Goal: Task Accomplishment & Management: Use online tool/utility

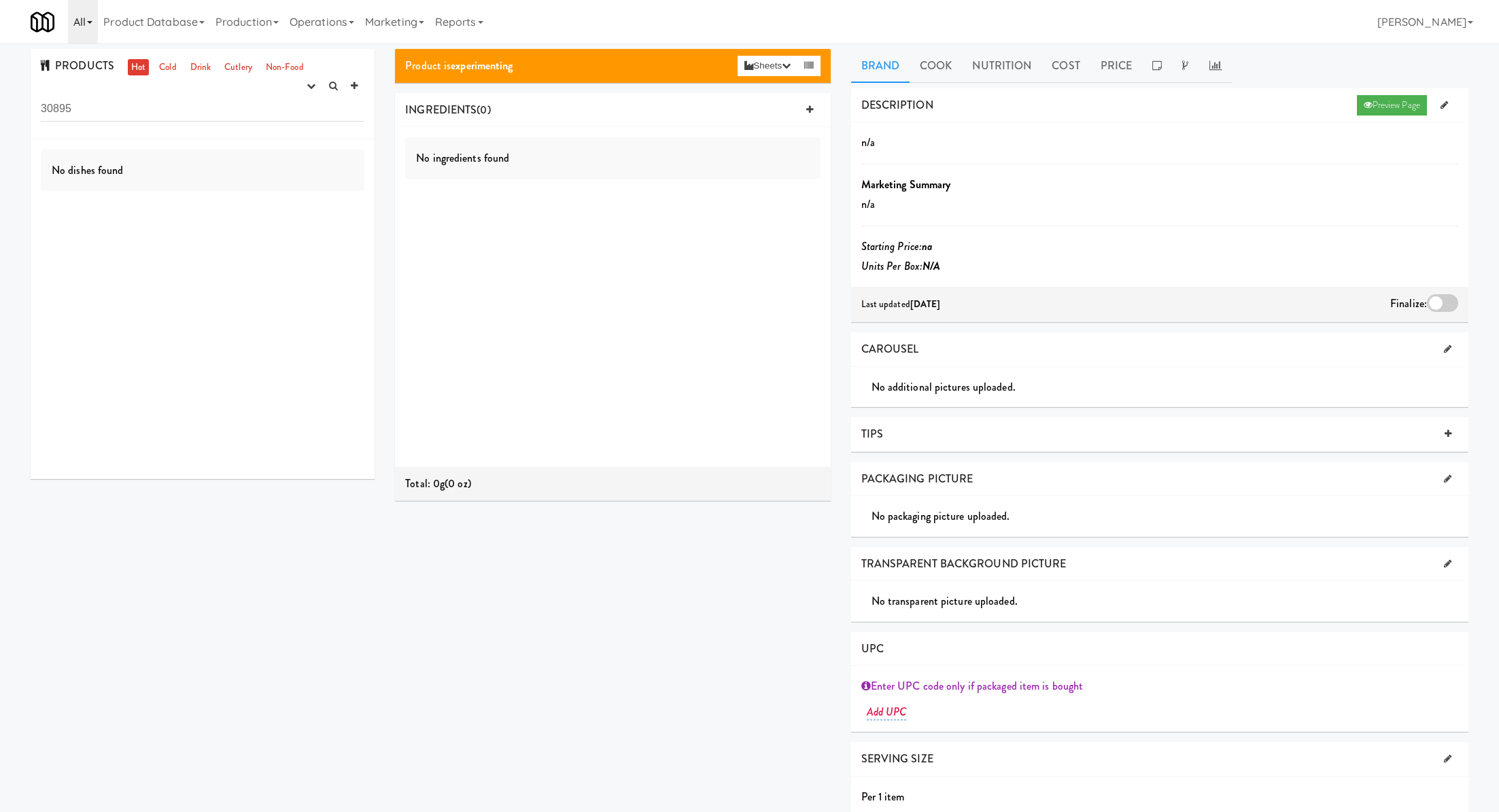
click at [85, 31] on link "All" at bounding box center [83, 21] width 30 height 43
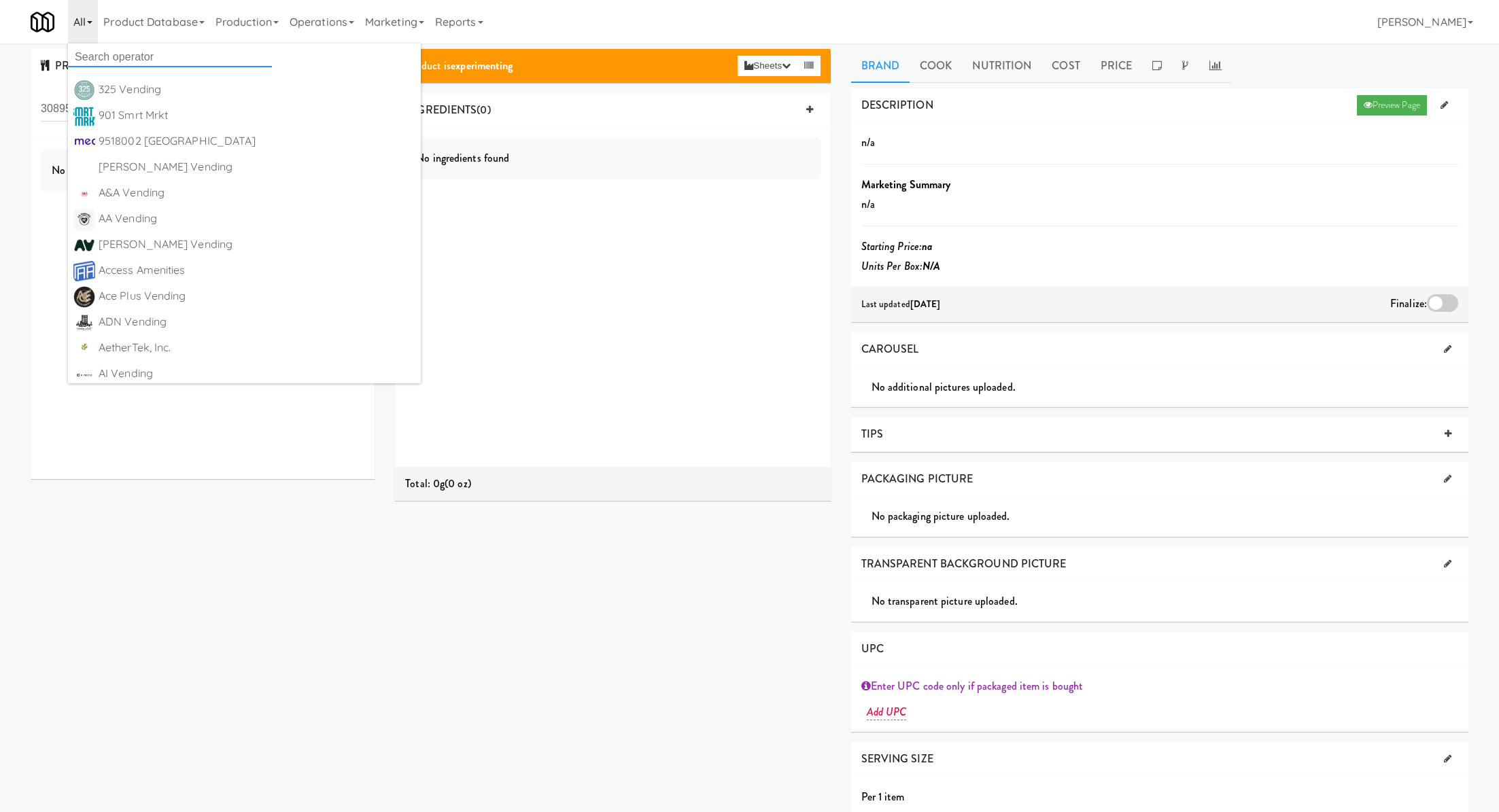
click at [106, 58] on input "text" at bounding box center [170, 57] width 204 height 21
type input "crave"
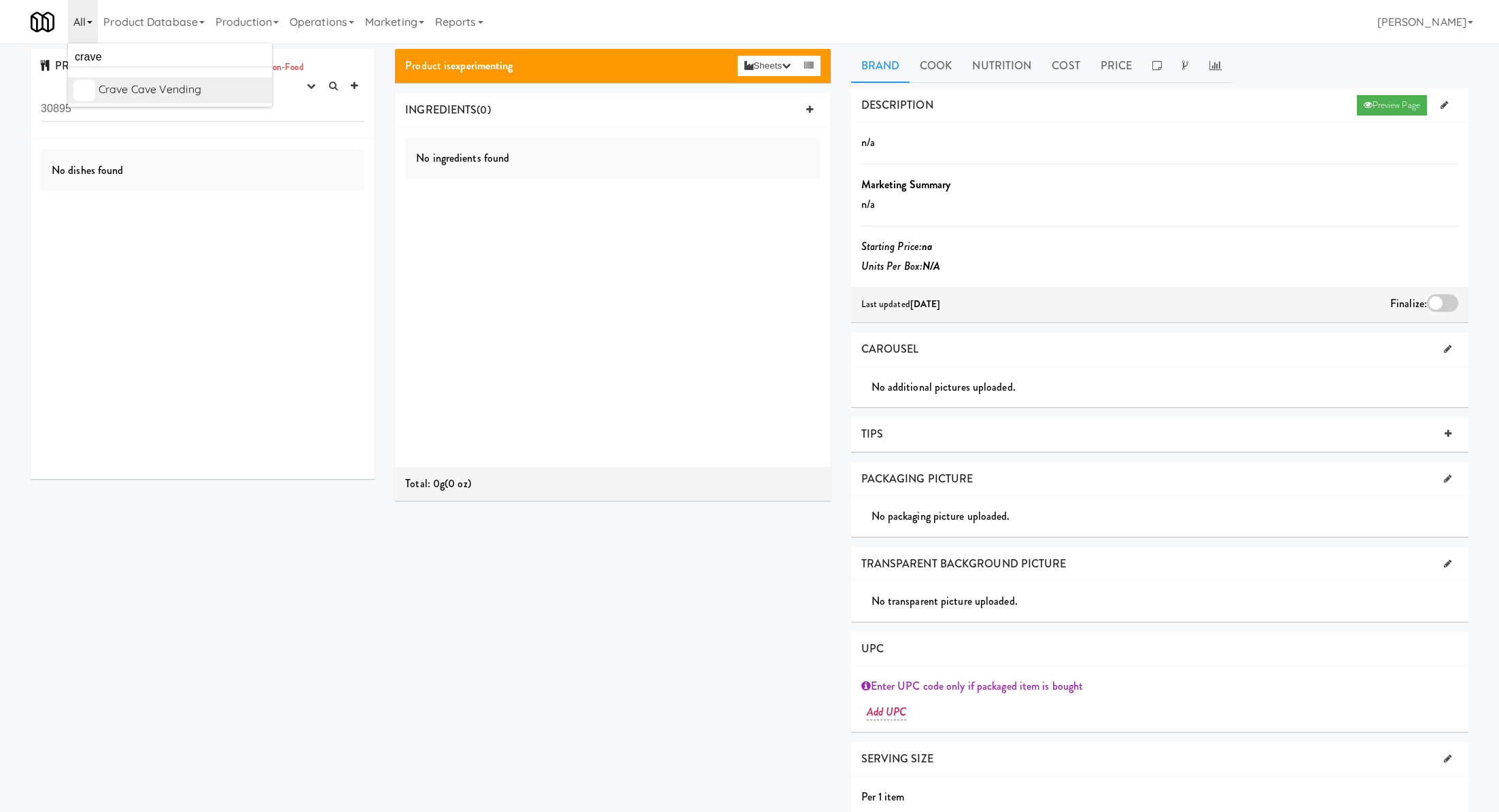
click at [166, 82] on div "Crave Cave Vending" at bounding box center [183, 90] width 168 height 21
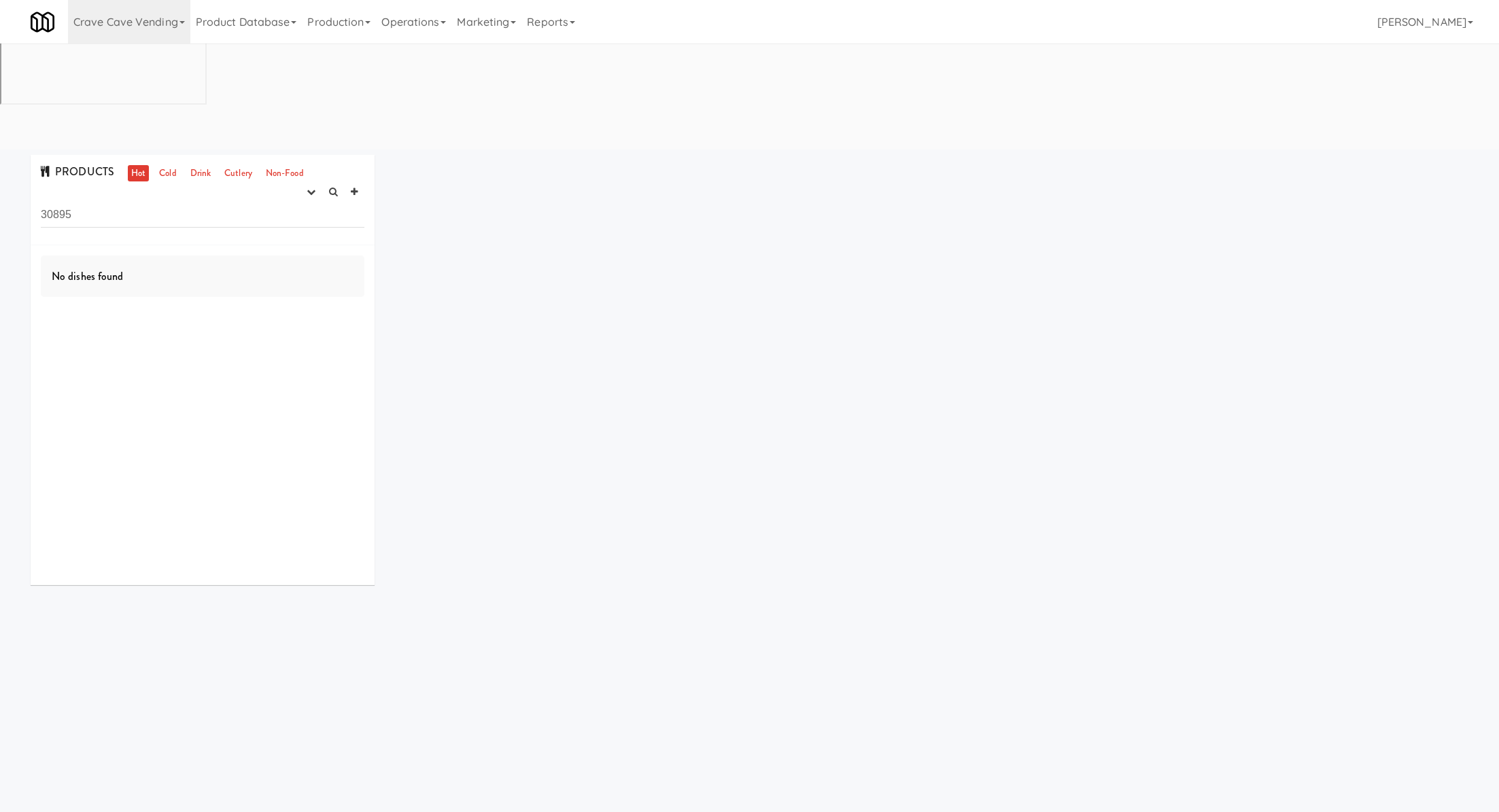
click at [232, 202] on input "30895" at bounding box center [202, 215] width 323 height 25
click at [313, 182] on button "button" at bounding box center [311, 192] width 23 height 21
click at [303, 206] on link "experimenting" at bounding box center [267, 218] width 109 height 24
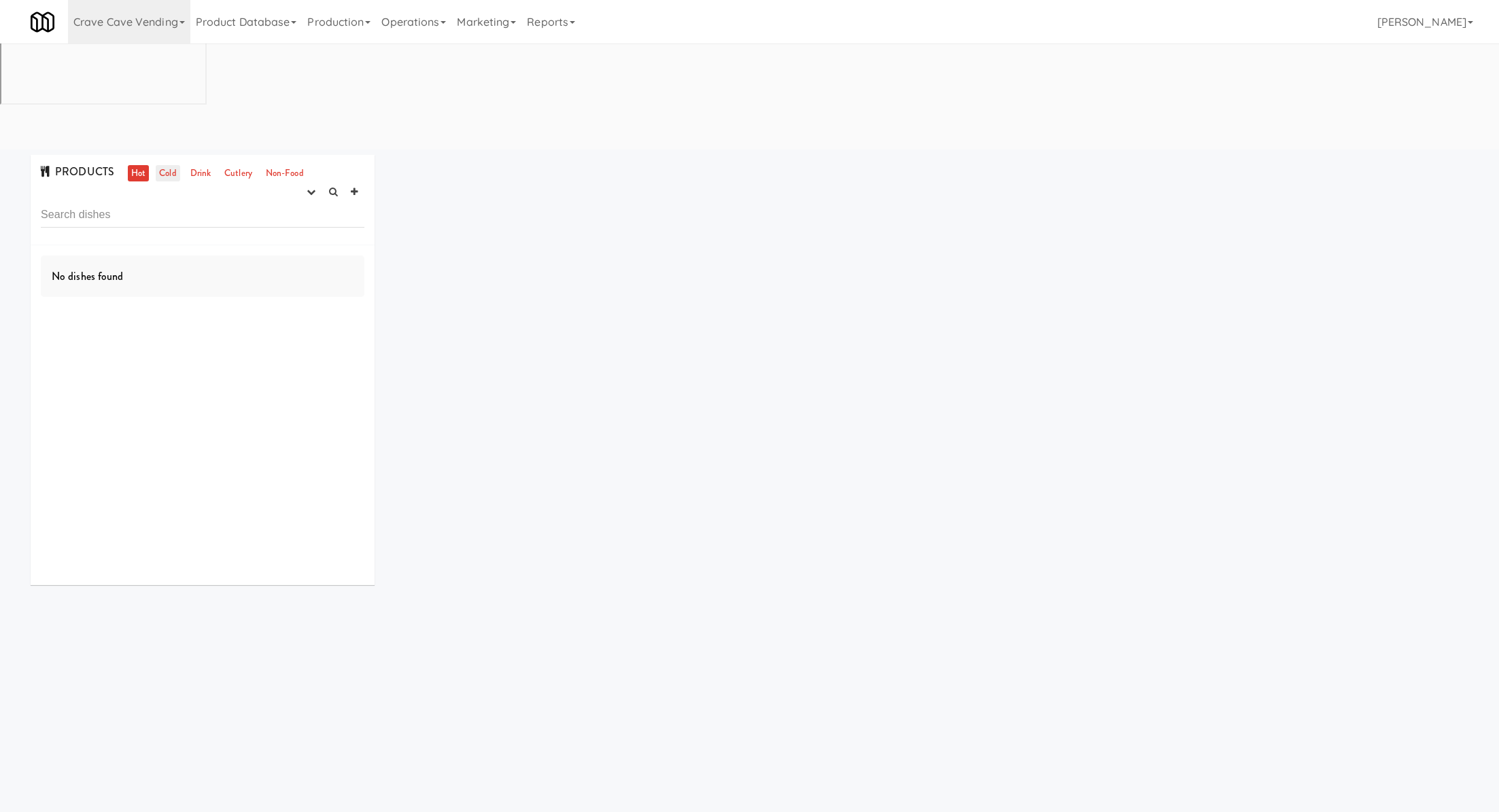
click at [161, 165] on link "Cold" at bounding box center [167, 173] width 23 height 17
click at [198, 165] on link "Drink" at bounding box center [200, 173] width 28 height 17
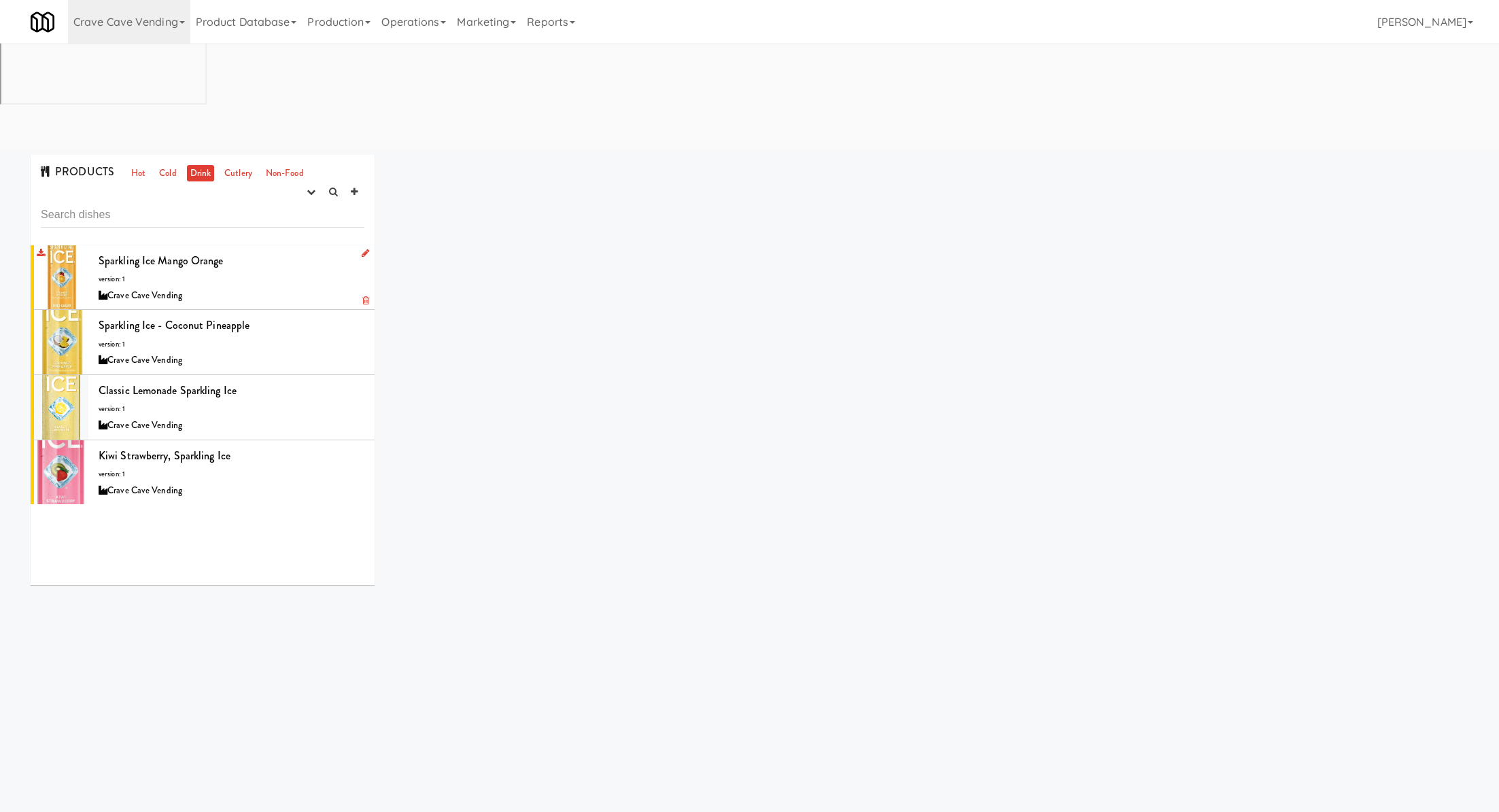
click at [276, 251] on div "Sparkling Ice Mango Orange version: 1 Crave Cave Vending" at bounding box center [232, 278] width 266 height 54
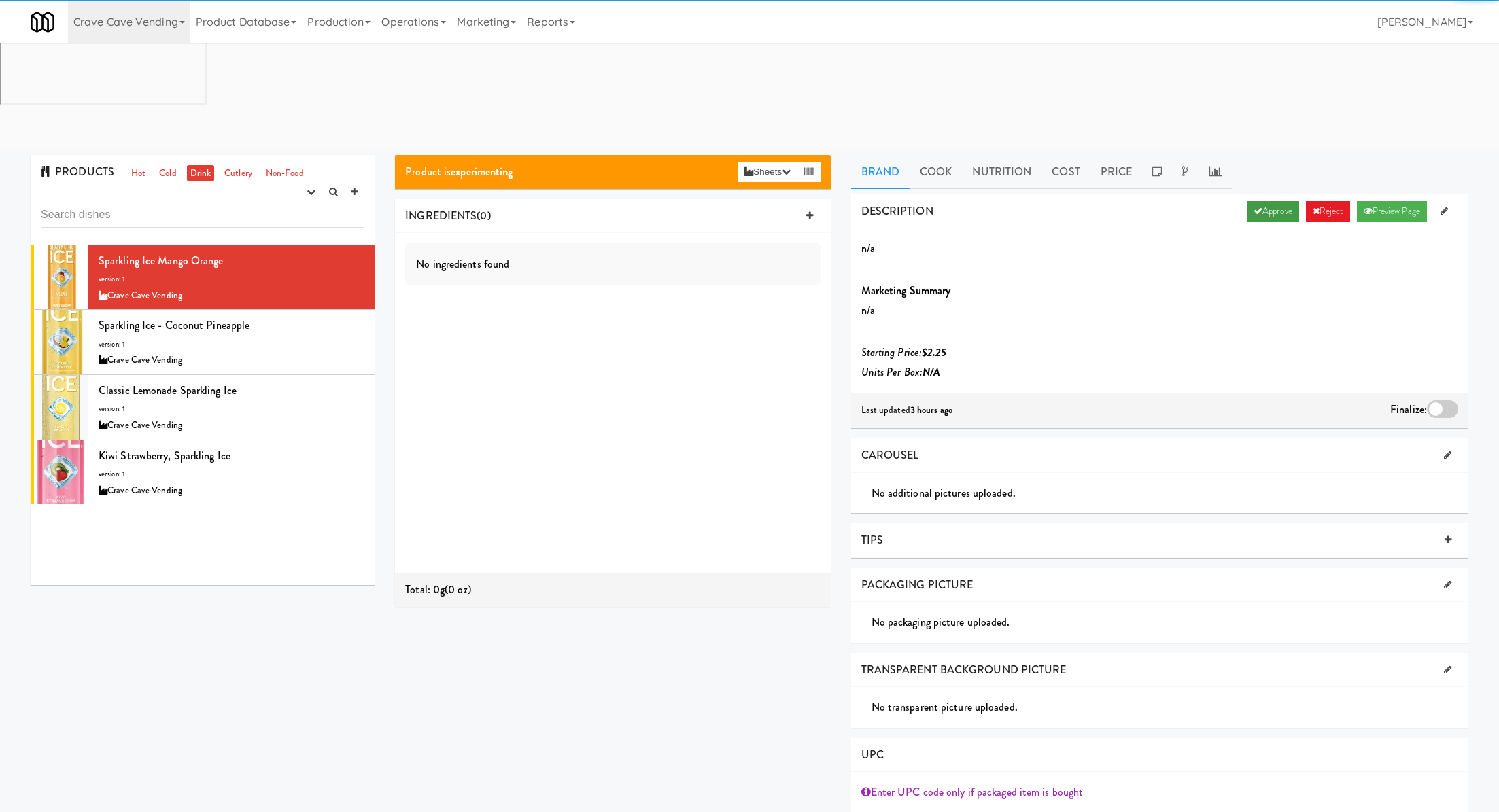
click at [1272, 201] on link "Approve" at bounding box center [1273, 211] width 53 height 21
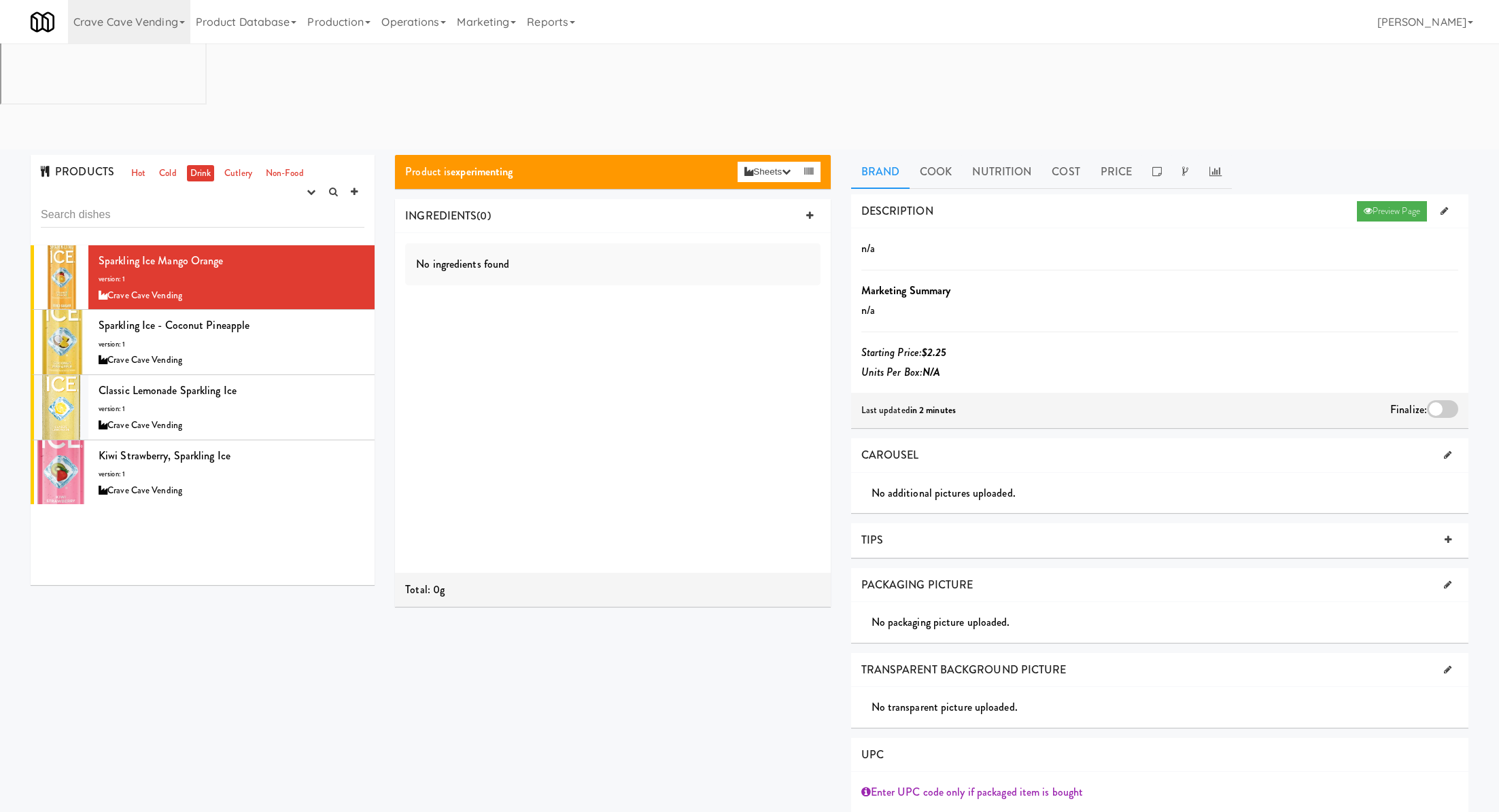
click at [1449, 400] on div at bounding box center [1443, 408] width 31 height 18
click at [0, 0] on input "checkbox" at bounding box center [0, 0] width 0 height 0
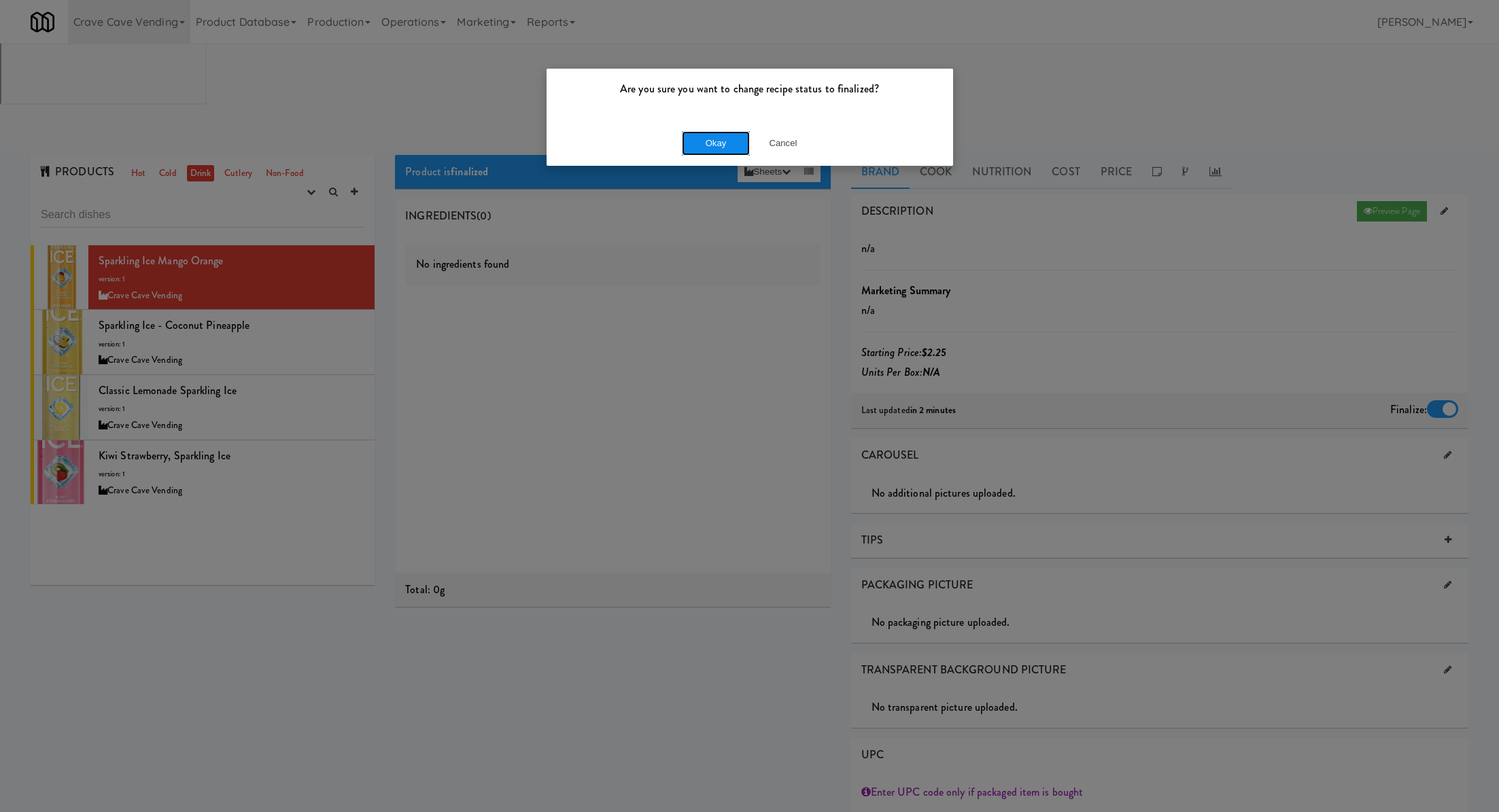
click at [718, 148] on button "Okay" at bounding box center [716, 144] width 68 height 24
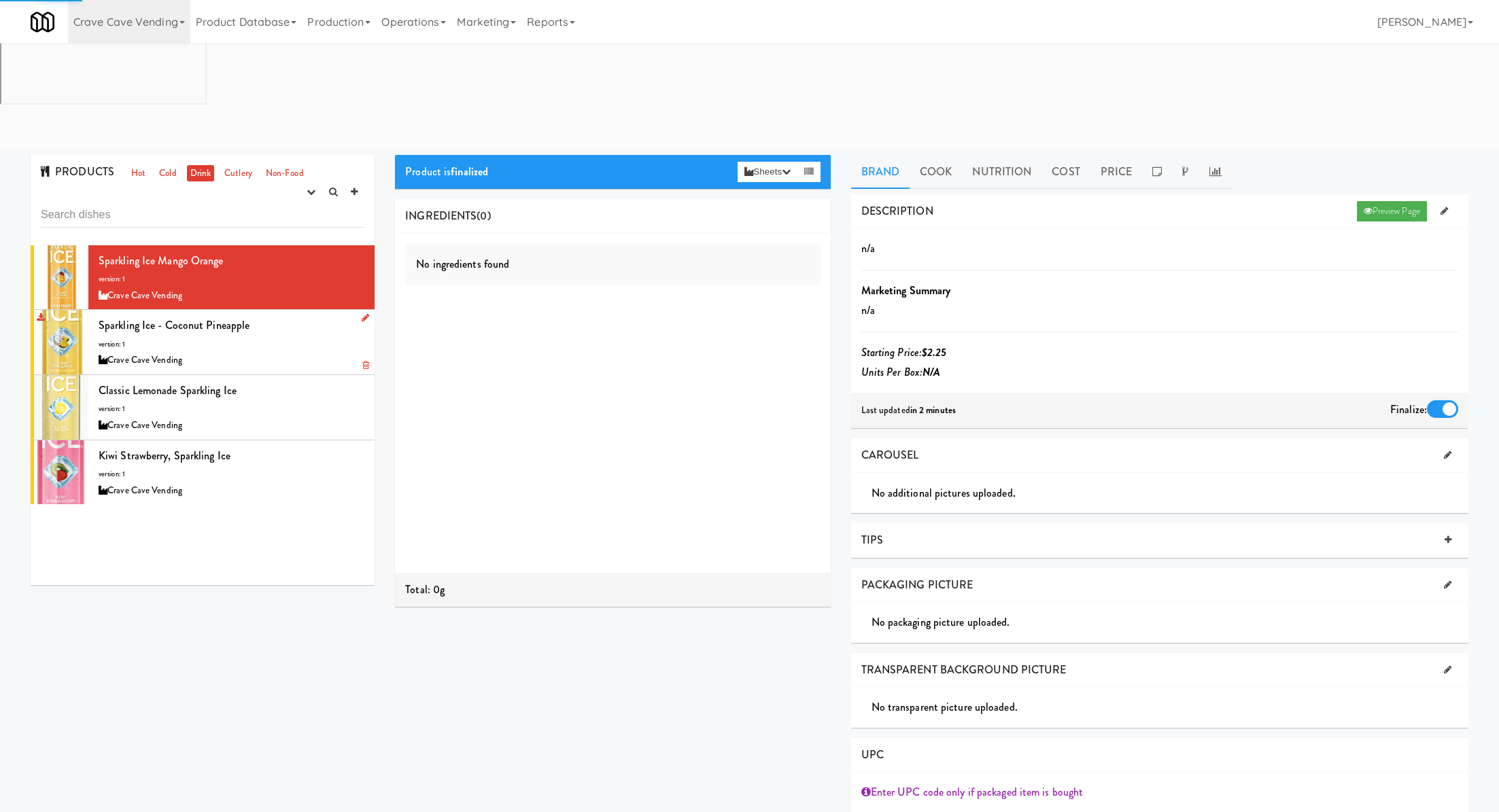
click at [294, 352] on div "Crave Cave Vending" at bounding box center [232, 360] width 266 height 17
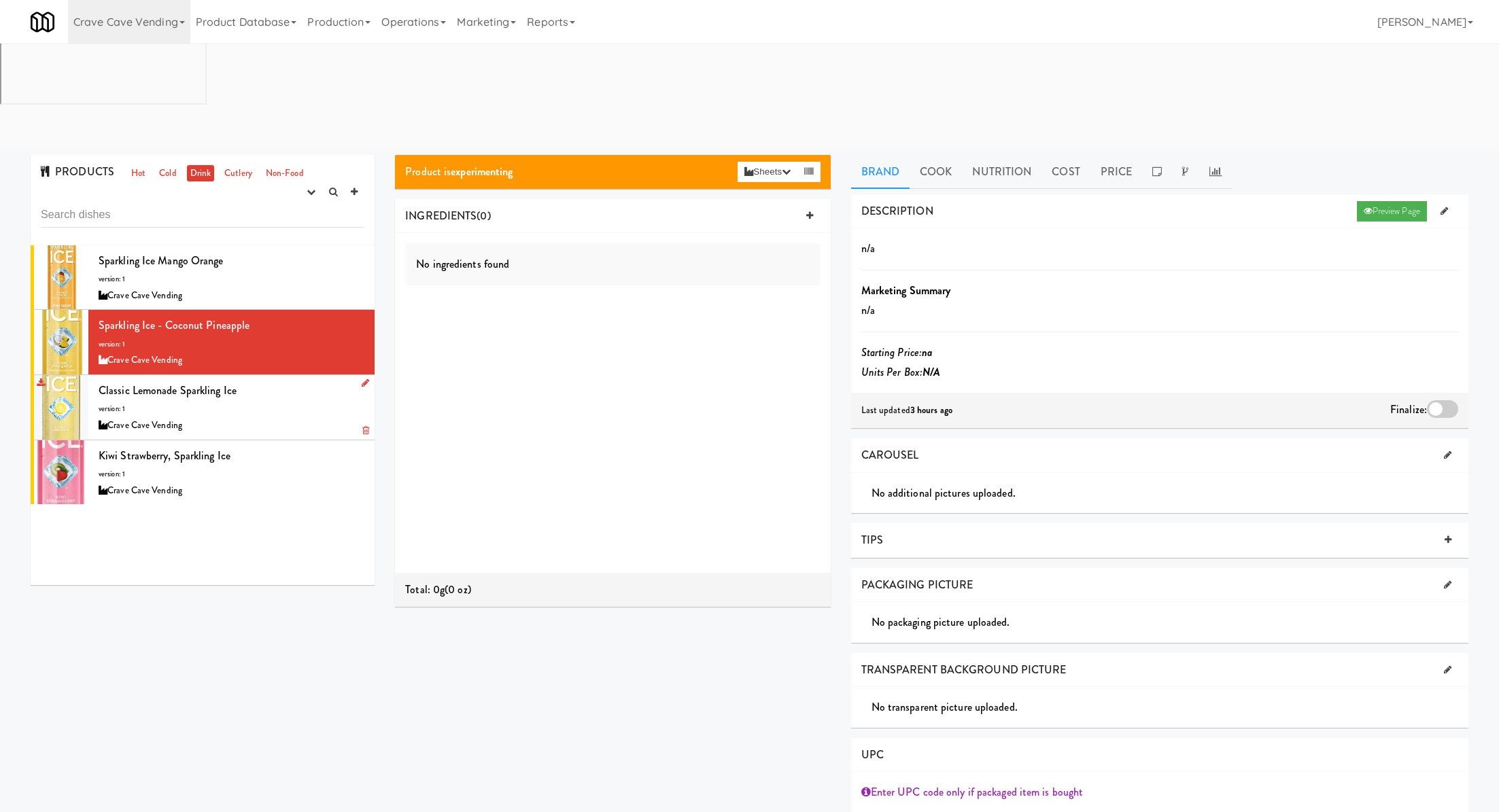
click at [274, 381] on div "Classic Lemonade Sparkling Ice version: 1 Crave Cave Vending" at bounding box center [232, 408] width 266 height 54
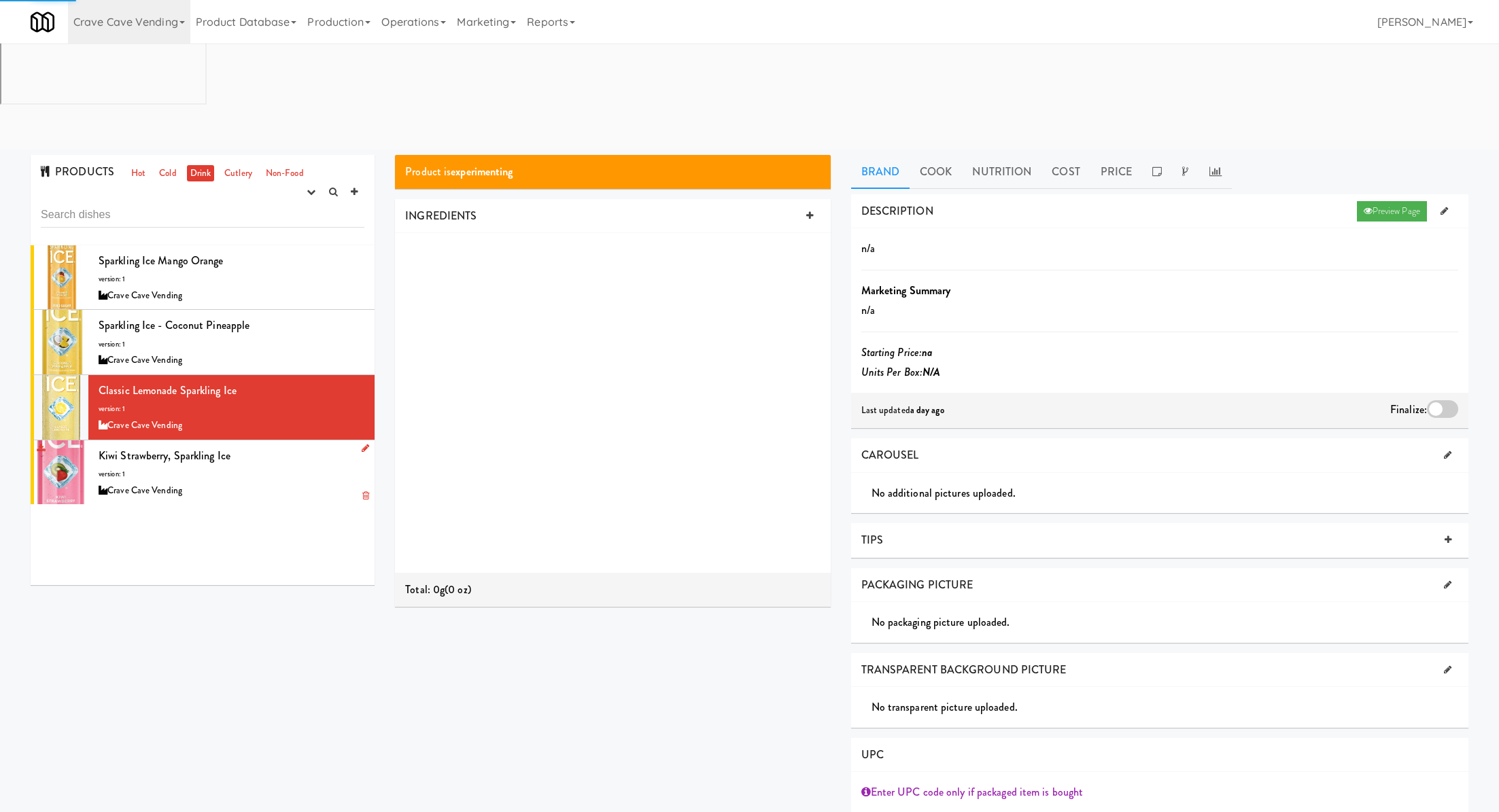
click at [280, 445] on div "Kiwi Strawberry, Sparkling Ice version: 1 Crave Cave Vending" at bounding box center [232, 472] width 266 height 54
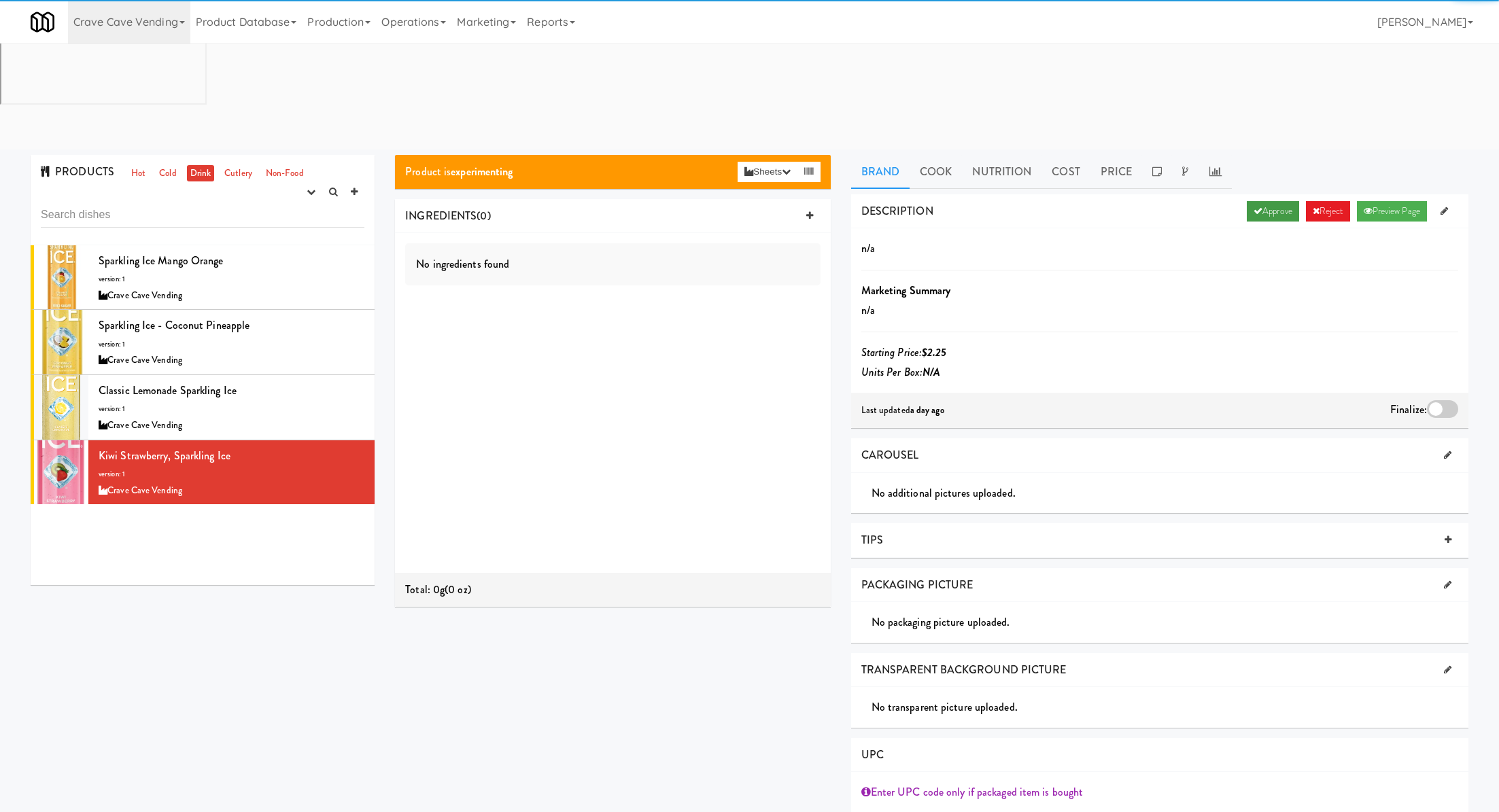
click at [1259, 201] on link "Approve" at bounding box center [1273, 211] width 53 height 21
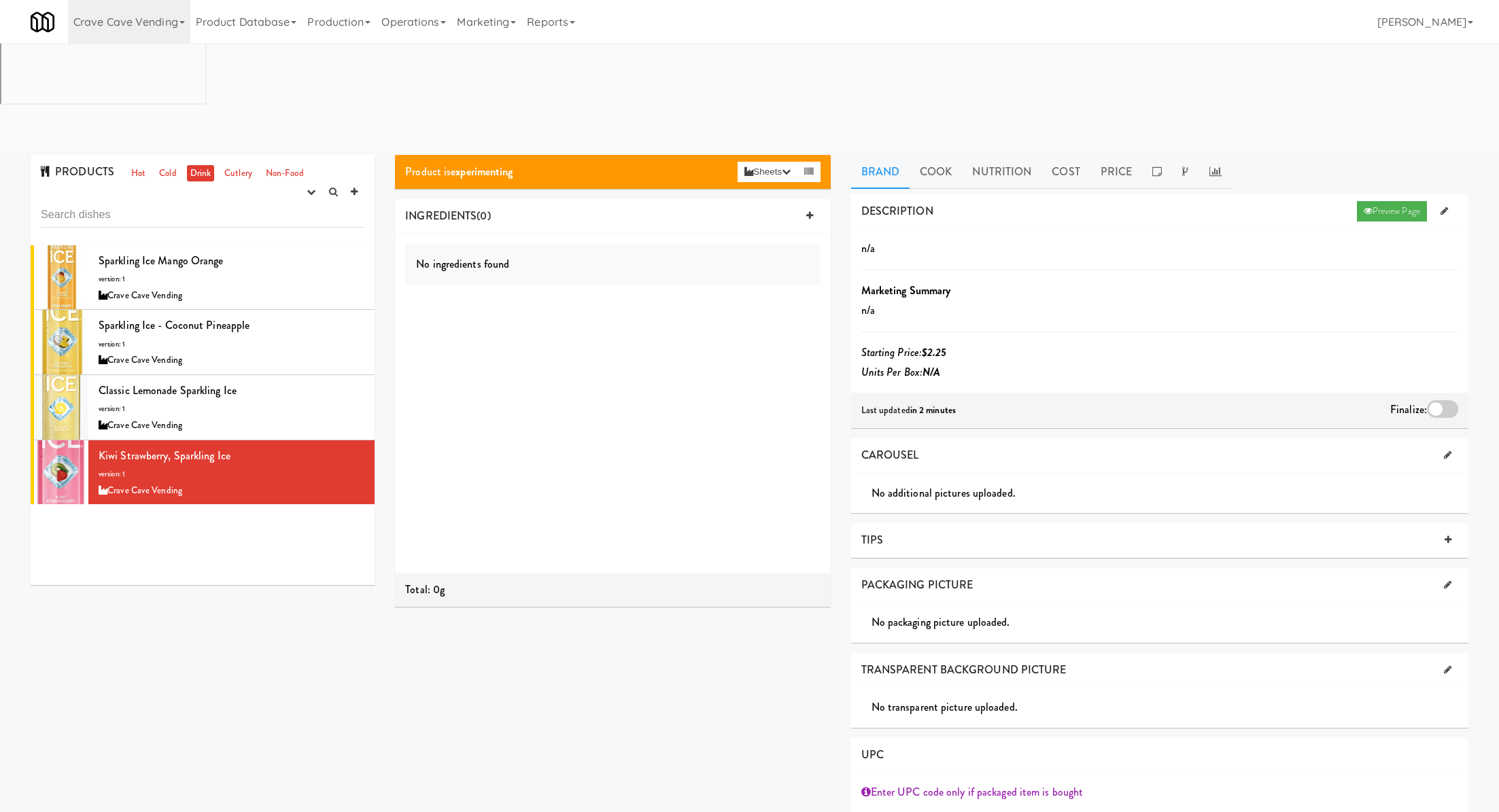
click at [1446, 400] on div at bounding box center [1443, 408] width 31 height 18
click at [0, 0] on input "checkbox" at bounding box center [0, 0] width 0 height 0
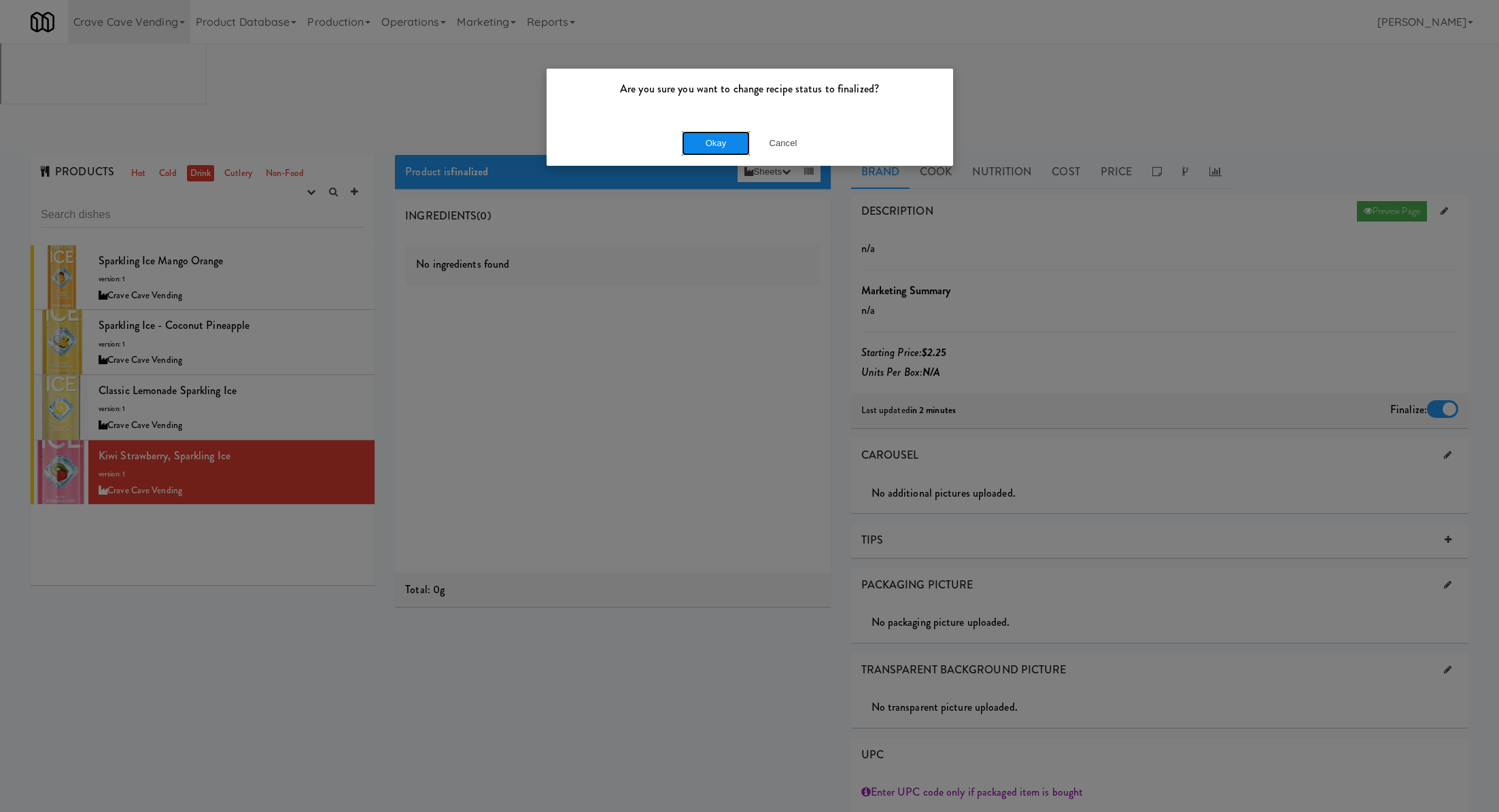
click at [702, 141] on button "Okay" at bounding box center [716, 144] width 68 height 24
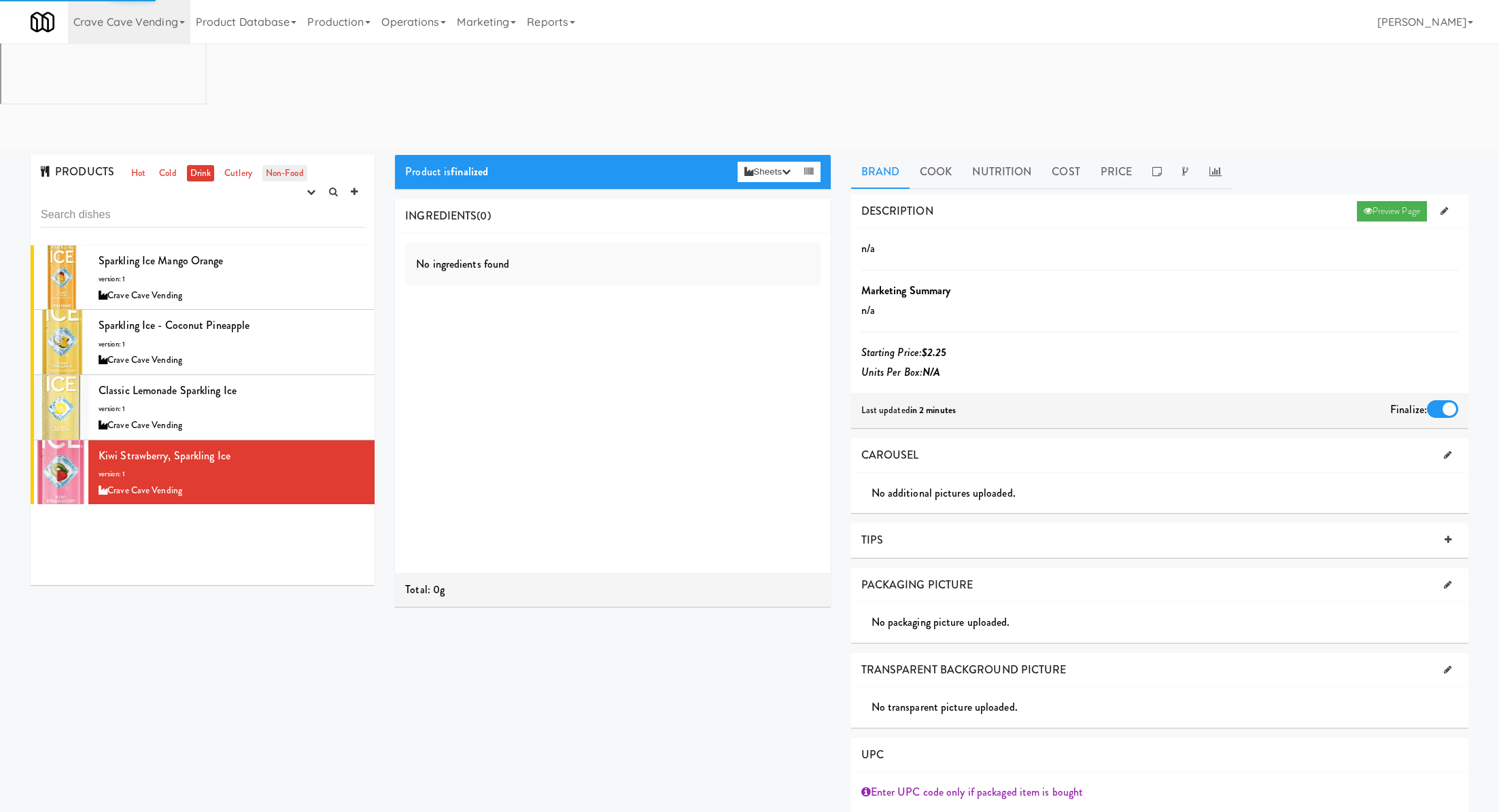
click at [280, 165] on link "Non-Food" at bounding box center [284, 173] width 45 height 17
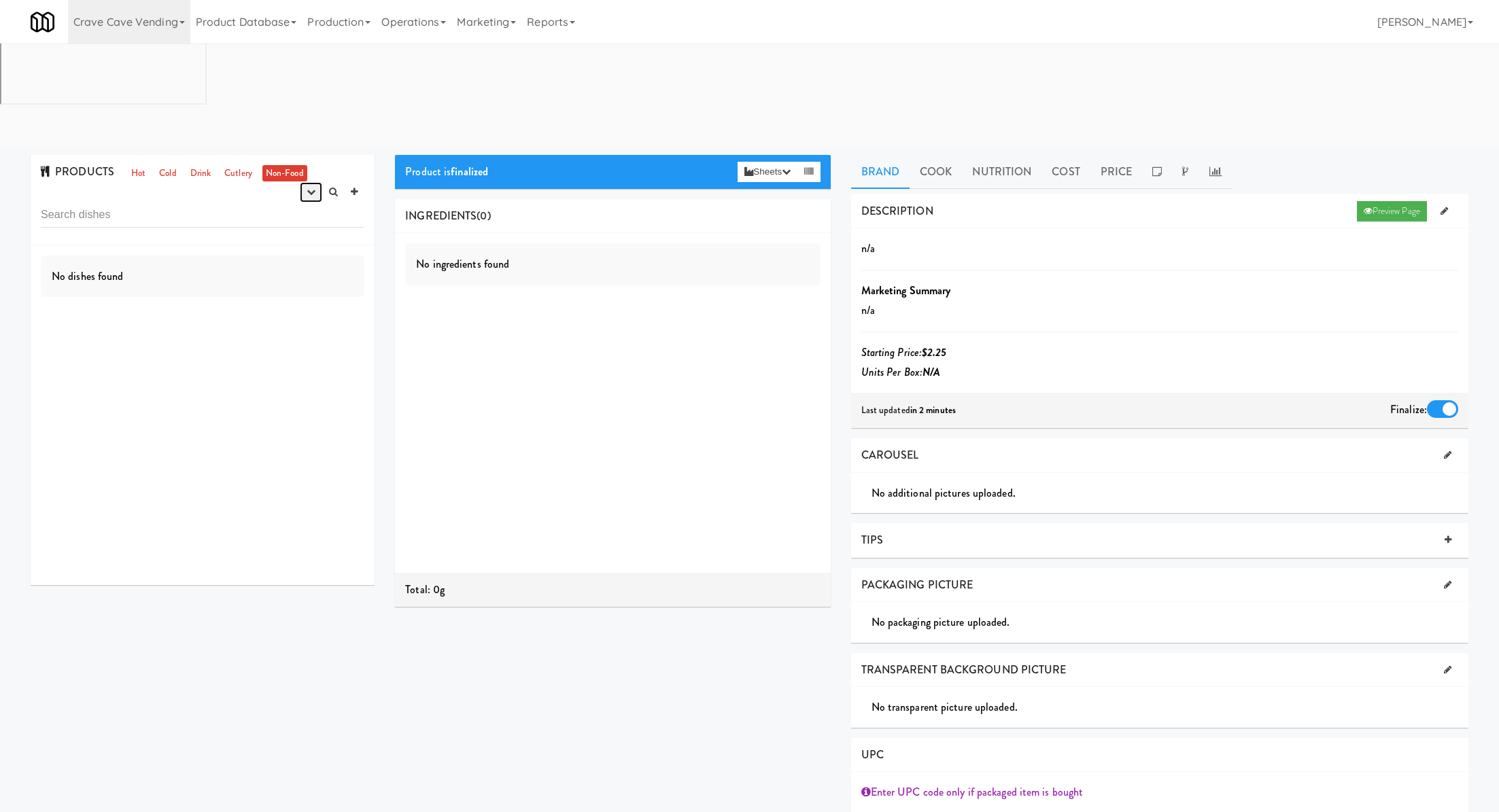
click at [303, 182] on button "button" at bounding box center [311, 192] width 23 height 21
click at [303, 206] on link "experimenting" at bounding box center [267, 218] width 109 height 24
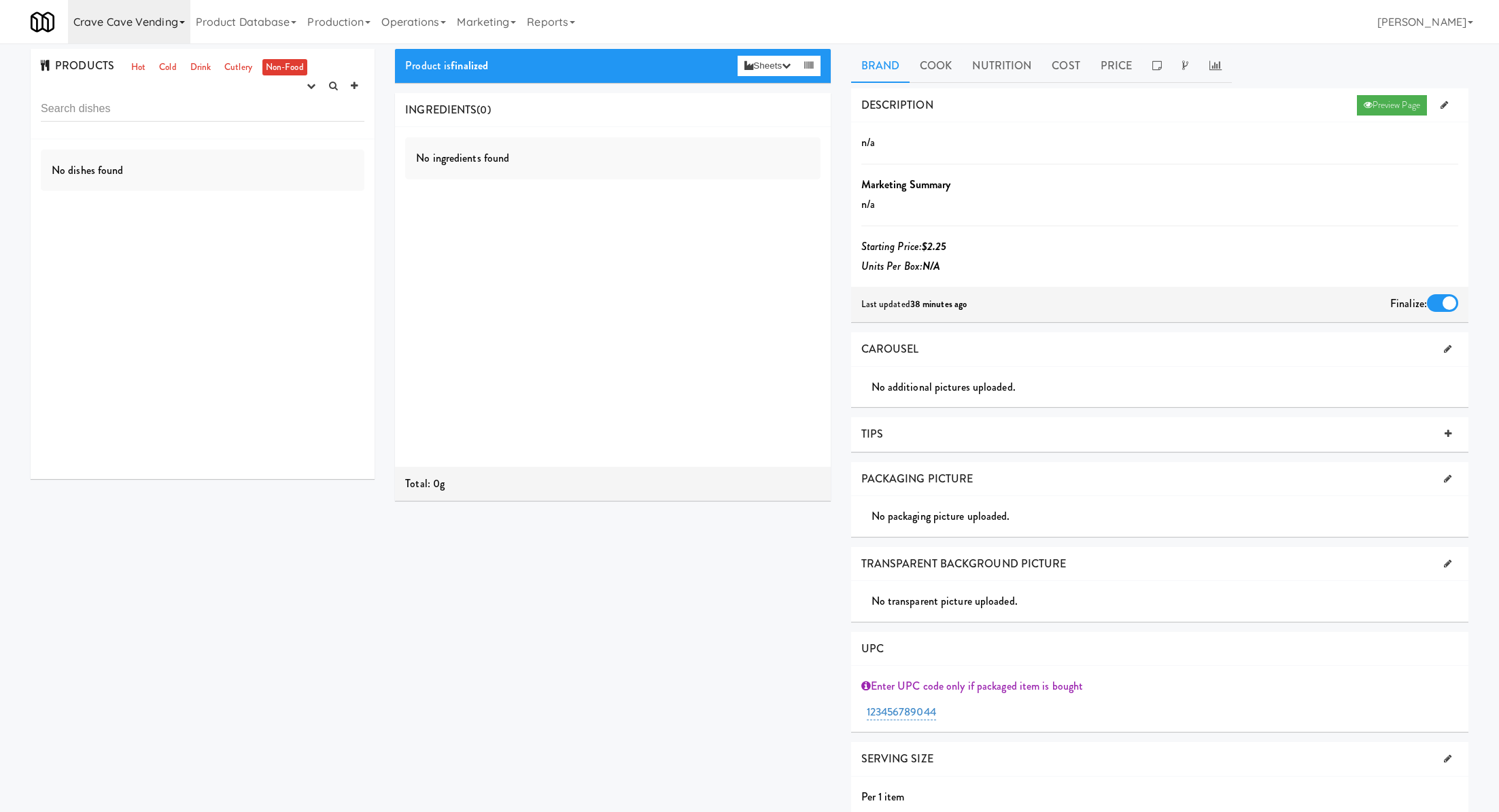
click at [109, 18] on link "Crave Cave Vending" at bounding box center [129, 21] width 122 height 43
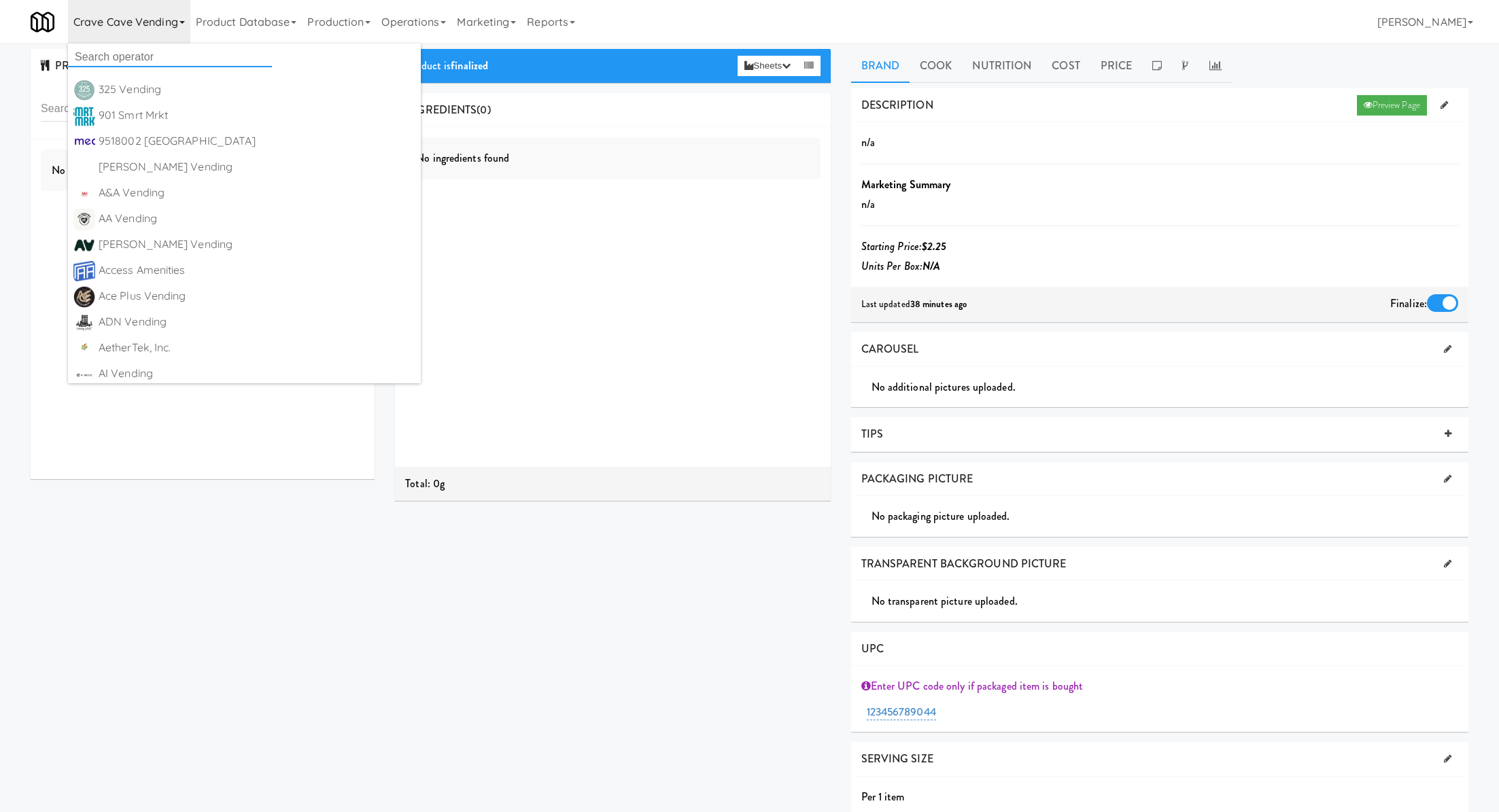
click at [112, 50] on input "text" at bounding box center [170, 57] width 204 height 21
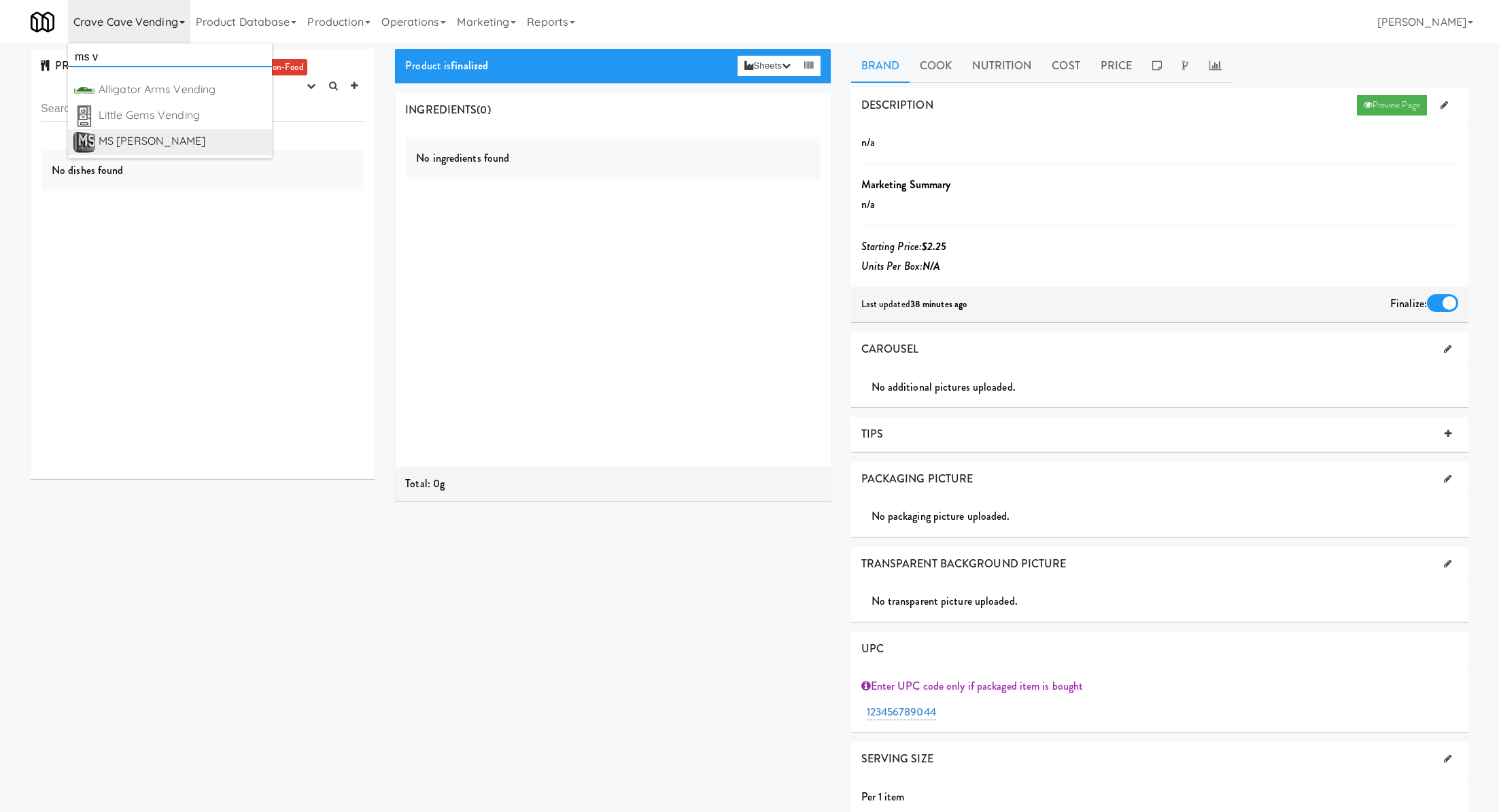
type input "ms v"
click at [140, 143] on div "MS [PERSON_NAME]" at bounding box center [183, 141] width 168 height 21
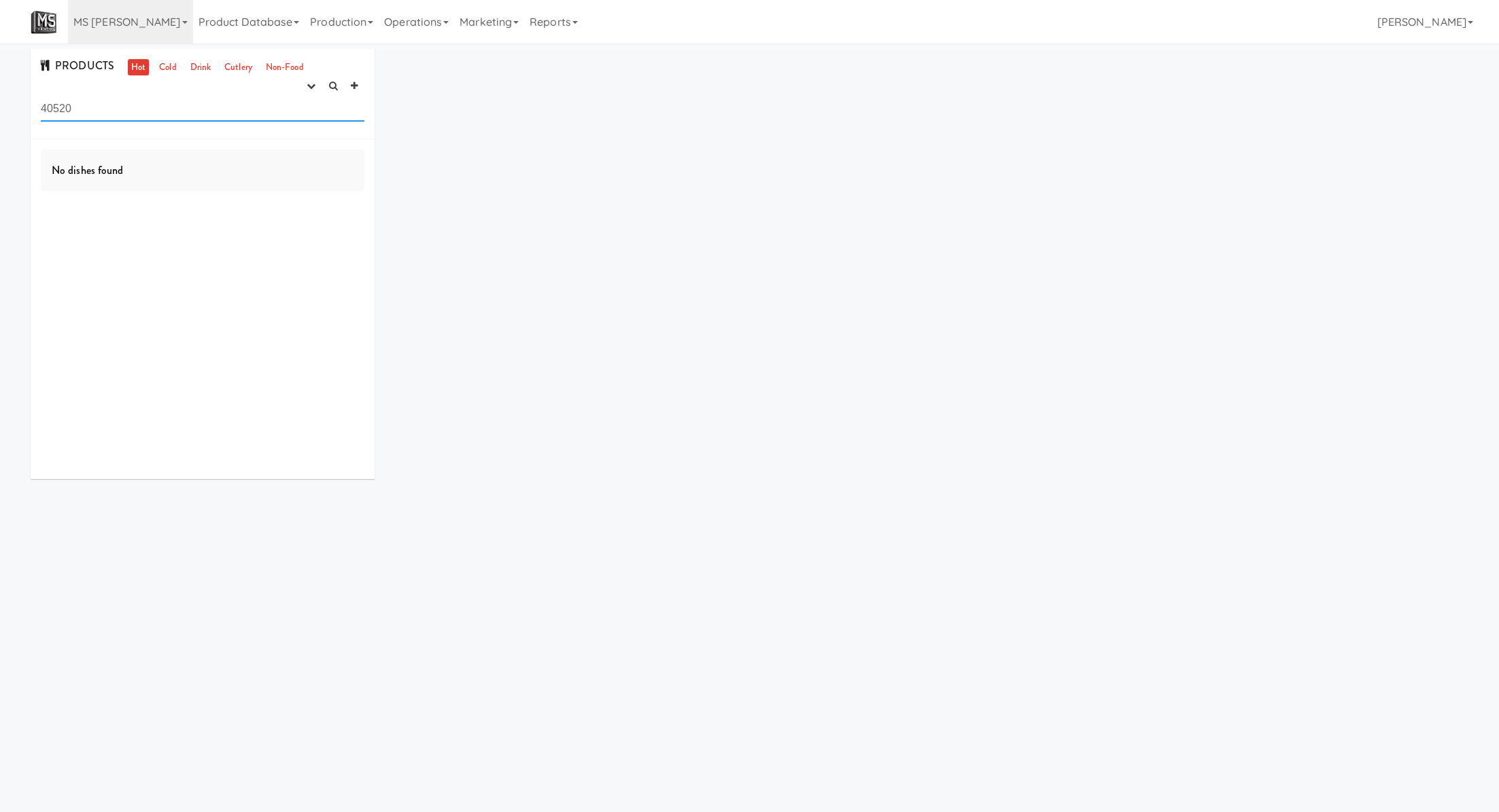
click at [209, 106] on input "40520" at bounding box center [202, 109] width 323 height 25
click at [318, 76] on button "button" at bounding box center [311, 86] width 23 height 21
click at [311, 111] on link "experimenting" at bounding box center [267, 112] width 109 height 24
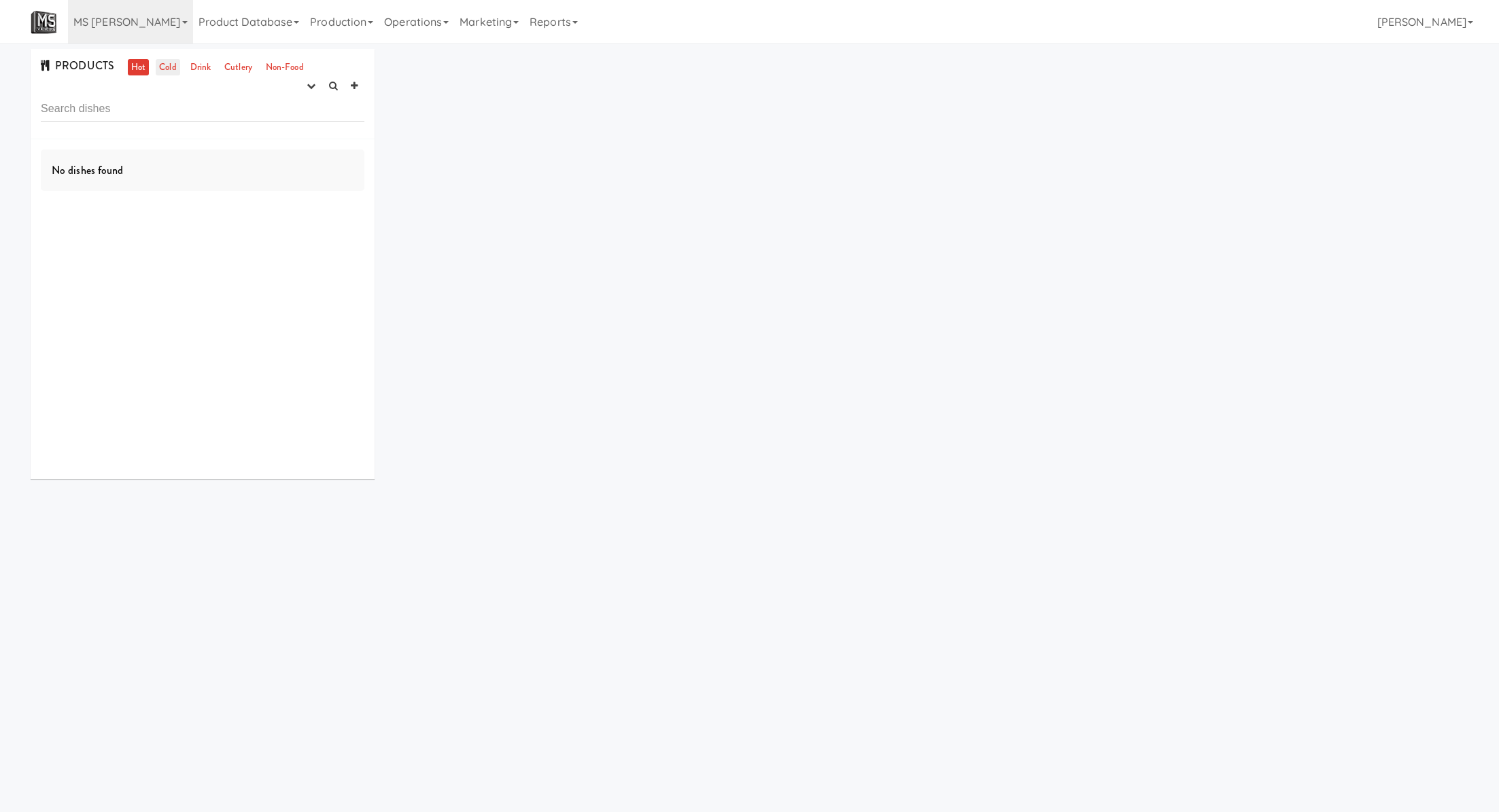
click at [173, 60] on link "Cold" at bounding box center [167, 67] width 23 height 17
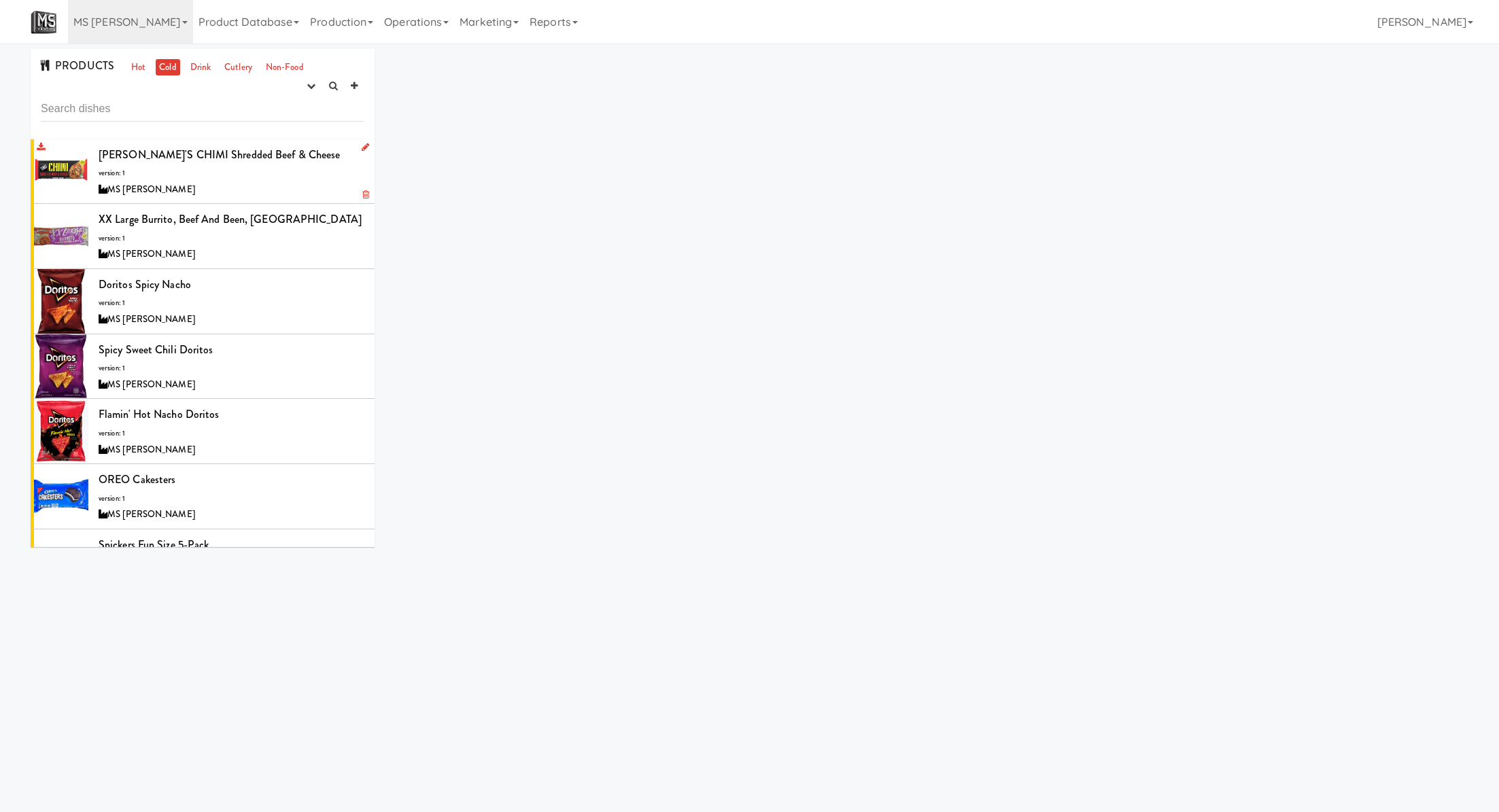
click at [288, 185] on div "MS [PERSON_NAME]" at bounding box center [232, 190] width 266 height 17
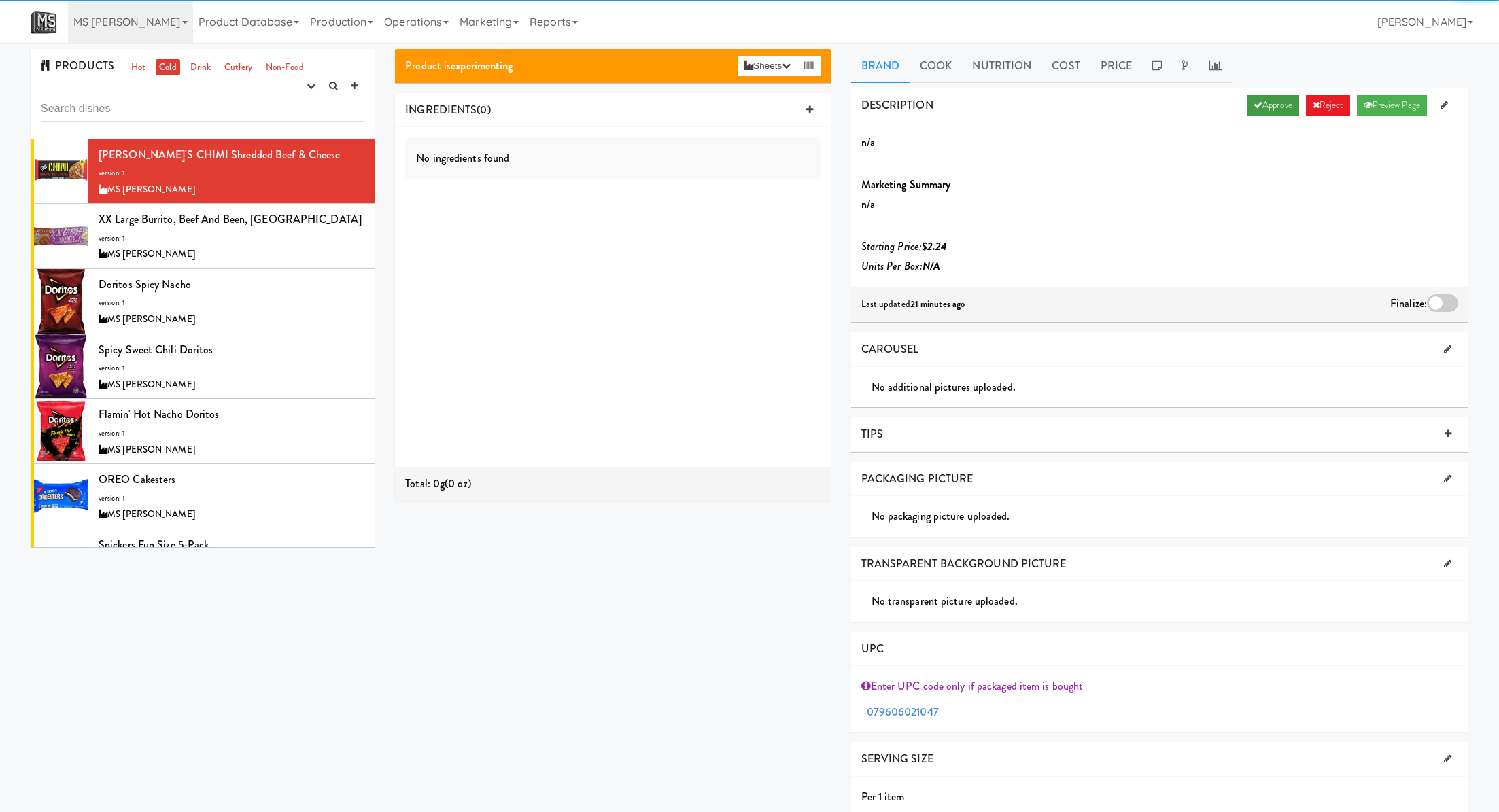
click at [1261, 105] on link "Approve" at bounding box center [1273, 105] width 53 height 21
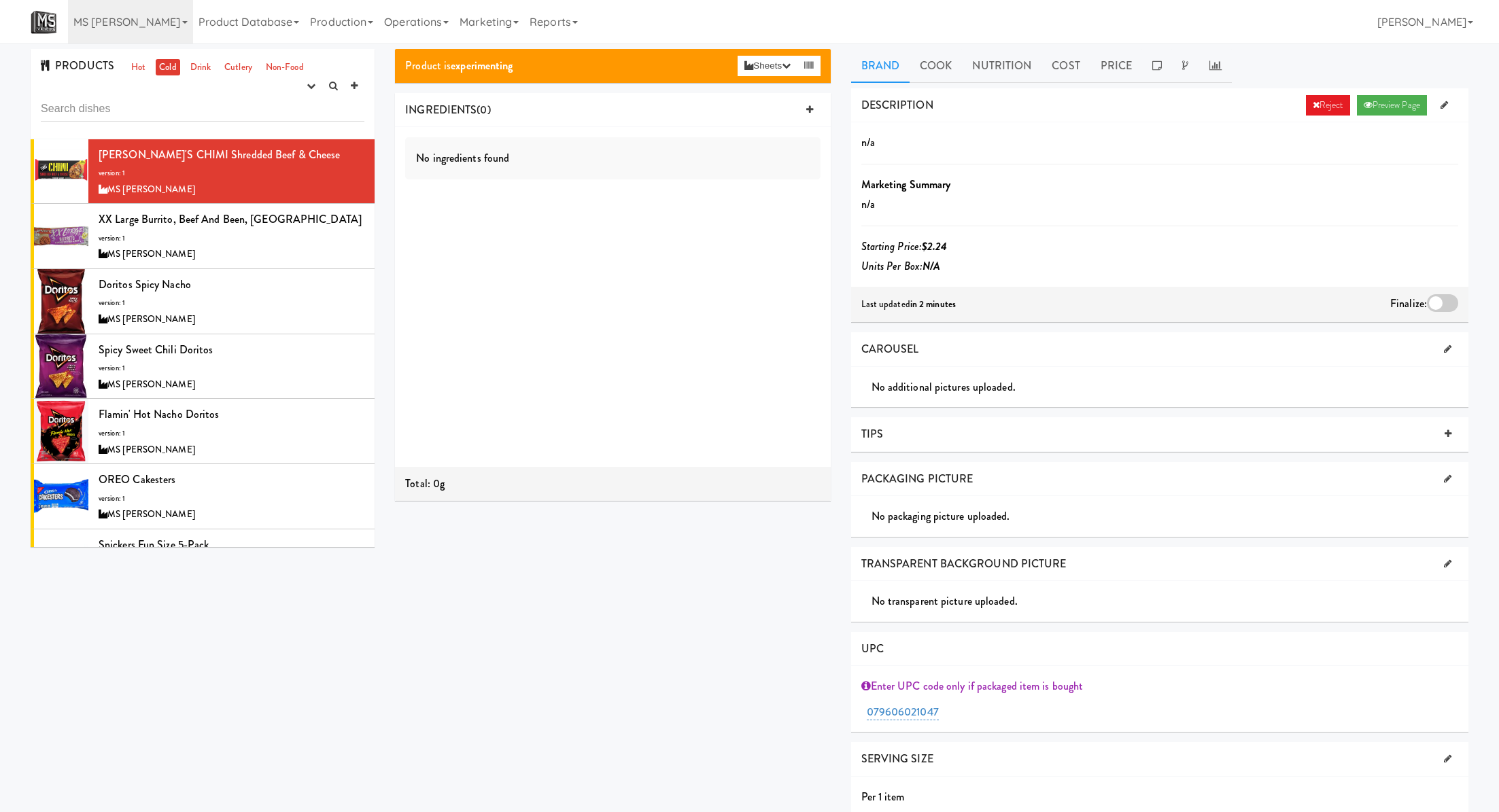
click at [1444, 305] on div at bounding box center [1443, 303] width 31 height 18
click at [0, 0] on input "checkbox" at bounding box center [0, 0] width 0 height 0
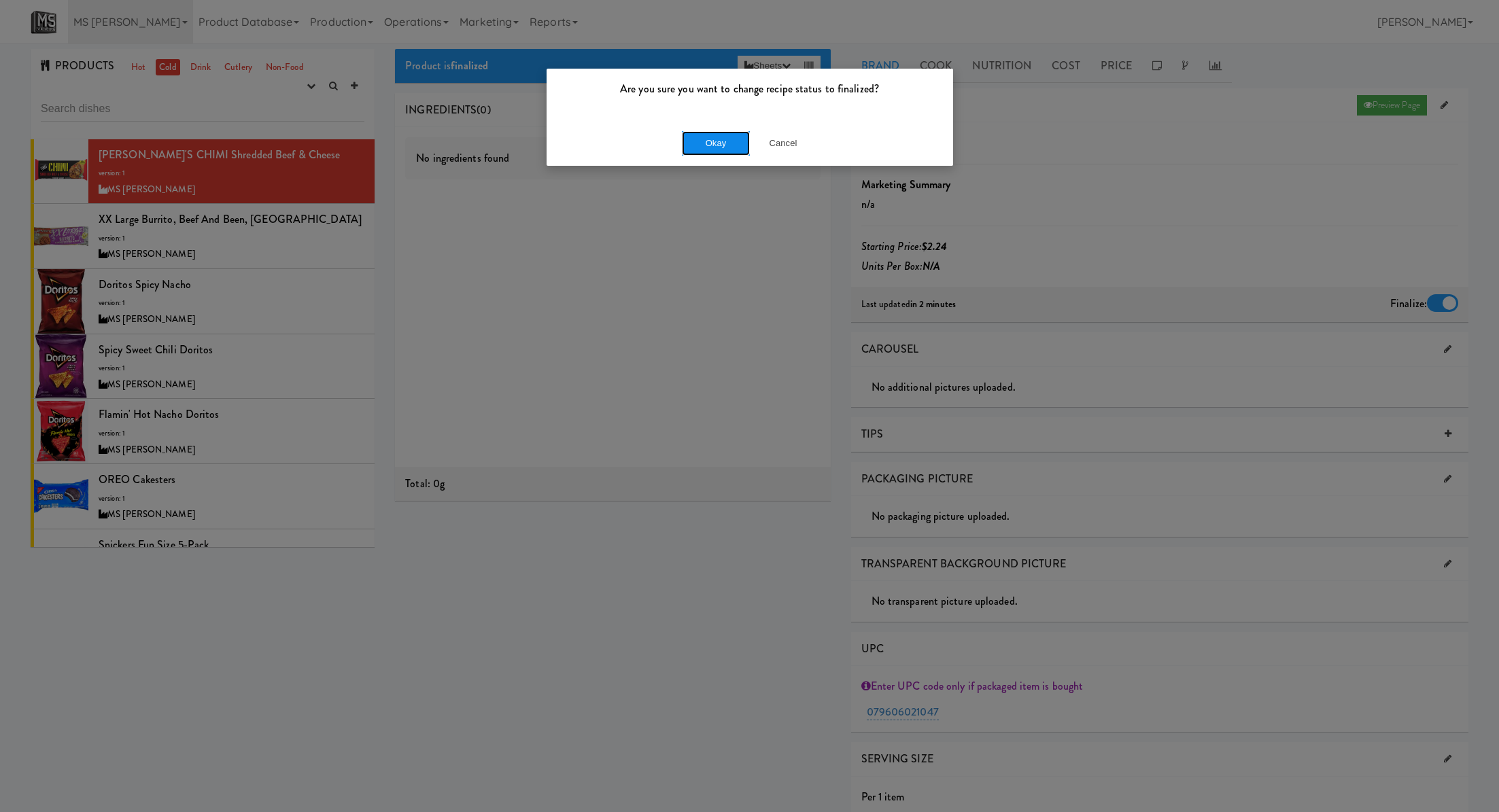
click at [703, 144] on button "Okay" at bounding box center [716, 144] width 68 height 24
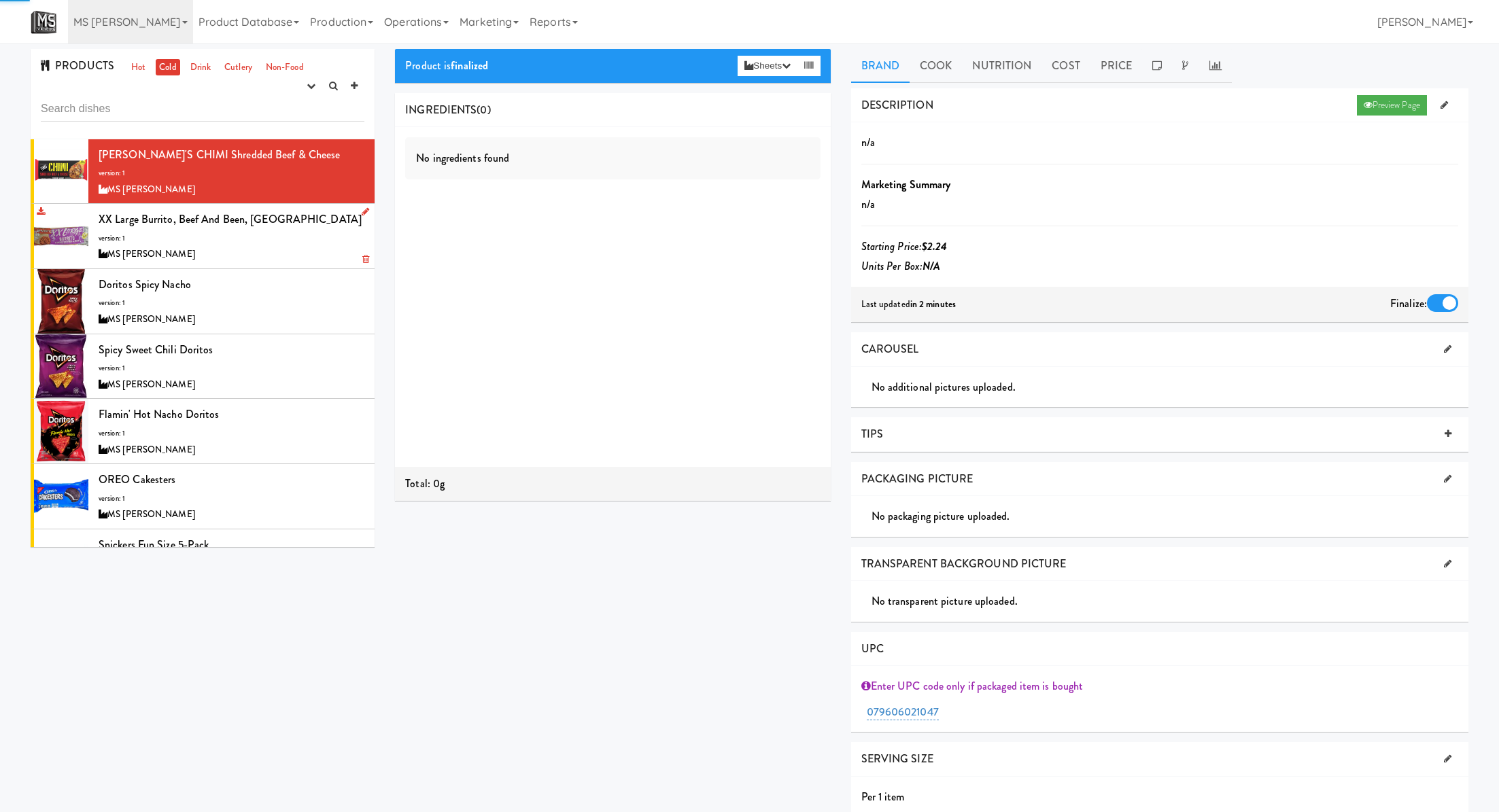
click at [289, 249] on div "MS [PERSON_NAME]" at bounding box center [232, 254] width 266 height 17
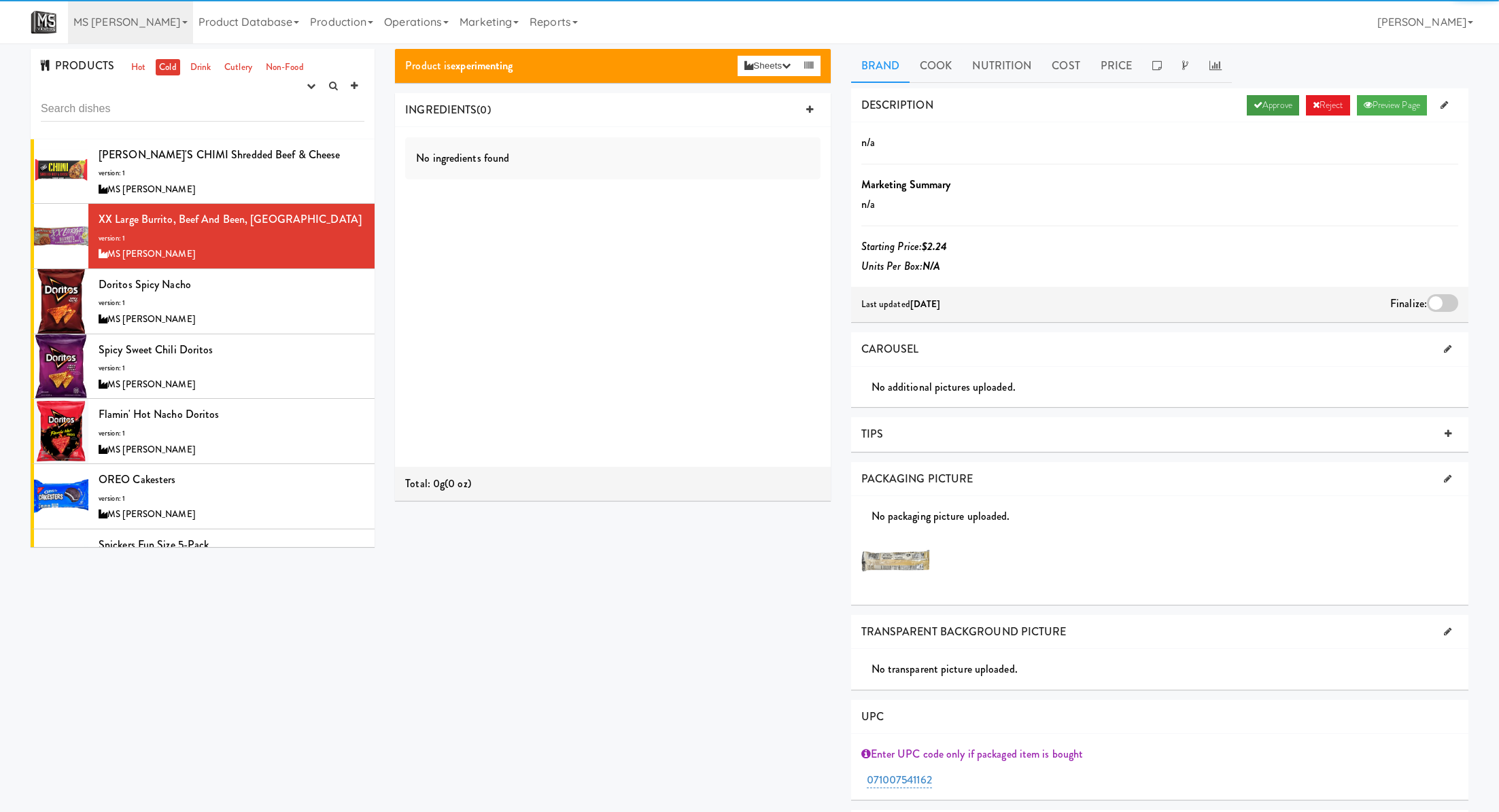
click at [1271, 109] on link "Approve" at bounding box center [1273, 105] width 53 height 21
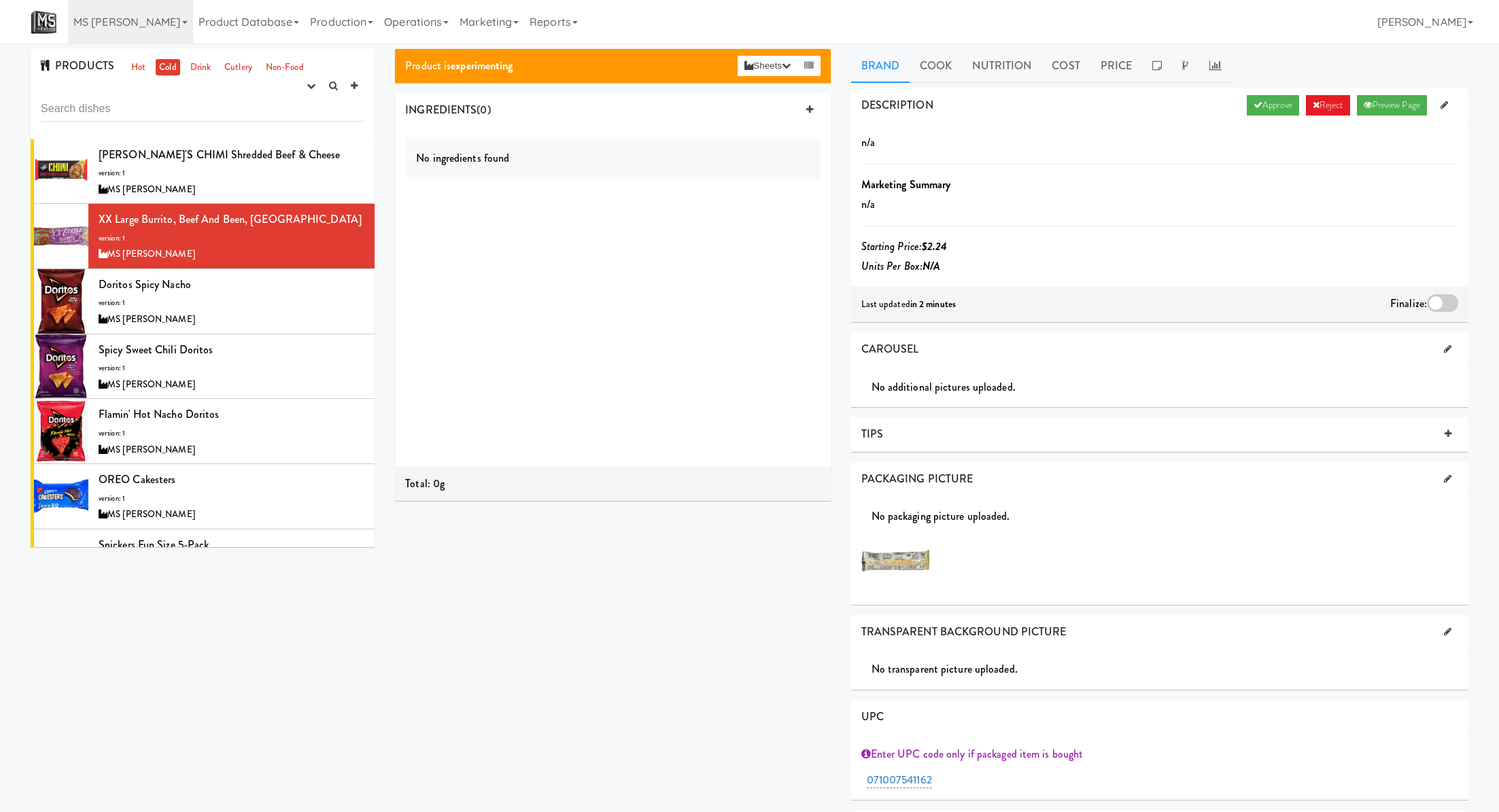
click at [1452, 305] on div at bounding box center [1443, 303] width 31 height 18
click at [0, 0] on input "checkbox" at bounding box center [0, 0] width 0 height 0
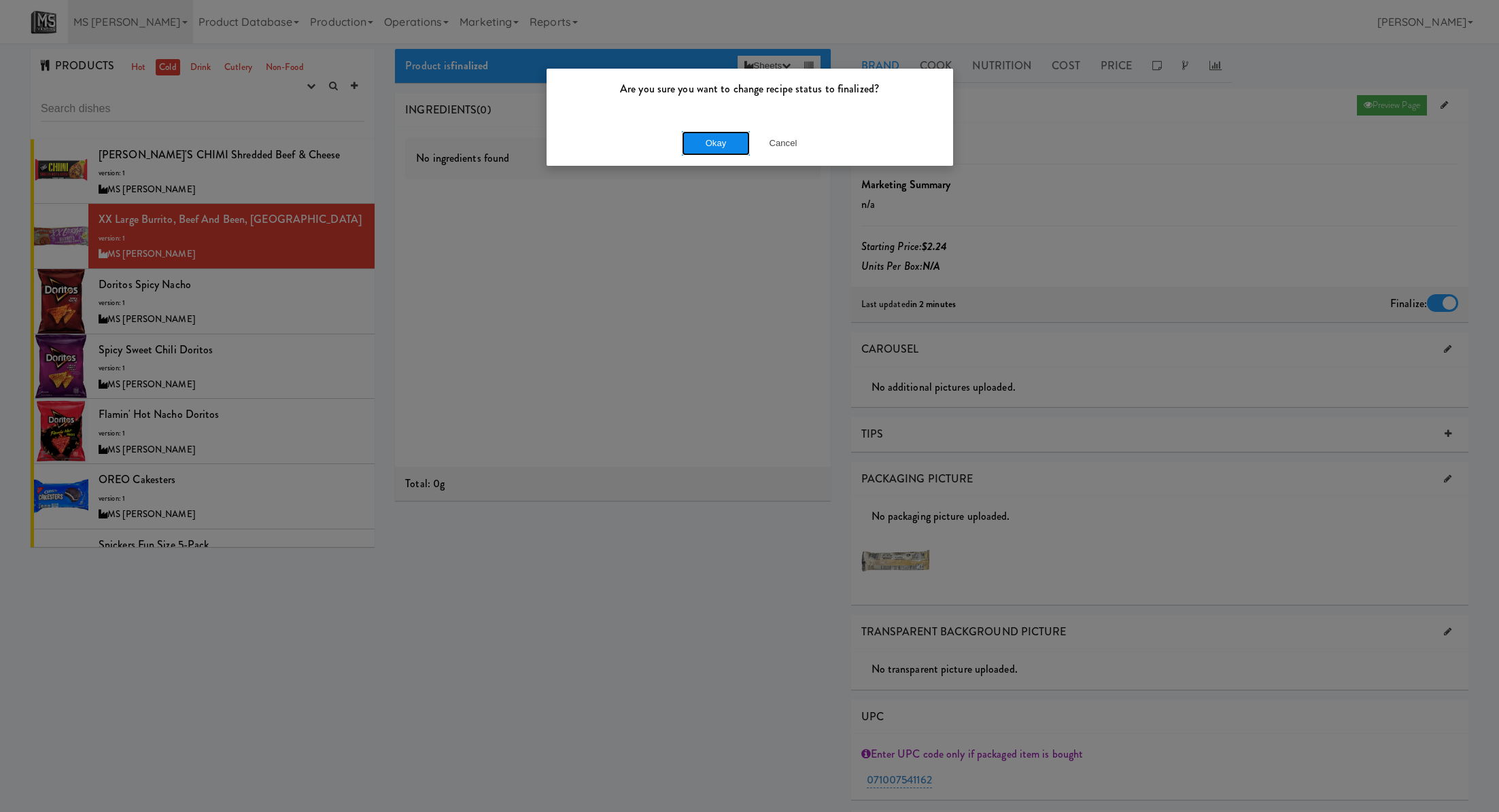
click at [708, 145] on button "Okay" at bounding box center [716, 144] width 68 height 24
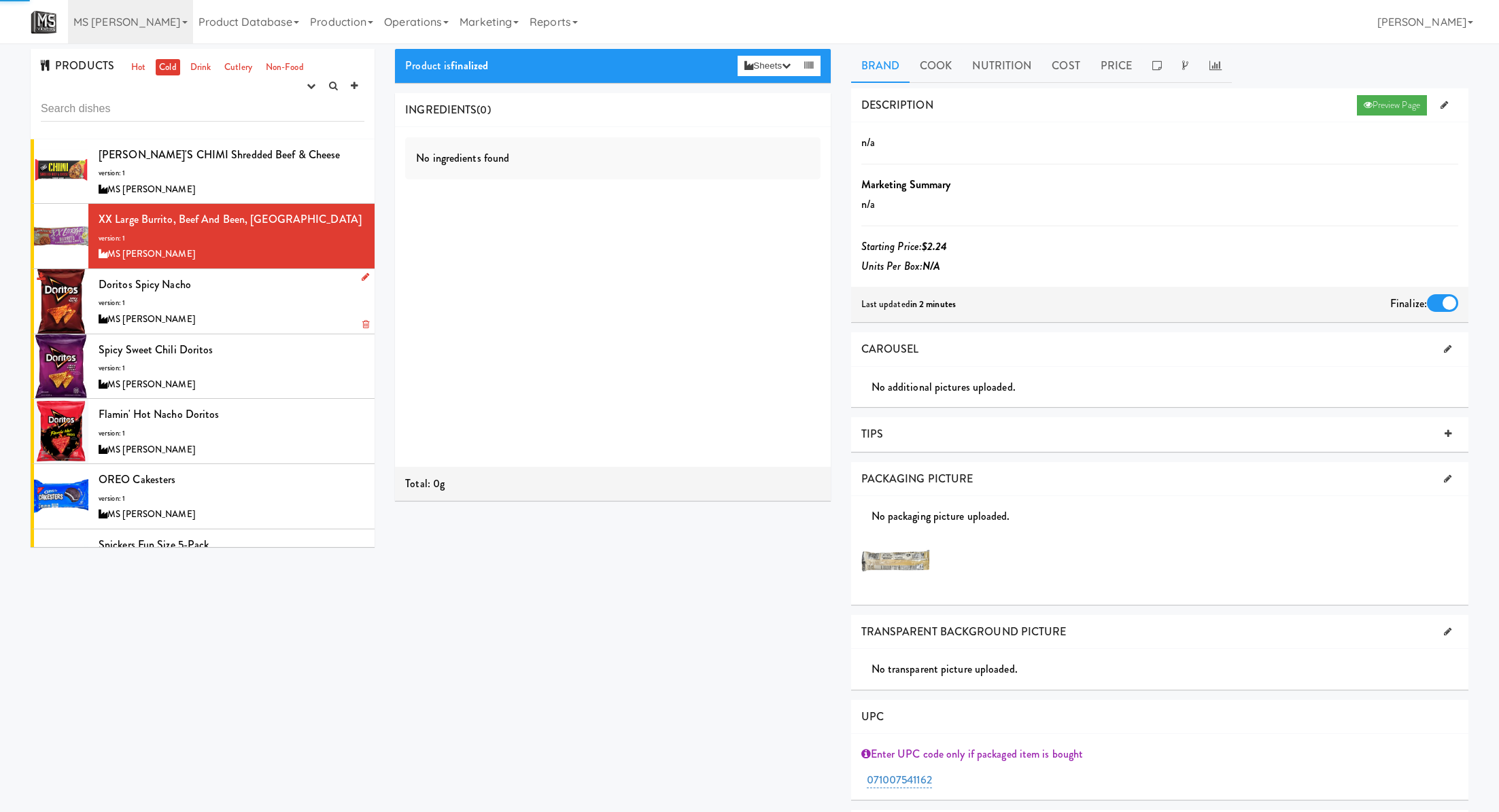
click at [275, 289] on div "Doritos Spicy Nacho version: 1 MS Vending" at bounding box center [232, 301] width 266 height 54
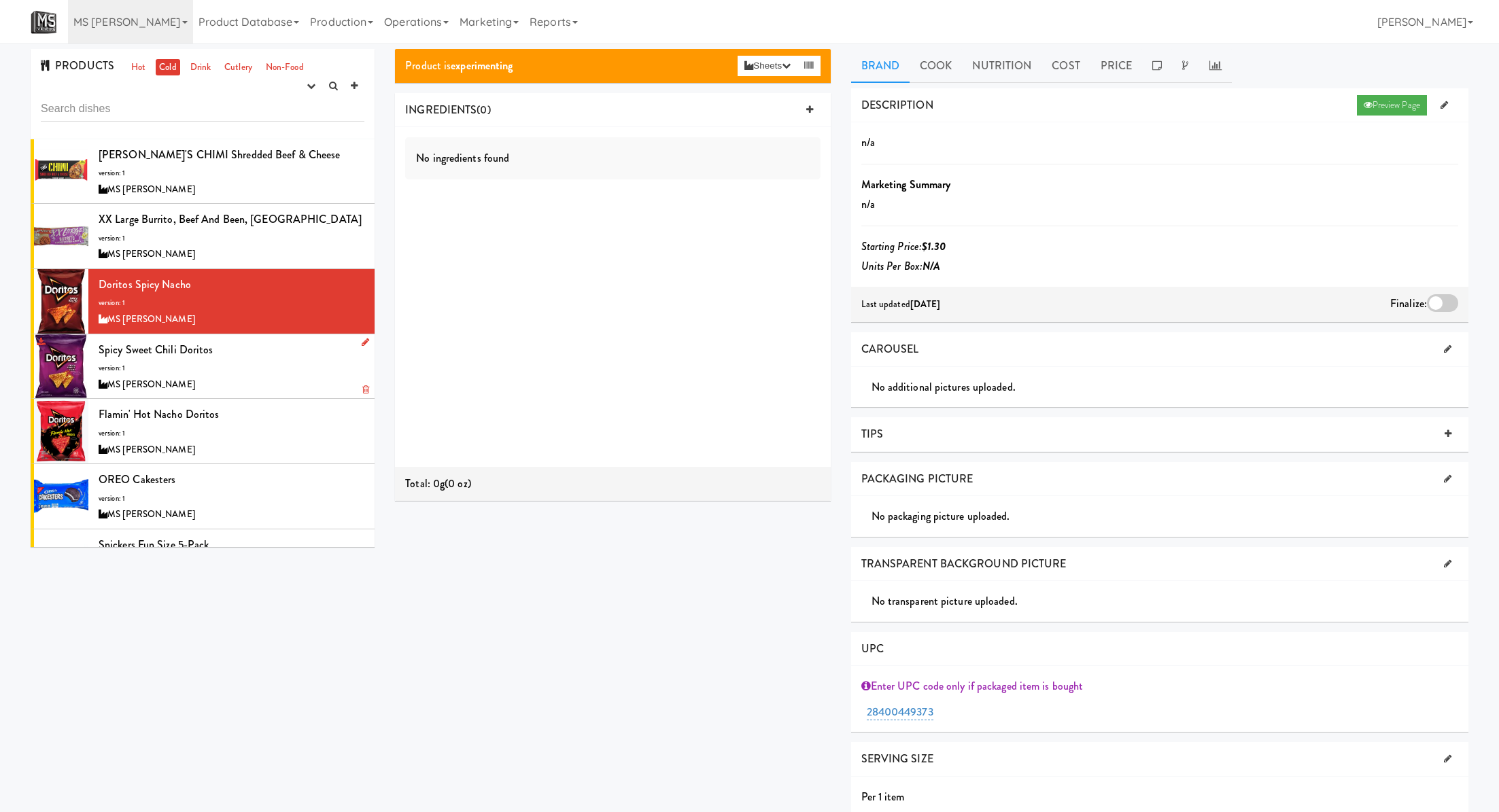
click at [321, 388] on div "MS [PERSON_NAME]" at bounding box center [232, 385] width 266 height 17
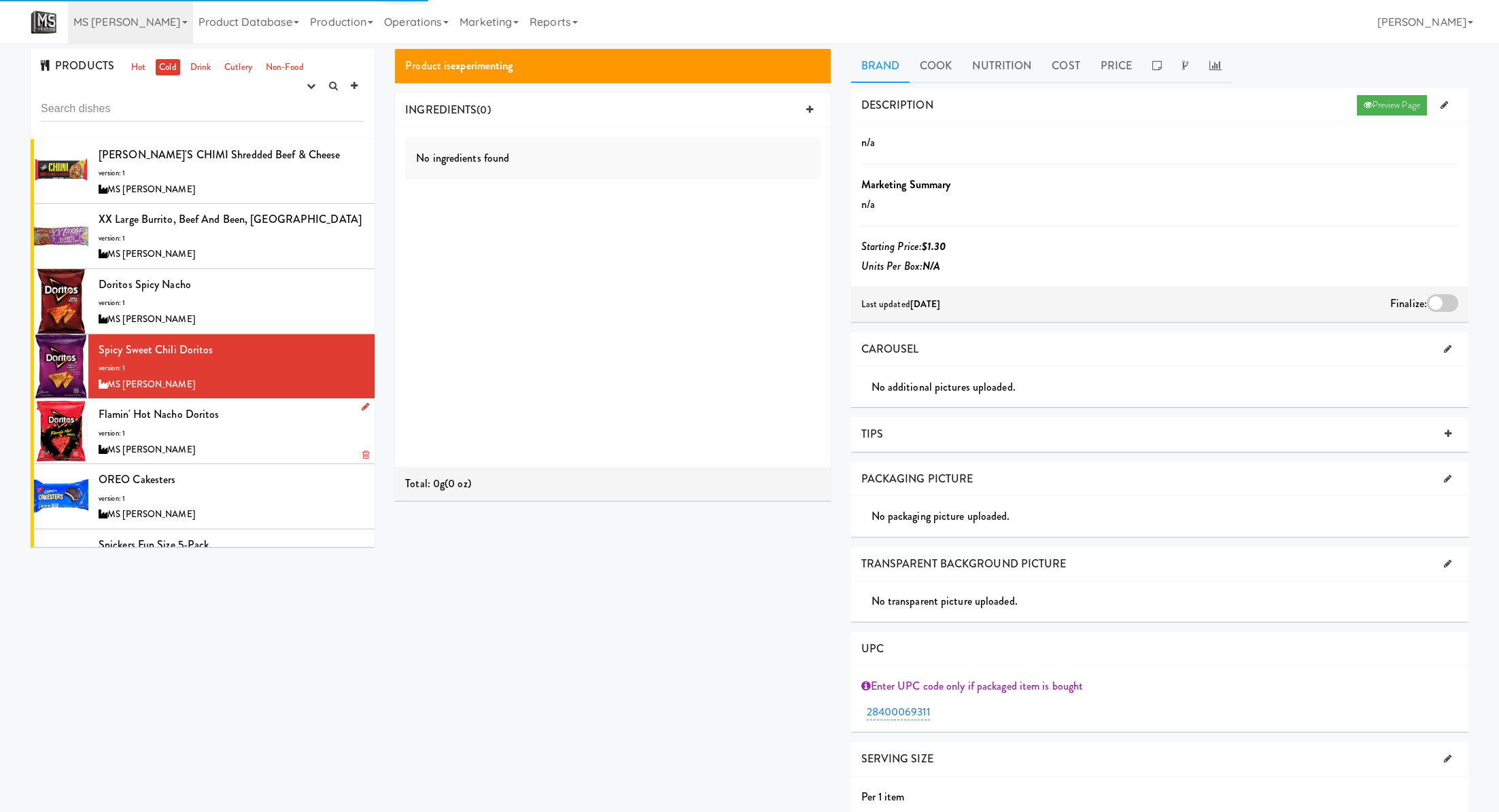
click at [310, 434] on div "Flamin' Hot Nacho Doritos version: 1 MS Vending" at bounding box center [232, 431] width 266 height 54
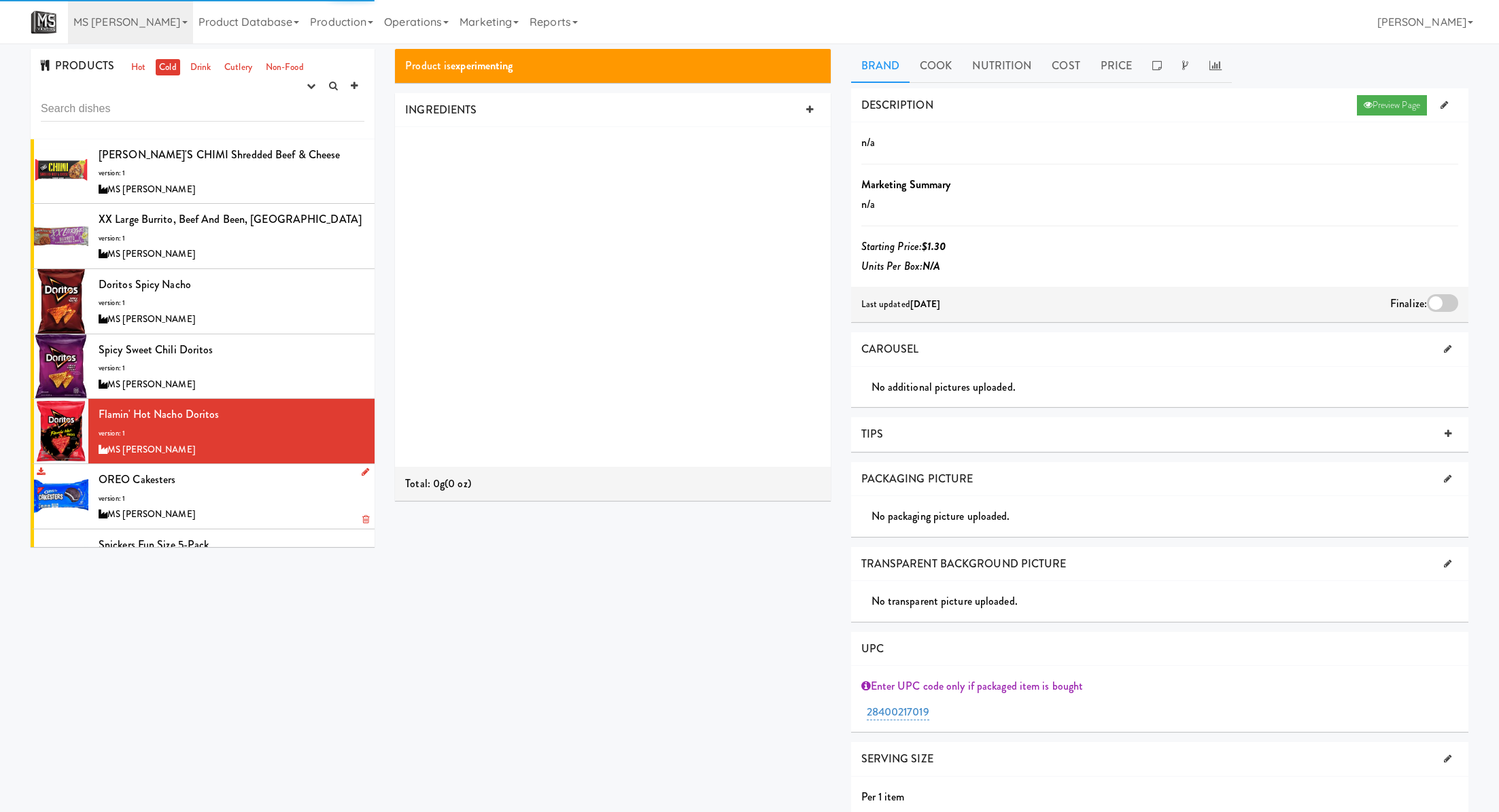
click at [297, 492] on div "OREO Cakesters version: 1 MS Vending" at bounding box center [232, 497] width 266 height 54
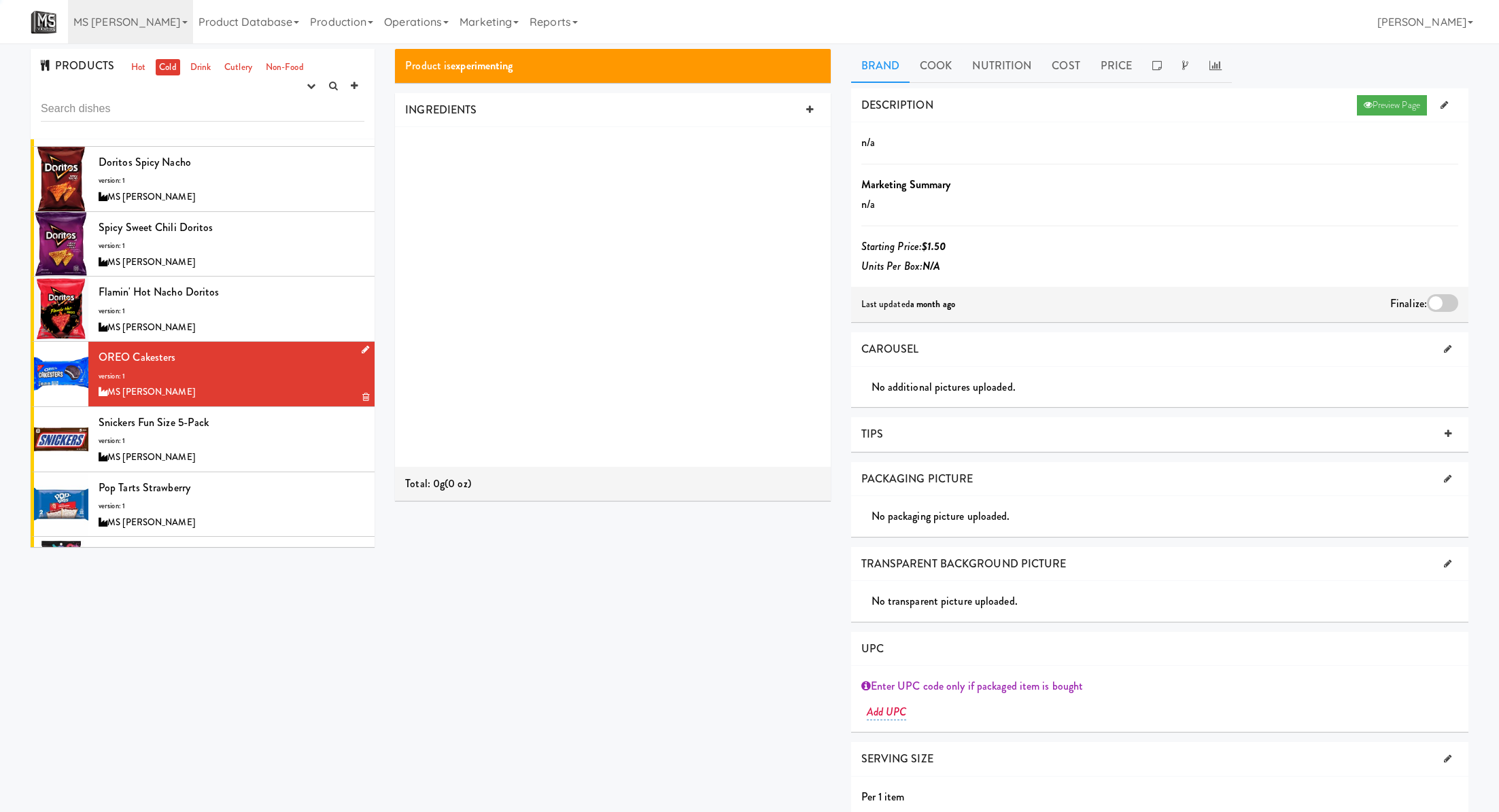
scroll to position [135, 0]
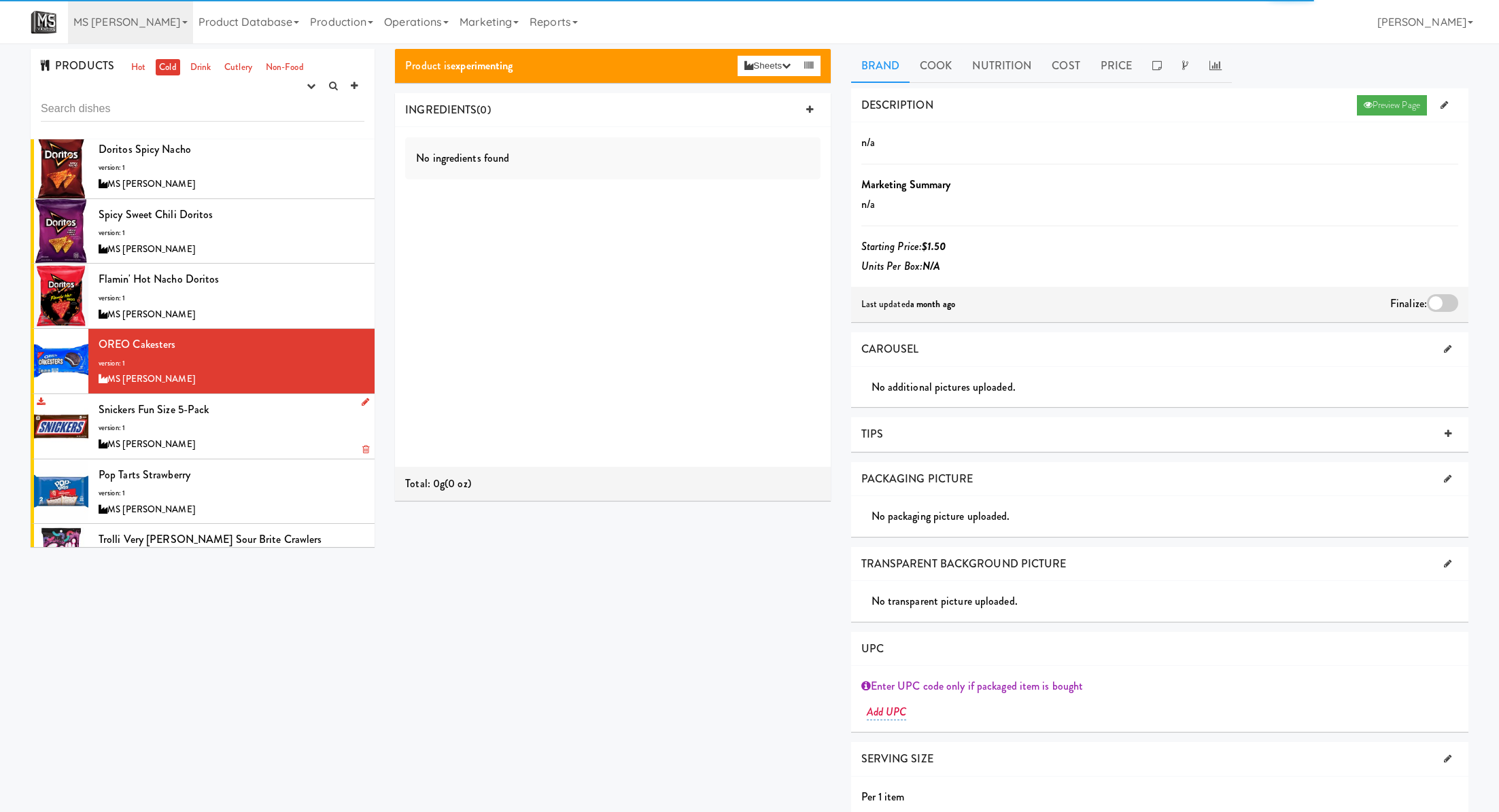
click at [308, 427] on div "Snickers Fun Size 5-Pack version: 1 MS Vending" at bounding box center [232, 426] width 266 height 54
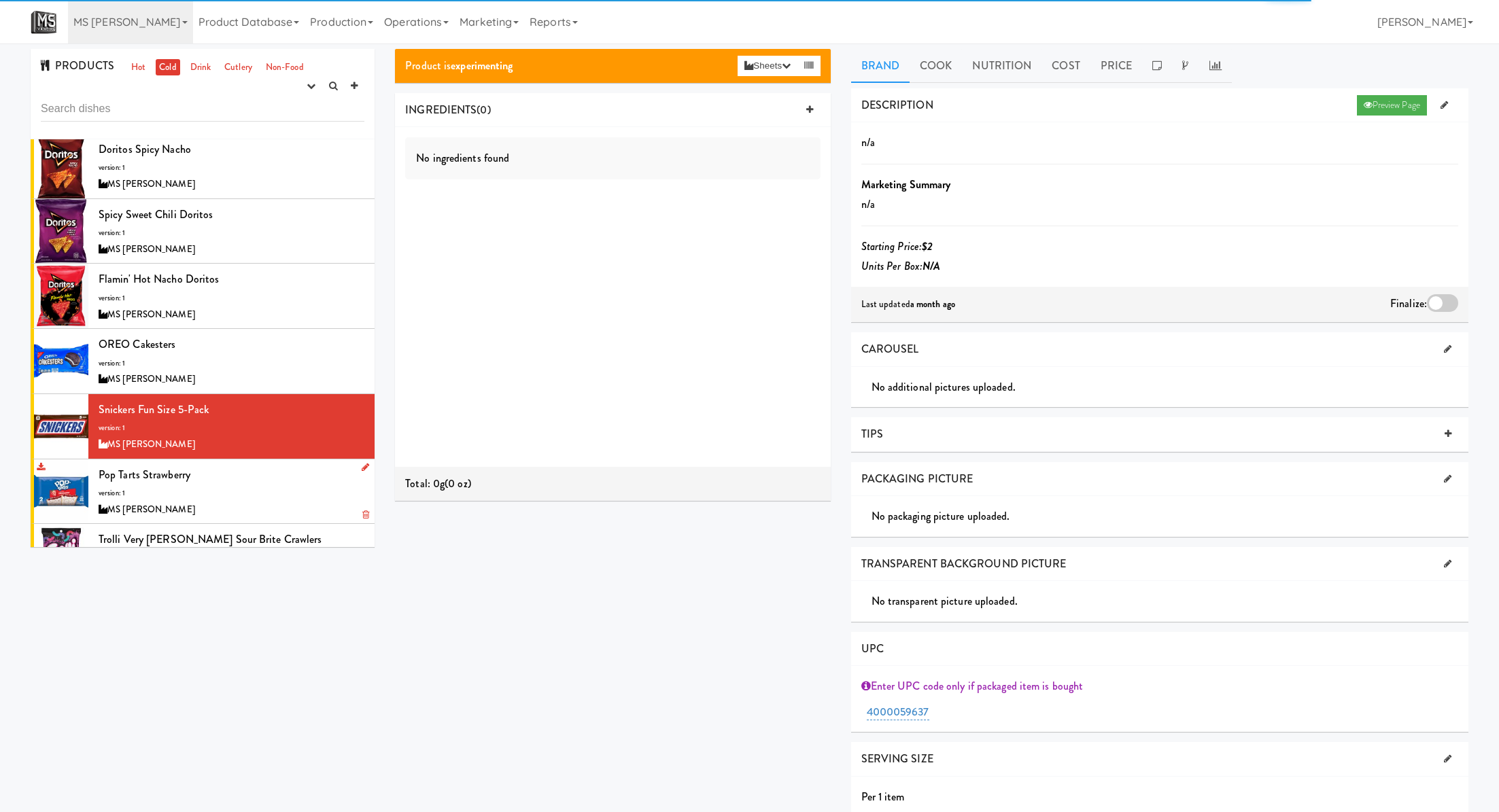
click at [298, 502] on div "MS [PERSON_NAME]" at bounding box center [232, 510] width 266 height 17
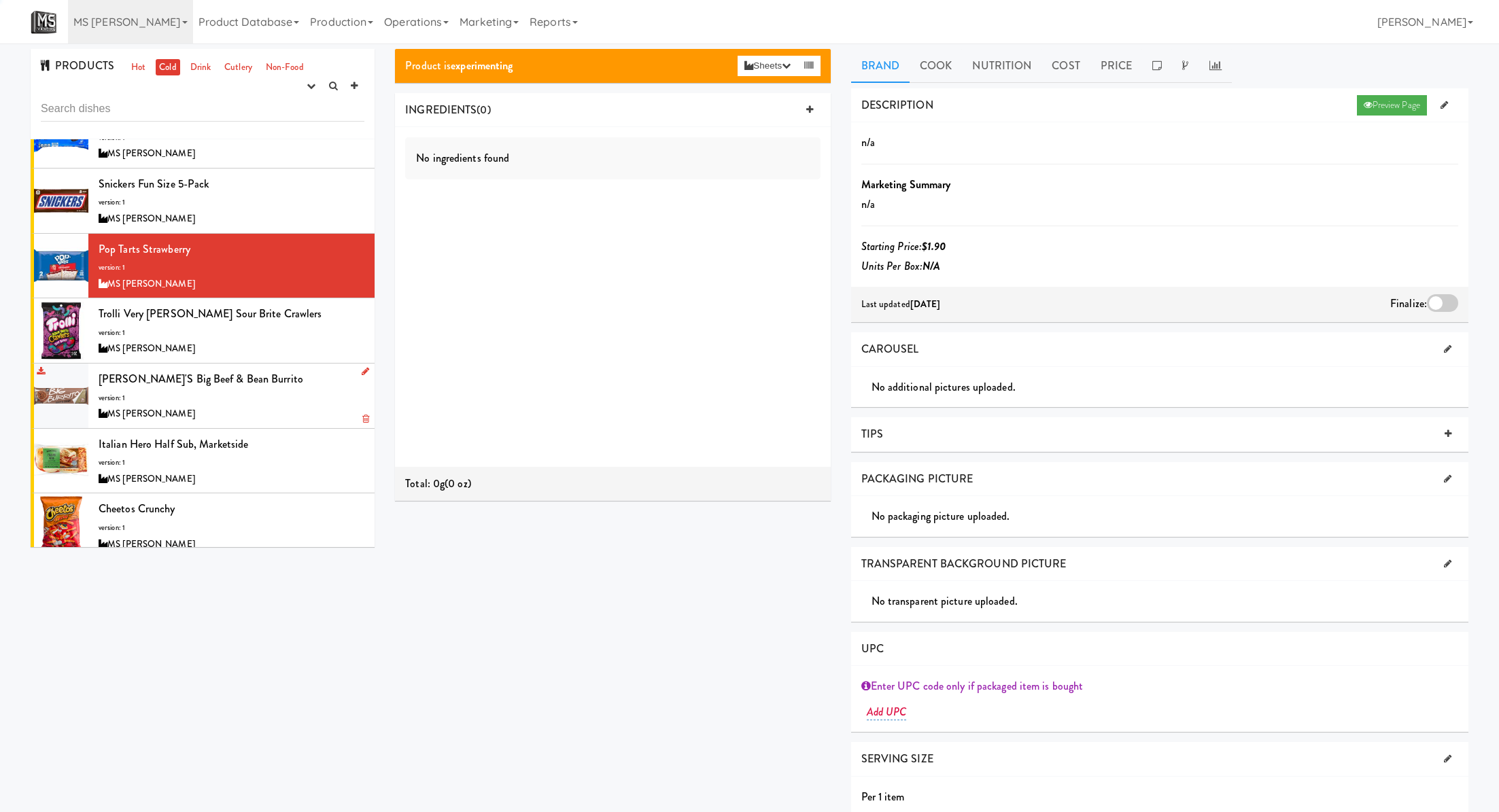
scroll to position [364, 0]
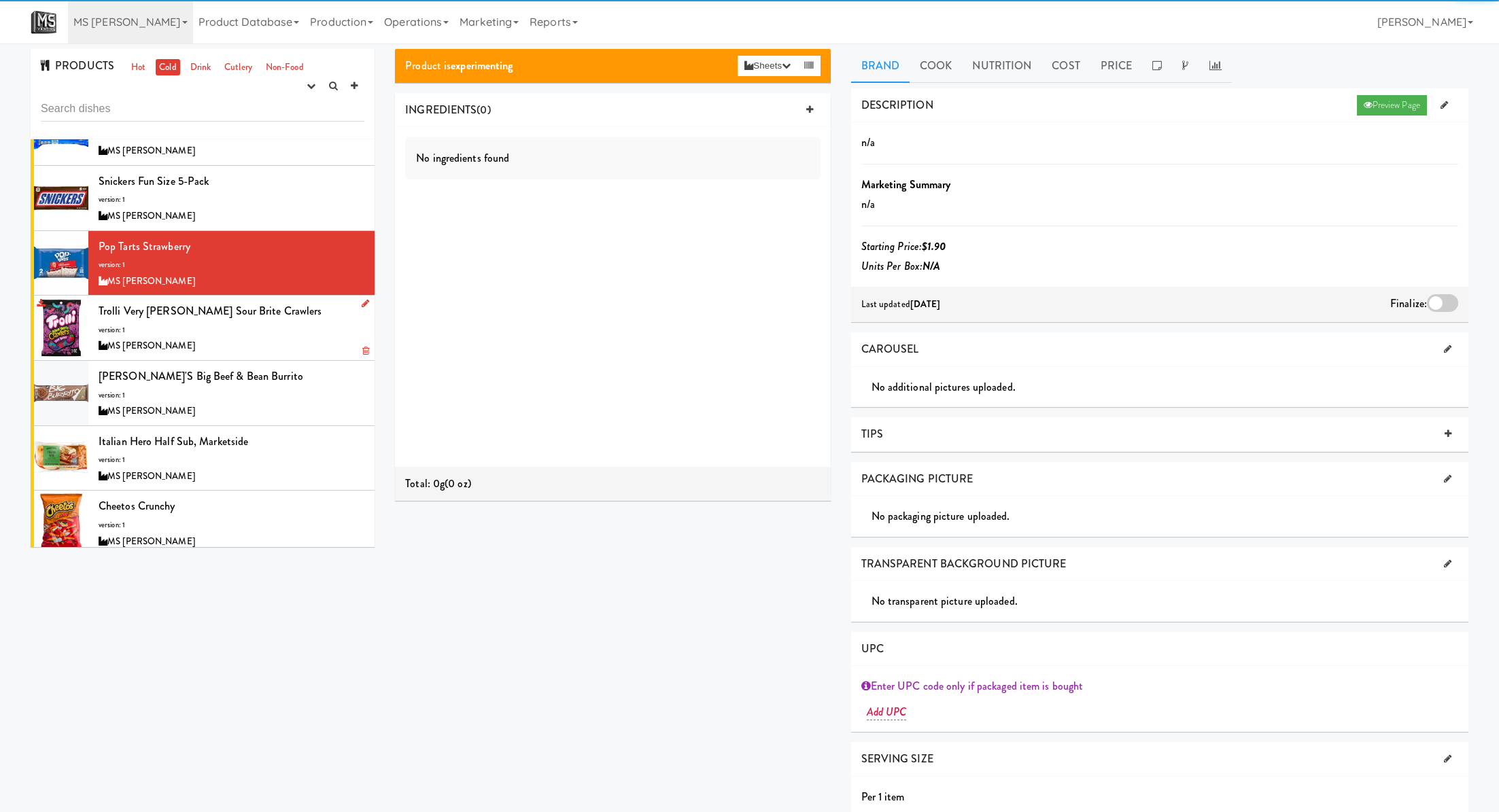
click at [310, 347] on div "MS [PERSON_NAME]" at bounding box center [232, 346] width 266 height 17
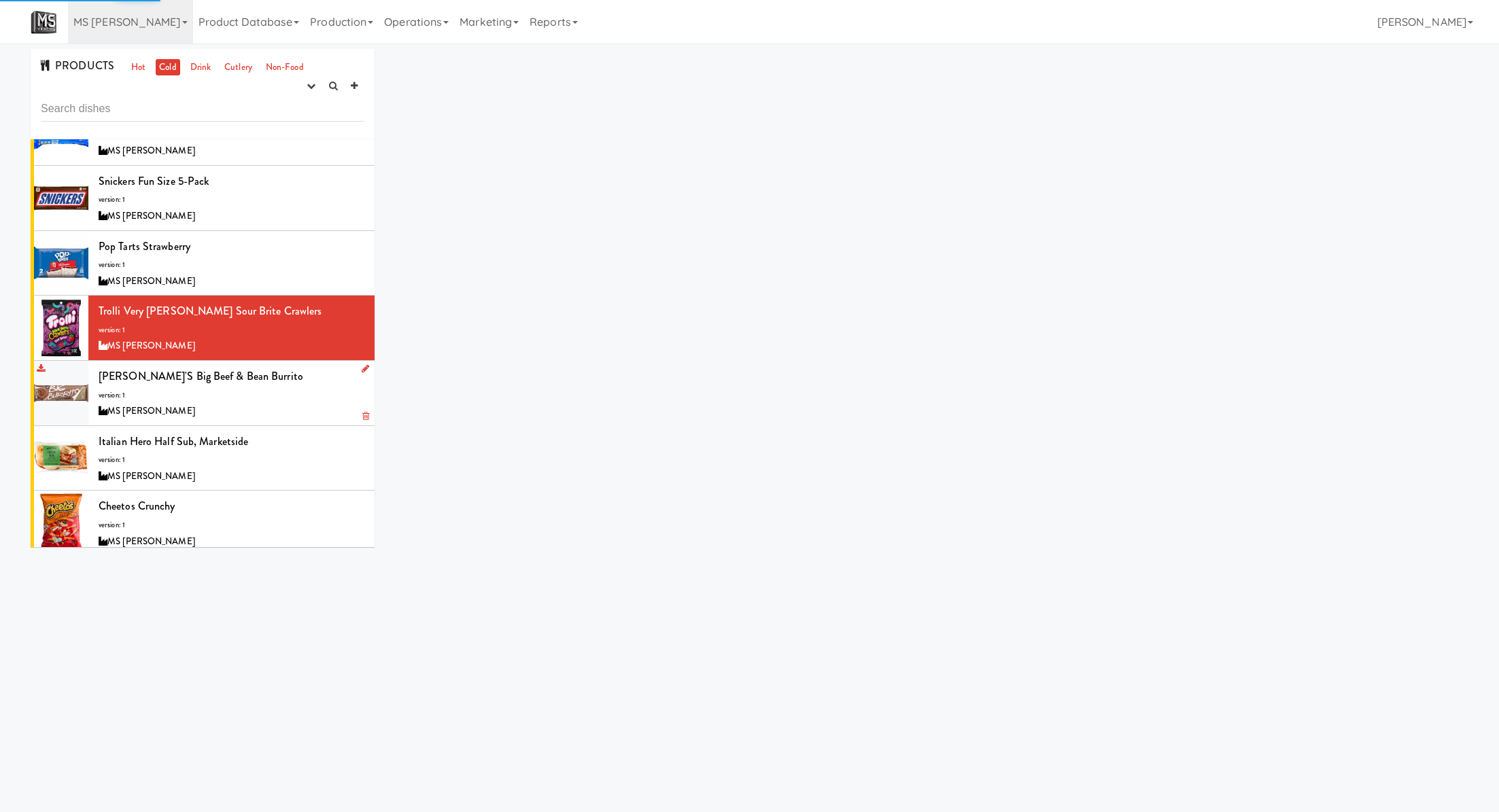
click at [295, 408] on div "MS [PERSON_NAME]" at bounding box center [232, 411] width 266 height 17
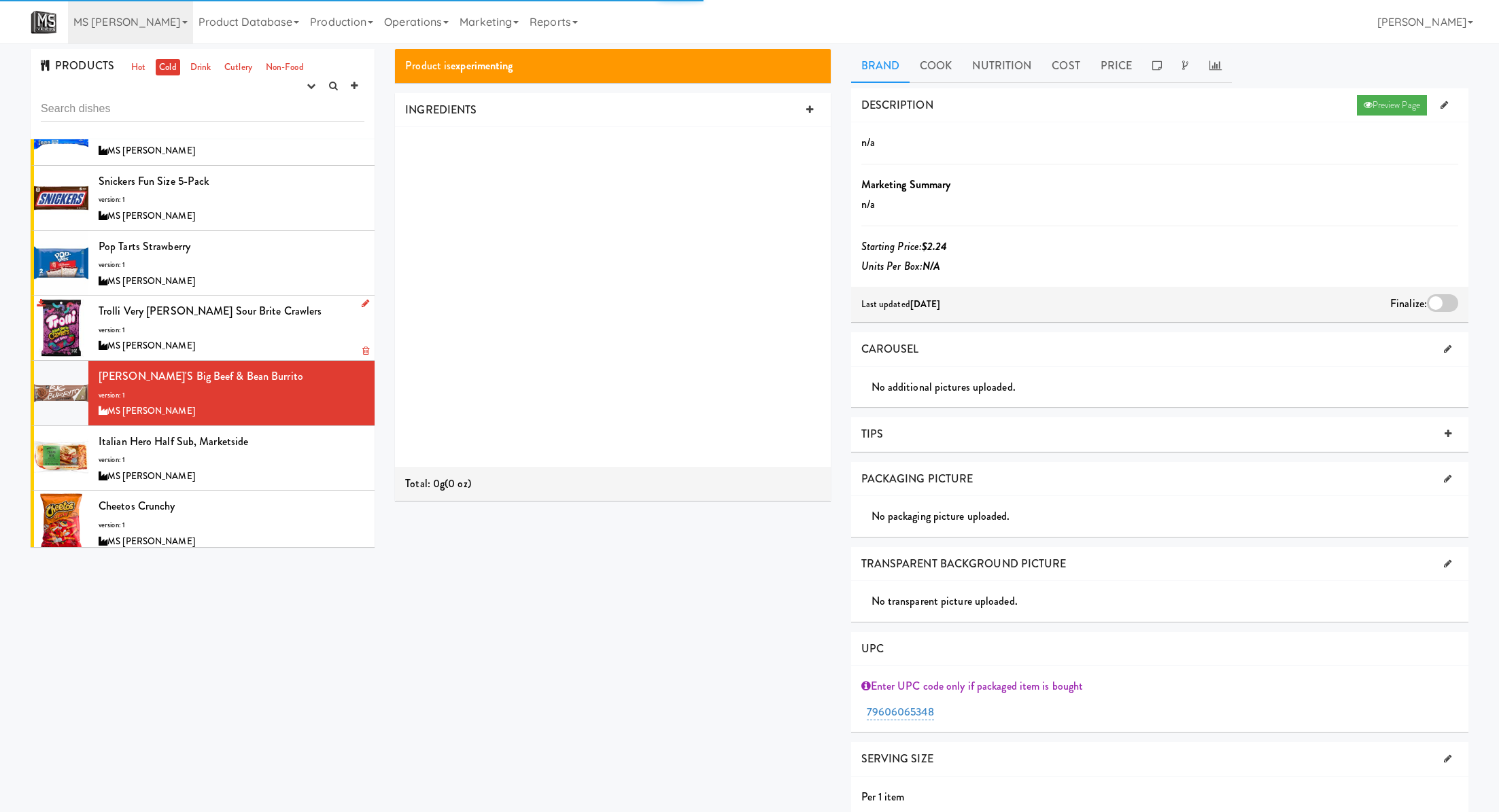
click at [301, 352] on div "MS [PERSON_NAME]" at bounding box center [232, 346] width 266 height 17
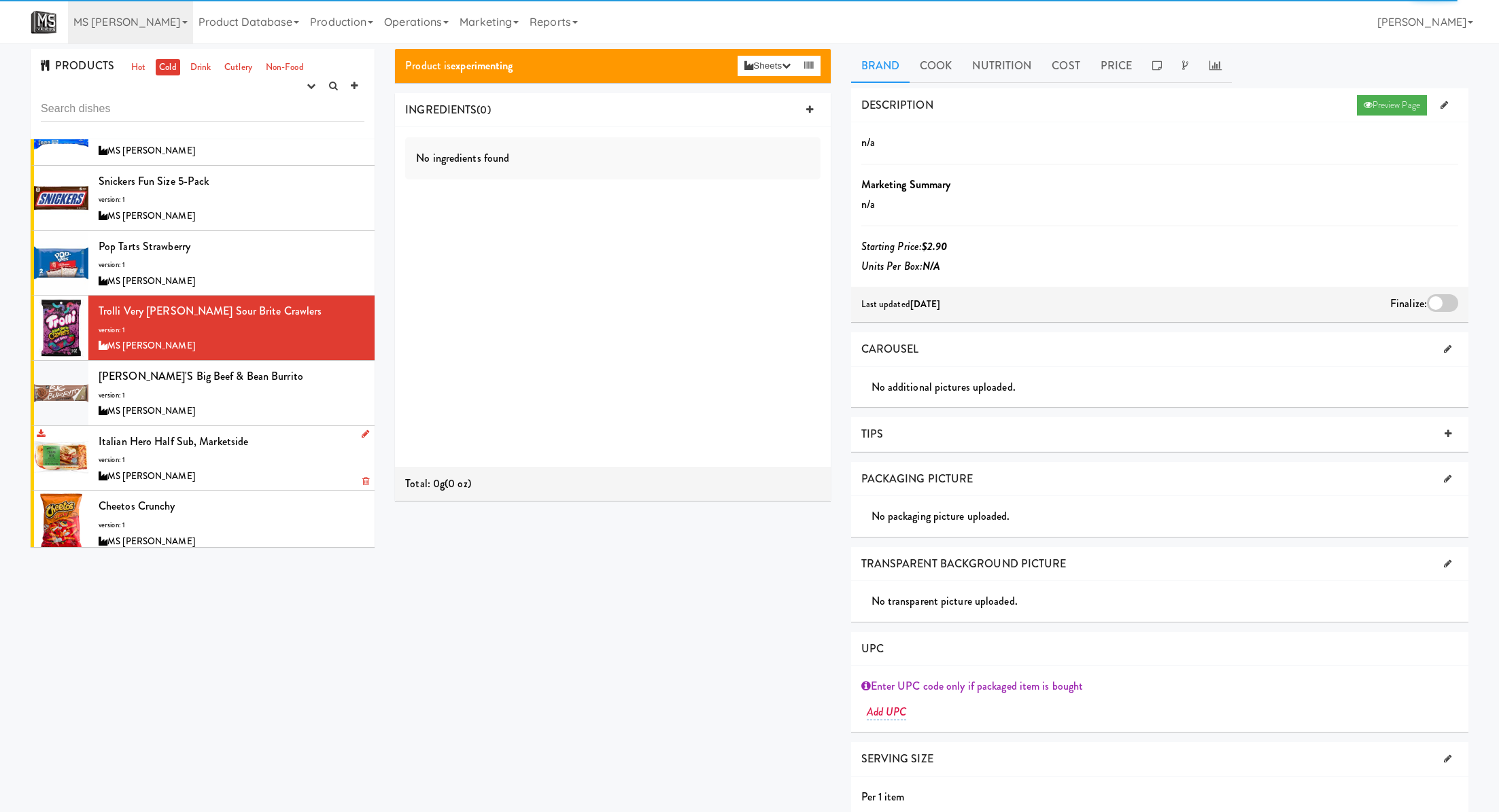
click at [282, 456] on div "Italian Hero Half Sub, Marketside version: 1 MS Vending" at bounding box center [232, 458] width 266 height 54
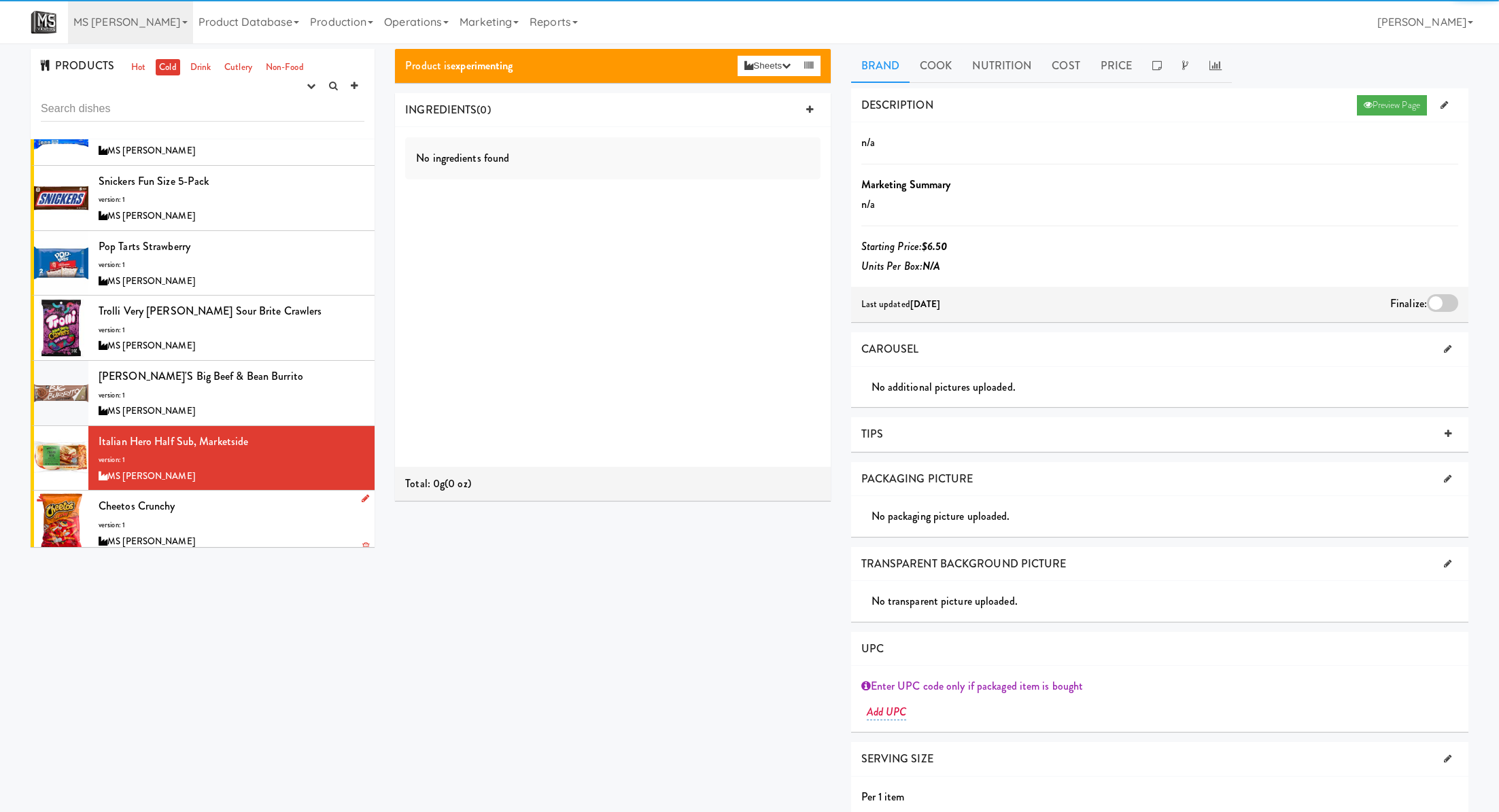
click at [279, 510] on div "Cheetos Crunchy version: 1 MS Vending" at bounding box center [232, 523] width 266 height 54
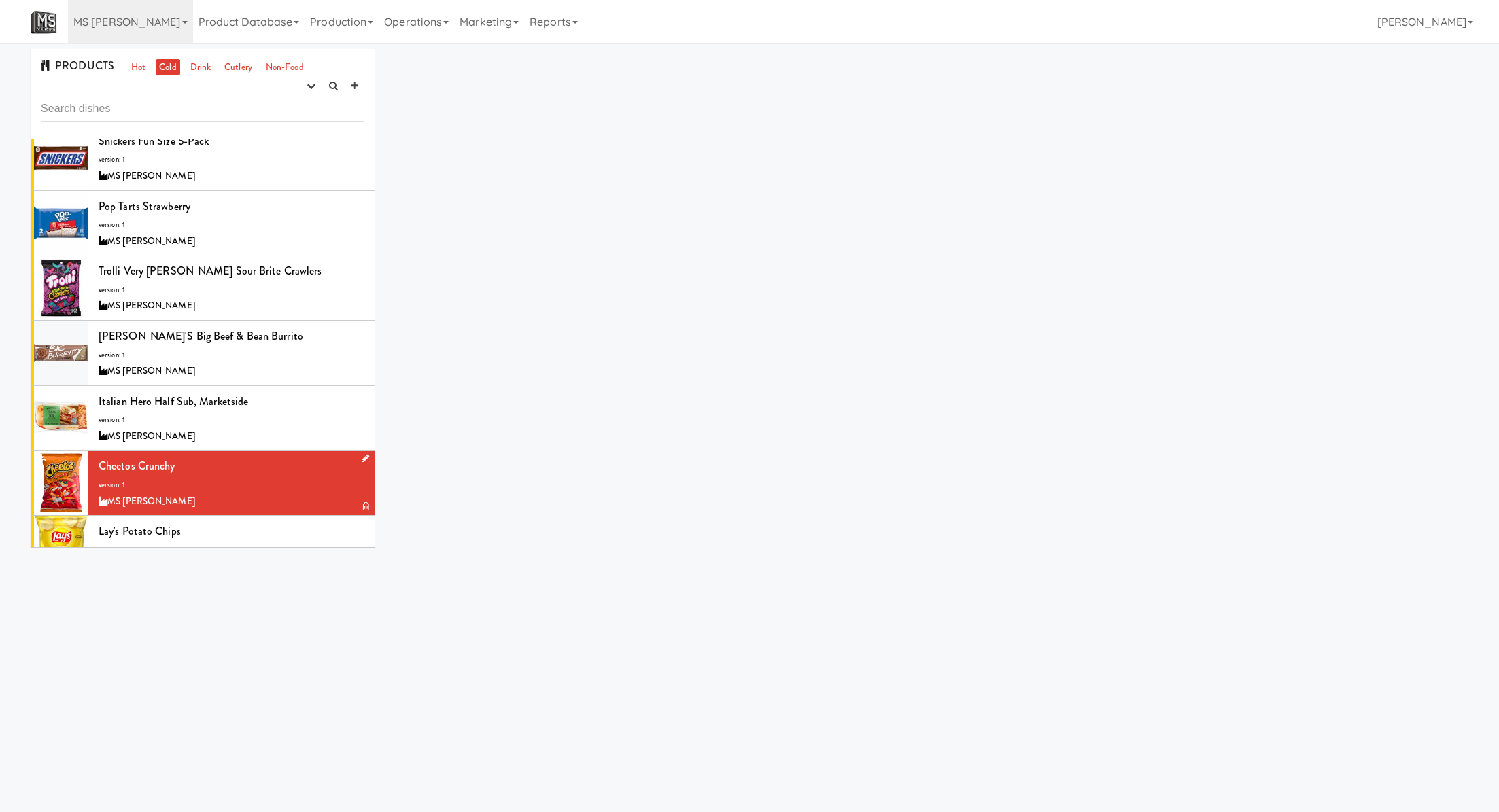
scroll to position [435, 0]
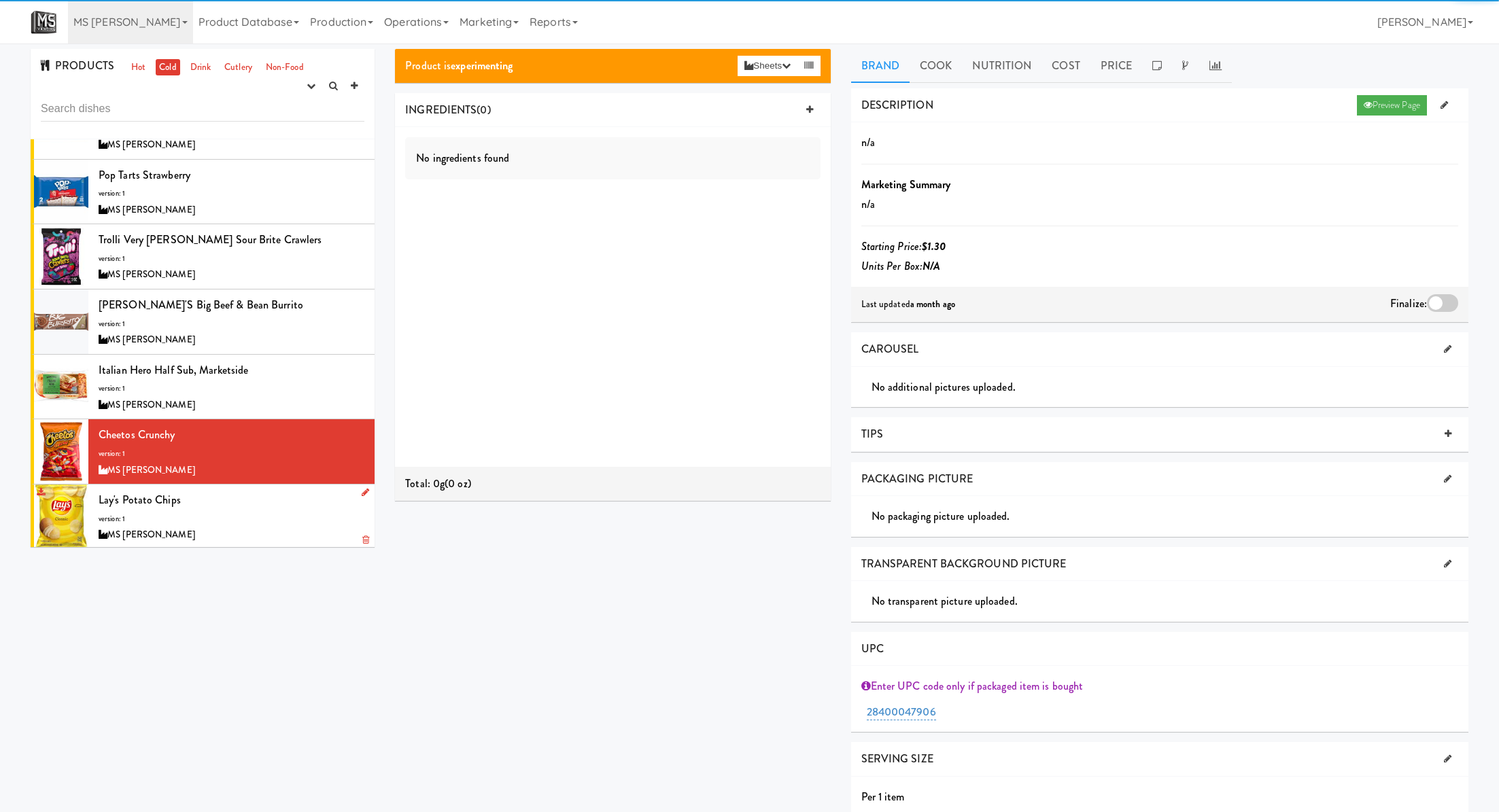
click at [277, 507] on div "Lay's Potato Chips version: 1 MS Vending" at bounding box center [232, 517] width 266 height 54
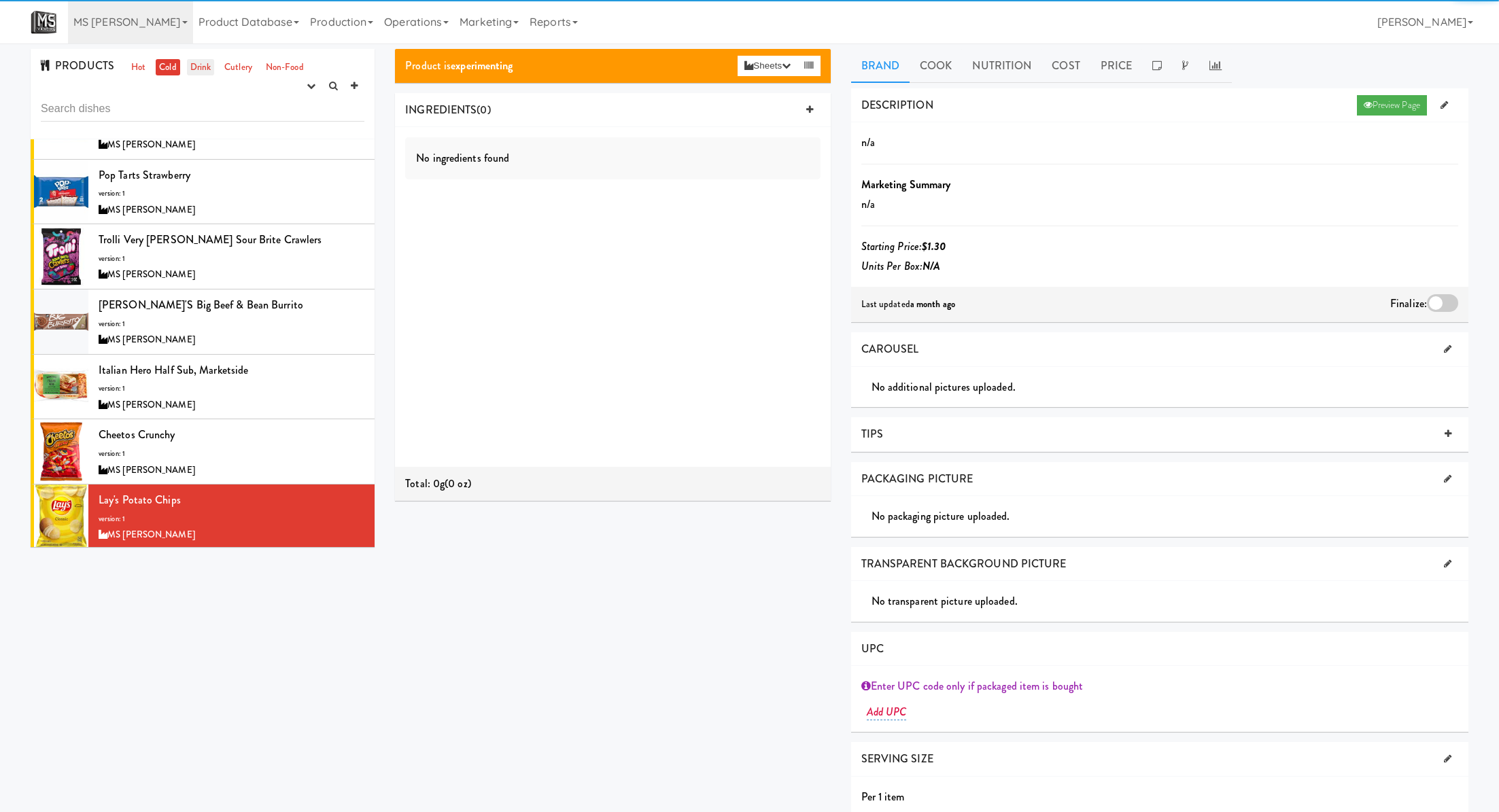
click at [203, 59] on link "Drink" at bounding box center [200, 67] width 28 height 17
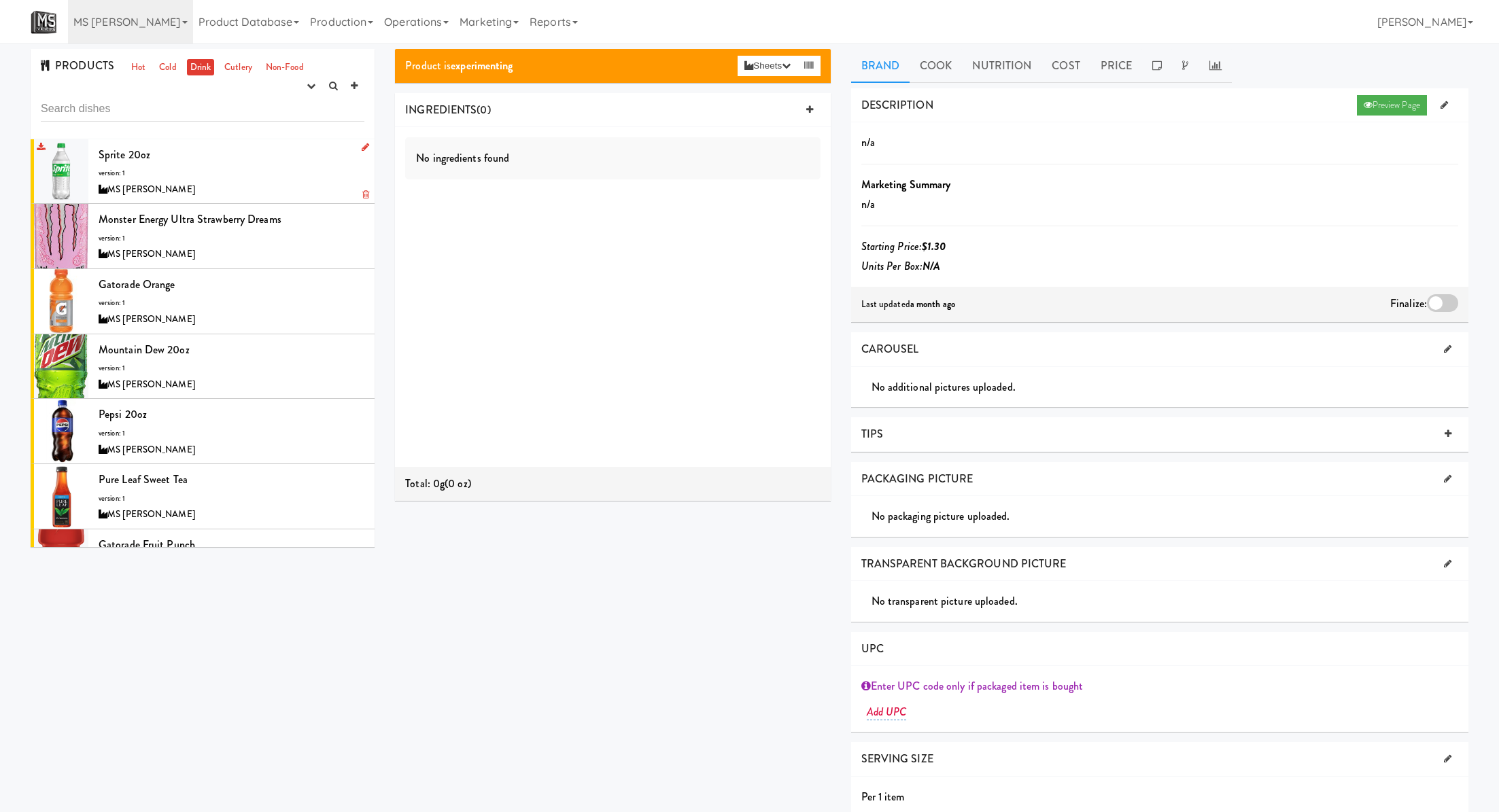
click at [264, 162] on div "Sprite 20oz version: 1 MS Vending" at bounding box center [232, 172] width 266 height 54
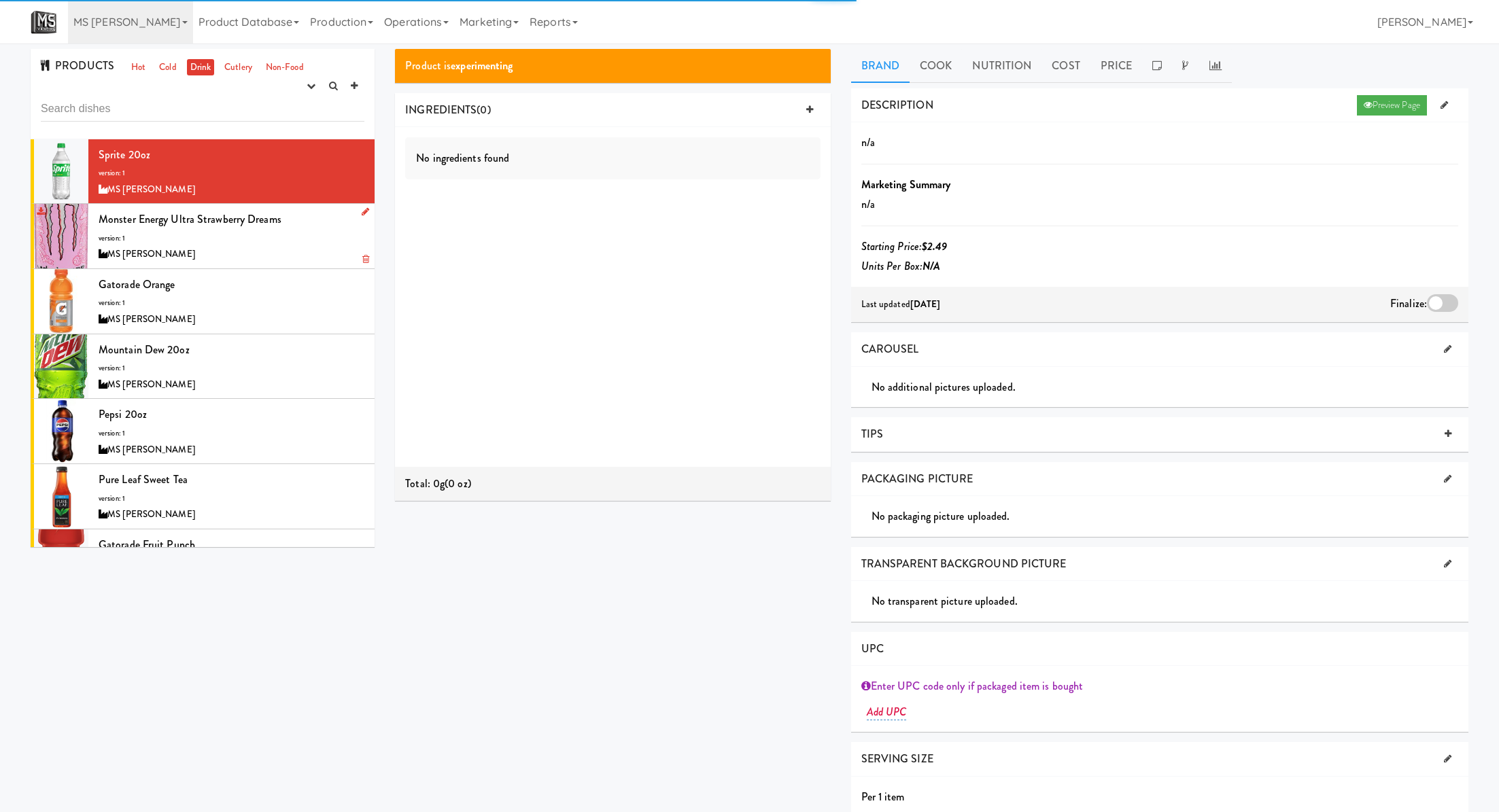
click at [295, 230] on div "Monster Energy Ultra Strawberry Dreams version: 1 MS Vending" at bounding box center [232, 237] width 266 height 54
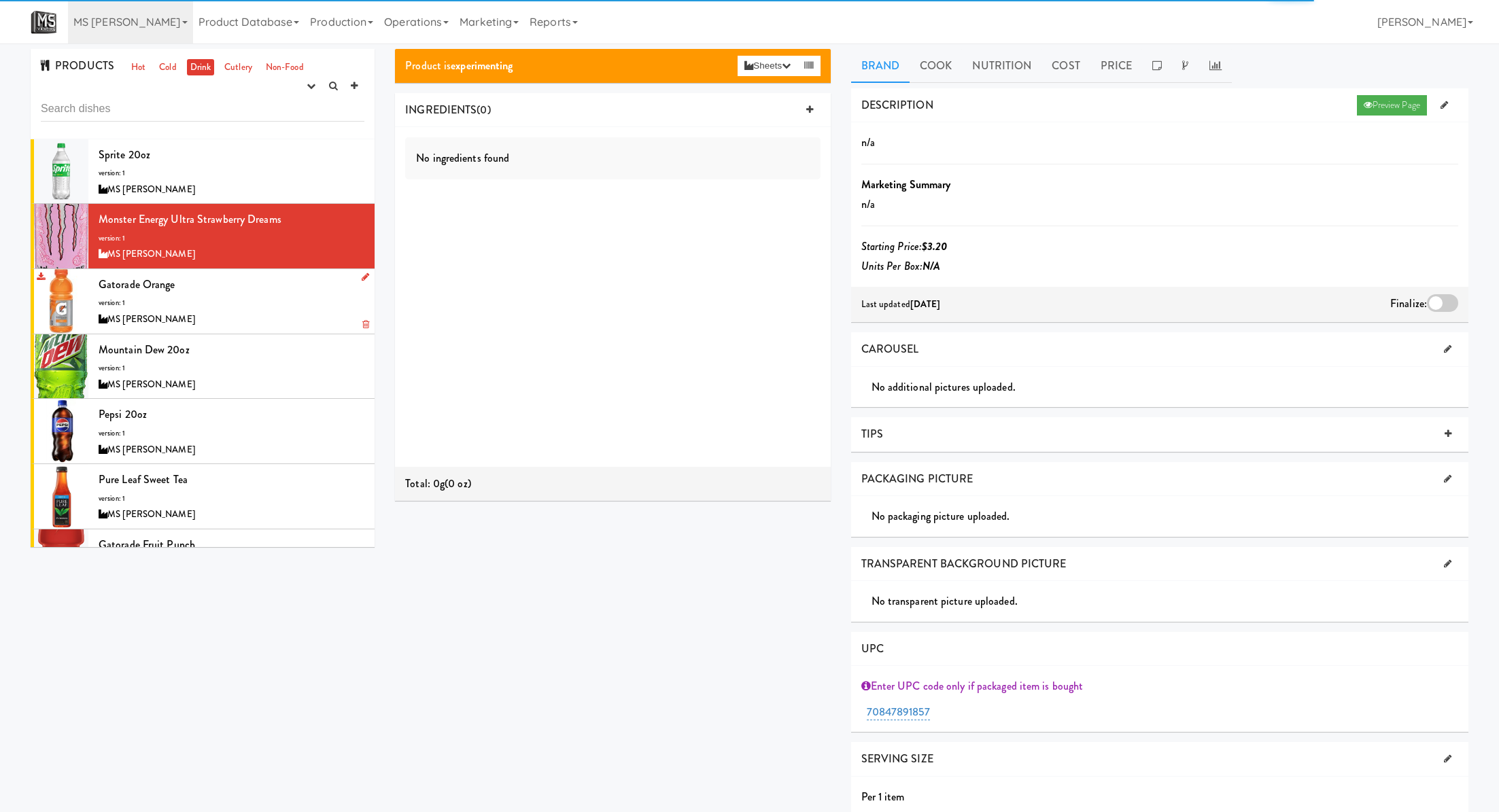
click at [303, 296] on div "Gatorade Orange version: 1 MS Vending" at bounding box center [232, 301] width 266 height 54
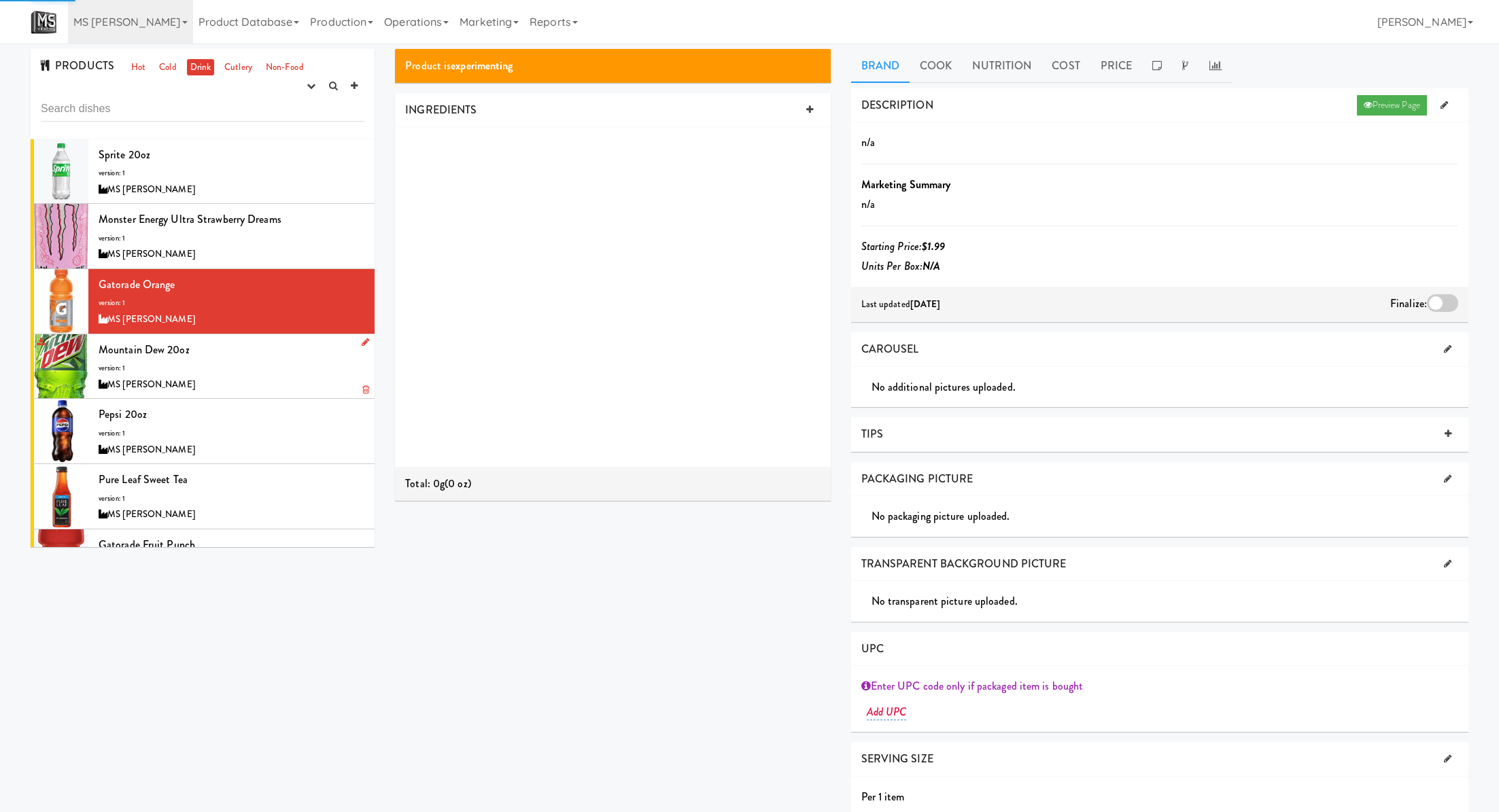
click at [296, 391] on div "MS [PERSON_NAME]" at bounding box center [232, 385] width 266 height 17
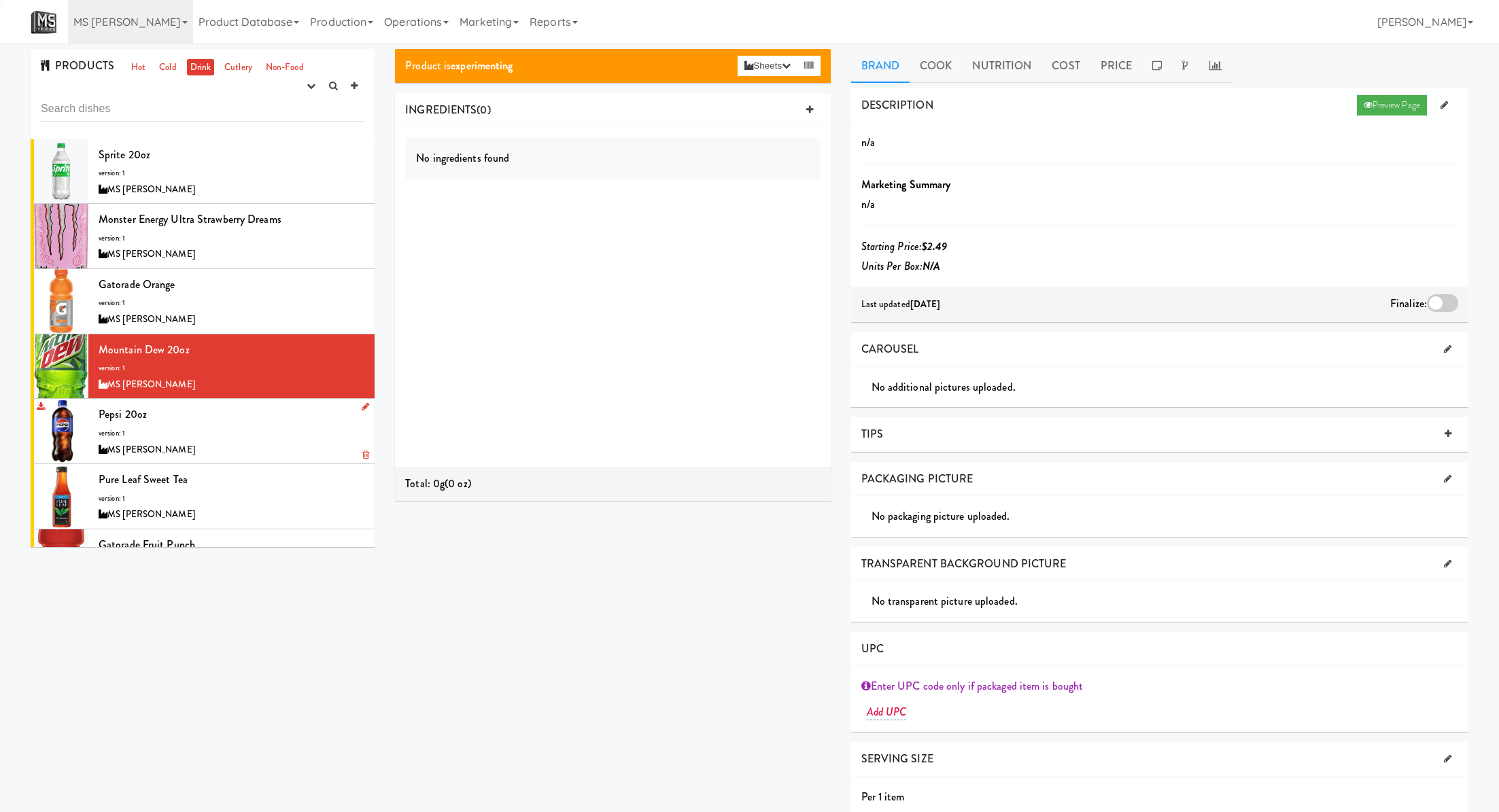
click at [295, 423] on div "Pepsi 20oz version: 1 MS Vending" at bounding box center [232, 431] width 266 height 54
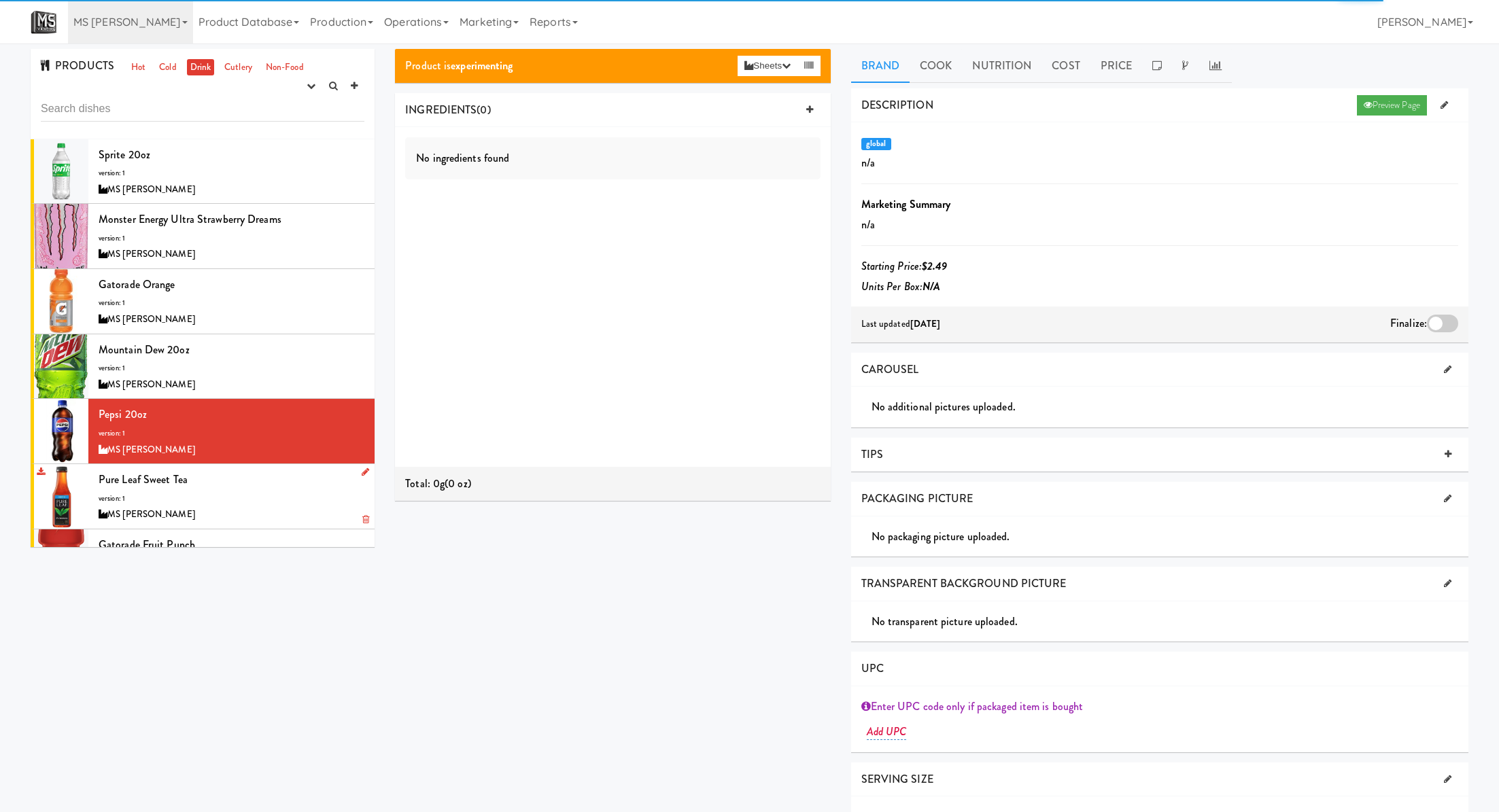
click at [289, 497] on div "Pure Leaf Sweet Tea version: 1 MS Vending" at bounding box center [232, 497] width 266 height 54
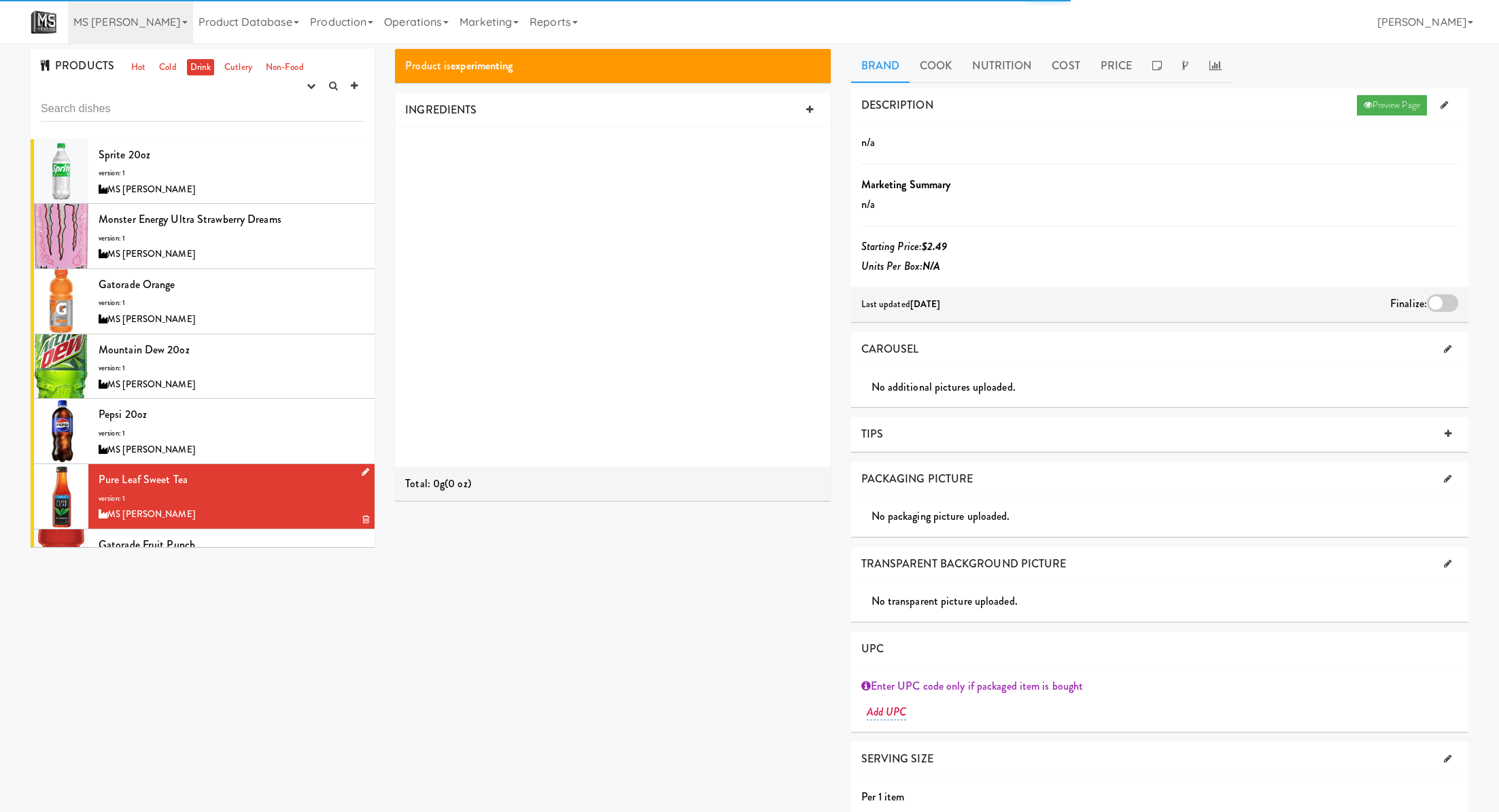
scroll to position [110, 0]
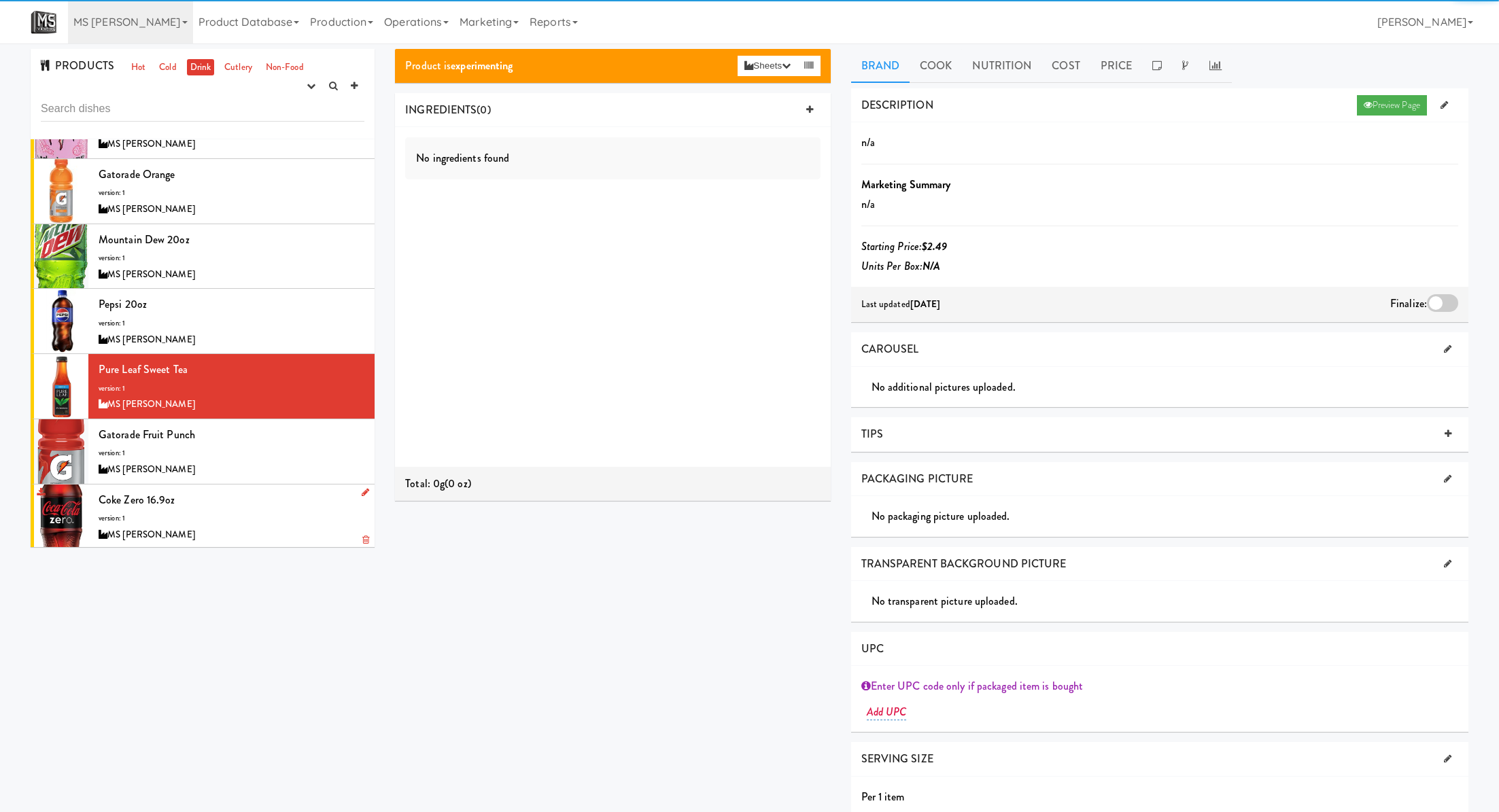
click at [289, 492] on div "Coke Zero 16.9oz version: 1 MS Vending" at bounding box center [232, 517] width 266 height 54
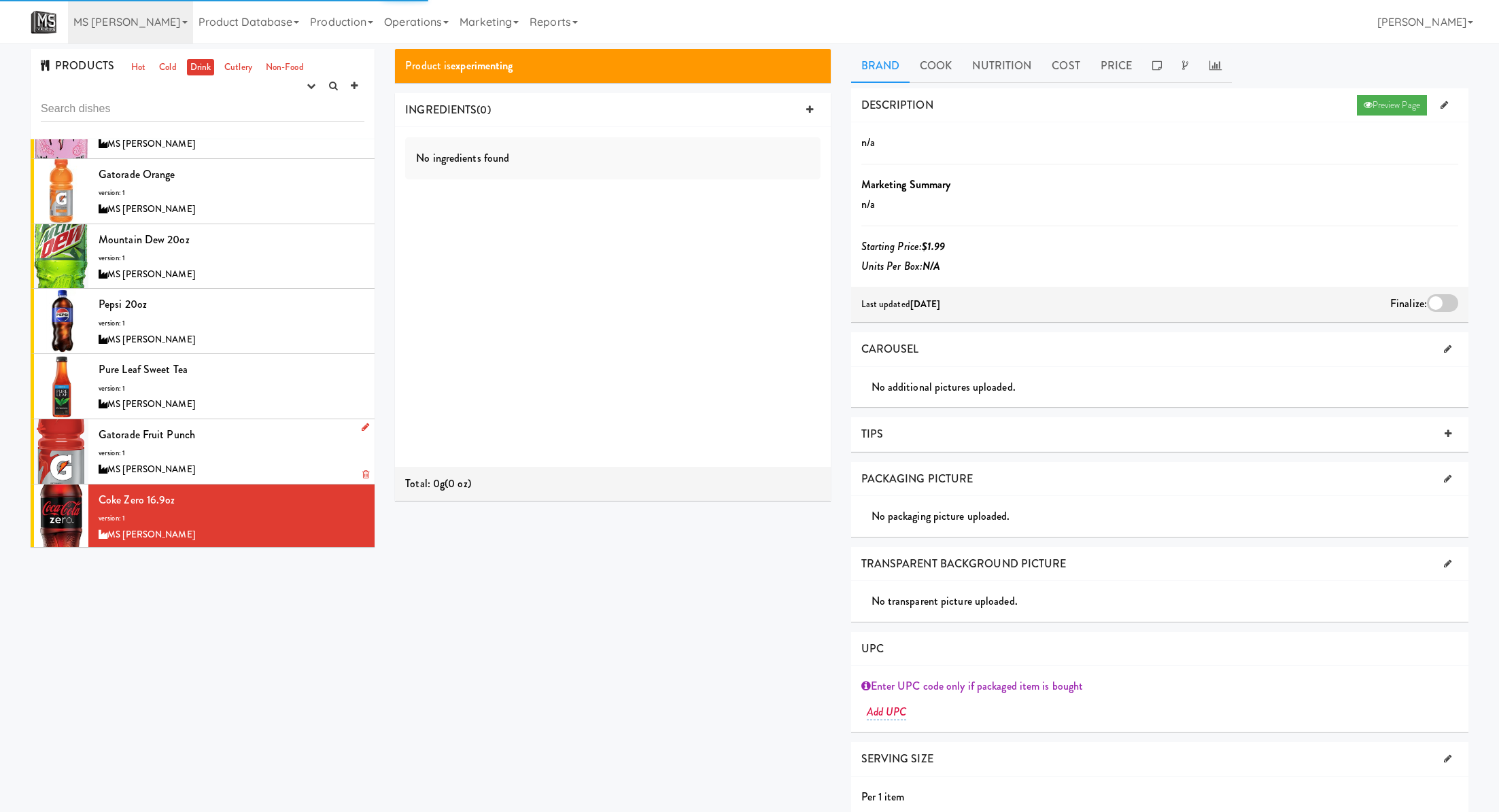
click at [290, 461] on div "MS [PERSON_NAME]" at bounding box center [232, 470] width 266 height 17
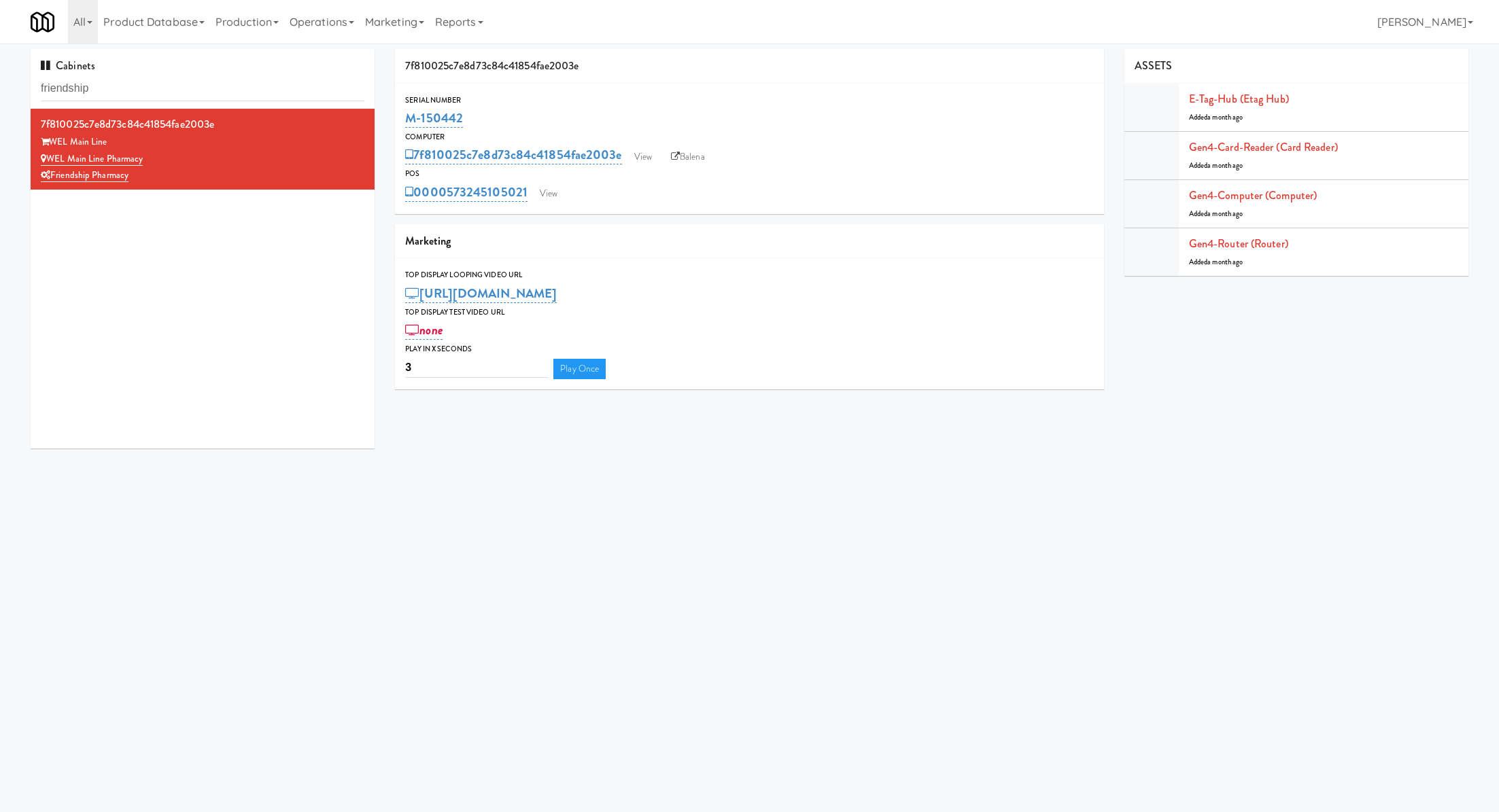
click at [229, 109] on li "7f810025c7e8d73c84c41854fae2003e WEL Main Line WEL Main Line Pharmacy Friendshi…" at bounding box center [203, 149] width 344 height 81
click at [539, 183] on link "View" at bounding box center [549, 193] width 31 height 21
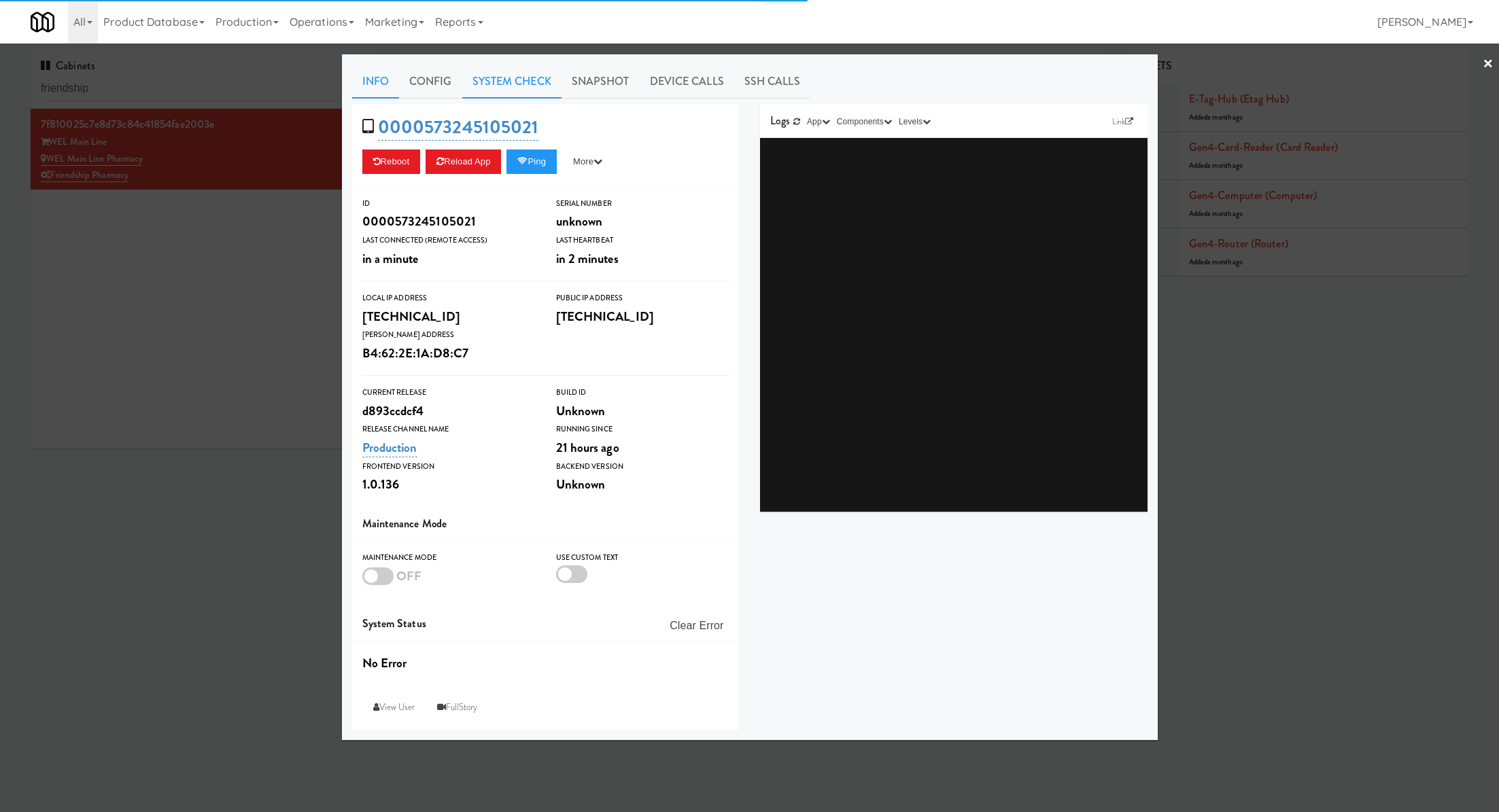
click at [515, 96] on link "System Check" at bounding box center [512, 82] width 100 height 34
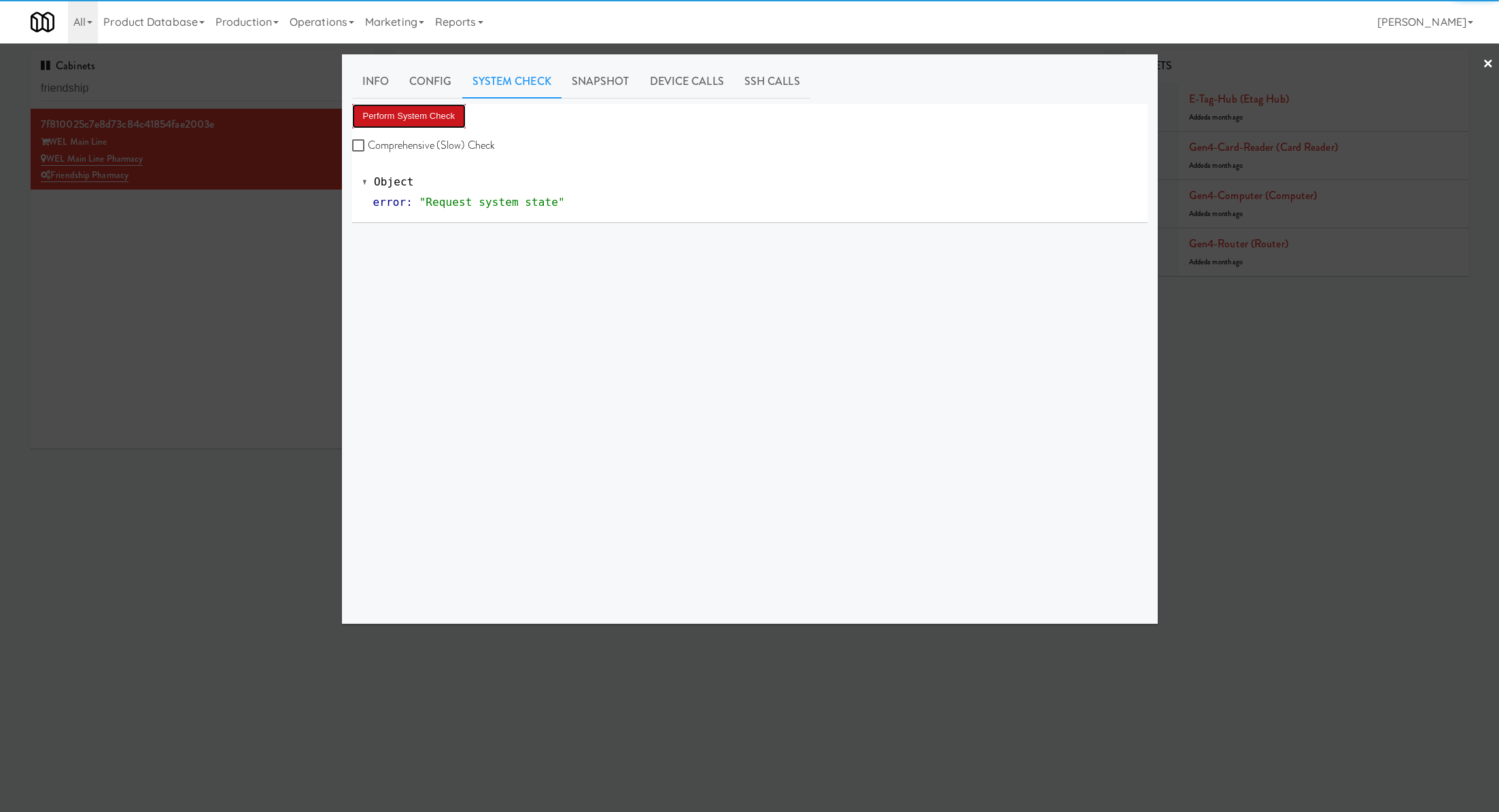
click at [450, 112] on button "Perform System Check" at bounding box center [409, 116] width 114 height 24
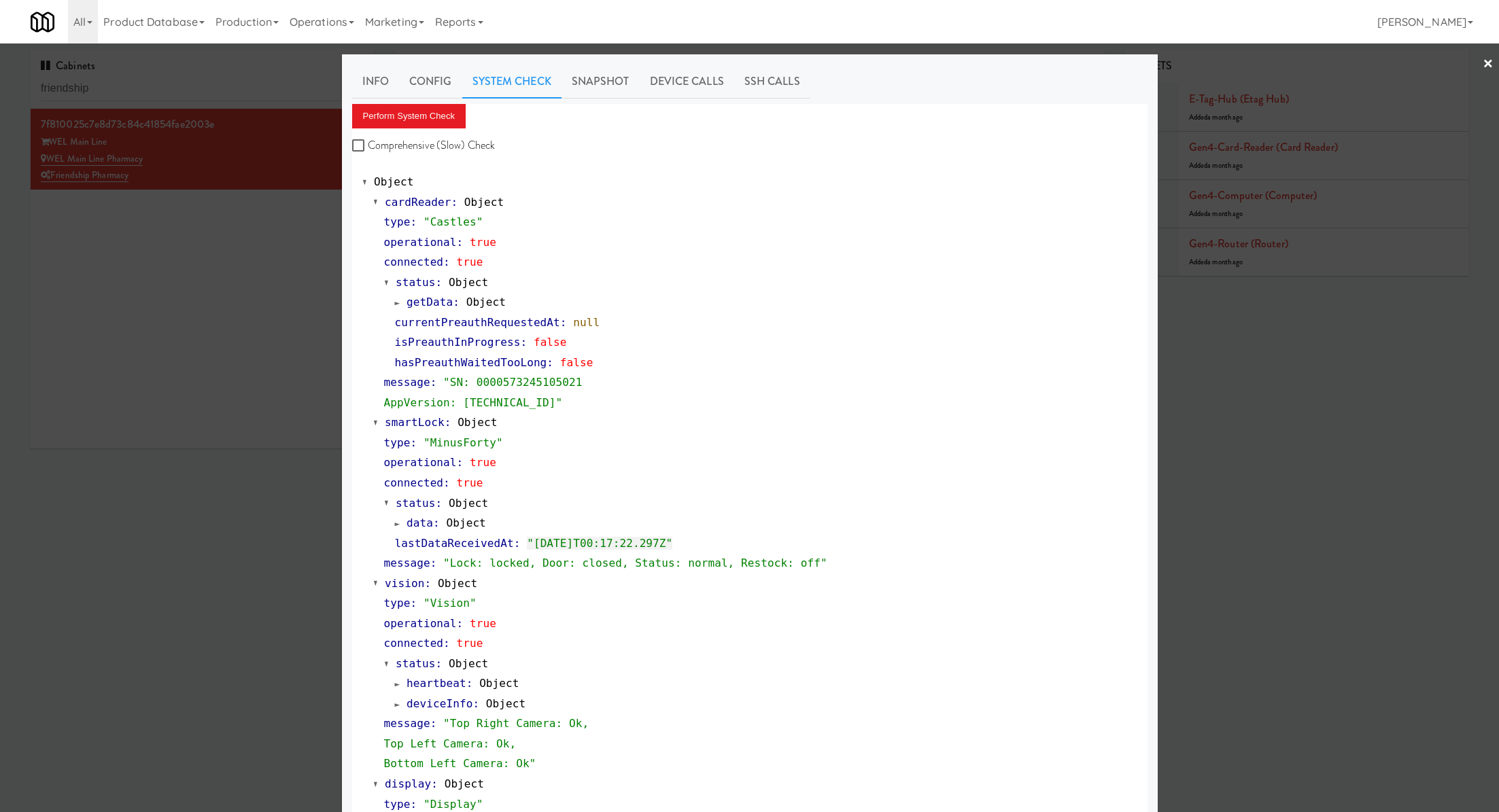
click at [281, 214] on div at bounding box center [749, 406] width 1499 height 812
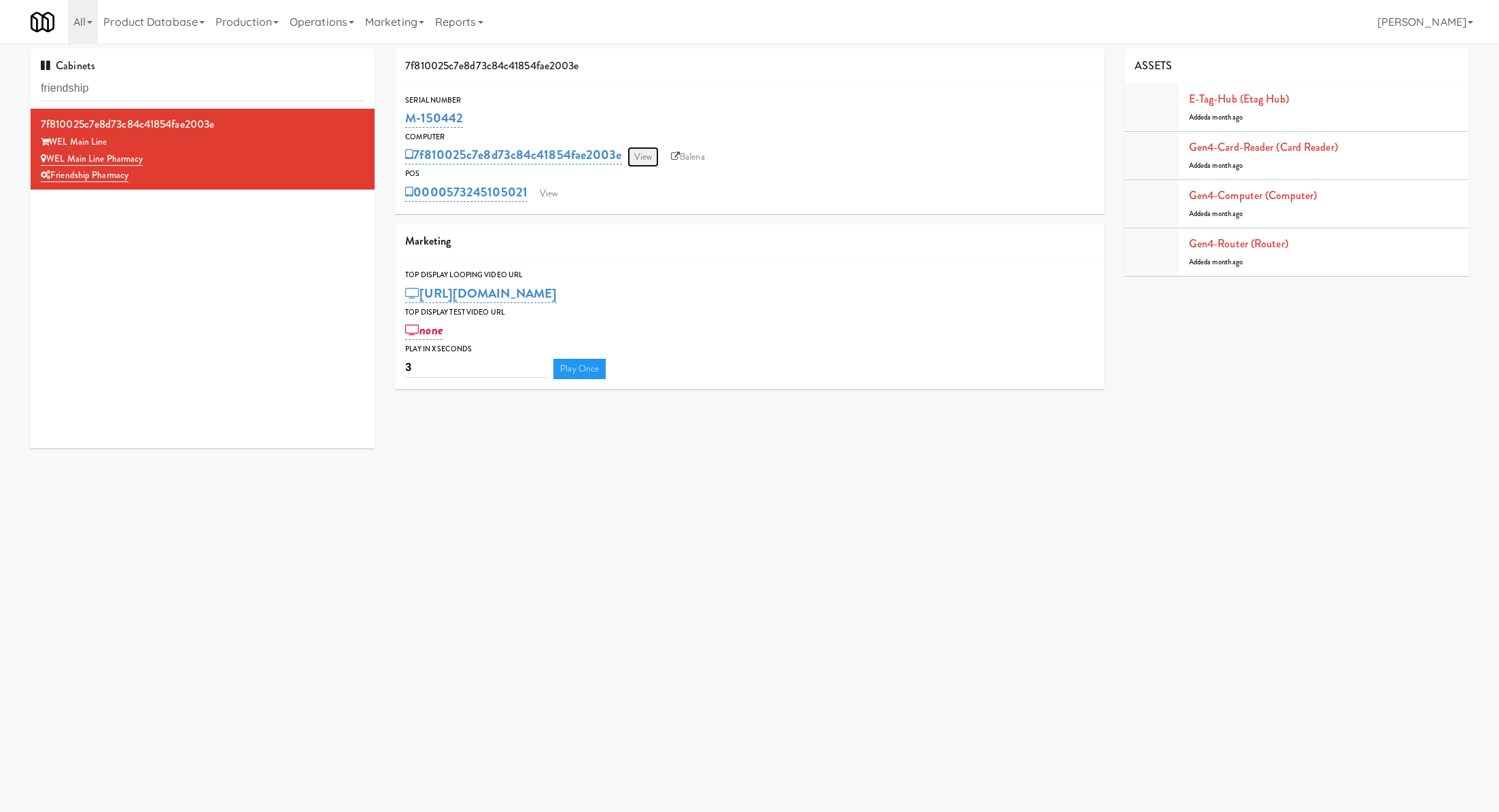
click at [650, 151] on link "View" at bounding box center [643, 157] width 31 height 21
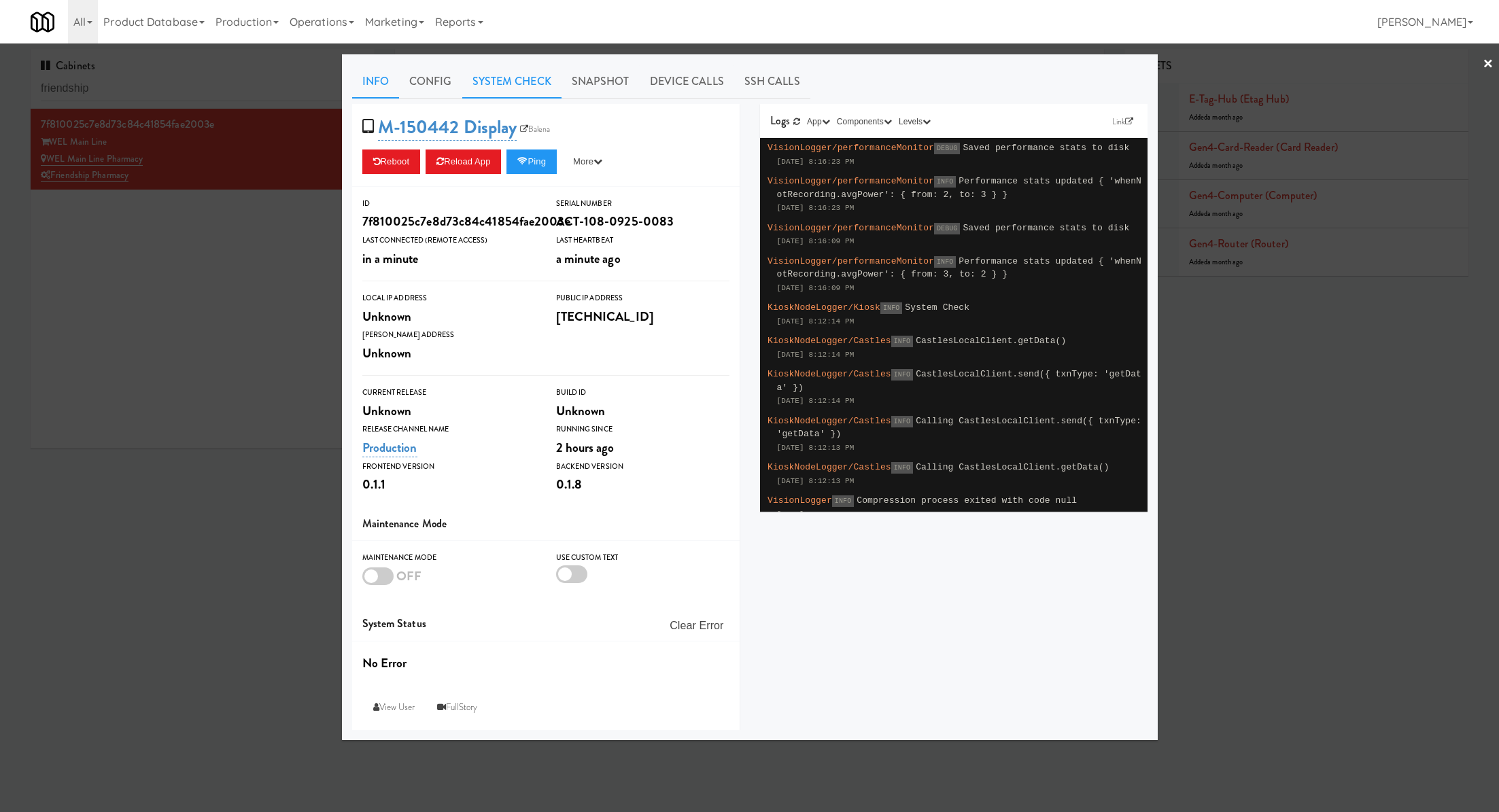
click at [526, 90] on link "System Check" at bounding box center [512, 82] width 100 height 34
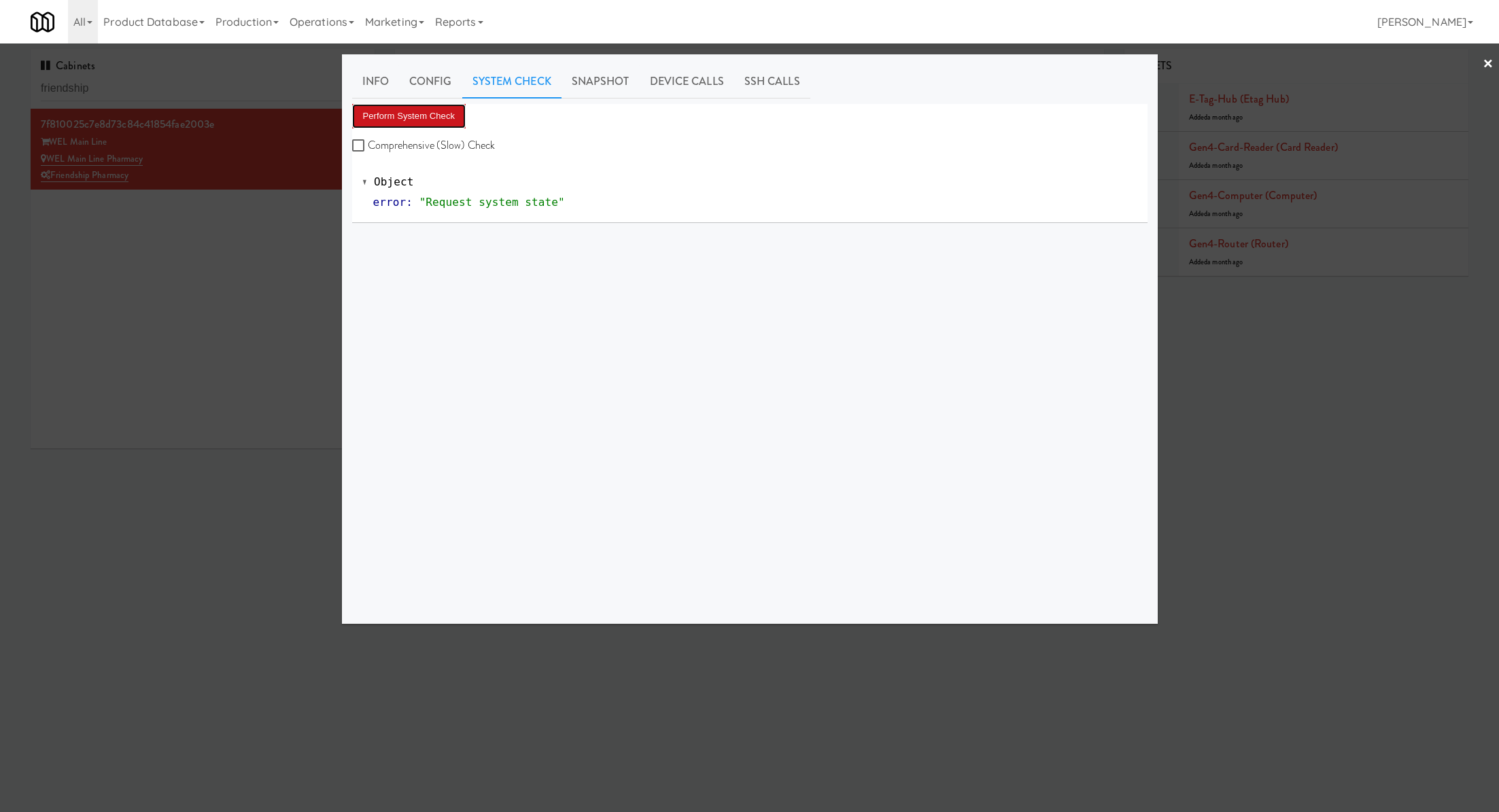
click at [448, 117] on button "Perform System Check" at bounding box center [409, 116] width 114 height 24
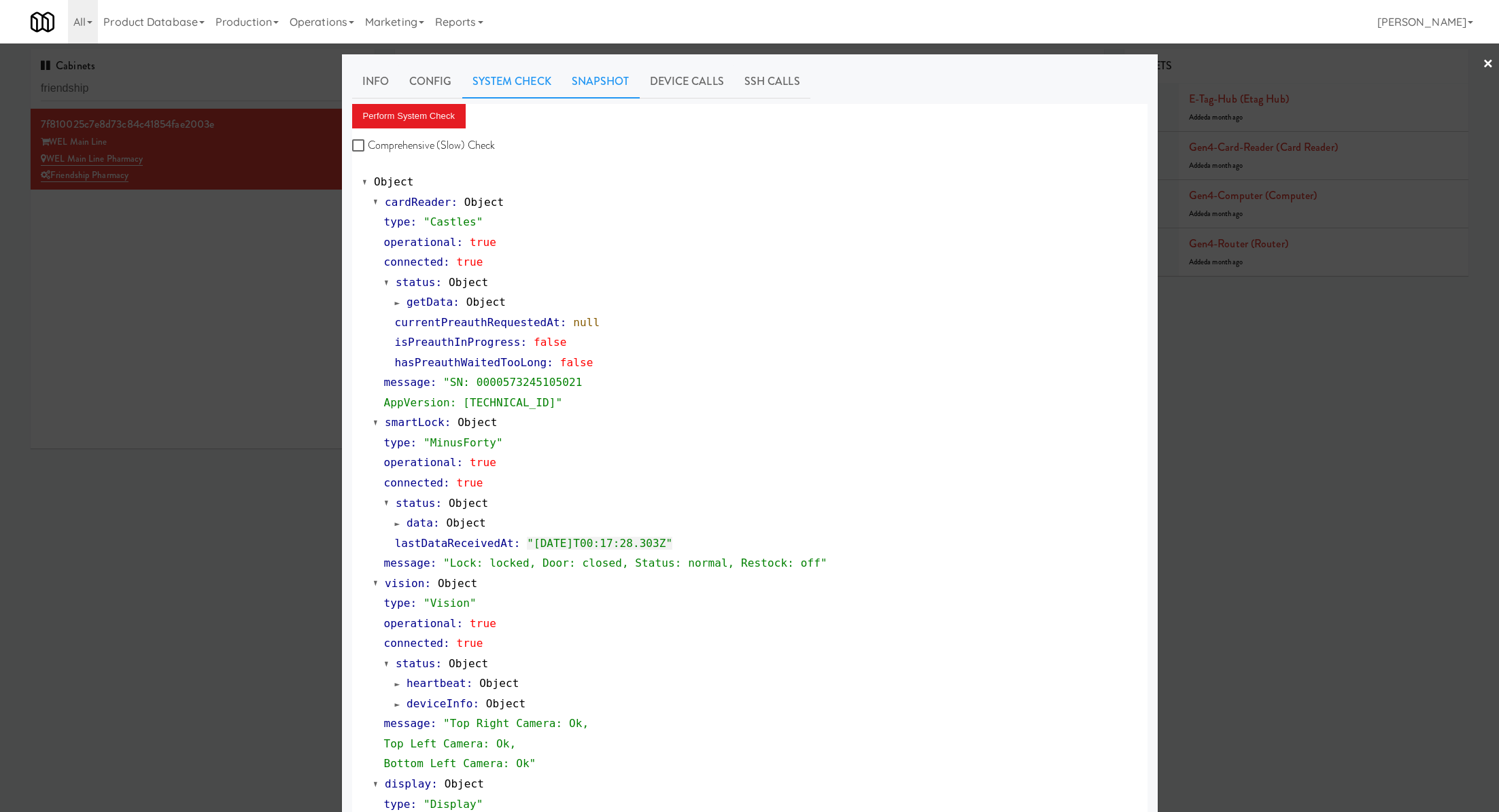
click at [615, 88] on link "Snapshot" at bounding box center [601, 82] width 78 height 34
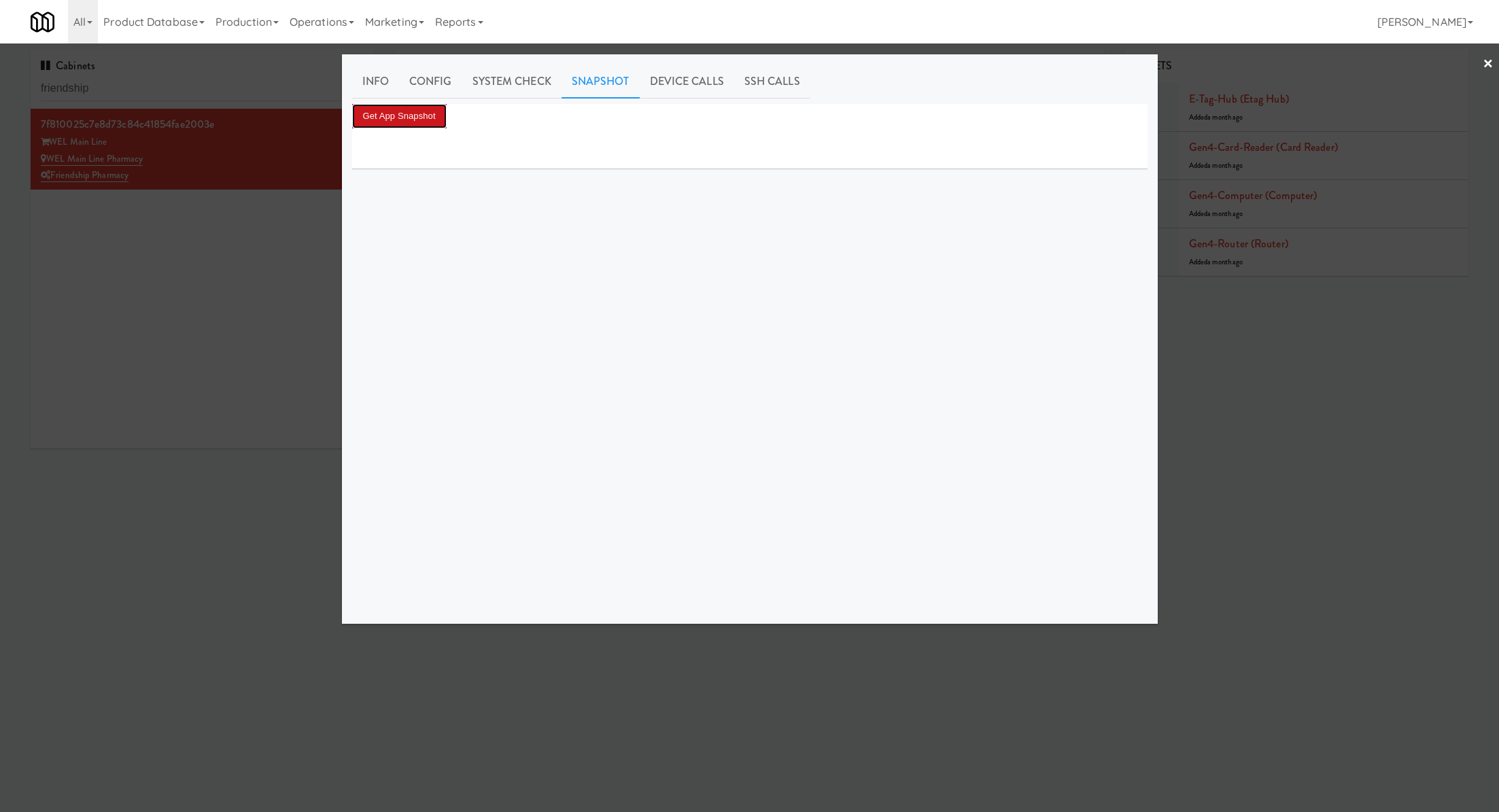
click at [420, 115] on button "Get App Snapshot" at bounding box center [399, 116] width 95 height 24
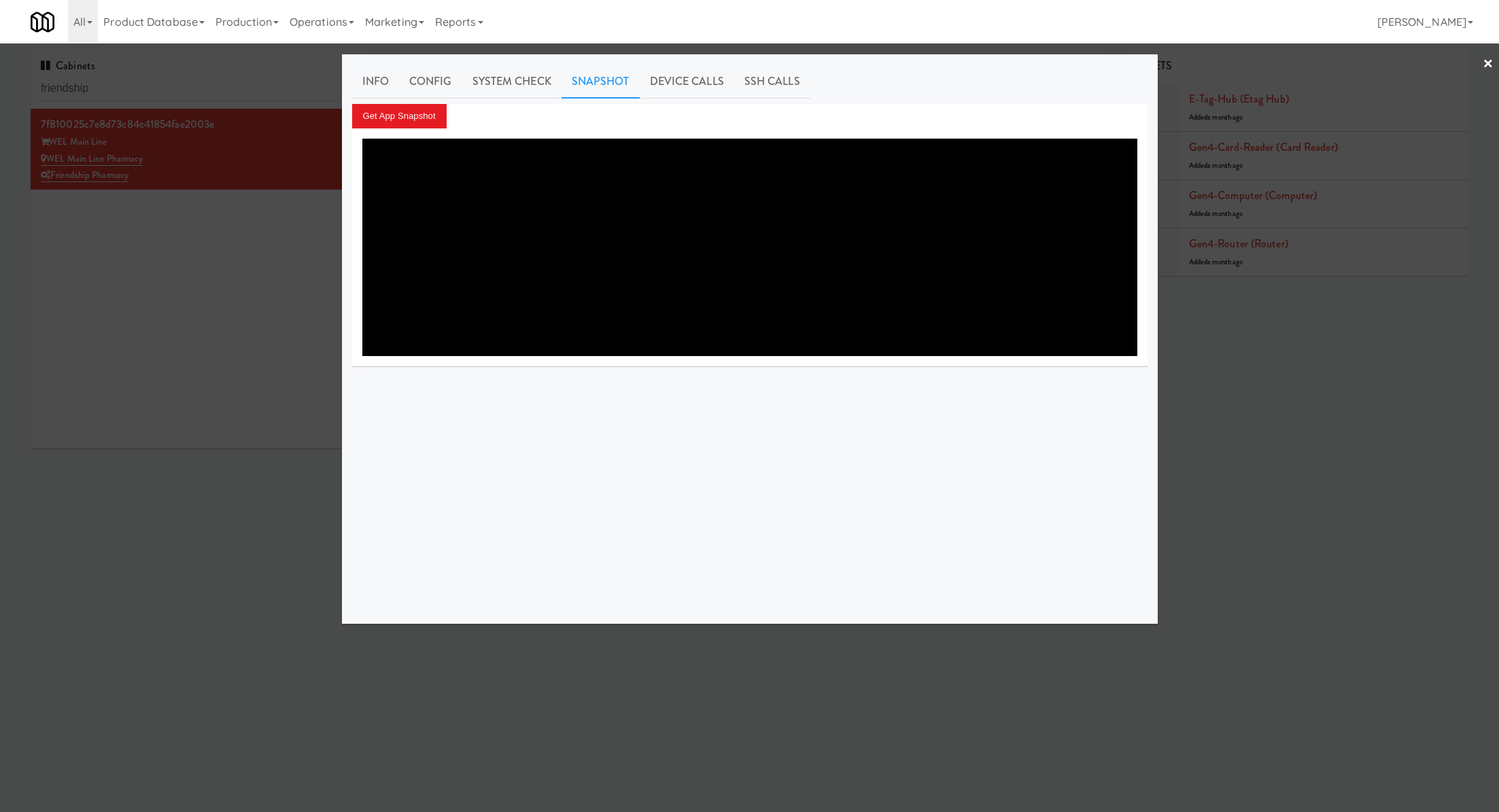
click at [267, 87] on div at bounding box center [749, 406] width 1499 height 812
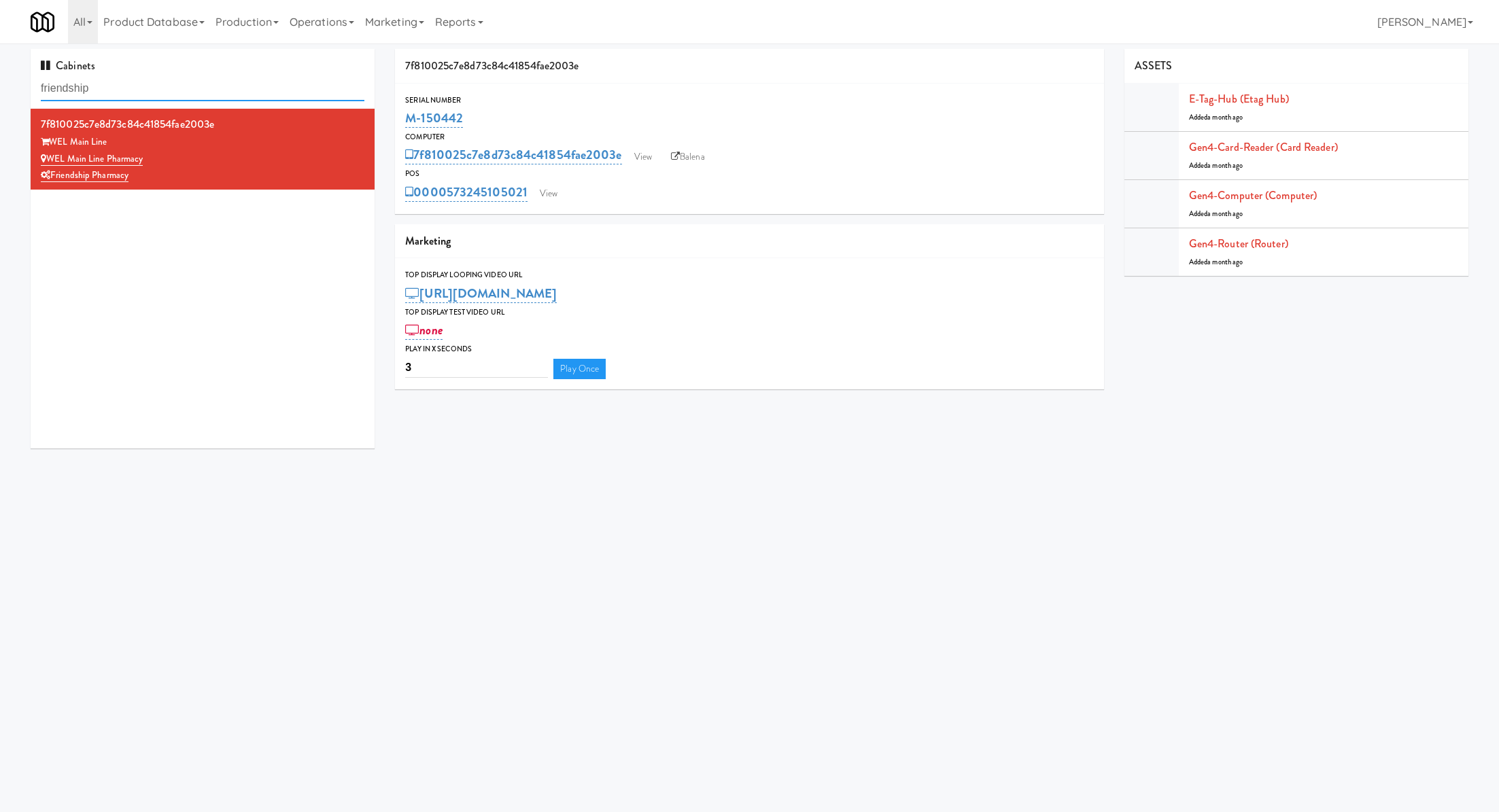
click at [267, 87] on input "friendship" at bounding box center [202, 88] width 323 height 25
paste input "Cool - MW - Pre Launch"
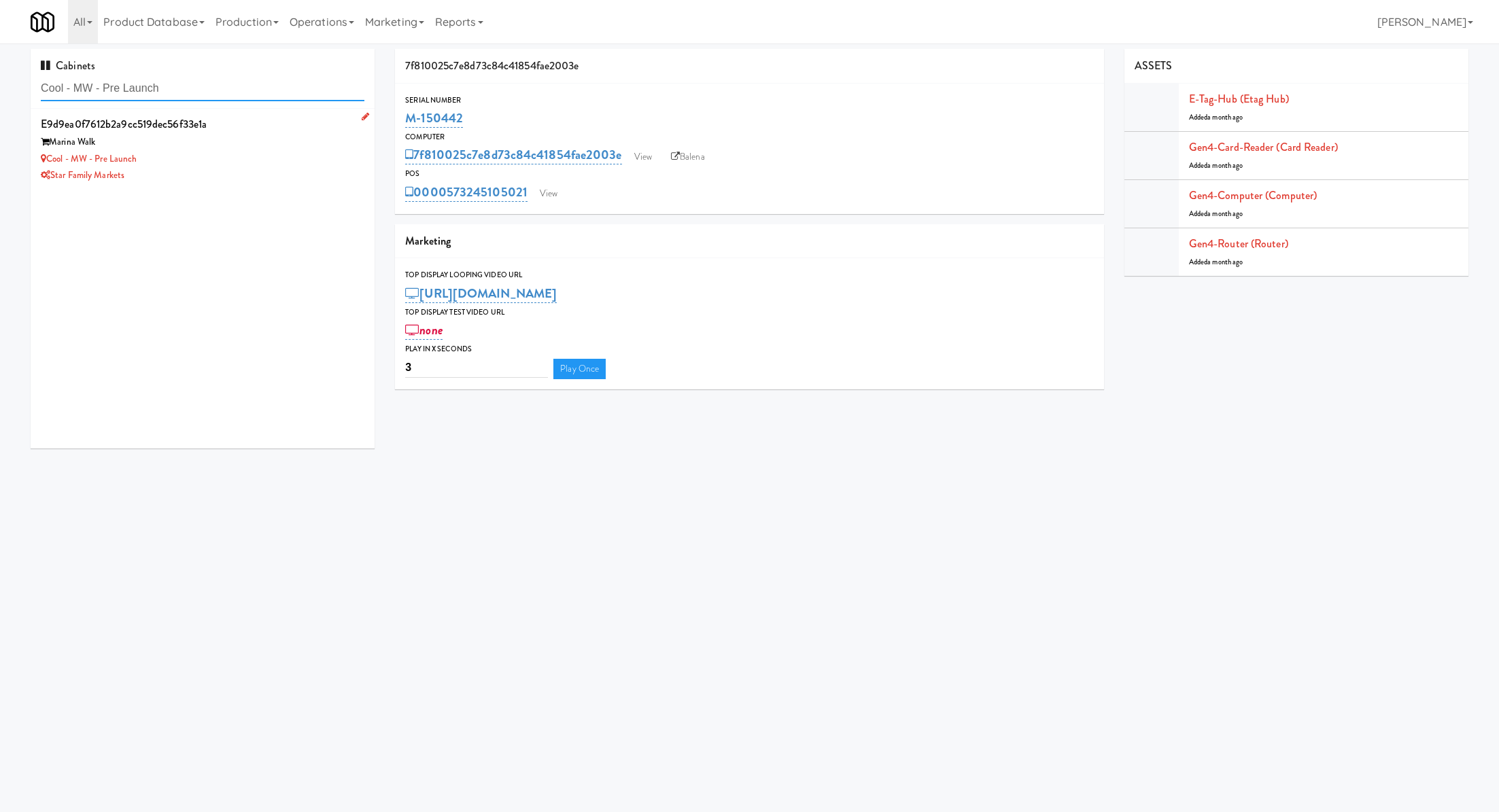
type input "Cool - MW - Pre Launch"
click at [274, 146] on div "Marina Walk" at bounding box center [202, 142] width 323 height 17
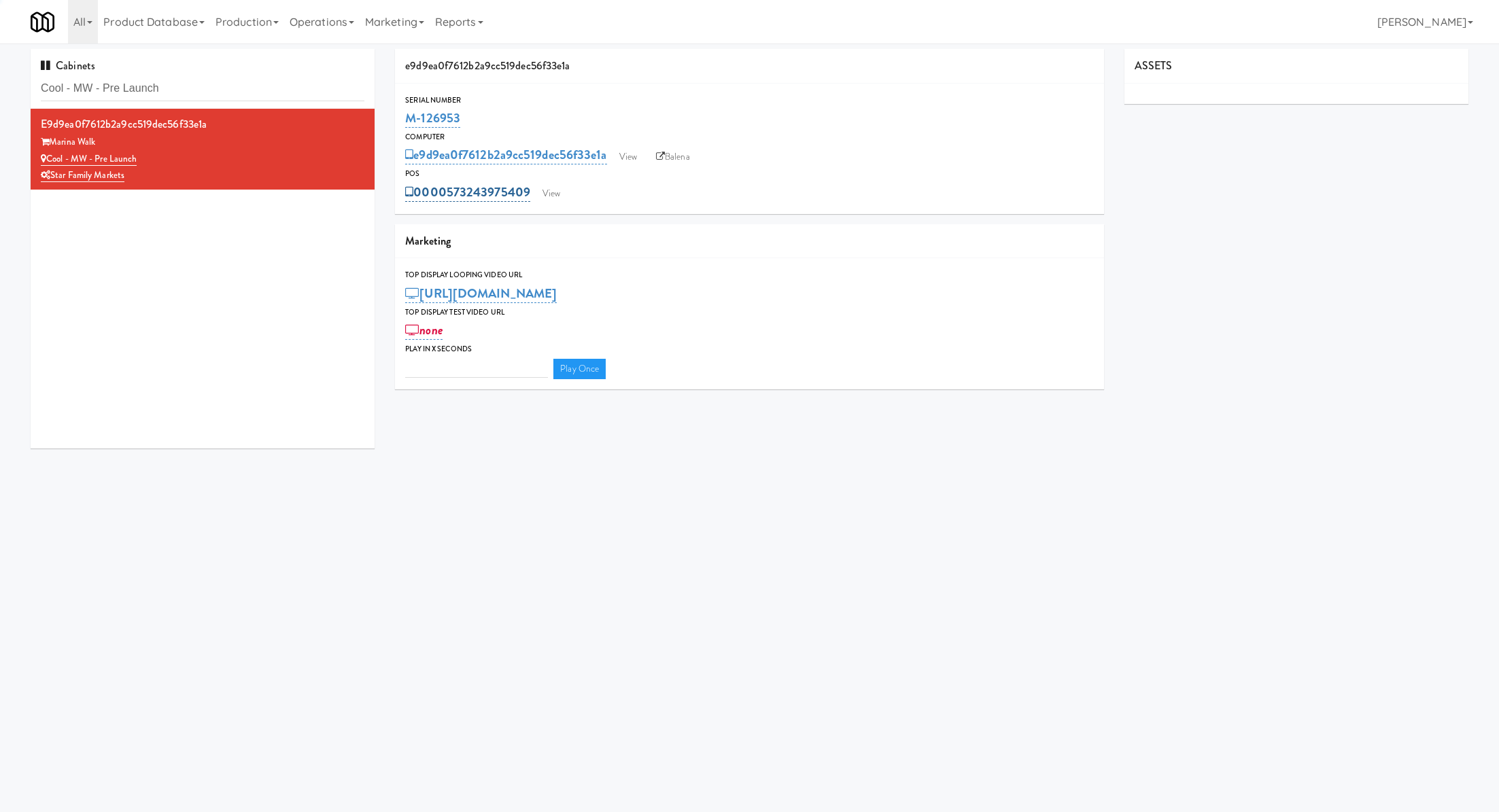
type input "3"
click at [547, 189] on link "View" at bounding box center [552, 193] width 31 height 21
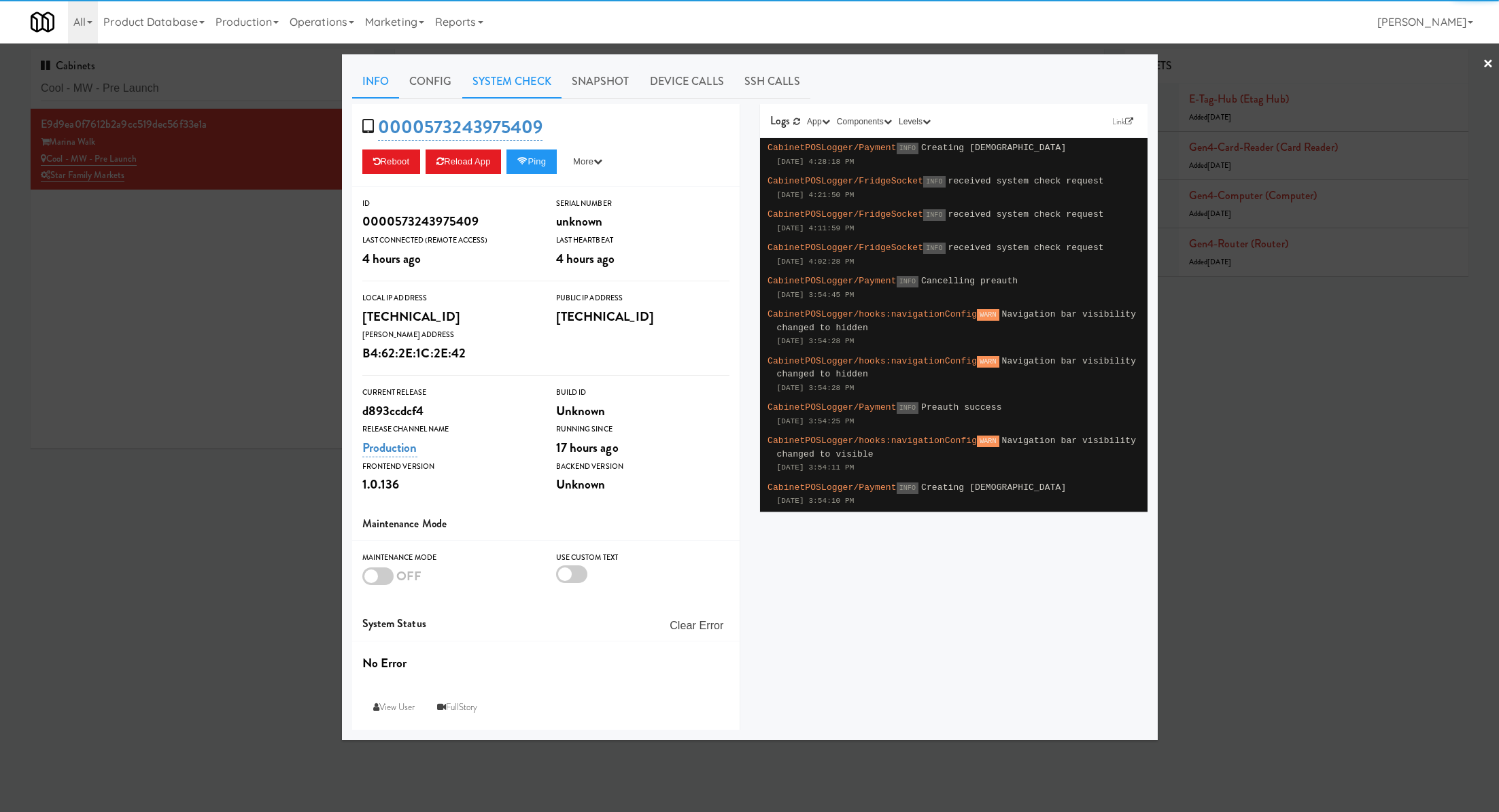
click at [517, 86] on link "System Check" at bounding box center [512, 82] width 100 height 34
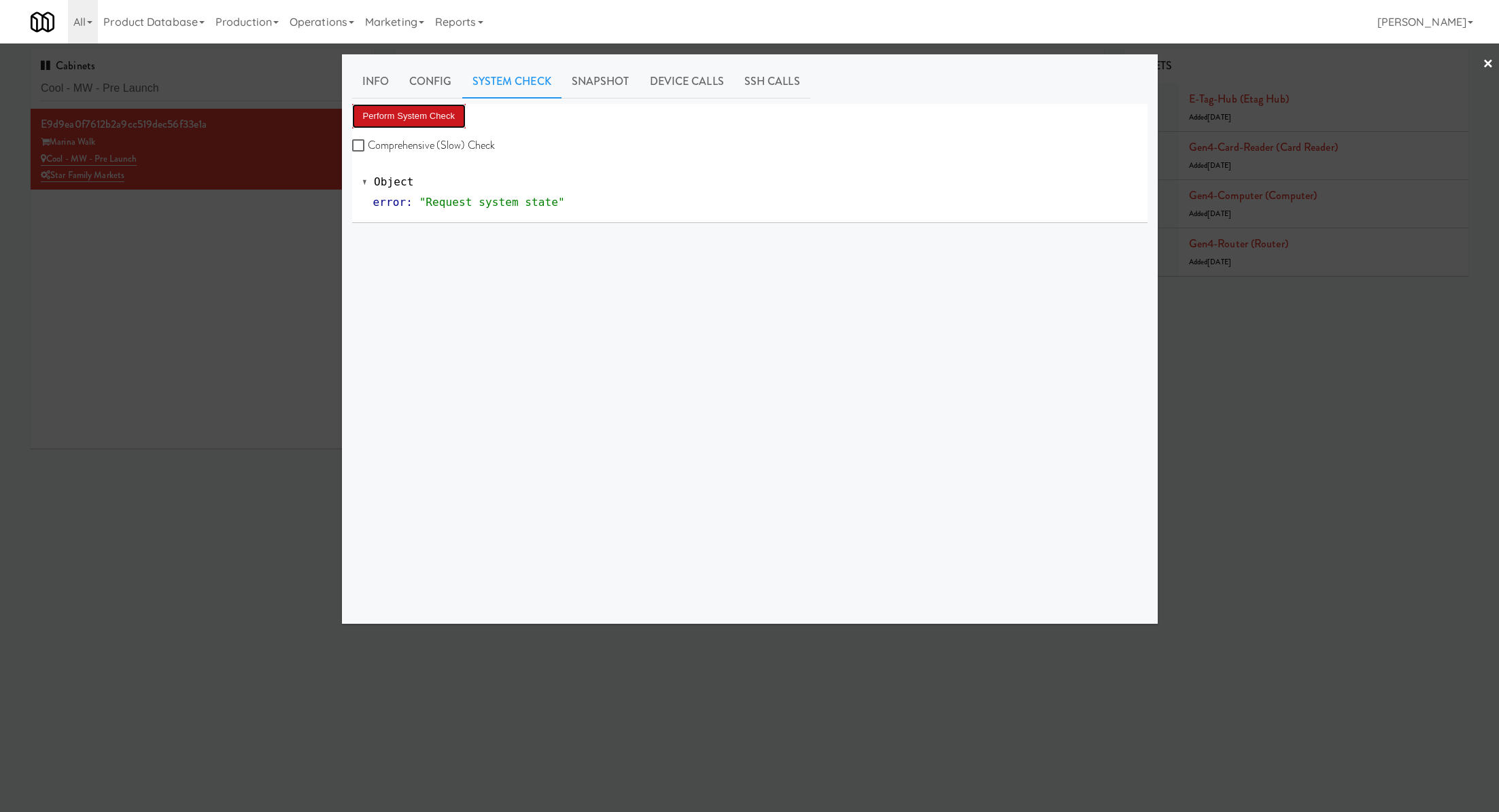
click at [420, 113] on button "Perform System Check" at bounding box center [409, 116] width 114 height 24
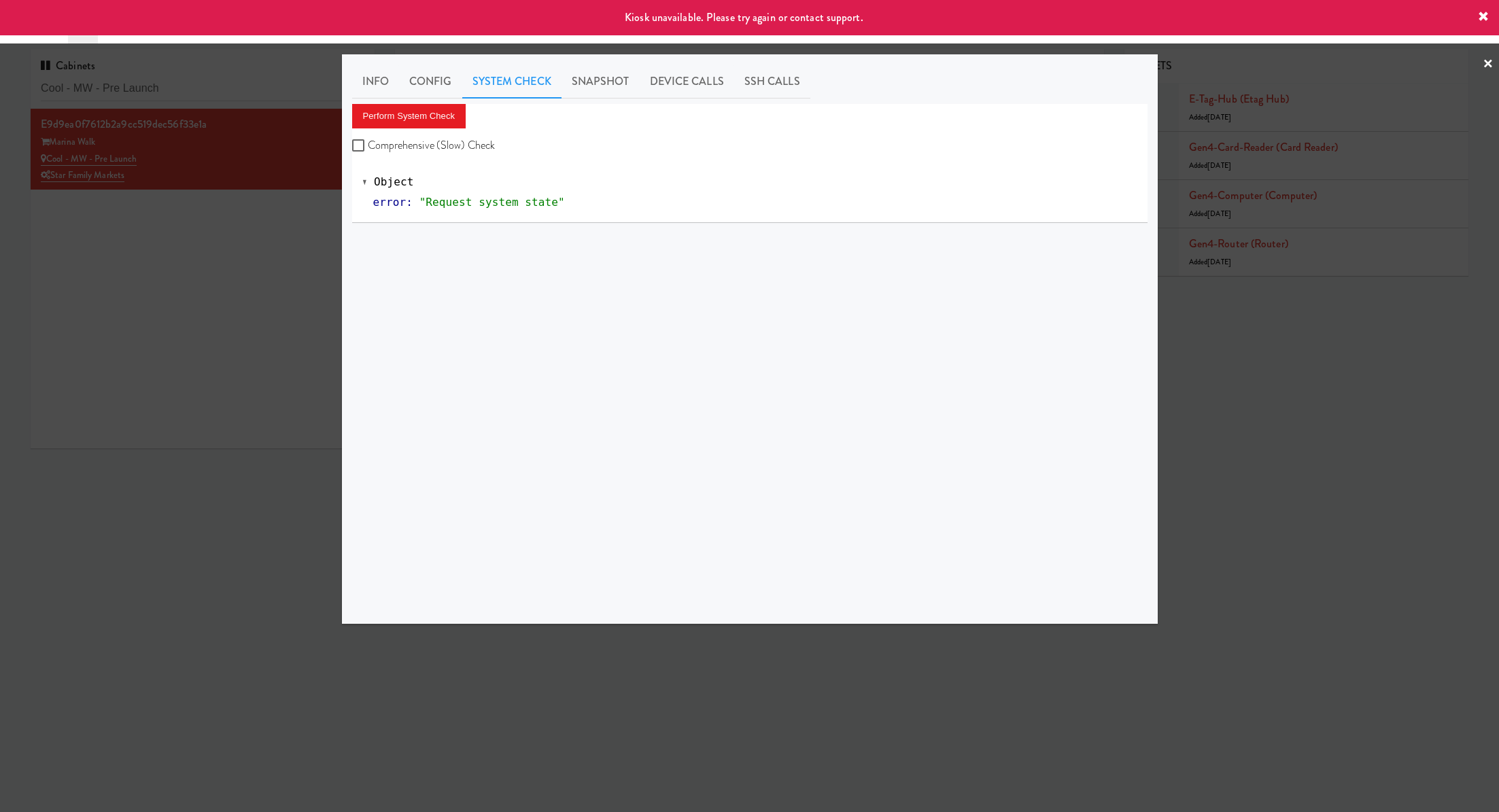
click at [227, 226] on div at bounding box center [749, 406] width 1499 height 812
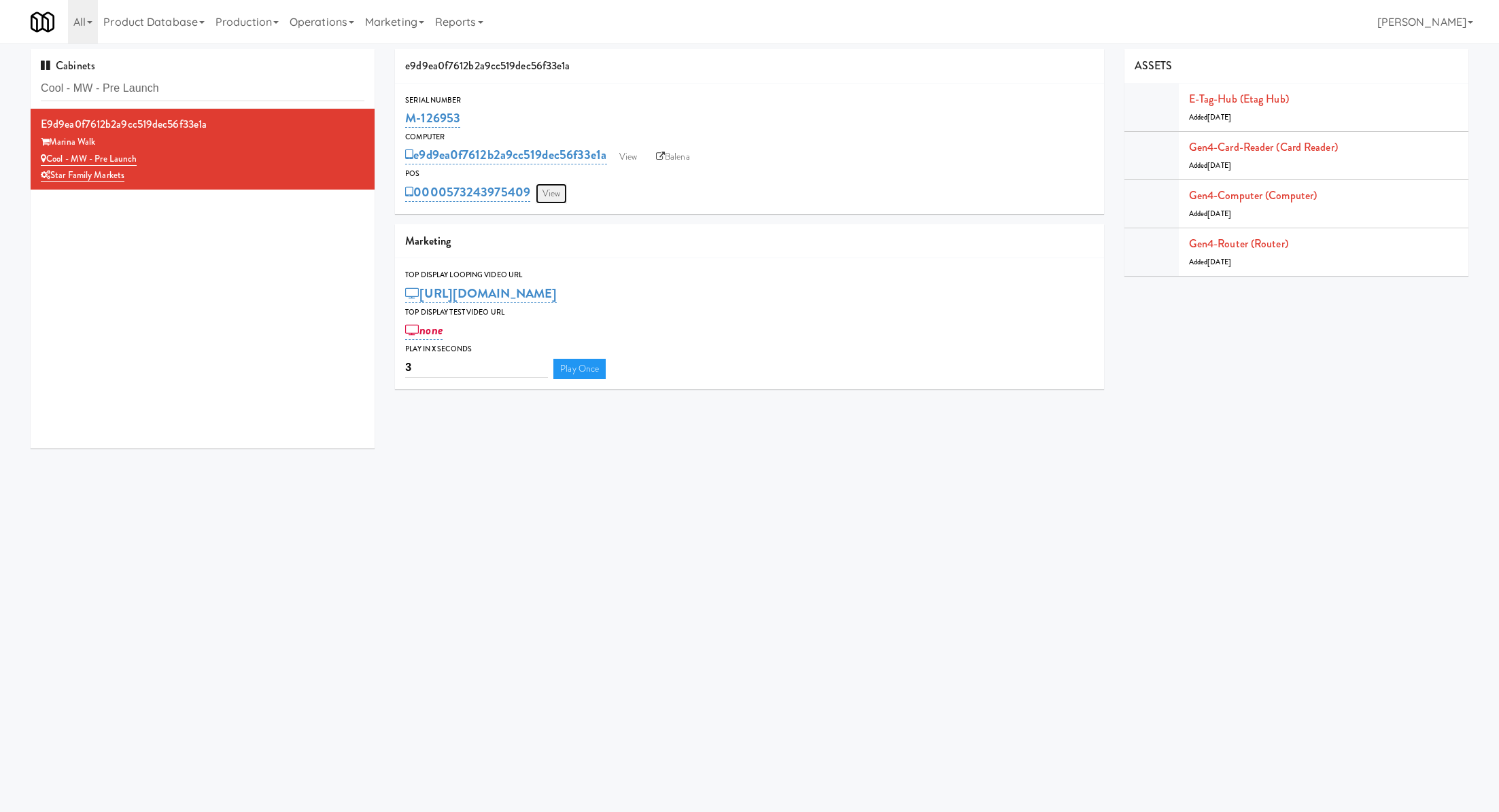
click at [559, 193] on link "View" at bounding box center [552, 193] width 31 height 21
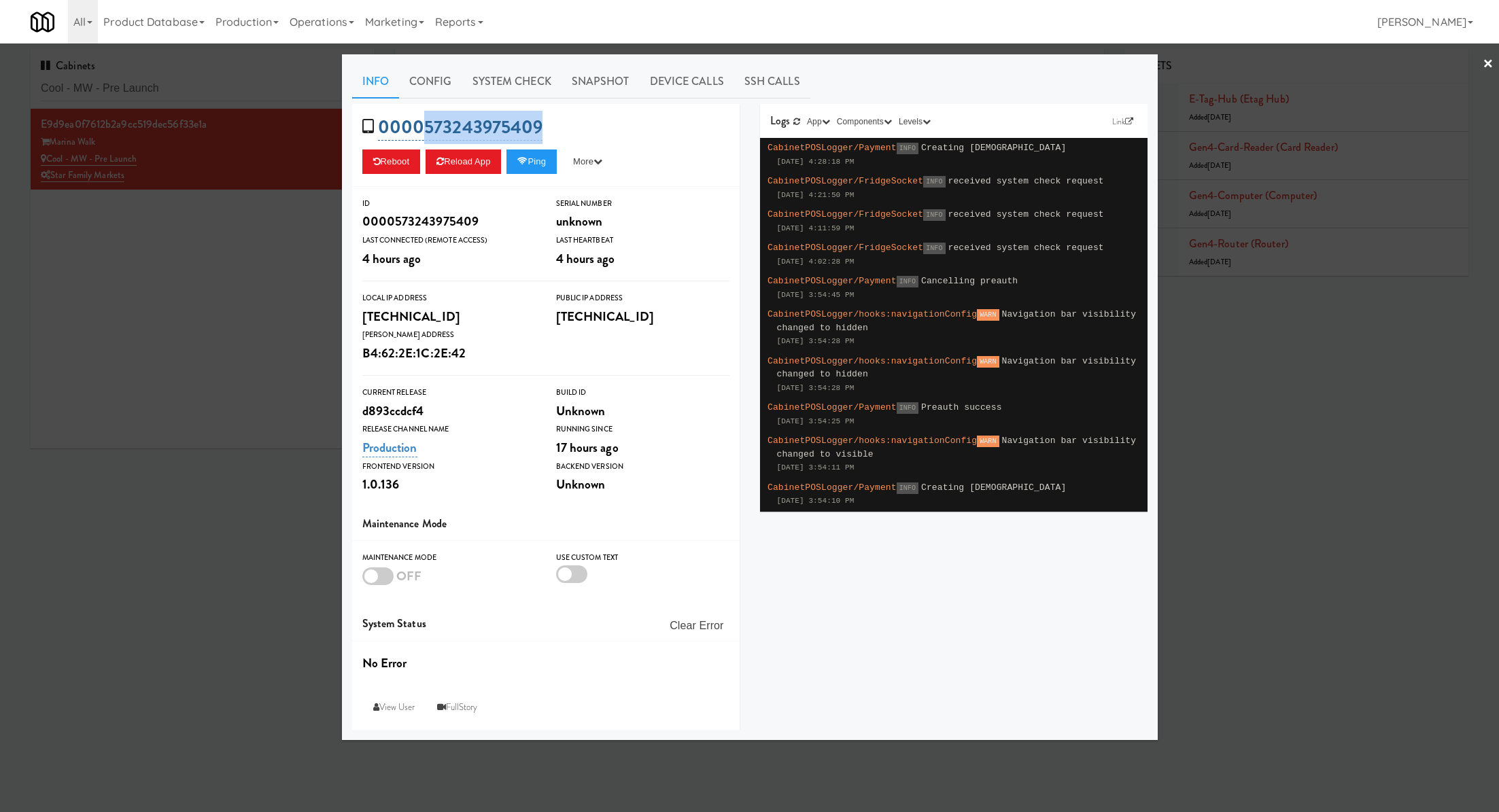
drag, startPoint x: 553, startPoint y: 120, endPoint x: 423, endPoint y: 121, distance: 130.0
click at [422, 121] on div "0000573243975409 Reboot Reload App Ping More Ping Server Restart Server Force R…" at bounding box center [545, 145] width 387 height 83
copy link "573243975409"
click at [276, 265] on div at bounding box center [749, 406] width 1499 height 812
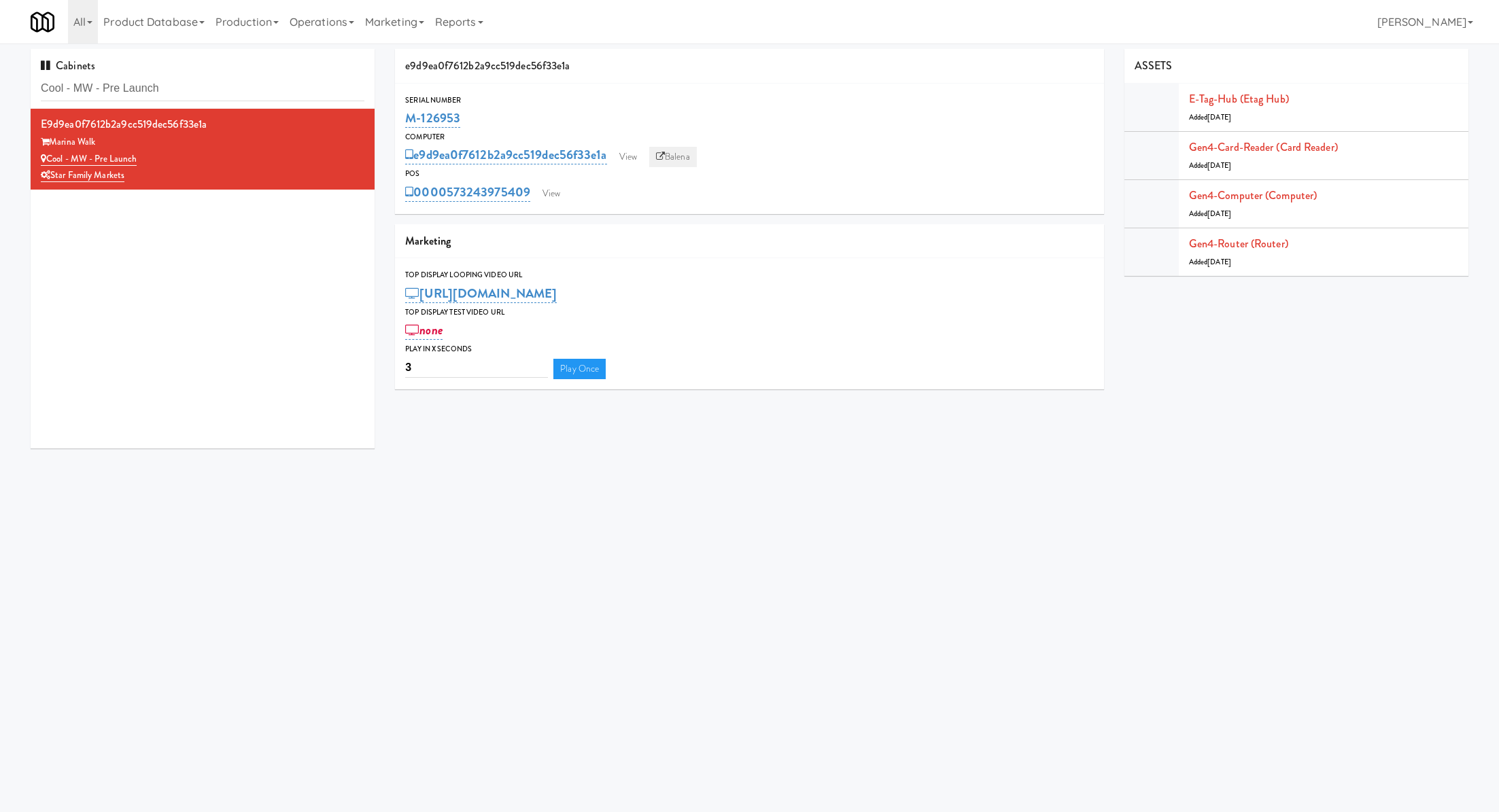
click at [661, 153] on icon at bounding box center [660, 156] width 9 height 9
click at [251, 76] on input "Cool - MW - Pre Launch" at bounding box center [202, 88] width 323 height 25
paste input "Ninety7Fifty Ambient"
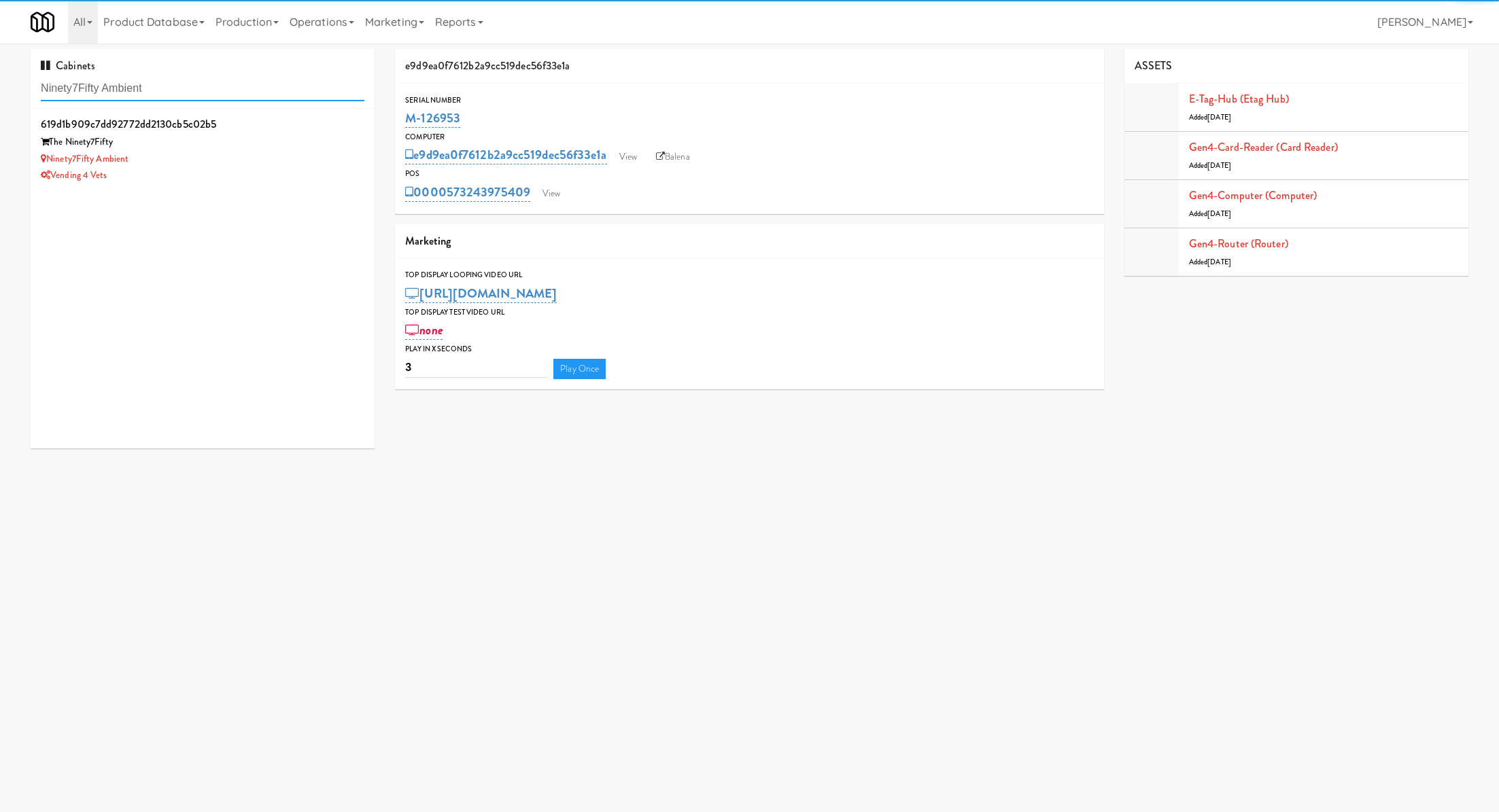
type input "Ninety7Fifty Ambient"
click at [286, 170] on div "Vending 4 Vets" at bounding box center [202, 175] width 323 height 17
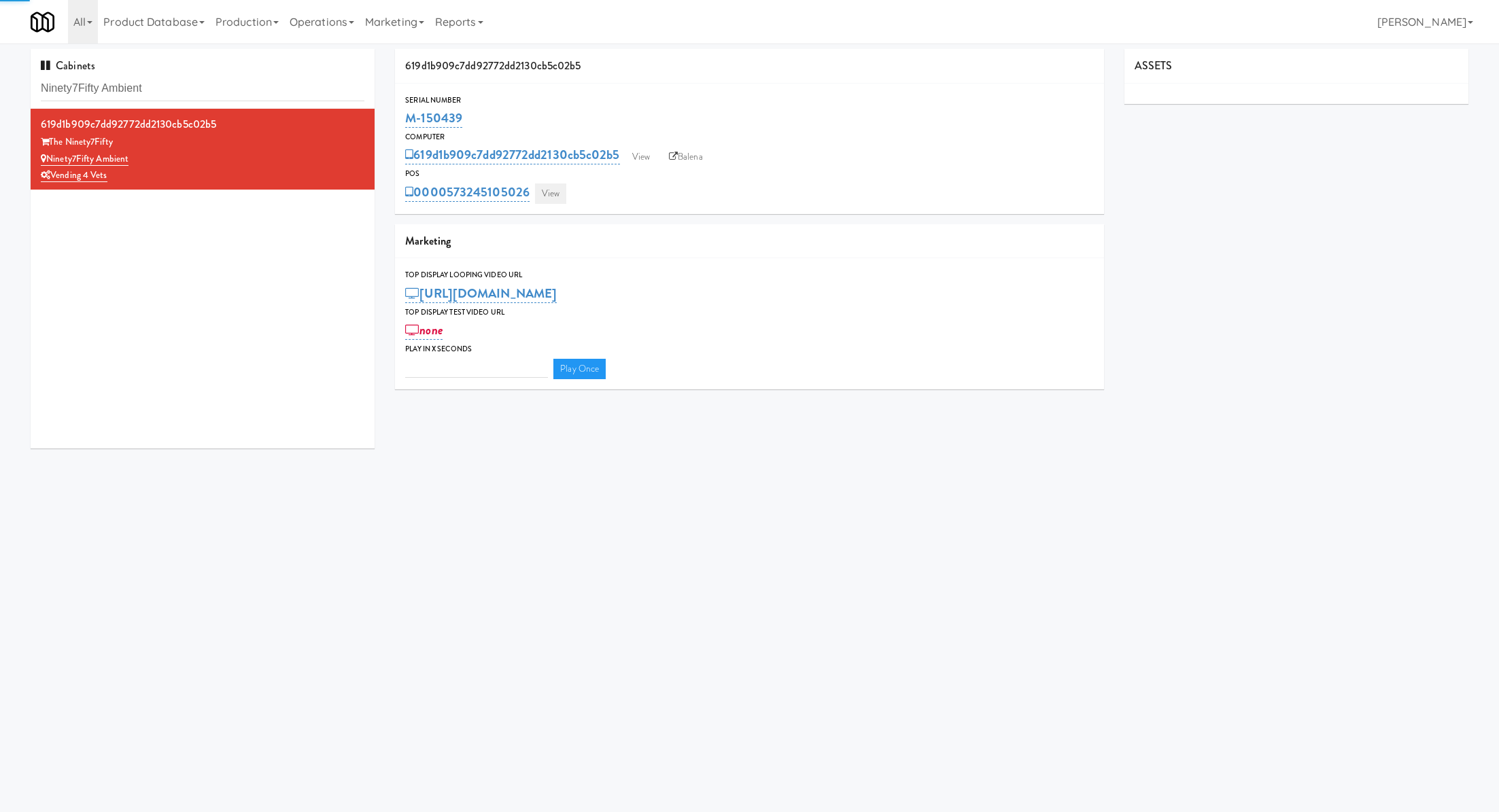
type input "3"
click at [545, 190] on link "View" at bounding box center [551, 193] width 31 height 21
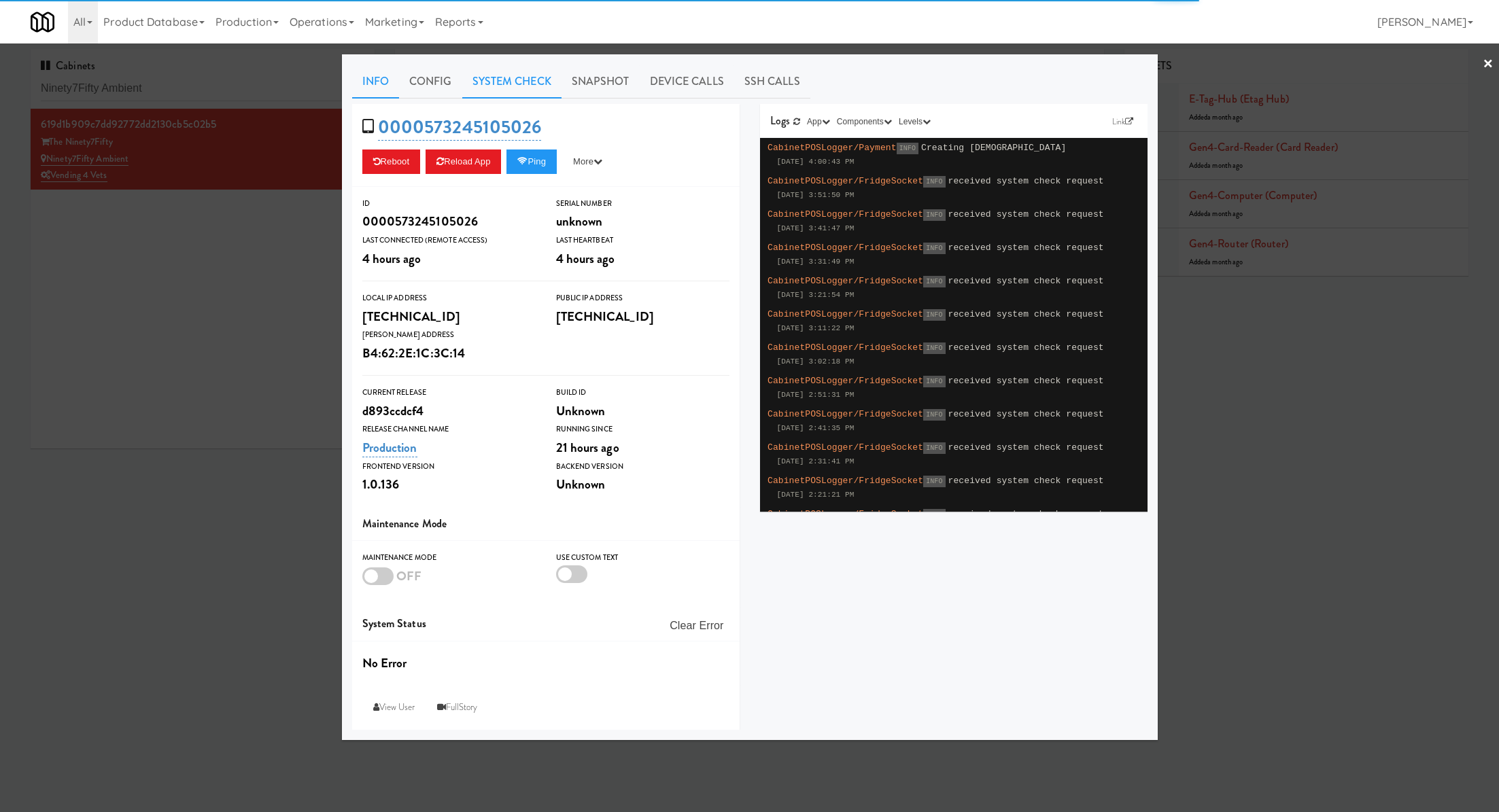
click at [522, 92] on link "System Check" at bounding box center [512, 82] width 100 height 34
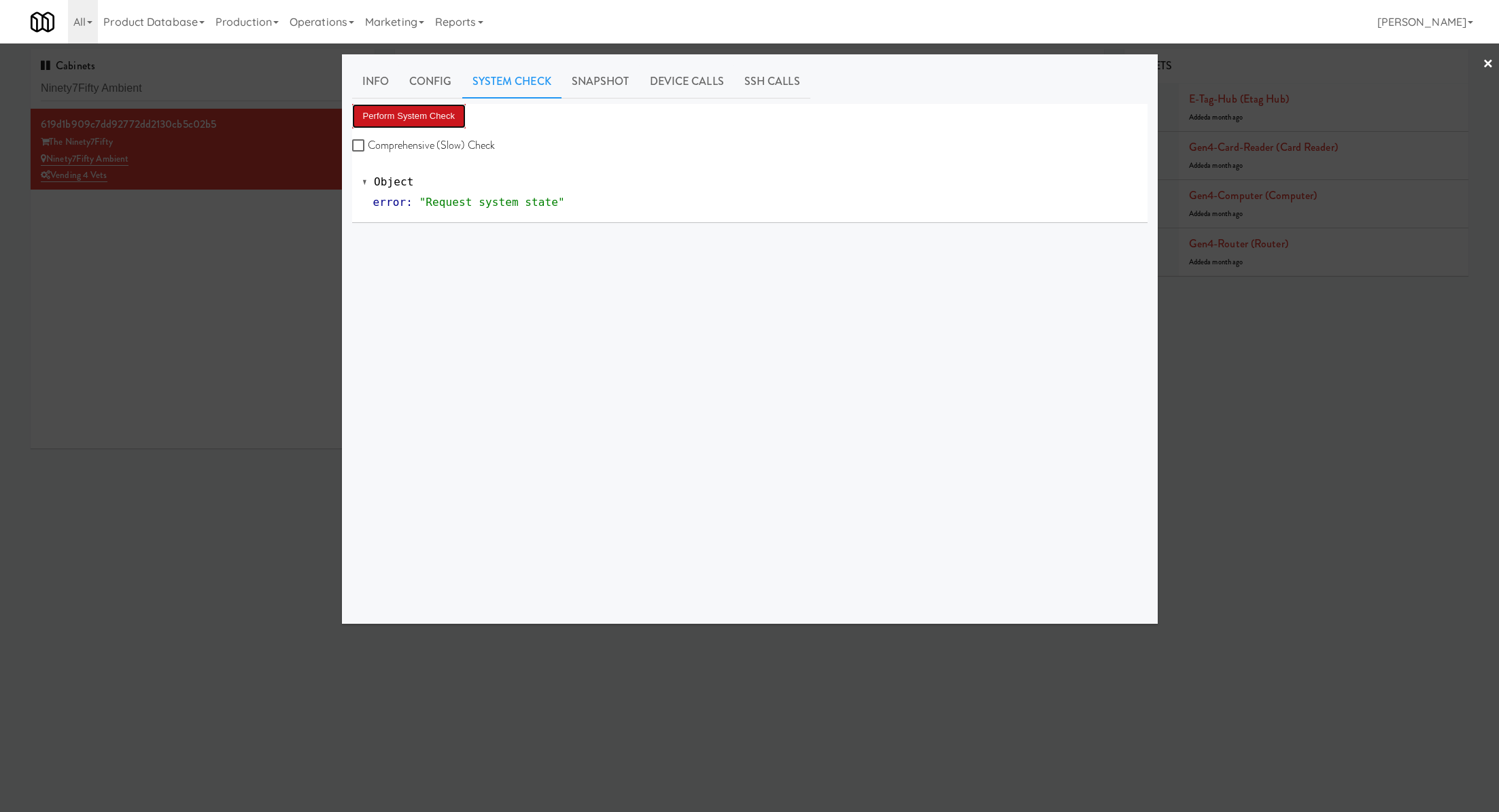
click at [448, 119] on button "Perform System Check" at bounding box center [409, 116] width 114 height 24
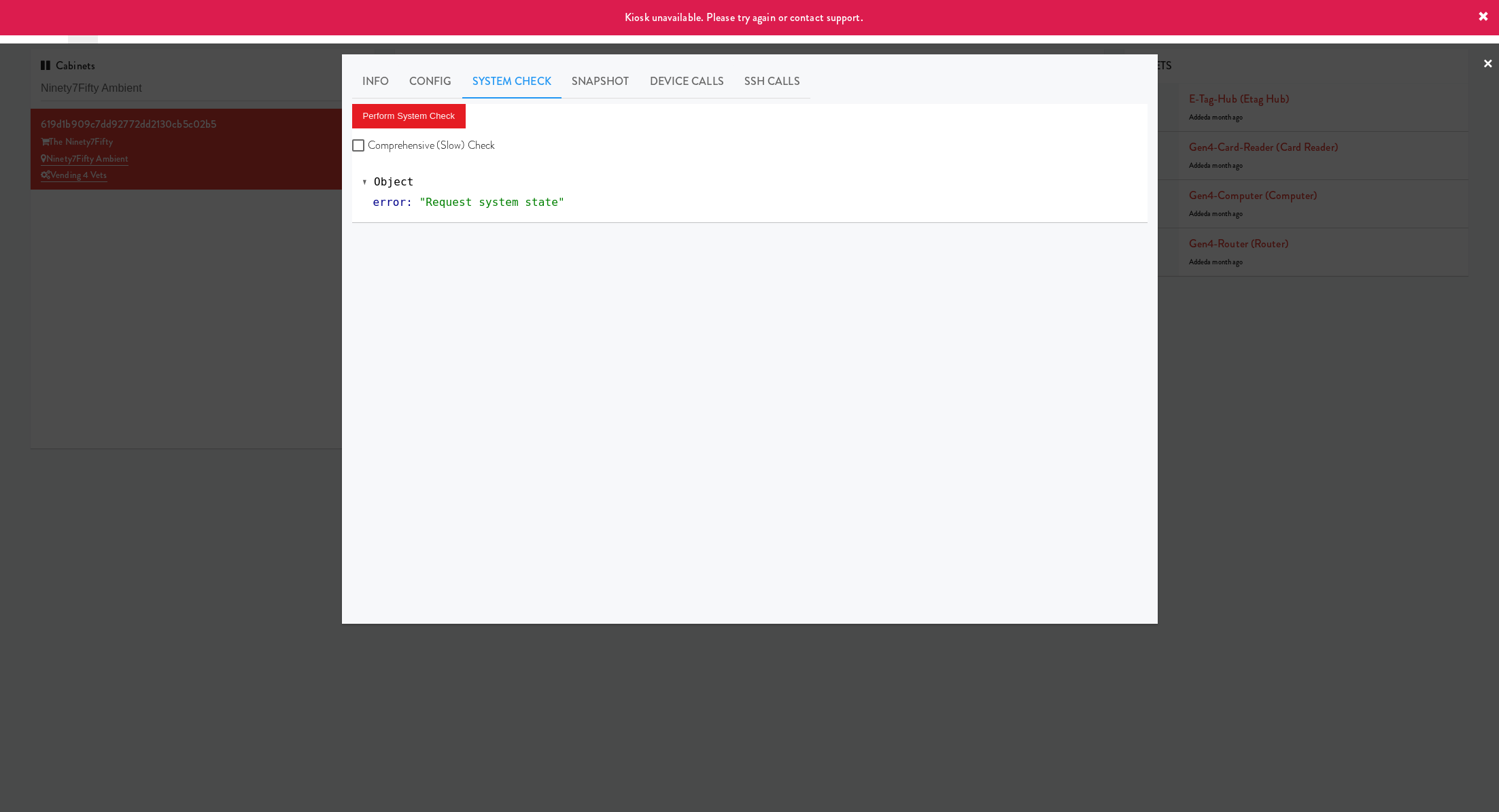
click at [270, 240] on div at bounding box center [749, 406] width 1499 height 812
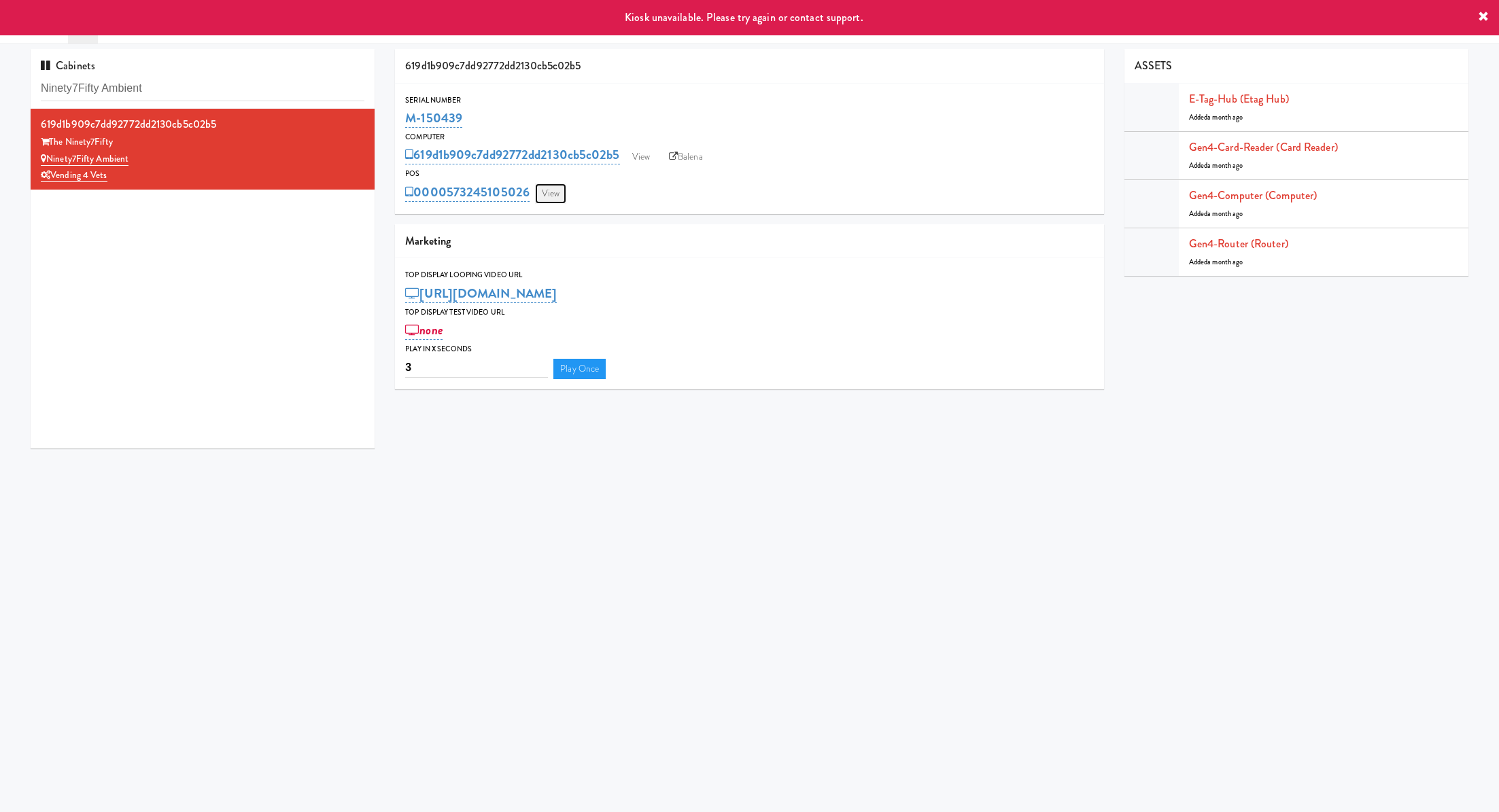
click at [559, 185] on link "View" at bounding box center [551, 193] width 31 height 21
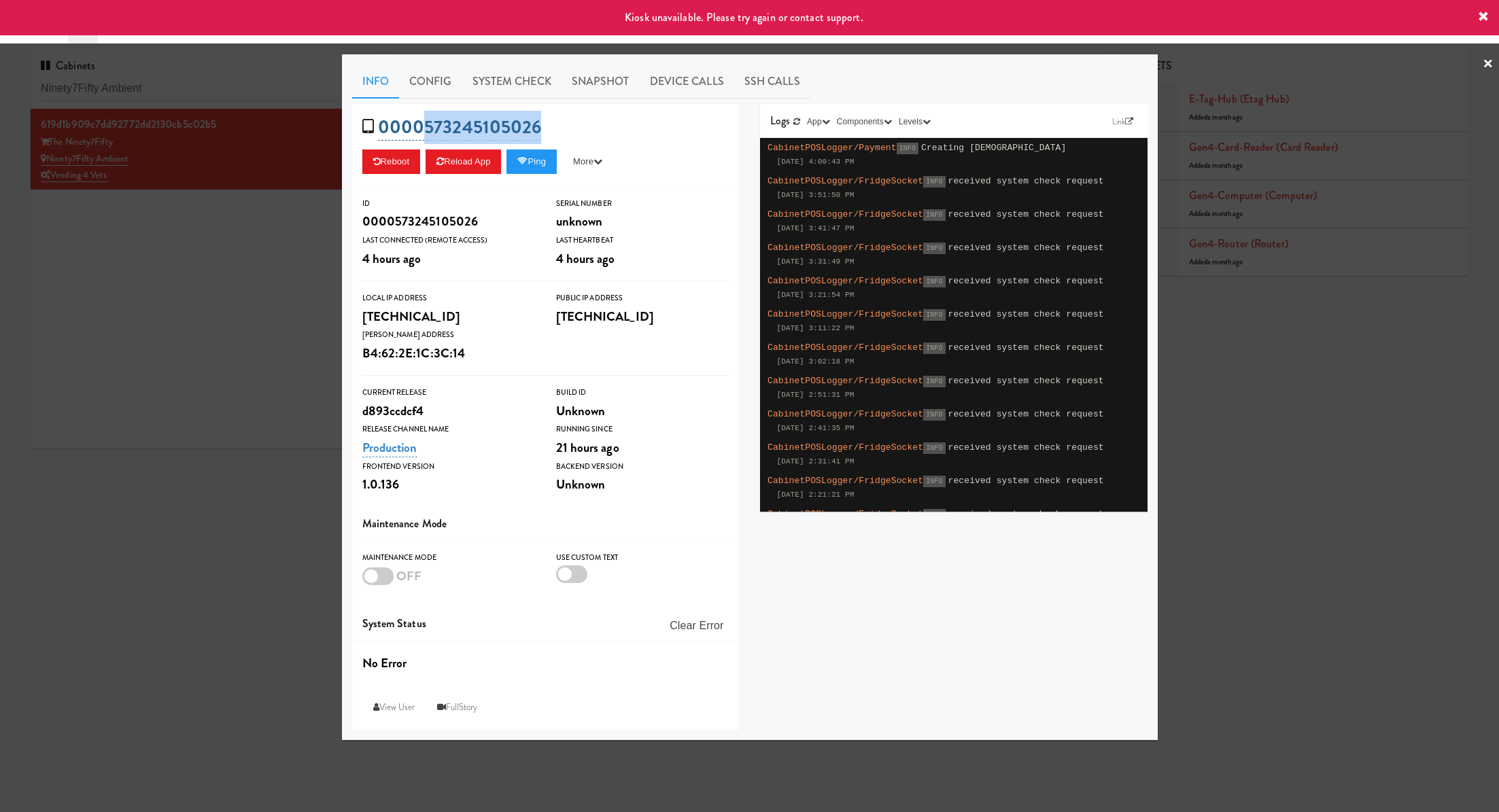
drag, startPoint x: 553, startPoint y: 128, endPoint x: 426, endPoint y: 126, distance: 127.0
click at [426, 126] on div "0000573245105026 Reboot Reload App Ping More Ping Server Restart Server Force R…" at bounding box center [545, 145] width 387 height 83
copy link "573245105026"
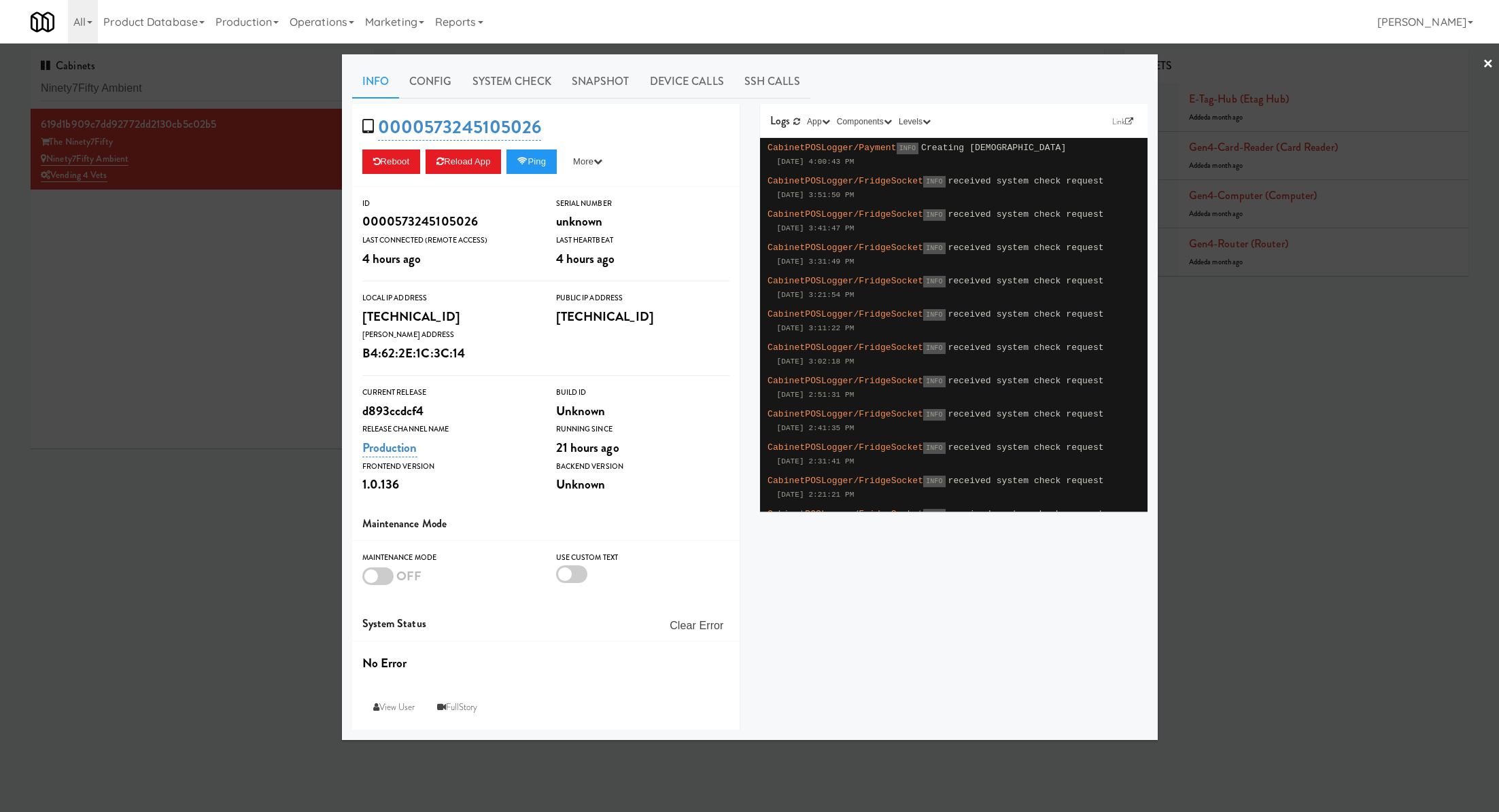
click at [217, 222] on div at bounding box center [749, 406] width 1499 height 812
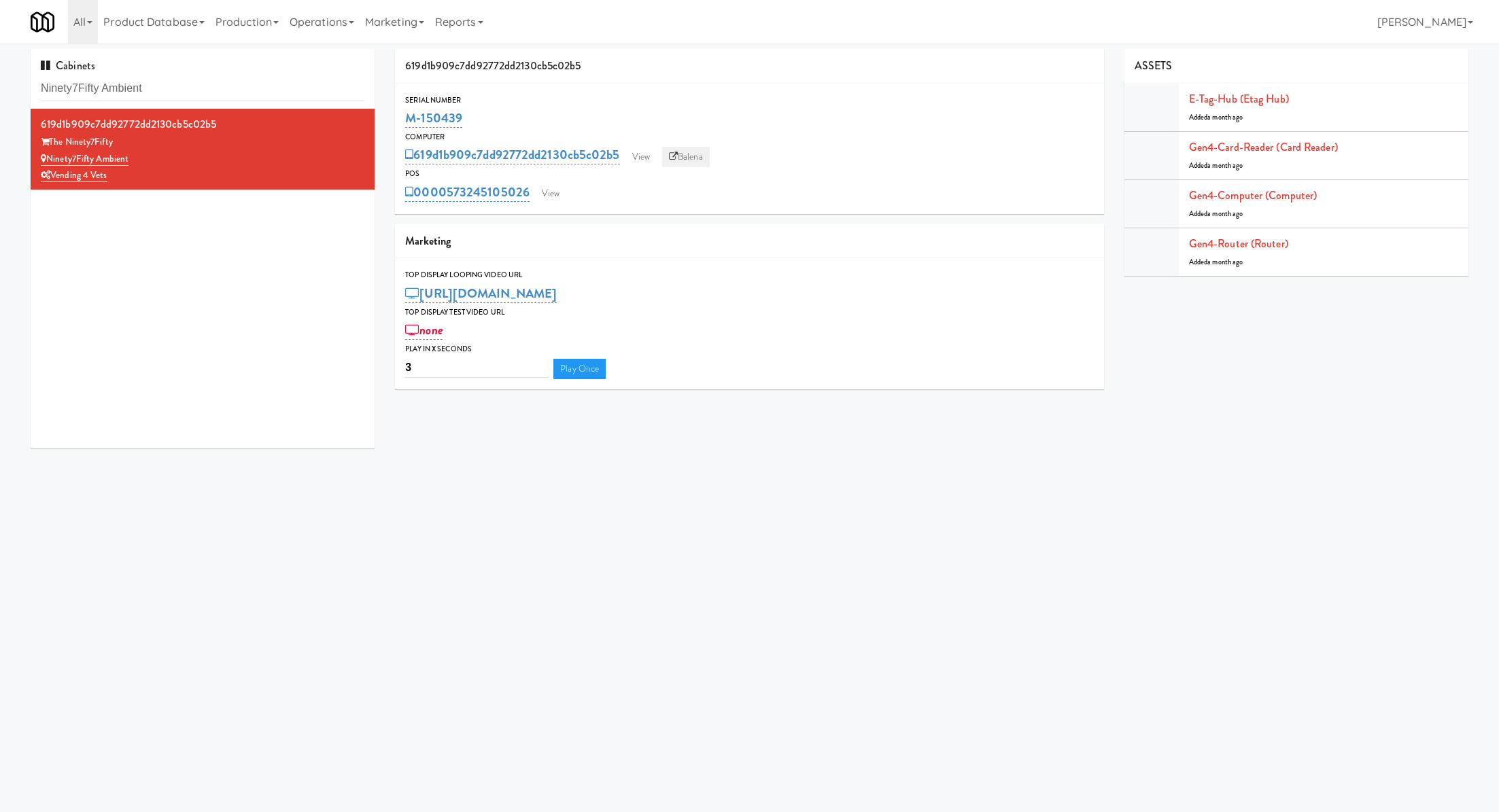
click at [679, 161] on link "Balena" at bounding box center [686, 157] width 48 height 21
click at [256, 96] on input "Ninety7Fifty Ambient" at bounding box center [202, 88] width 323 height 25
paste input "Crave Cave @ HCA Combo Coole"
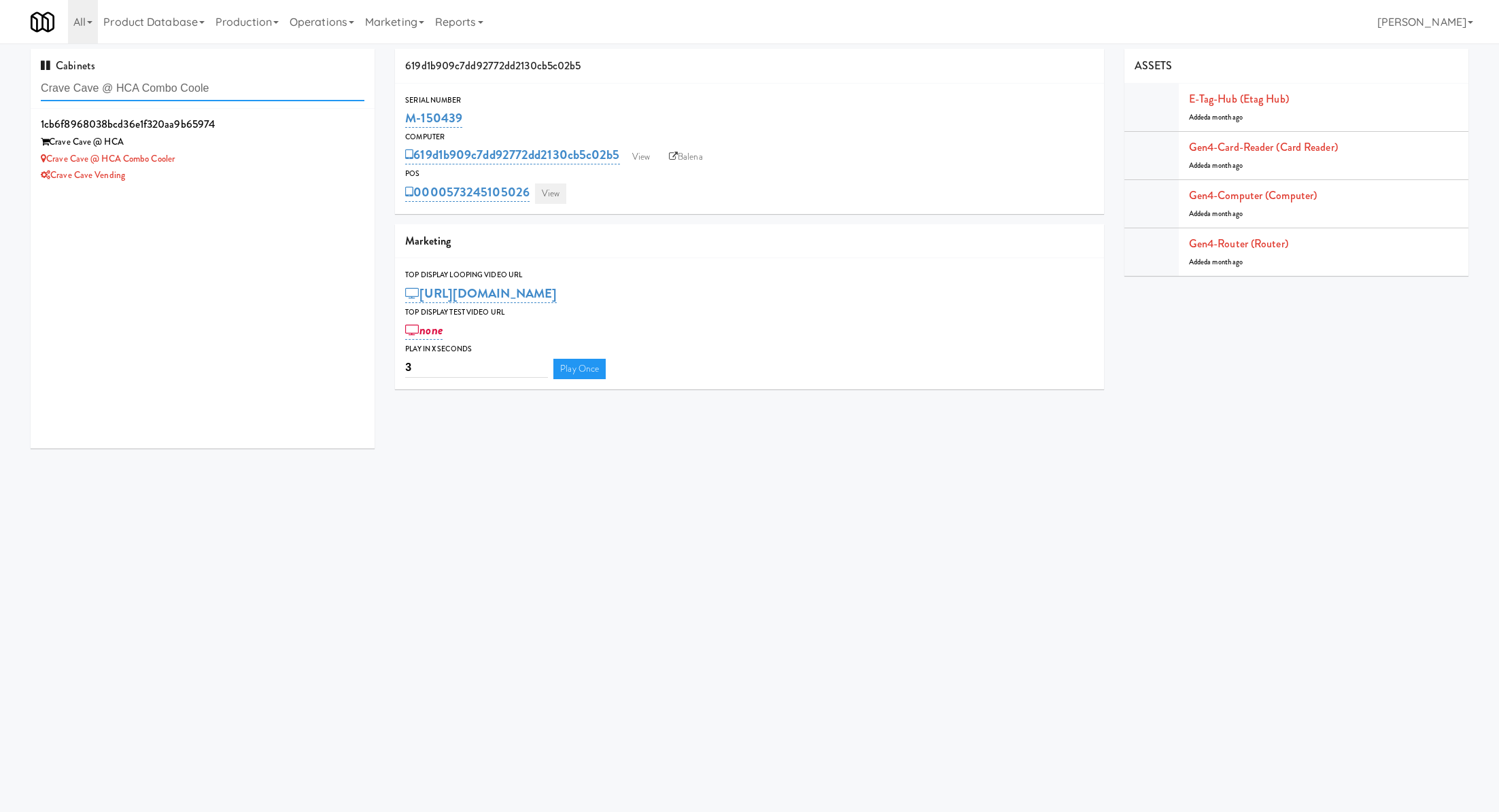
type input "Crave Cave @ HCA Combo Coole"
click at [557, 202] on link "View" at bounding box center [551, 193] width 31 height 21
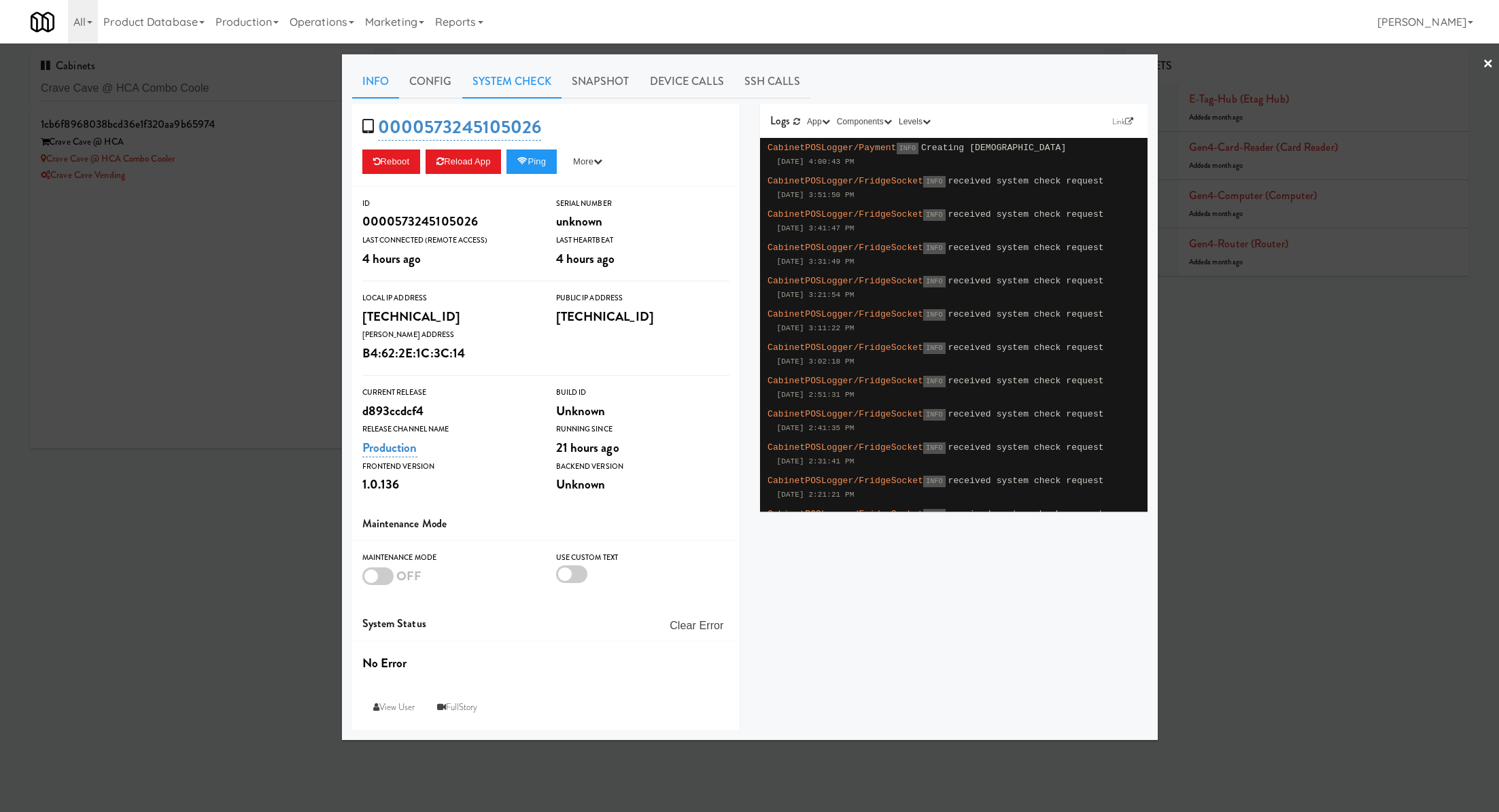
click at [542, 89] on link "System Check" at bounding box center [512, 82] width 100 height 34
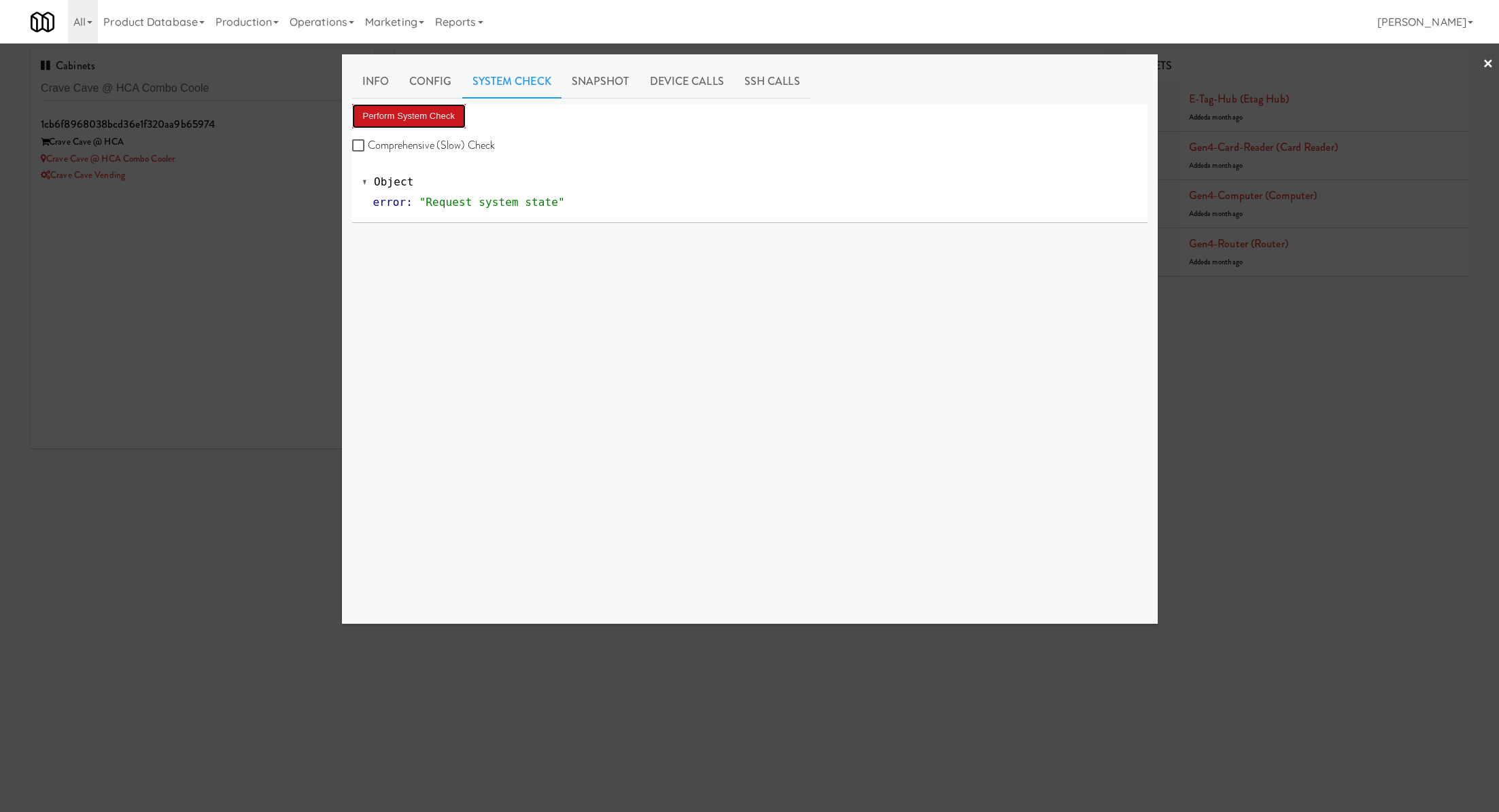
click at [444, 123] on button "Perform System Check" at bounding box center [409, 116] width 114 height 24
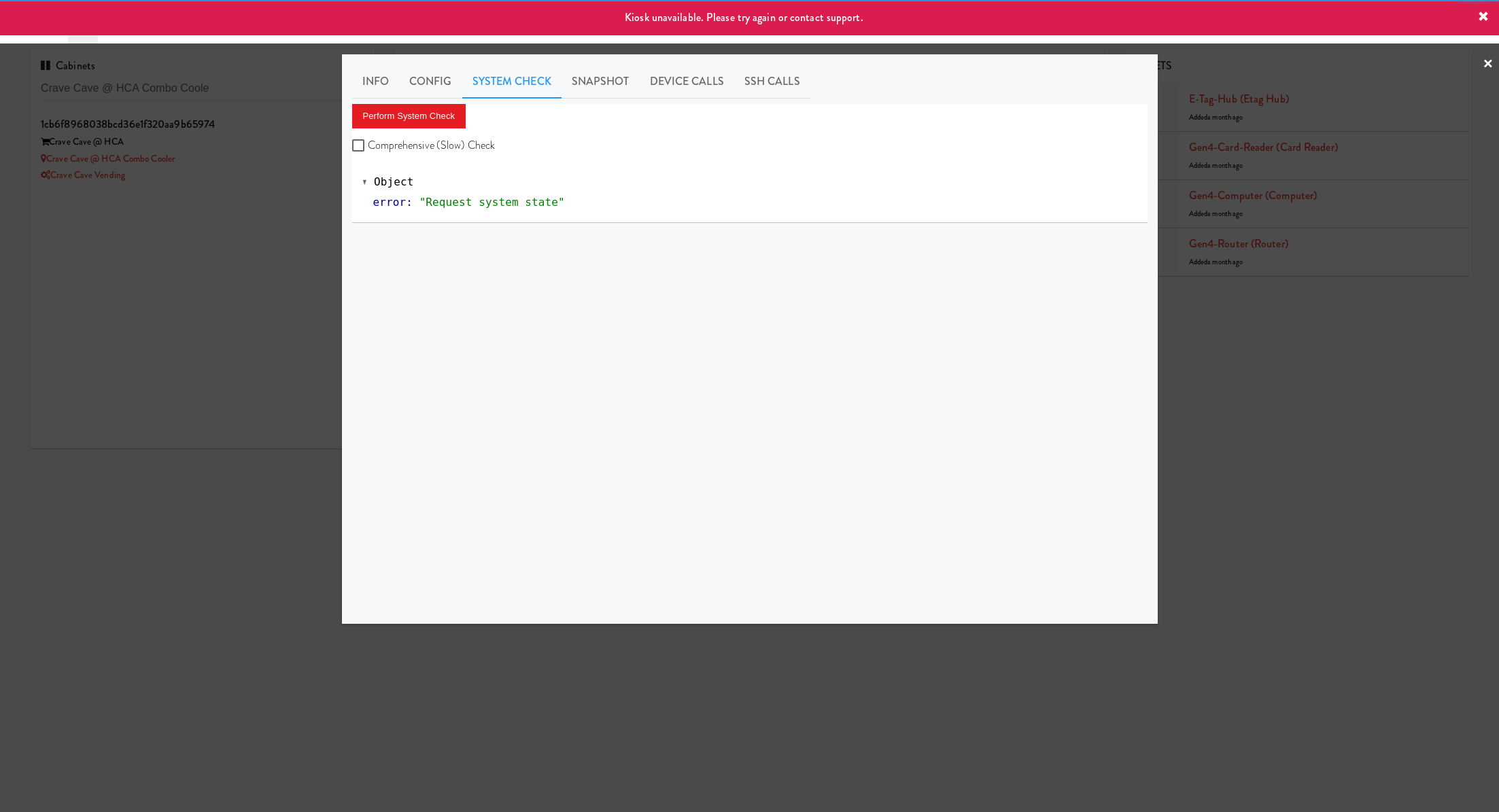
click at [303, 143] on div at bounding box center [749, 406] width 1499 height 812
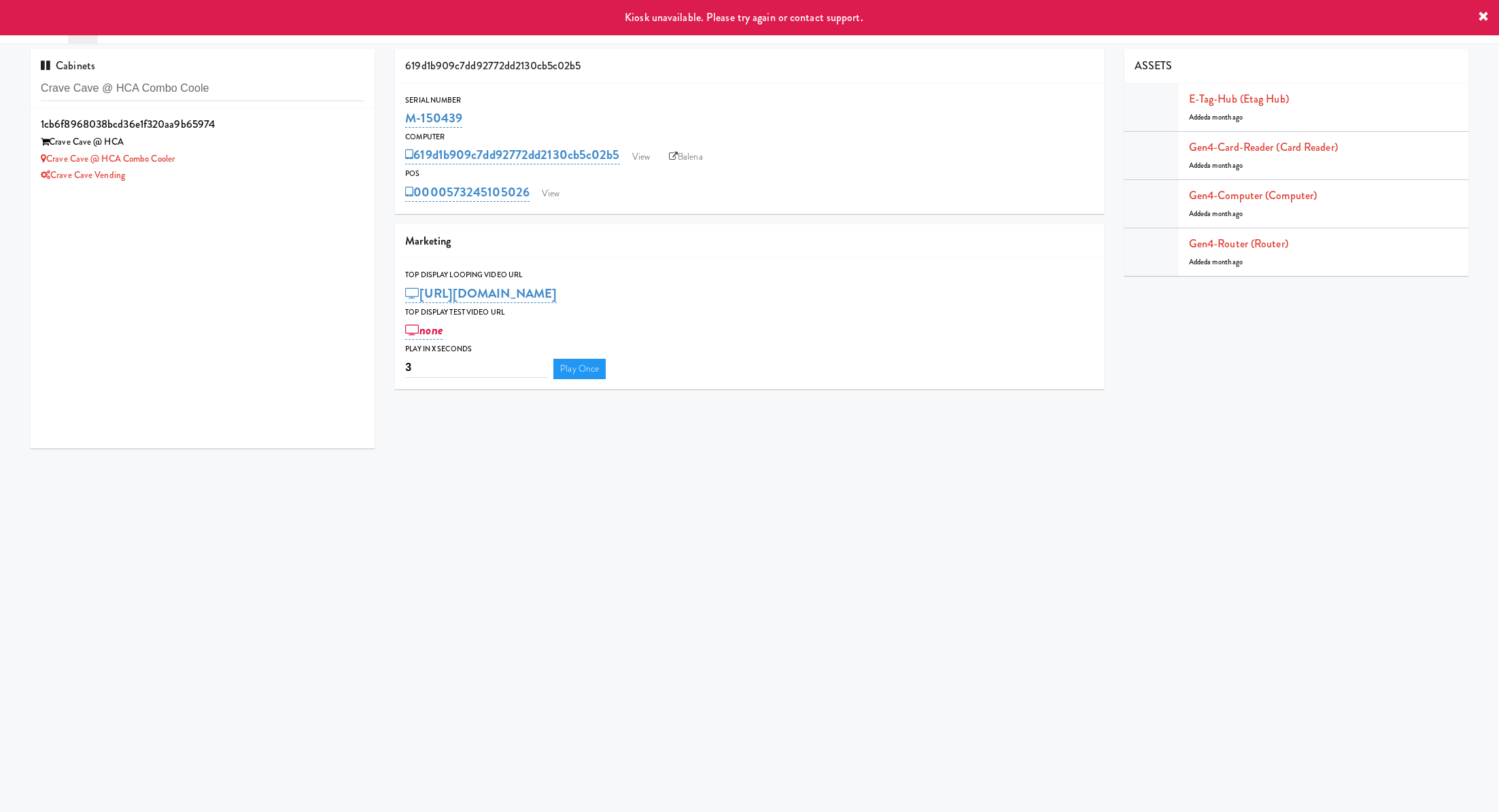
click at [303, 143] on div "Crave Cave @ HCA" at bounding box center [202, 142] width 323 height 17
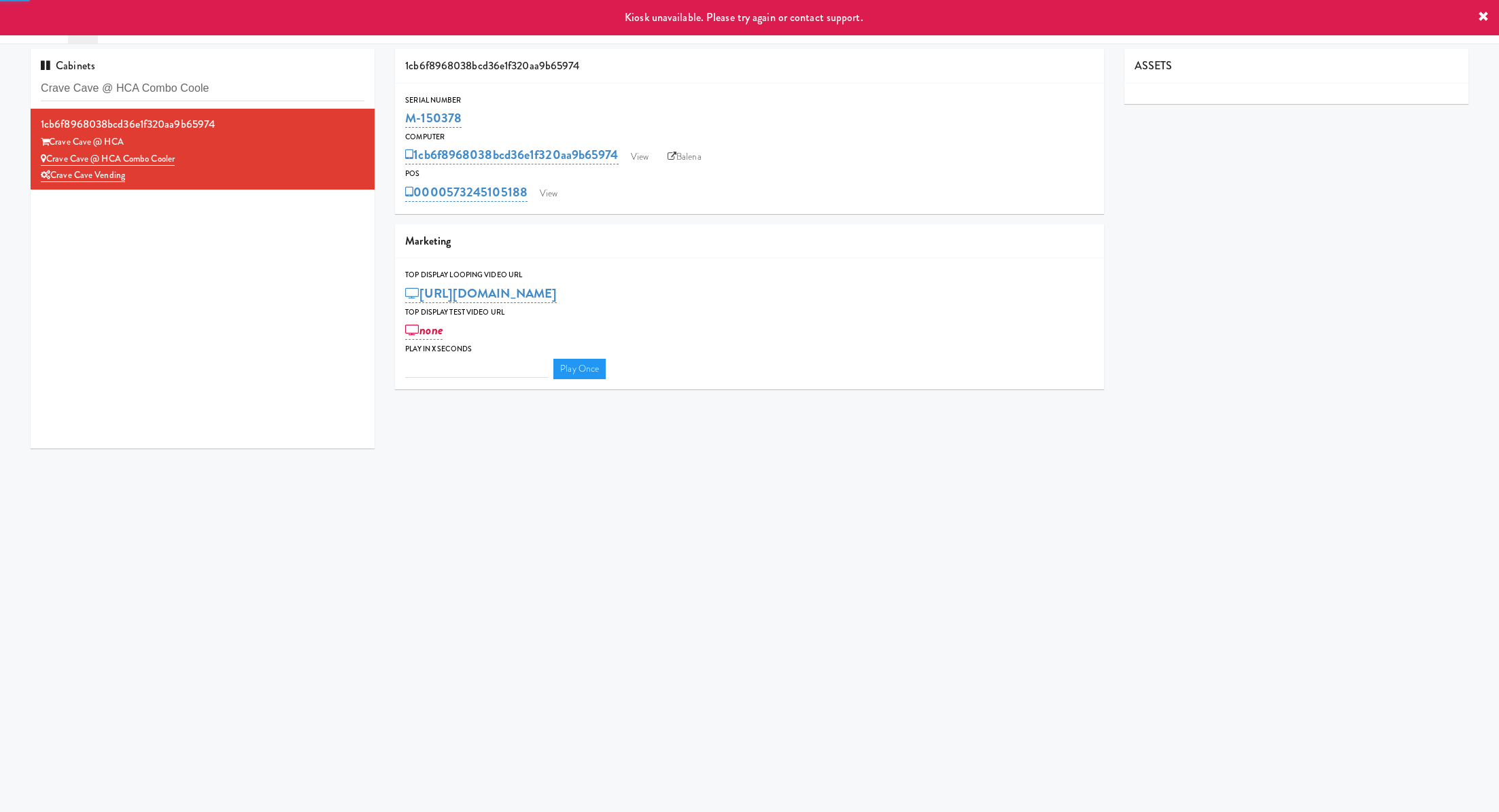
type input "3"
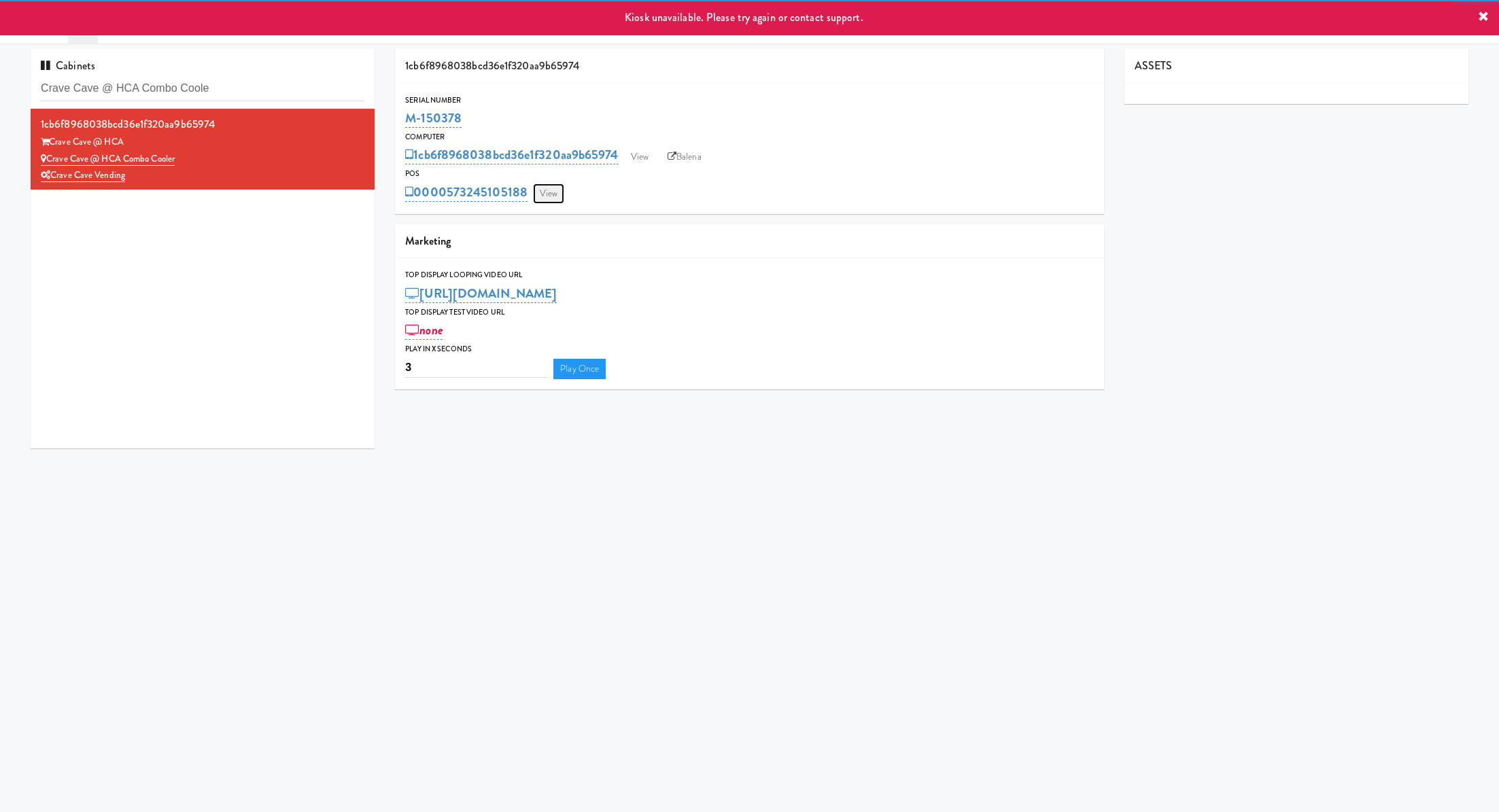
click at [553, 197] on link "View" at bounding box center [549, 193] width 31 height 21
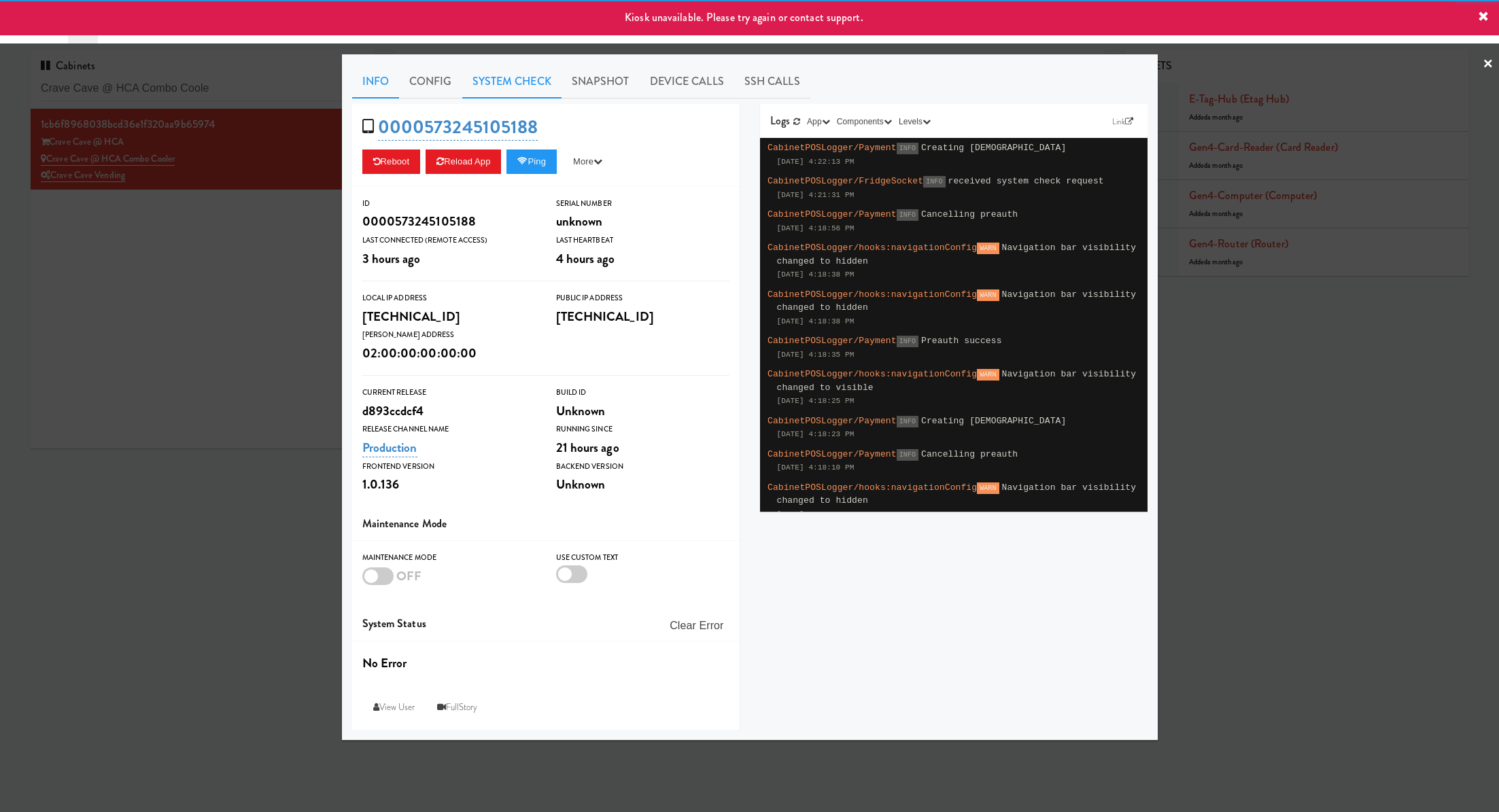
click at [539, 88] on link "System Check" at bounding box center [512, 82] width 100 height 34
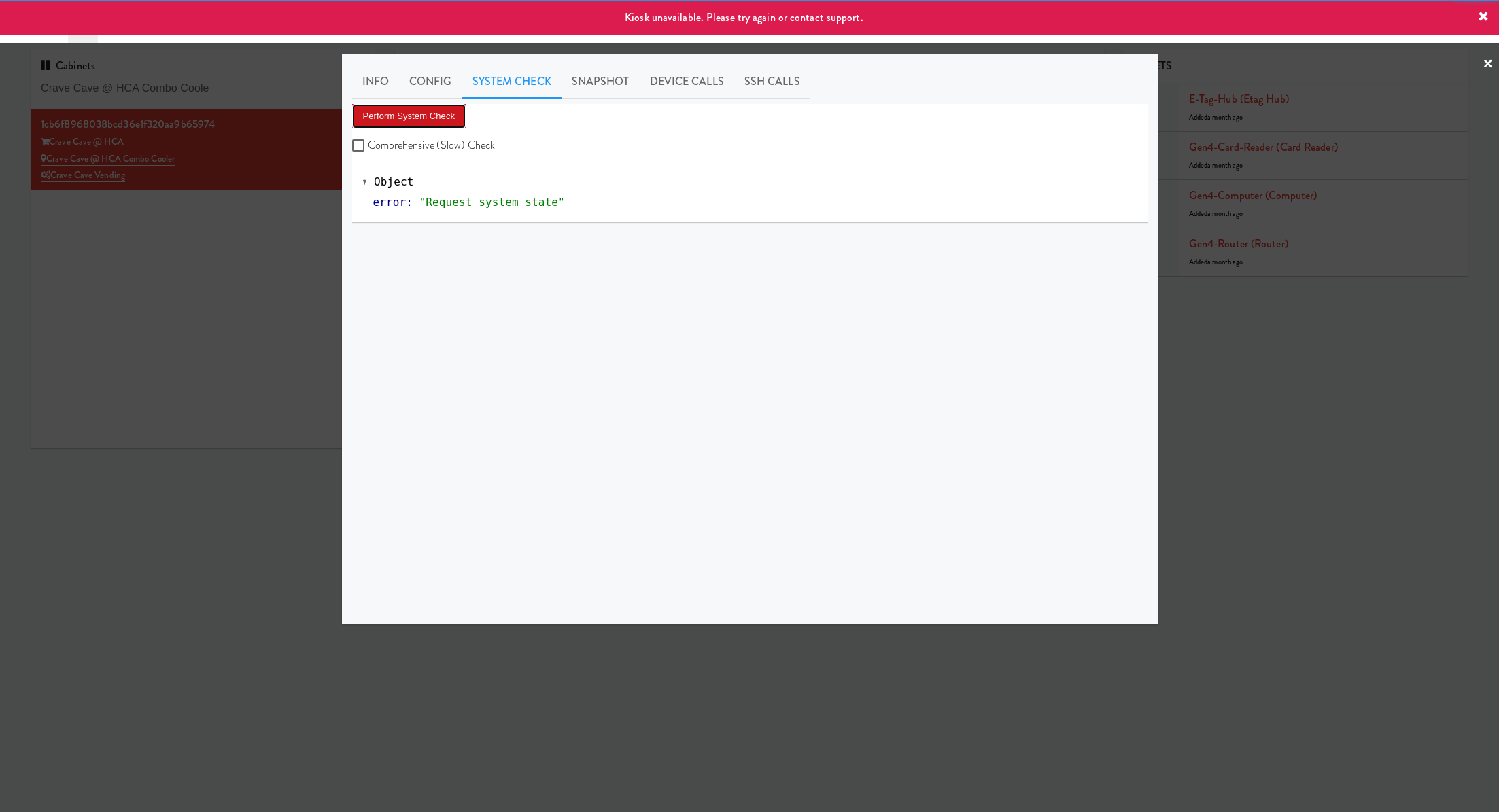
click at [462, 114] on button "Perform System Check" at bounding box center [409, 116] width 114 height 24
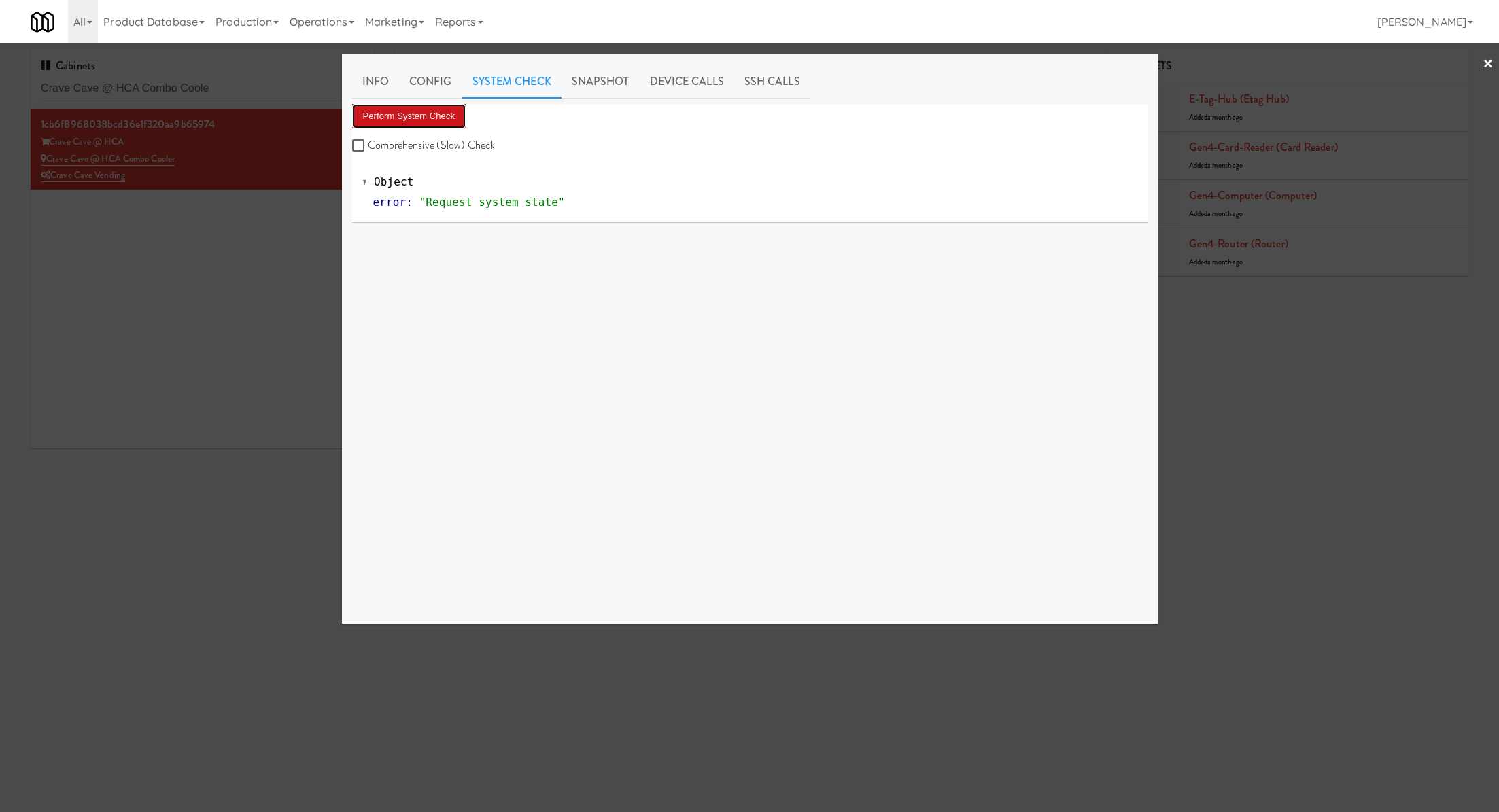
click at [461, 116] on button "Perform System Check" at bounding box center [409, 116] width 114 height 24
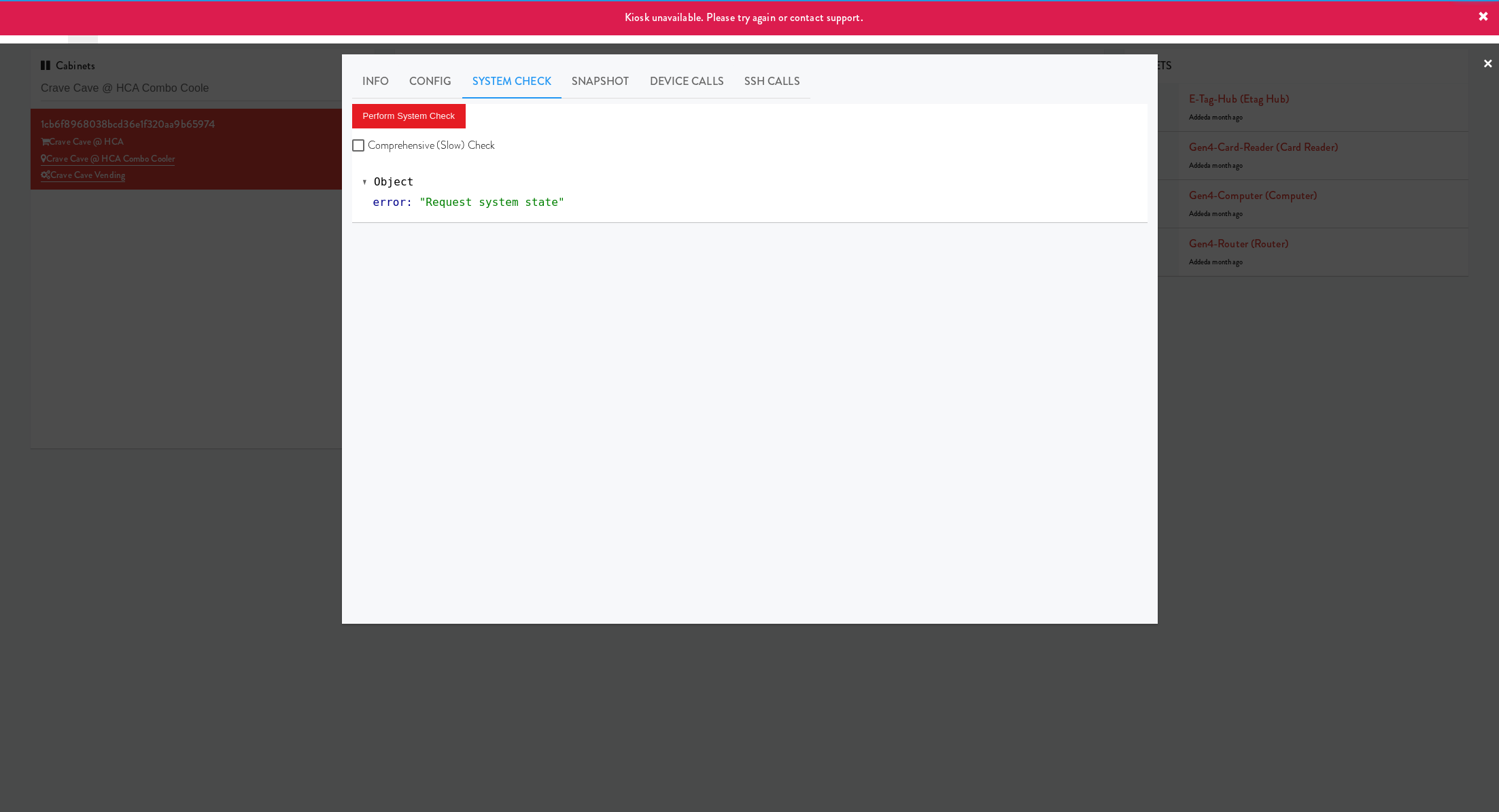
click at [267, 220] on div at bounding box center [749, 406] width 1499 height 812
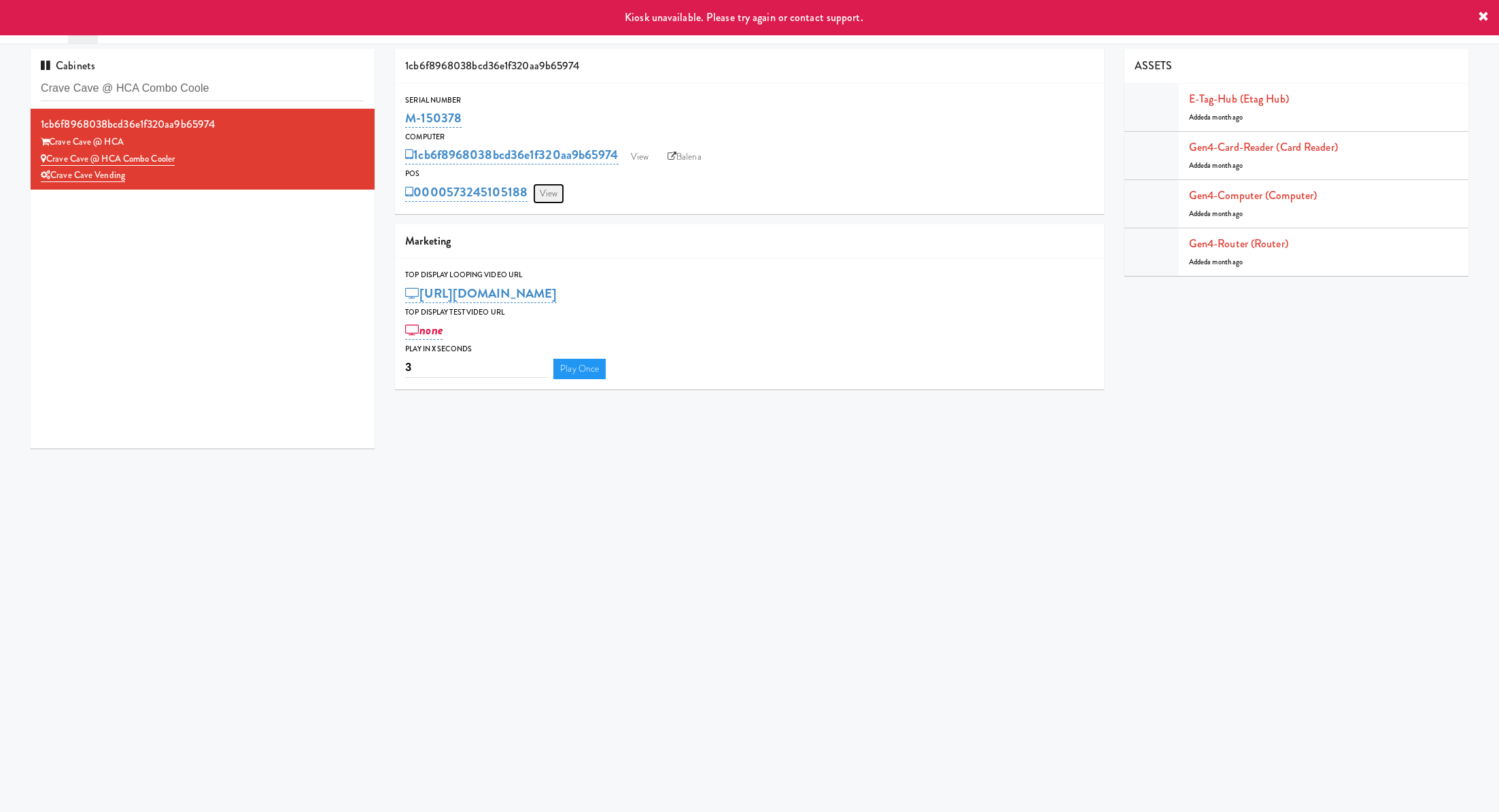
click at [549, 195] on link "View" at bounding box center [549, 193] width 31 height 21
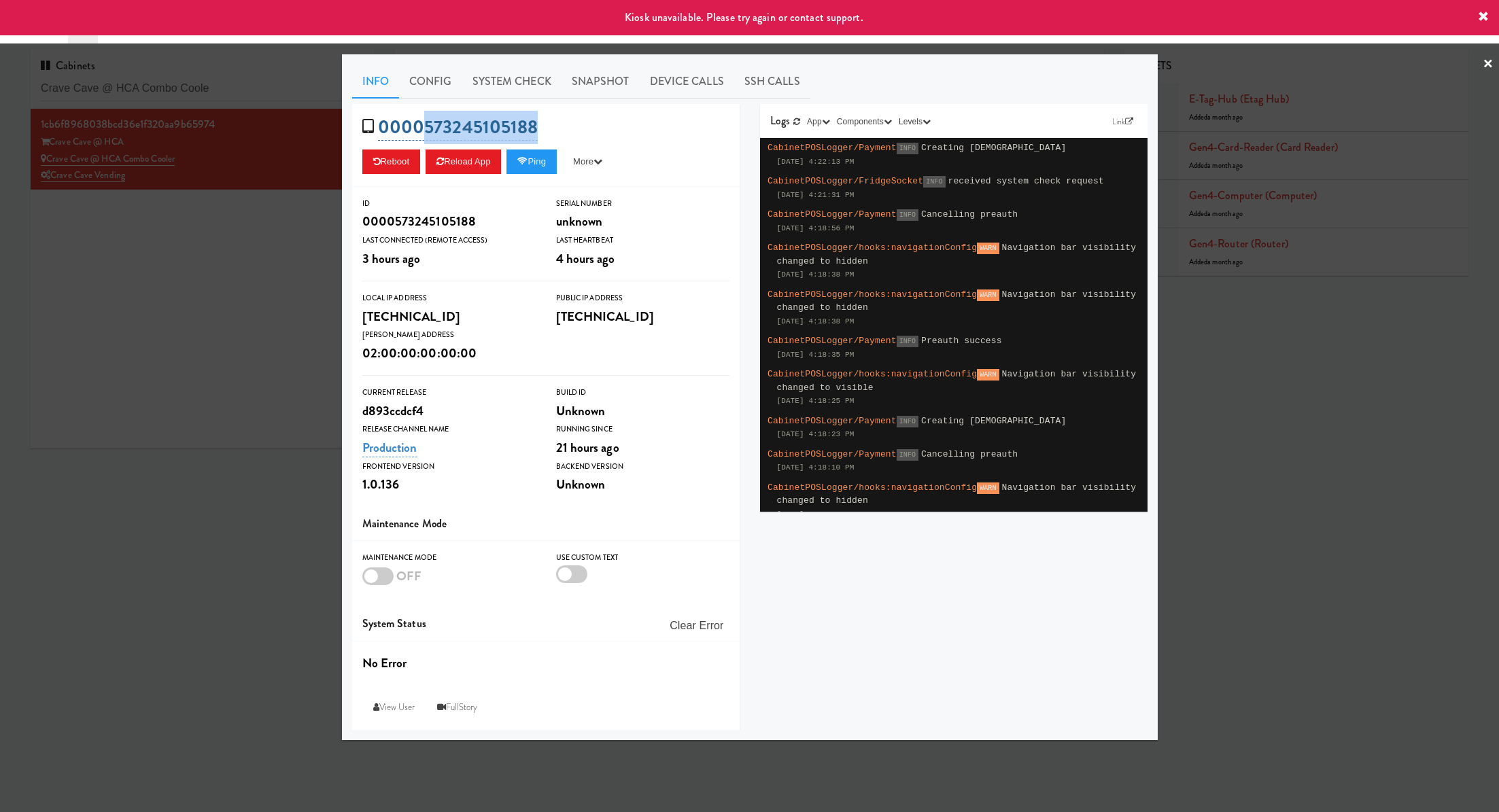
drag, startPoint x: 584, startPoint y: 126, endPoint x: 426, endPoint y: 124, distance: 158.0
click at [426, 124] on div "0000573245105188 Reboot Reload App Ping More Ping Server Restart Server Force R…" at bounding box center [545, 145] width 387 height 83
copy link "573245105188"
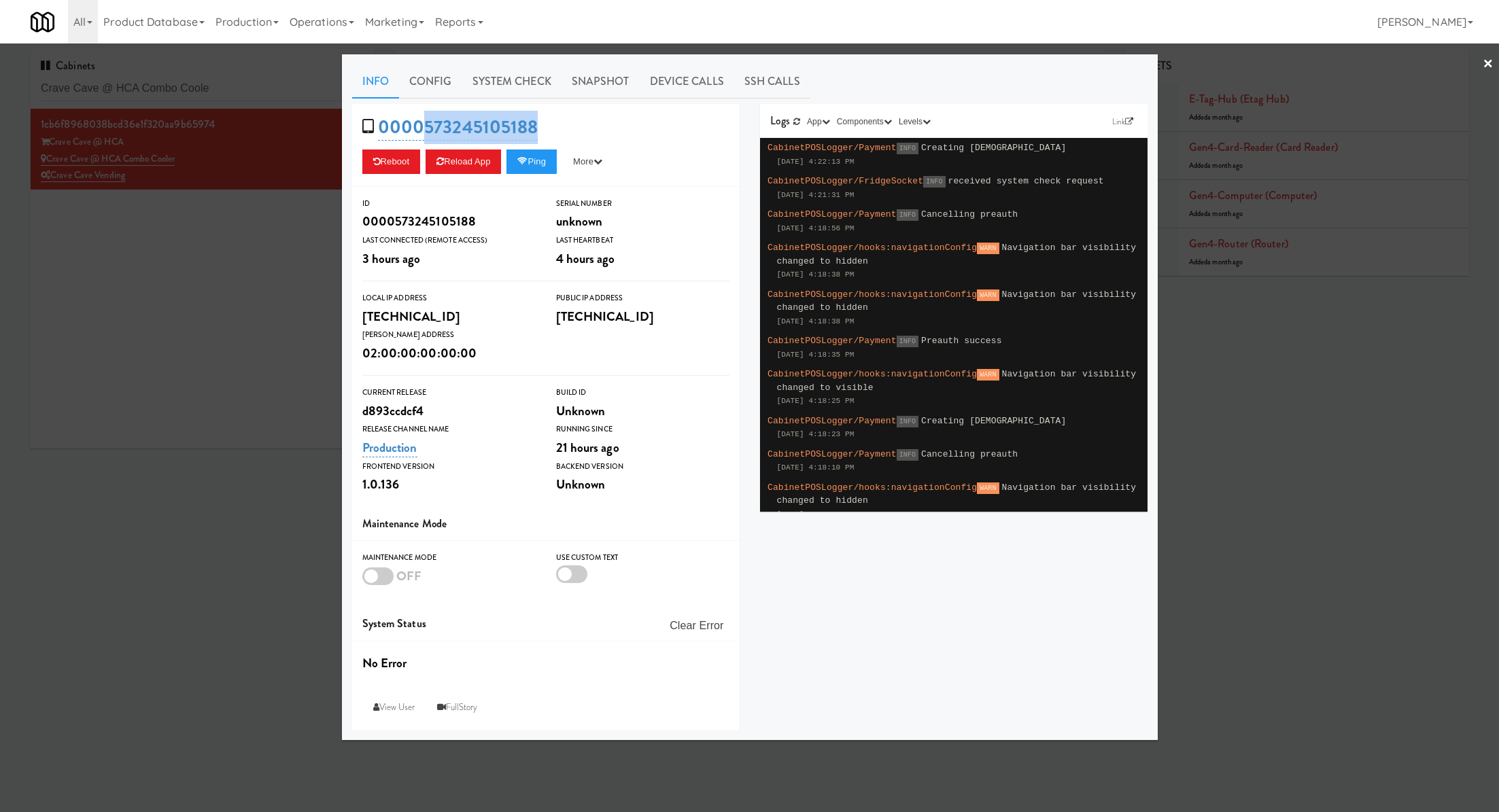
click at [223, 90] on div at bounding box center [749, 406] width 1499 height 812
click at [223, 90] on input "Crave Cave @ HCA Combo Coole" at bounding box center [202, 88] width 323 height 25
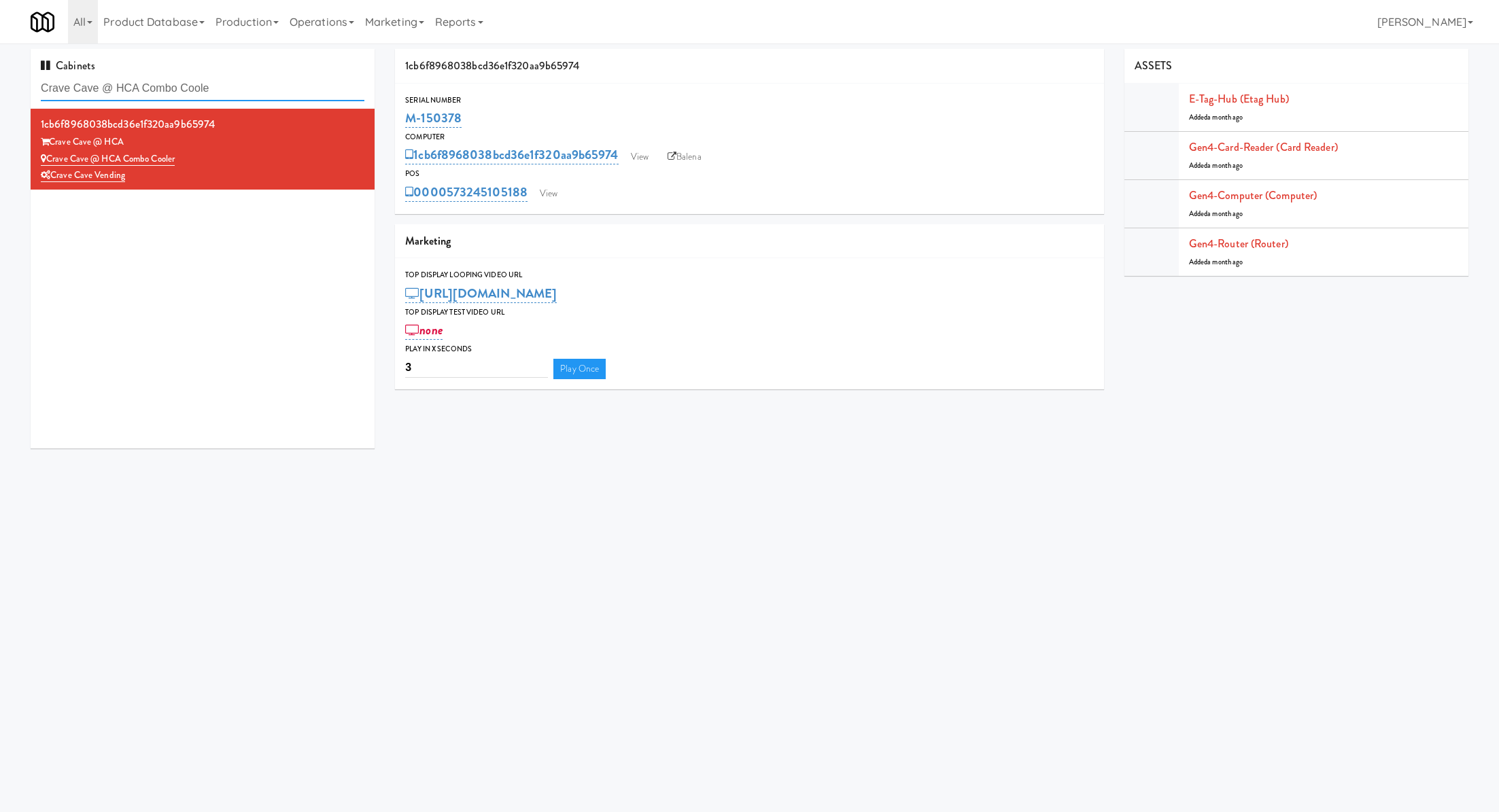
click at [223, 90] on input "Crave Cave @ HCA Combo Coole" at bounding box center [202, 88] width 323 height 25
paste input "W&W - Combo"
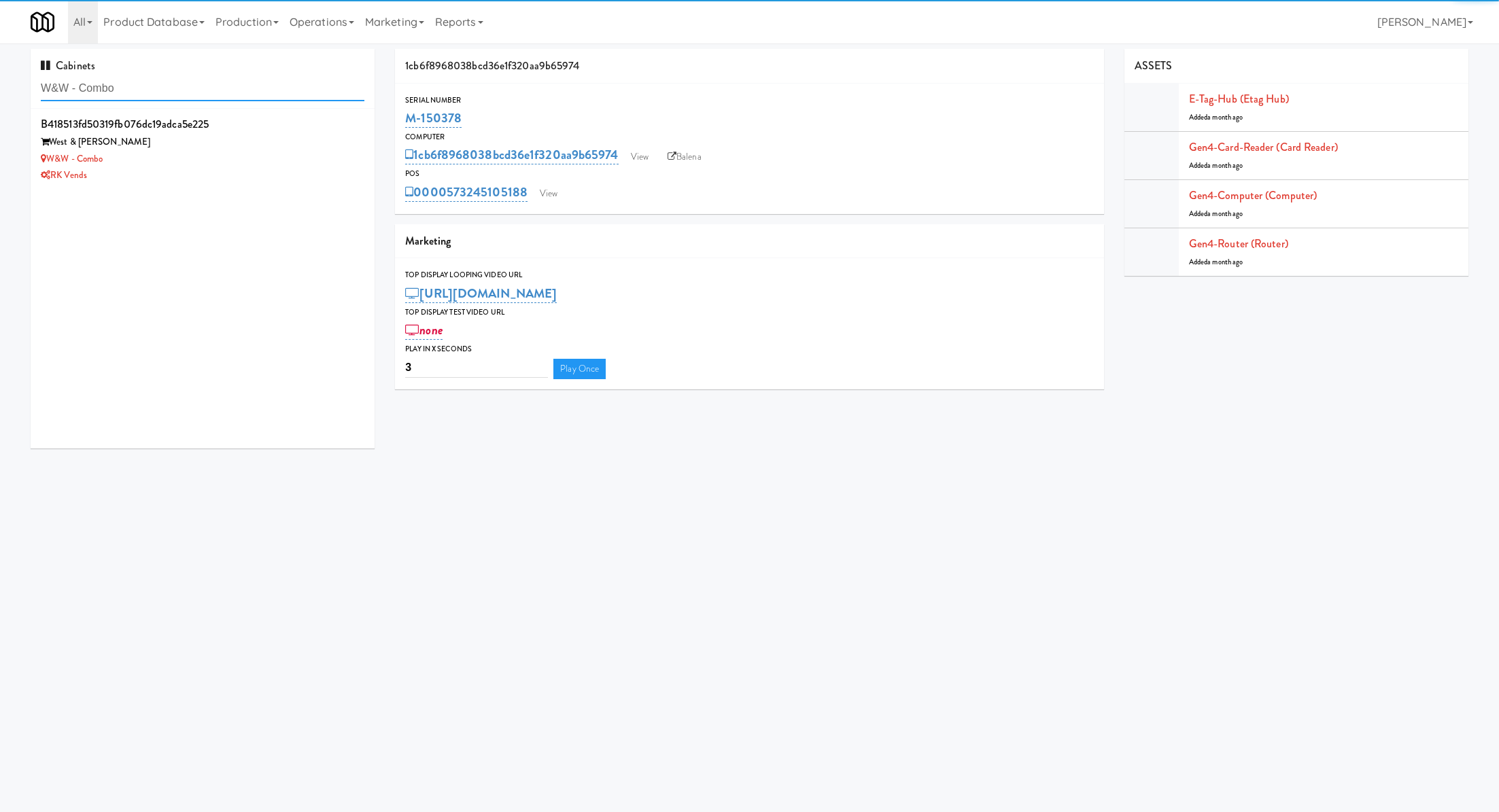
type input "W&W - Combo"
click at [291, 143] on div "West & Wright" at bounding box center [202, 142] width 323 height 17
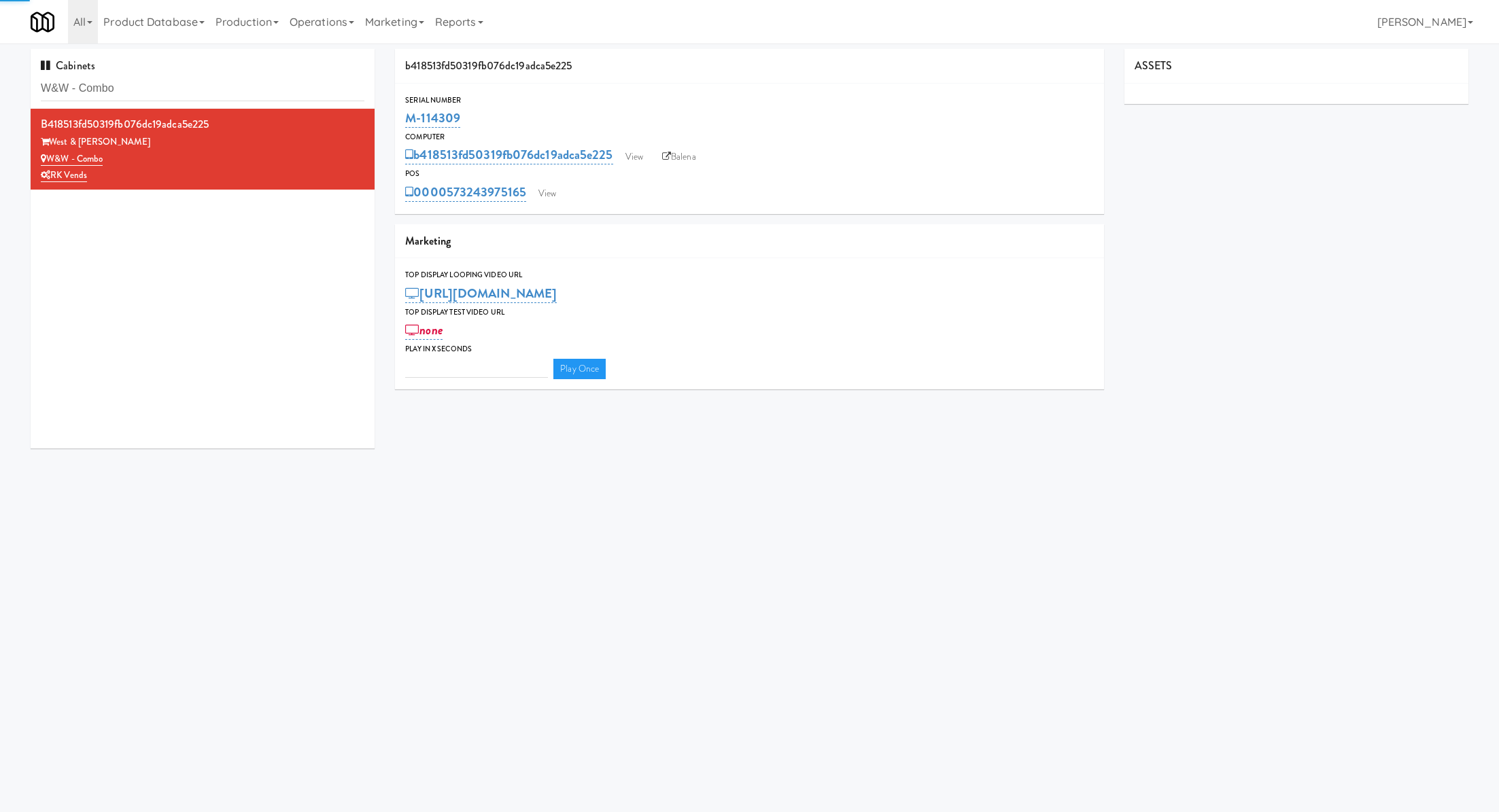
type input "3"
click at [562, 191] on link "View" at bounding box center [547, 193] width 31 height 21
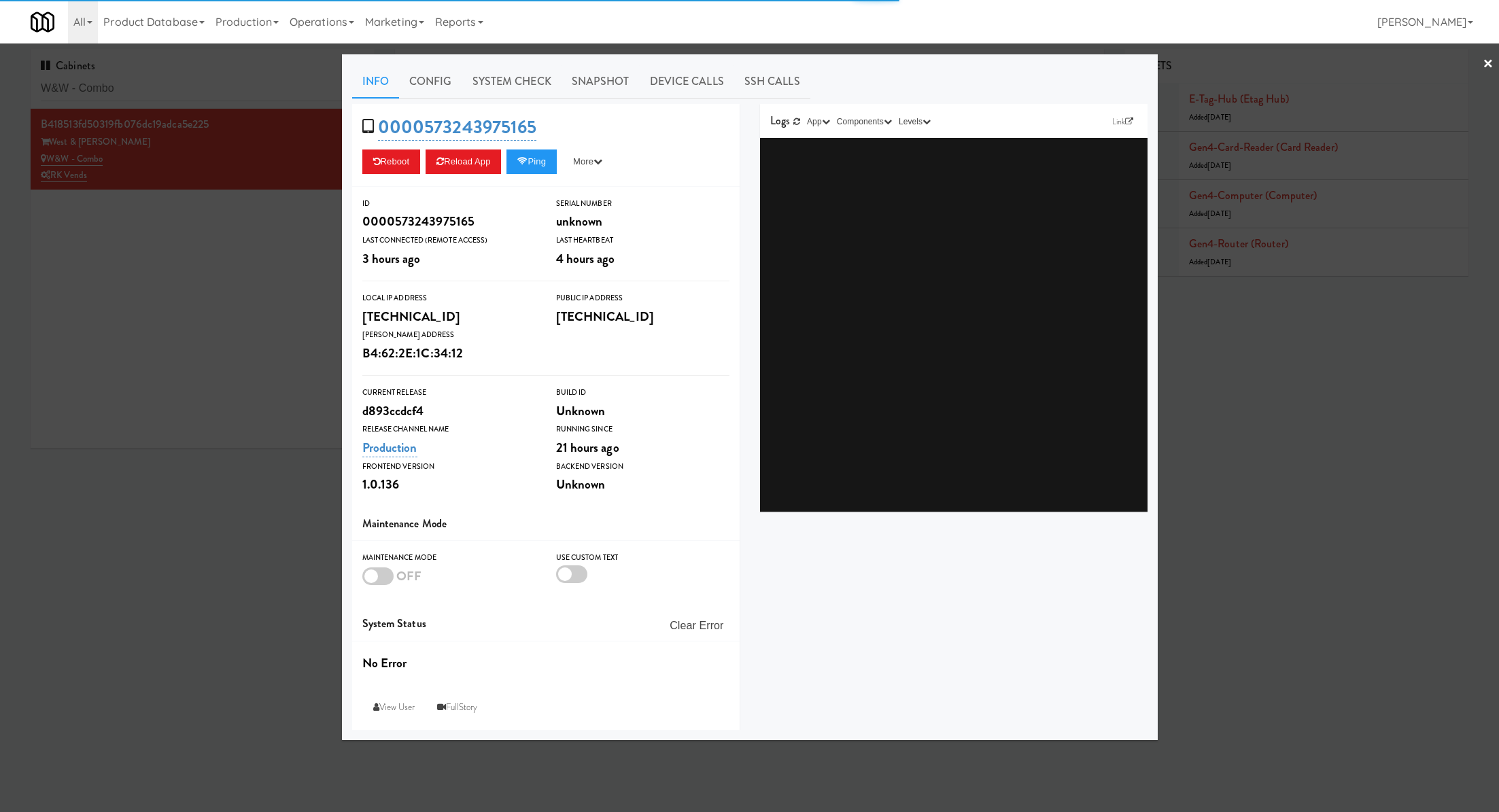
click at [548, 86] on link "System Check" at bounding box center [512, 82] width 100 height 34
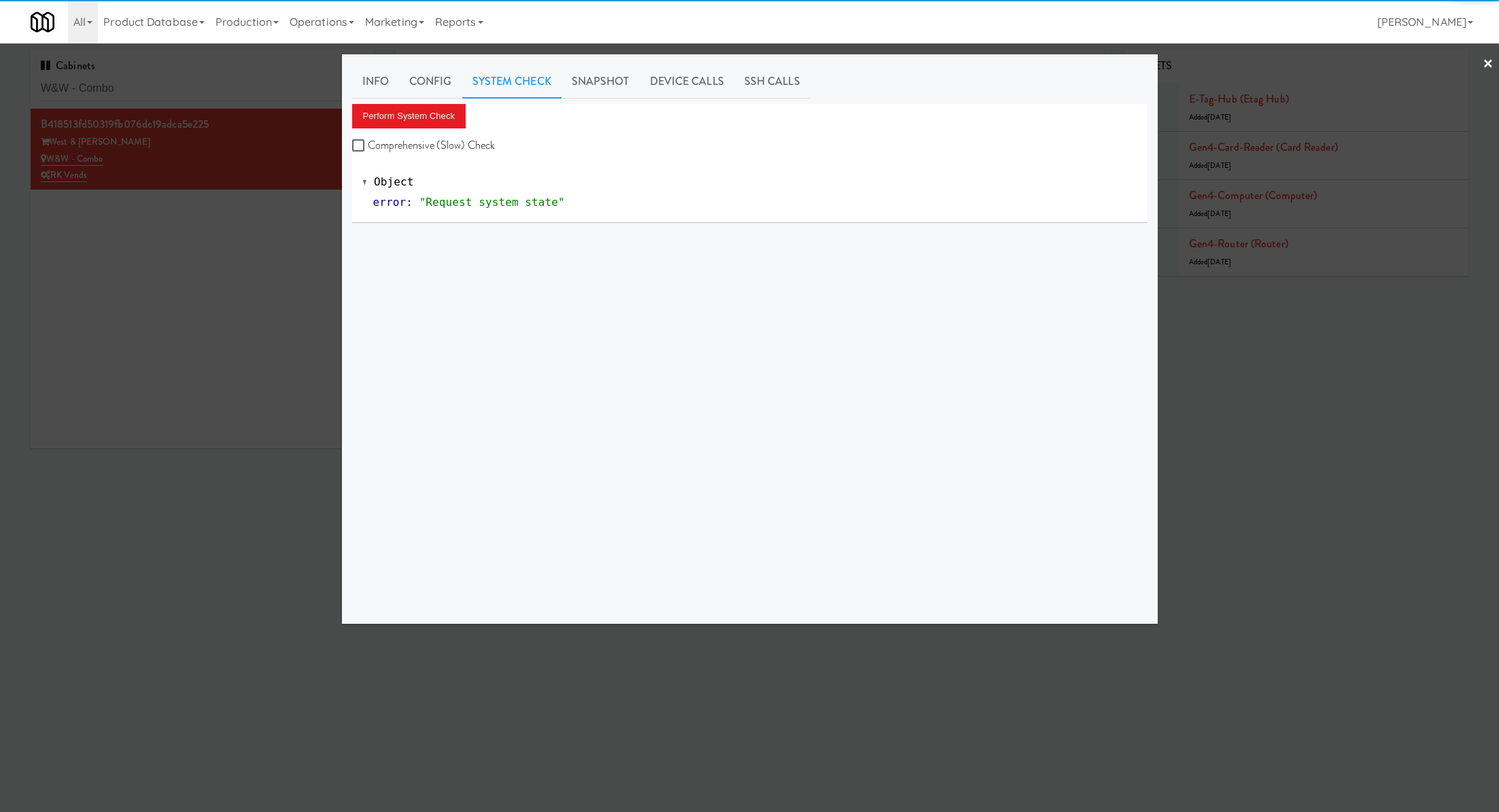
click at [441, 128] on div "Perform System Check Comprehensive (Slow) Check" at bounding box center [749, 129] width 795 height 52
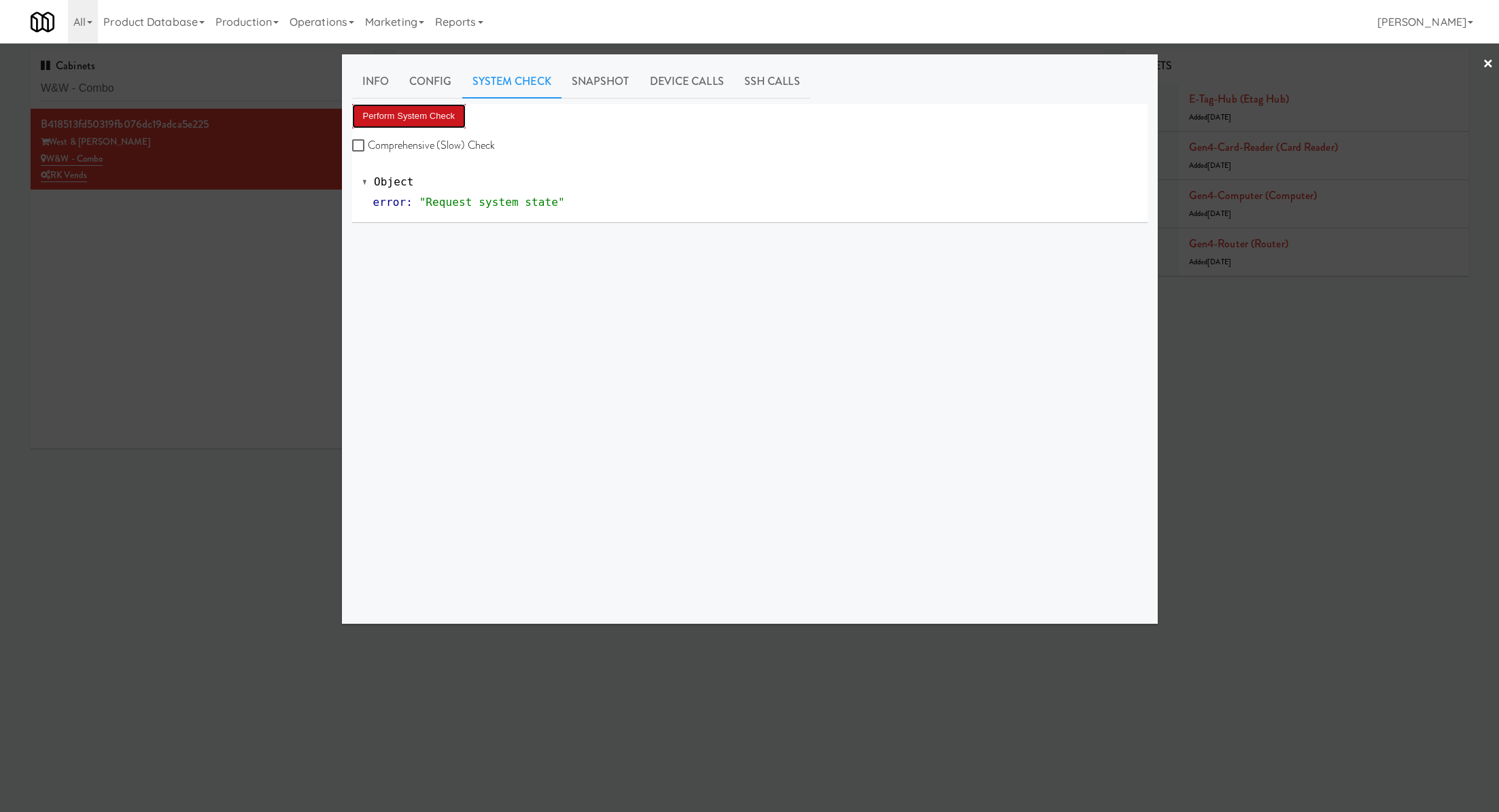
click at [438, 124] on button "Perform System Check" at bounding box center [409, 116] width 114 height 24
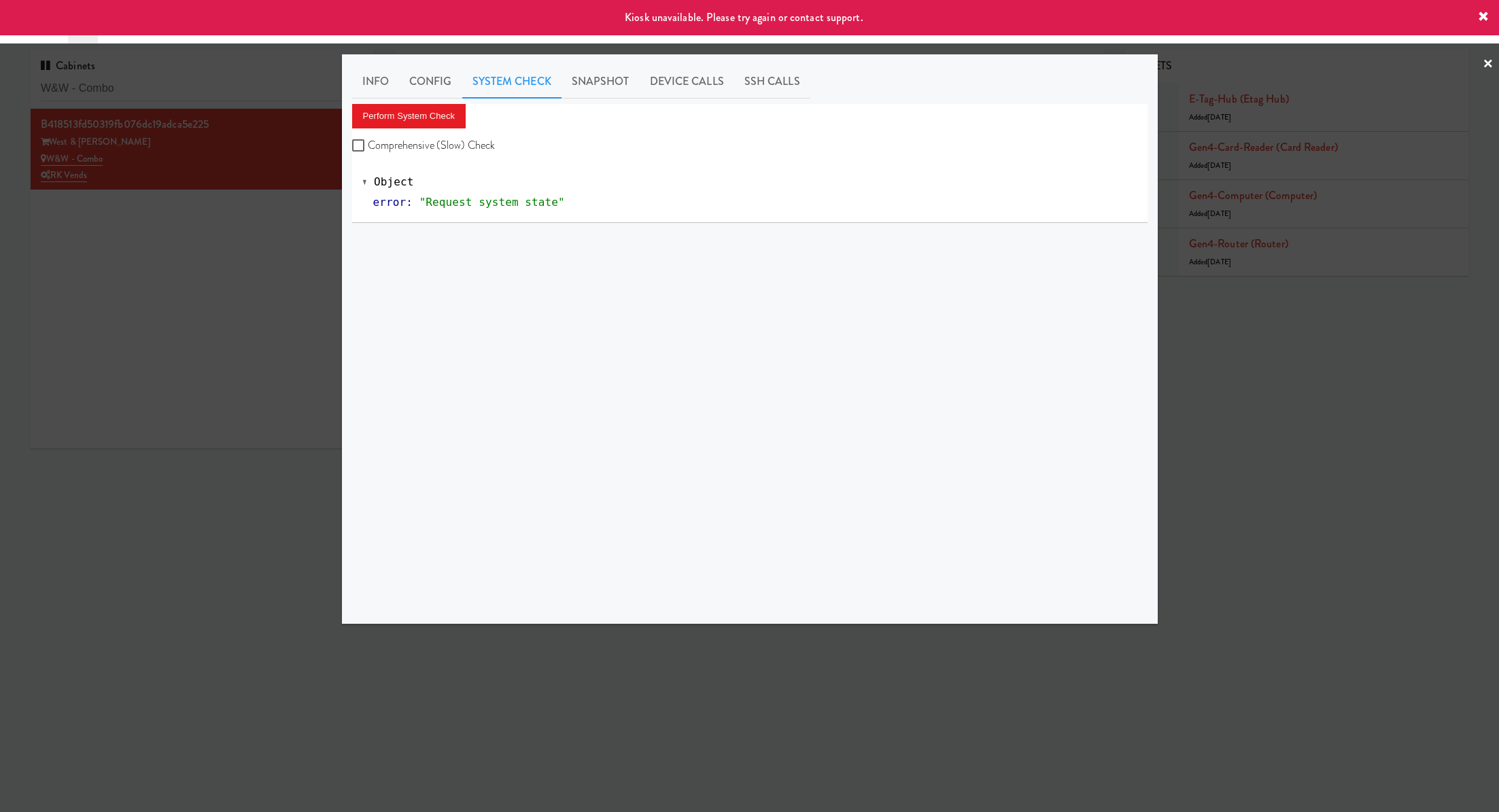
click at [285, 248] on div at bounding box center [749, 406] width 1499 height 812
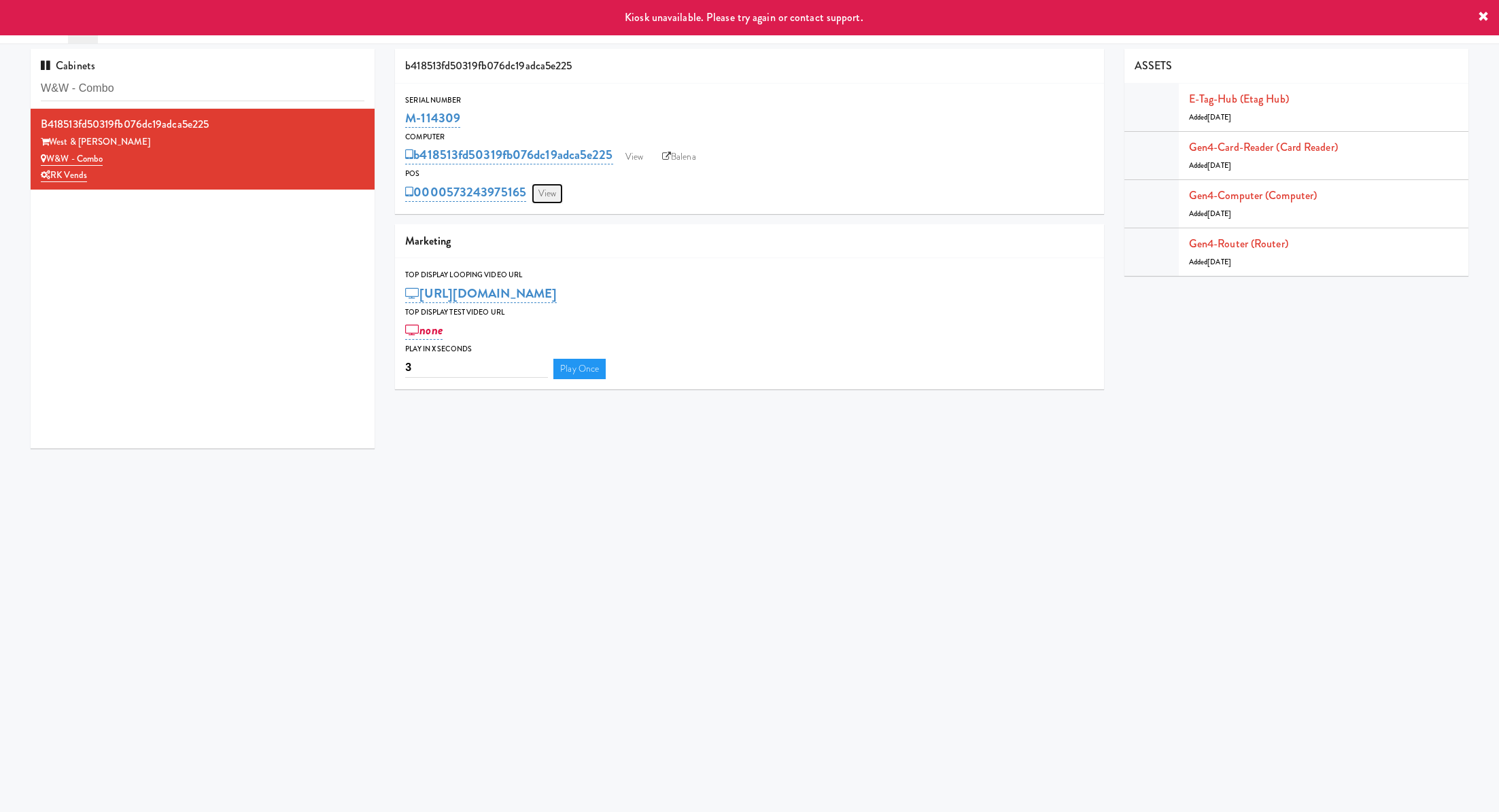
click at [550, 195] on link "View" at bounding box center [547, 193] width 31 height 21
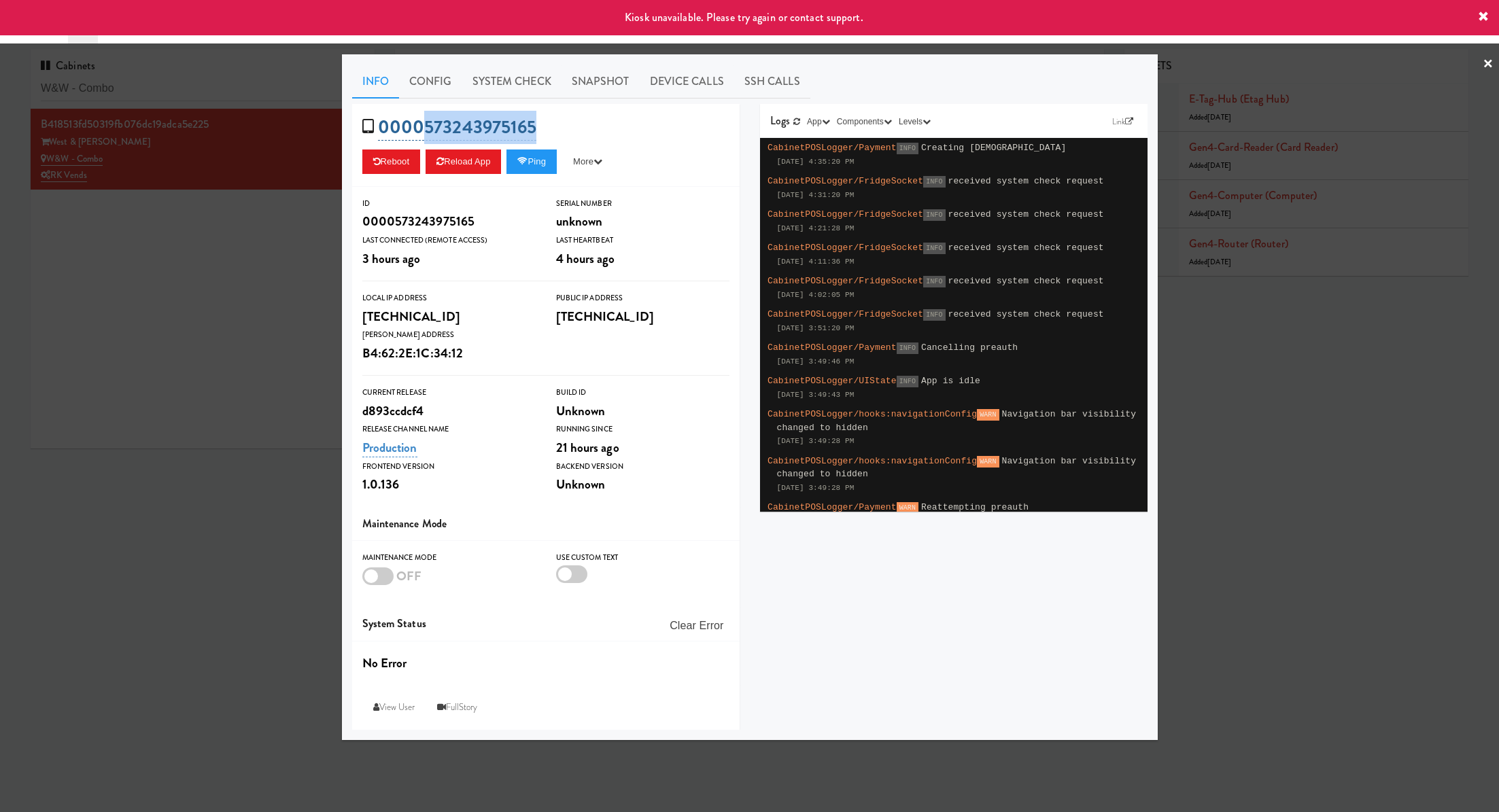
drag, startPoint x: 542, startPoint y: 124, endPoint x: 421, endPoint y: 131, distance: 121.2
click at [421, 131] on div "0000573243975165 Reboot Reload App Ping More Ping Server Restart Server Force R…" at bounding box center [545, 145] width 387 height 83
copy link "573243975165"
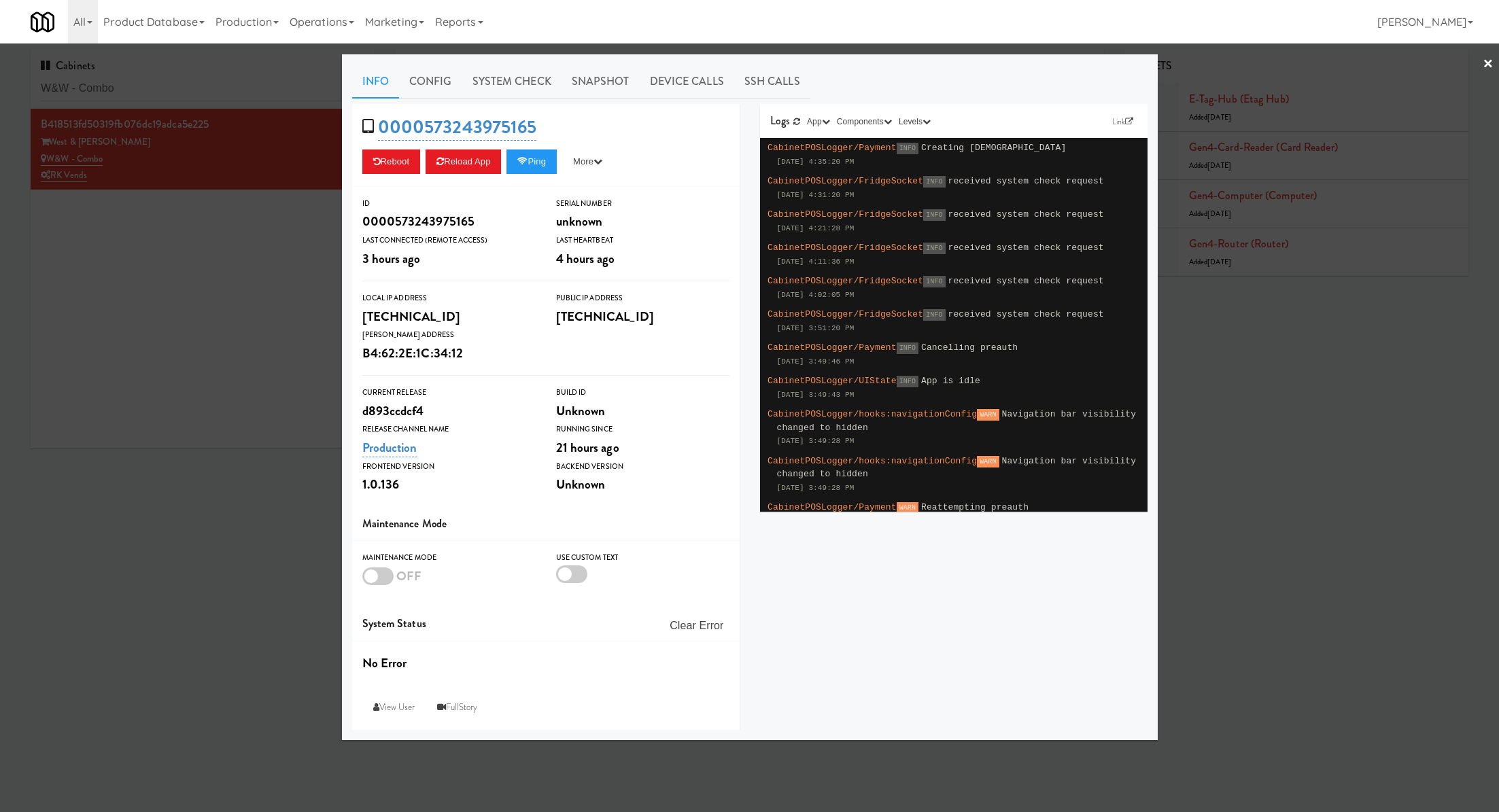
click at [213, 292] on div at bounding box center [749, 406] width 1499 height 812
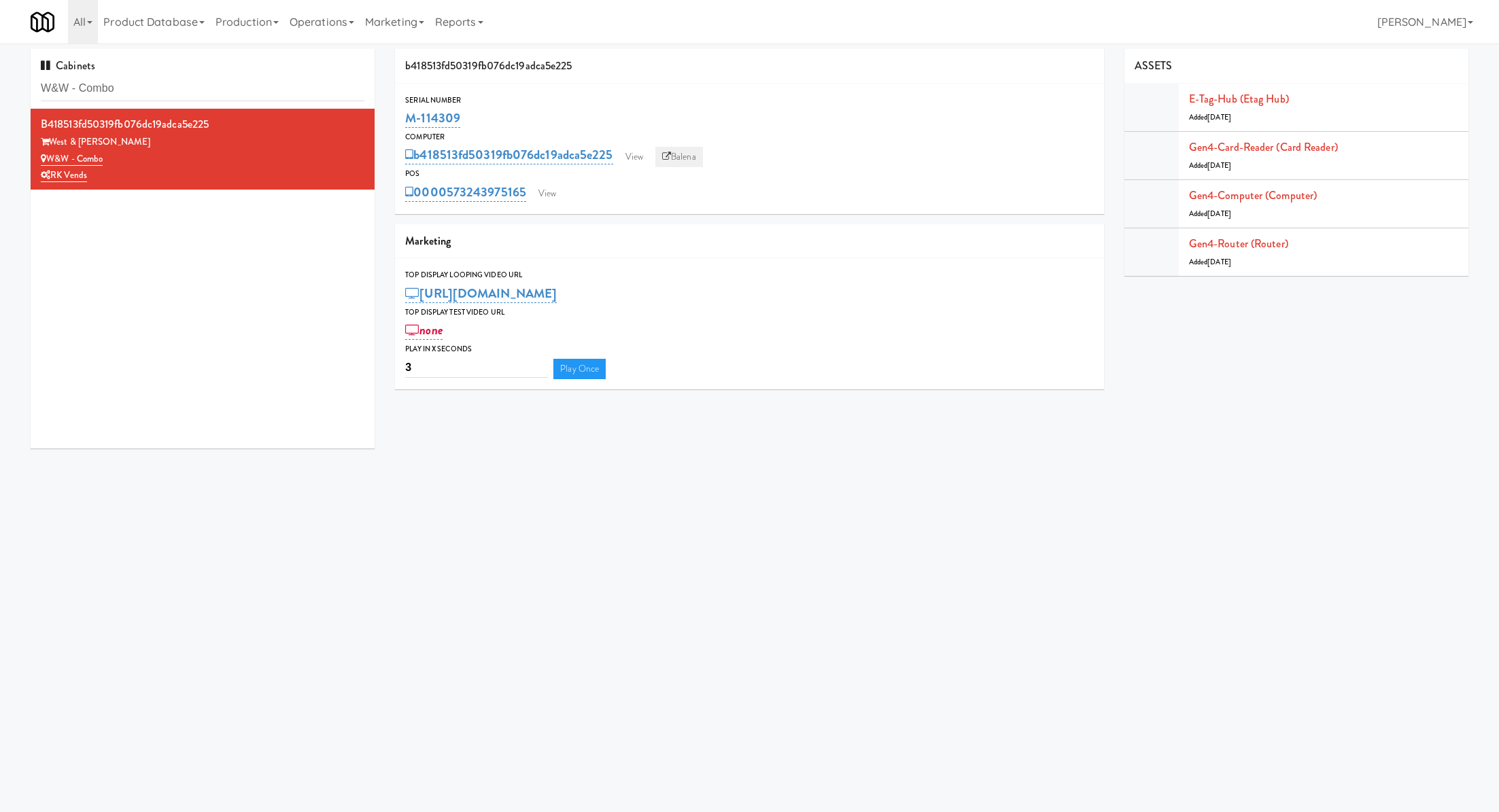
click at [682, 159] on link "Balena" at bounding box center [679, 157] width 48 height 21
click at [210, 102] on div "Cabinets W&W - Combo" at bounding box center [203, 79] width 344 height 60
click at [252, 92] on input "W&W - Combo" at bounding box center [202, 88] width 323 height 25
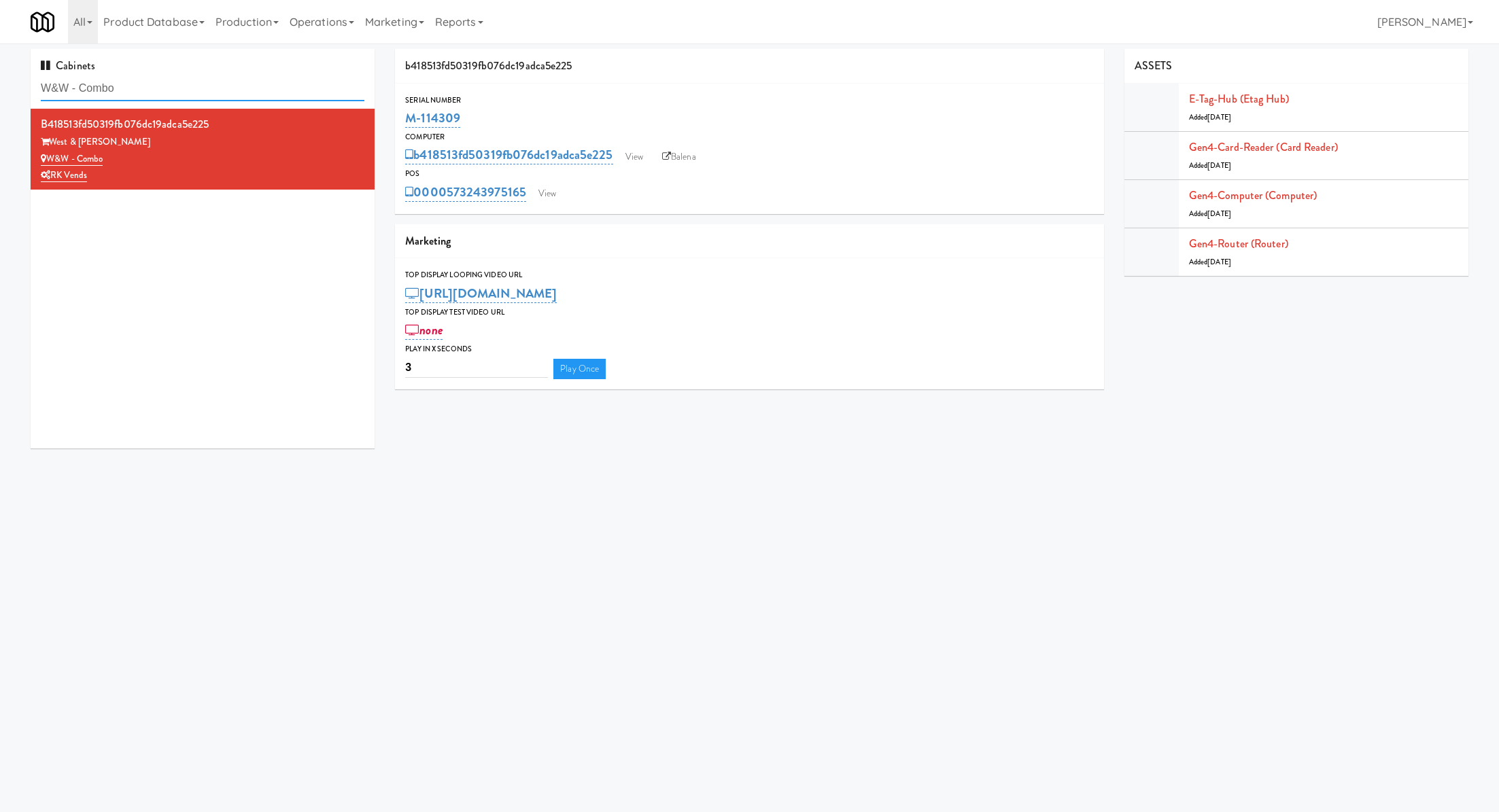
click at [252, 92] on input "W&W - Combo" at bounding box center [202, 88] width 323 height 25
paste input "Ambient - Vantage - Pre Opening"
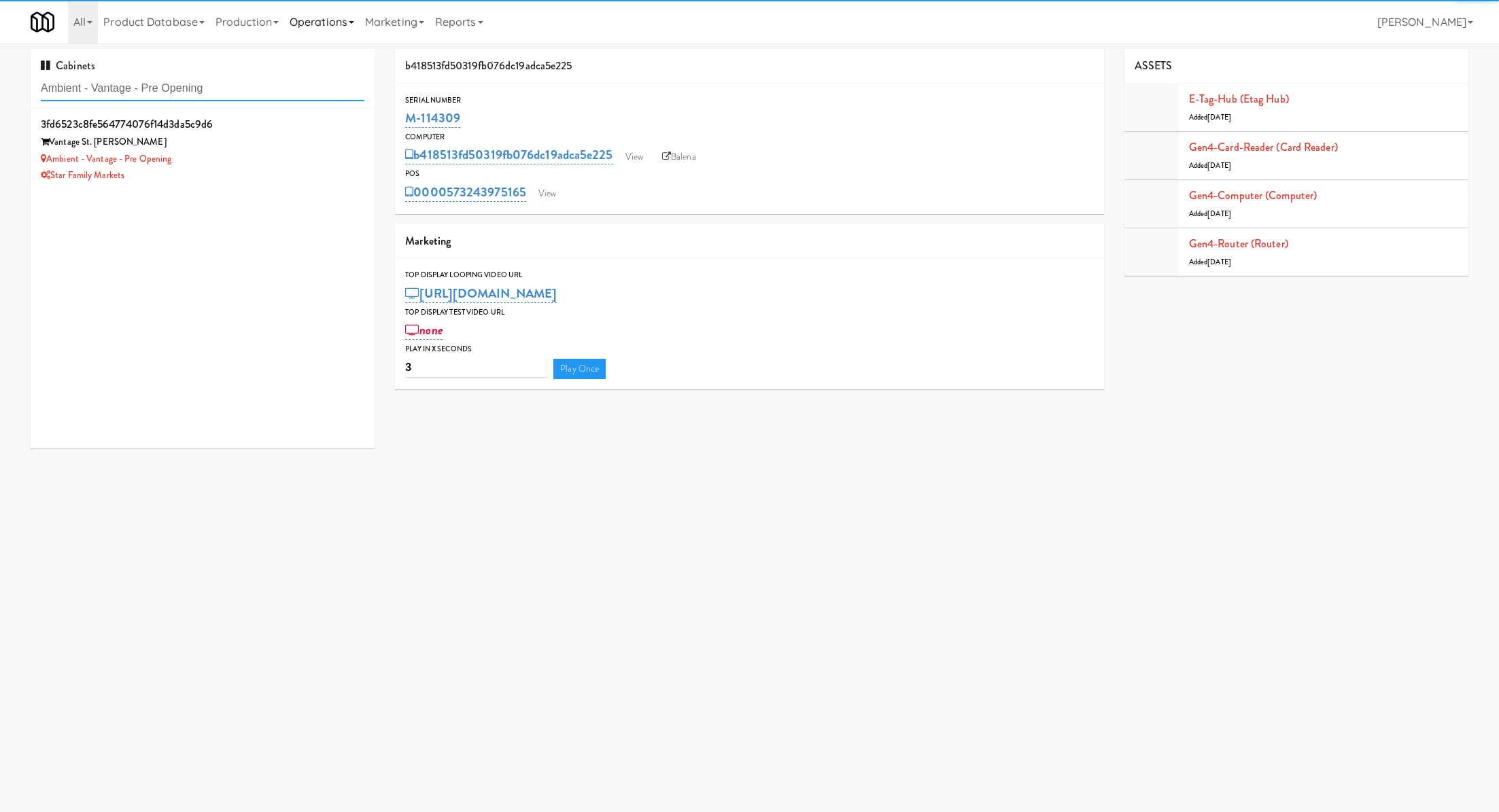
type input "Ambient - Vantage - Pre Opening"
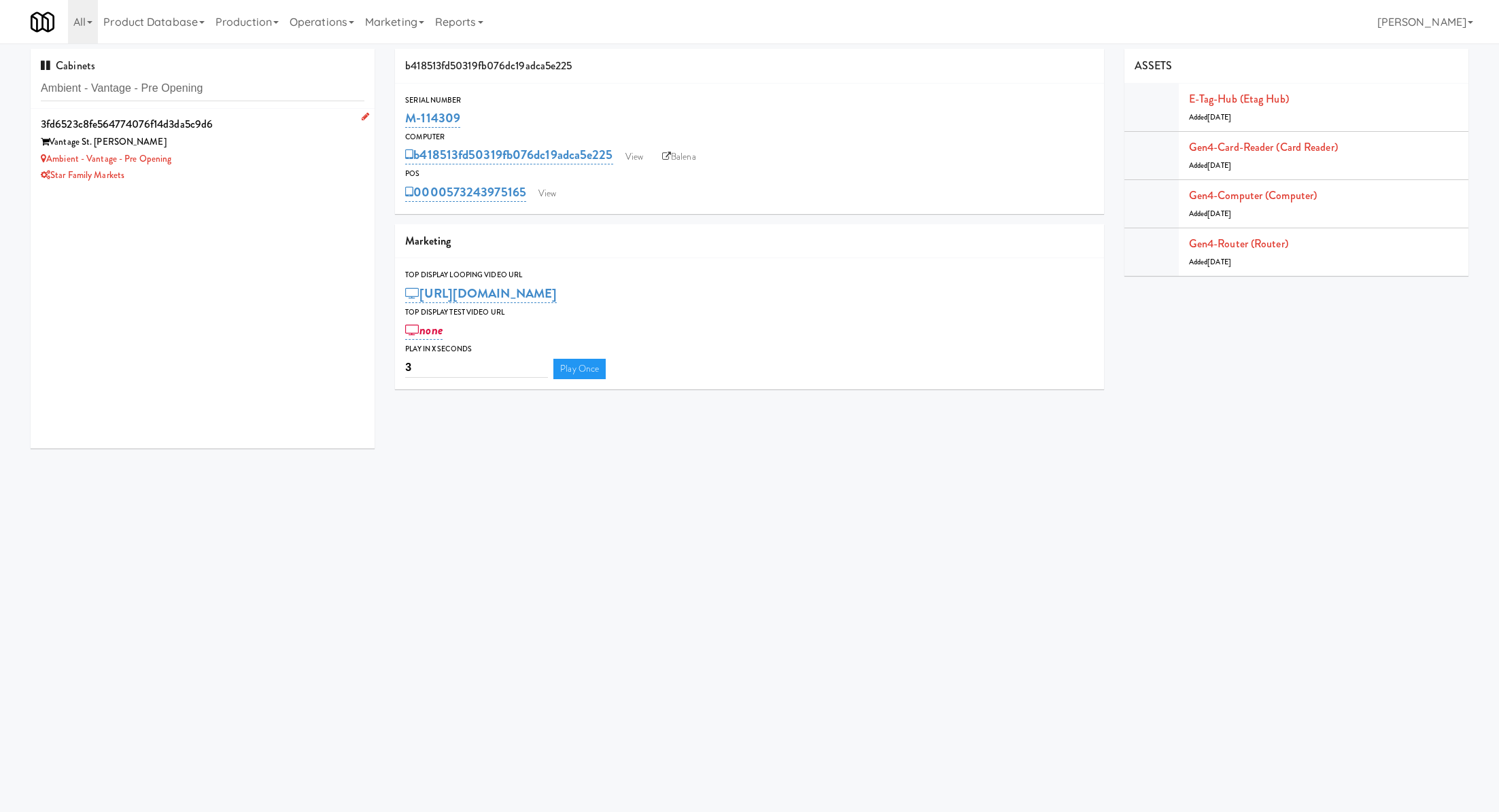
click at [268, 146] on div "Vantage St. Pete" at bounding box center [202, 142] width 323 height 17
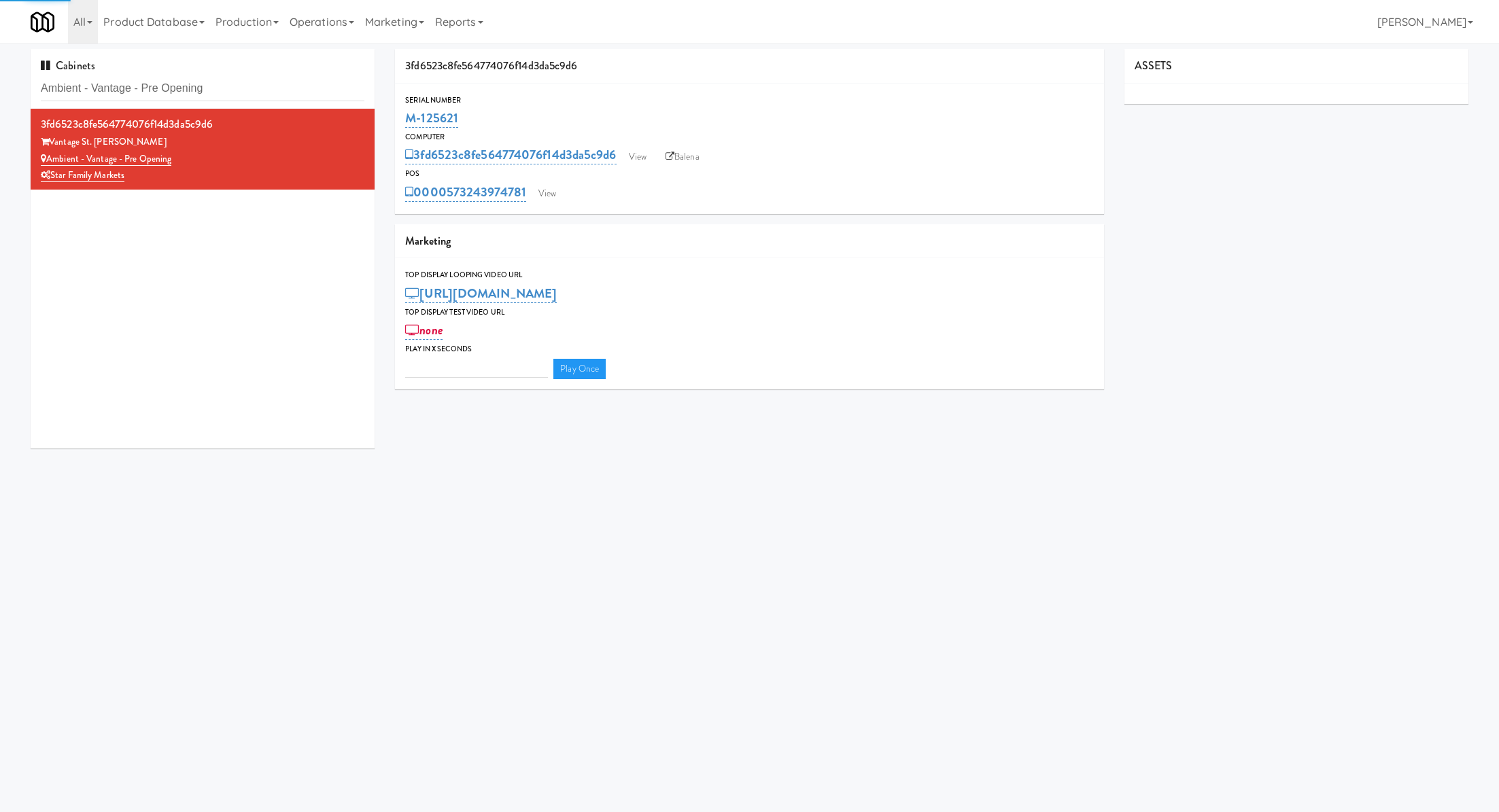
type input "3"
click at [573, 191] on div "0000573243974781 View" at bounding box center [749, 192] width 688 height 23
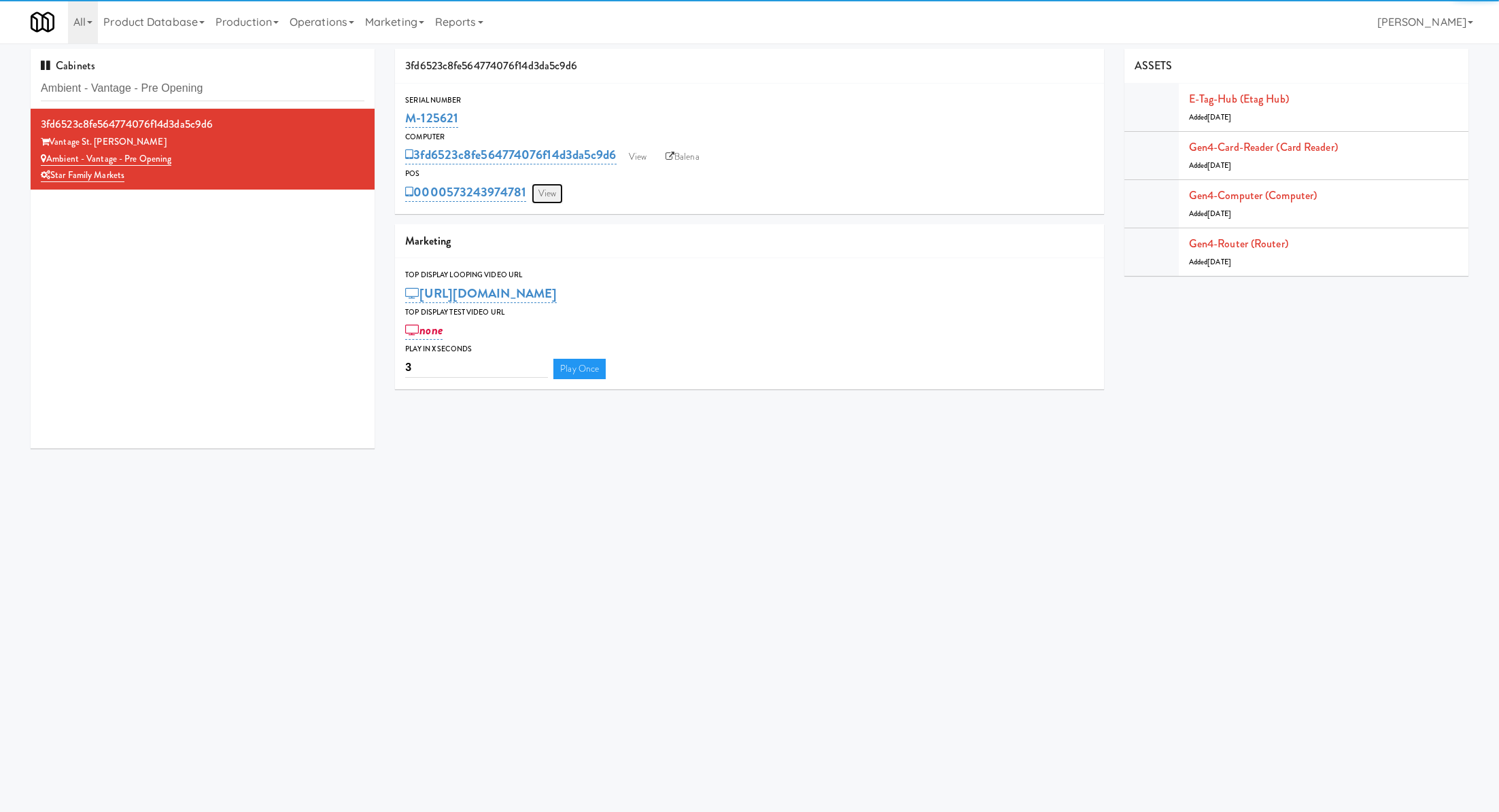
click at [552, 191] on link "View" at bounding box center [547, 193] width 31 height 21
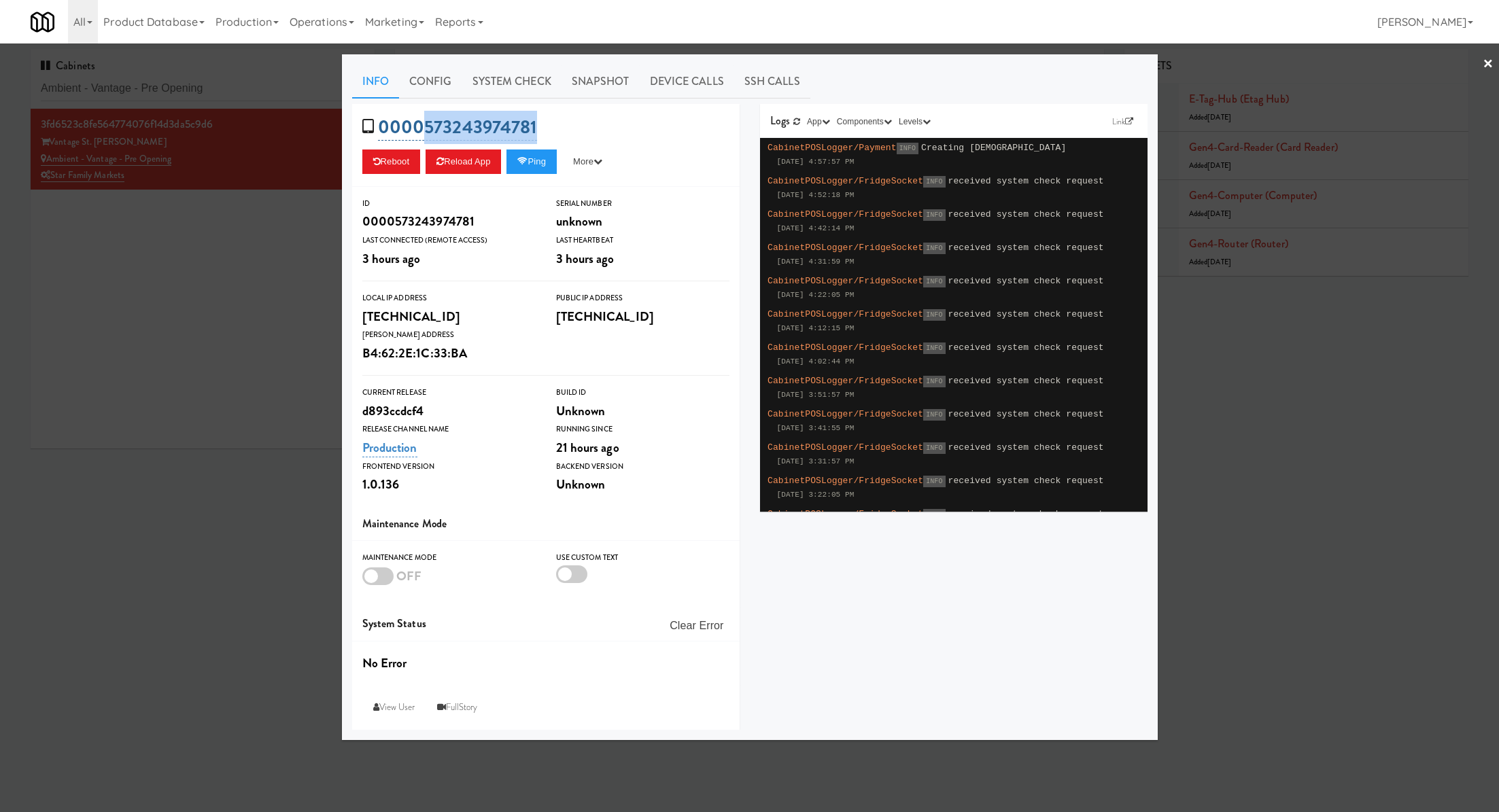
drag, startPoint x: 564, startPoint y: 112, endPoint x: 426, endPoint y: 126, distance: 138.7
click at [426, 126] on div "0000573243974781 Reboot Reload App Ping More Ping Server Restart Server Force R…" at bounding box center [545, 145] width 387 height 83
copy link "573243974781"
click at [499, 67] on link "System Check" at bounding box center [512, 82] width 100 height 34
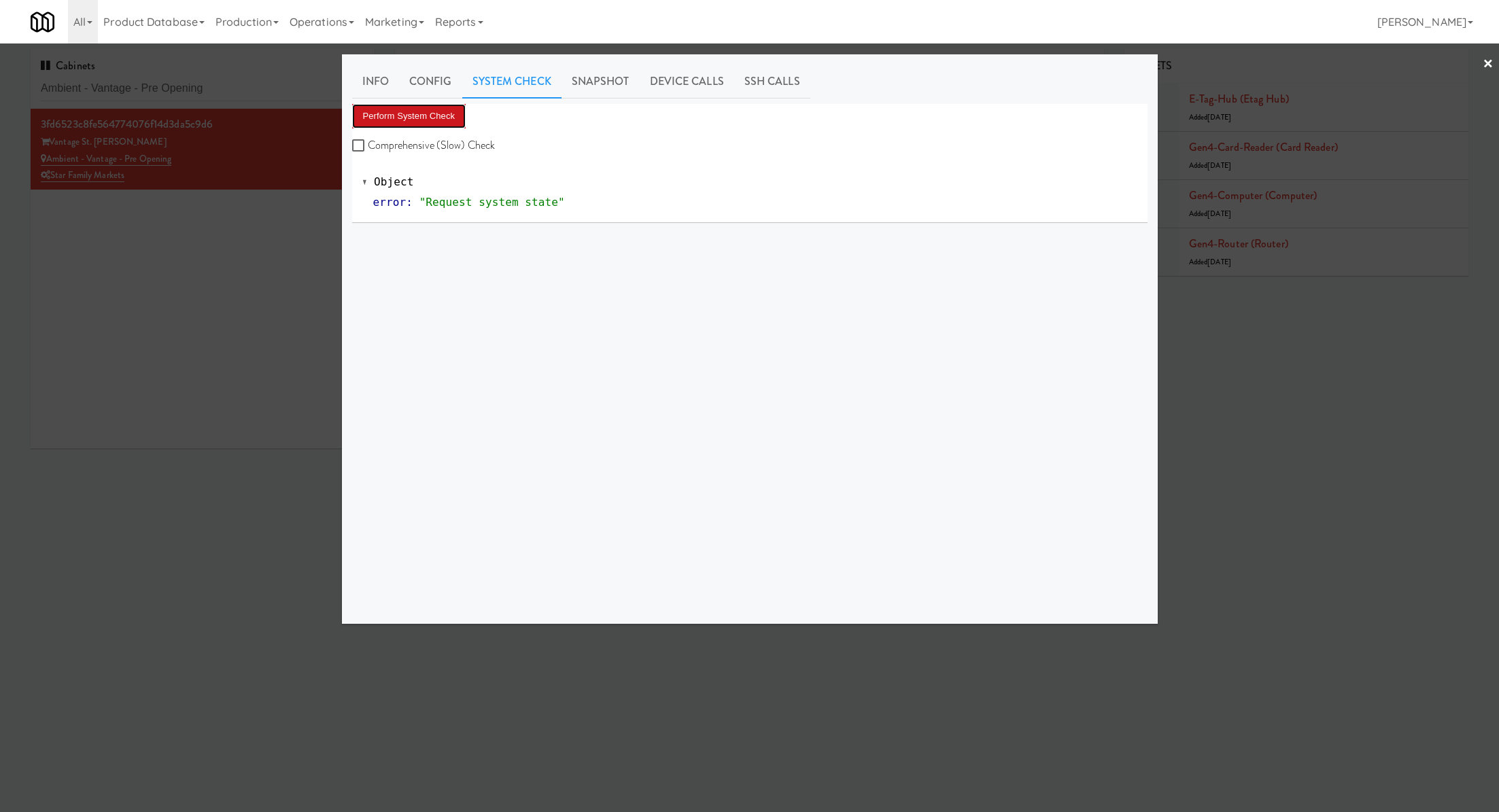
click at [446, 119] on button "Perform System Check" at bounding box center [409, 116] width 114 height 24
click at [208, 99] on div at bounding box center [749, 406] width 1499 height 812
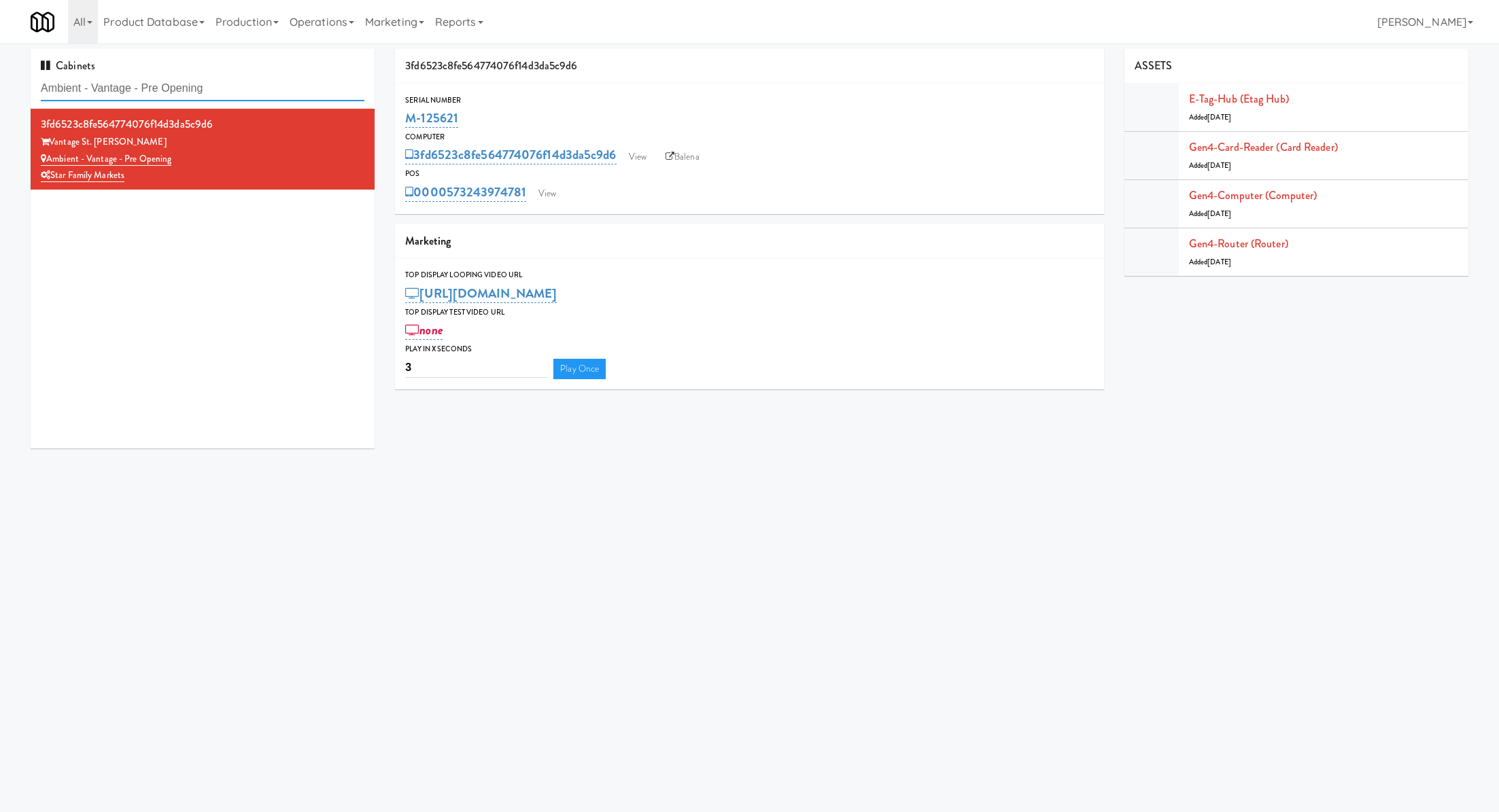
click at [208, 99] on input "Ambient - Vantage - Pre Opening" at bounding box center [202, 88] width 323 height 25
paste input "Westlyn - Right - Fridge"
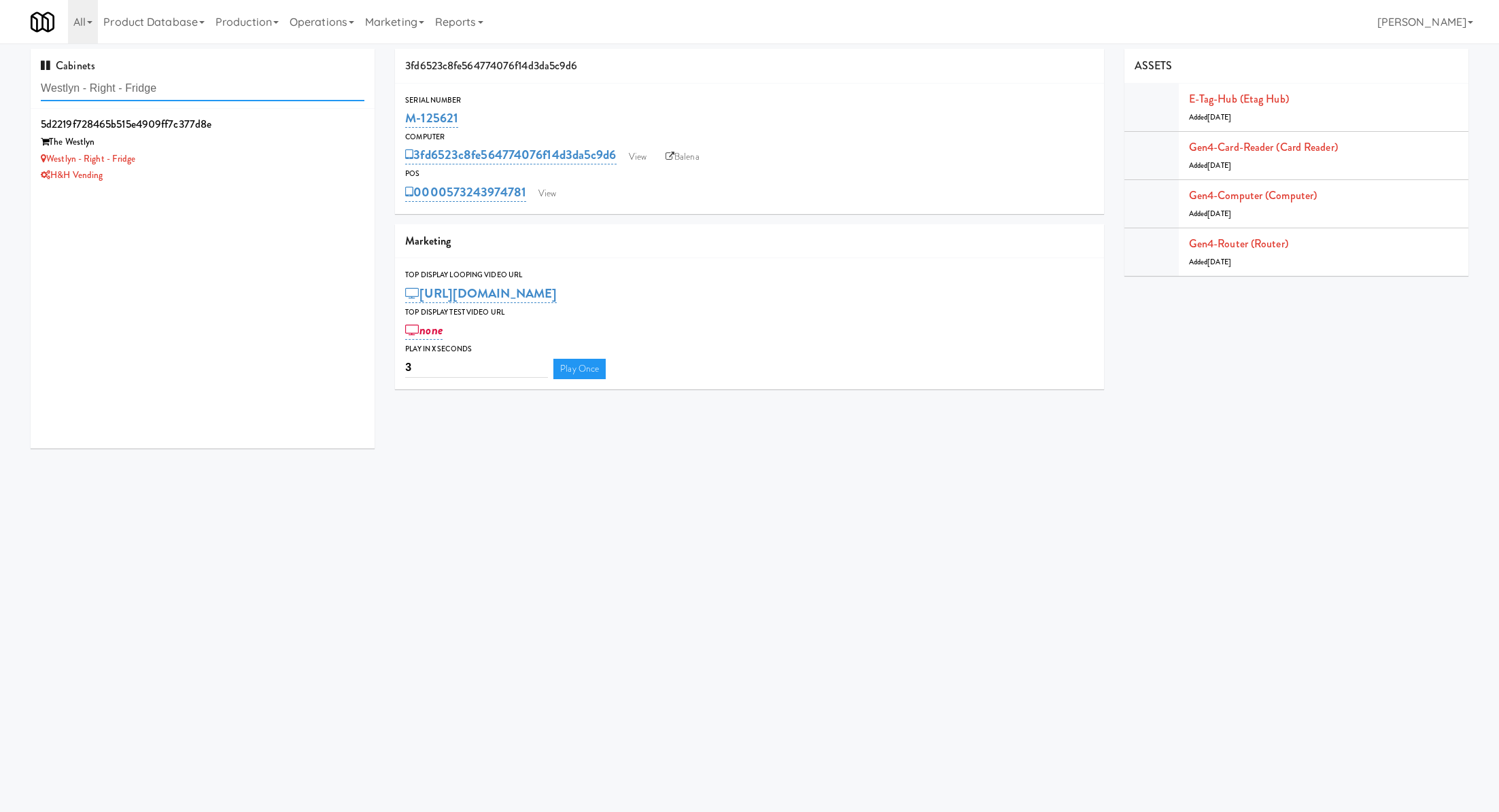
type input "Westlyn - Right - Fridge"
click at [258, 147] on div "The Westlyn" at bounding box center [202, 142] width 323 height 17
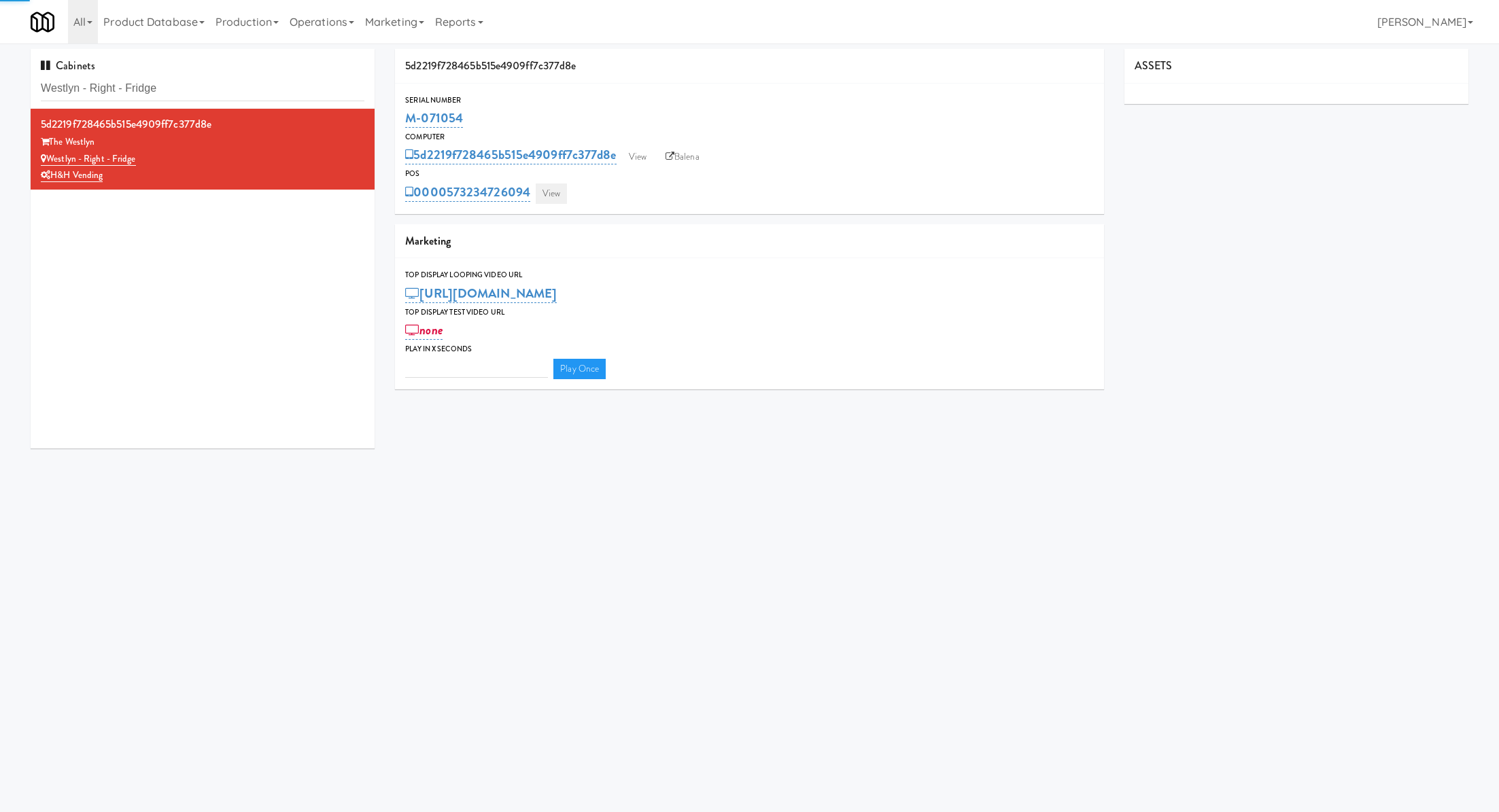
type input "3"
click at [552, 194] on link "View" at bounding box center [552, 193] width 31 height 21
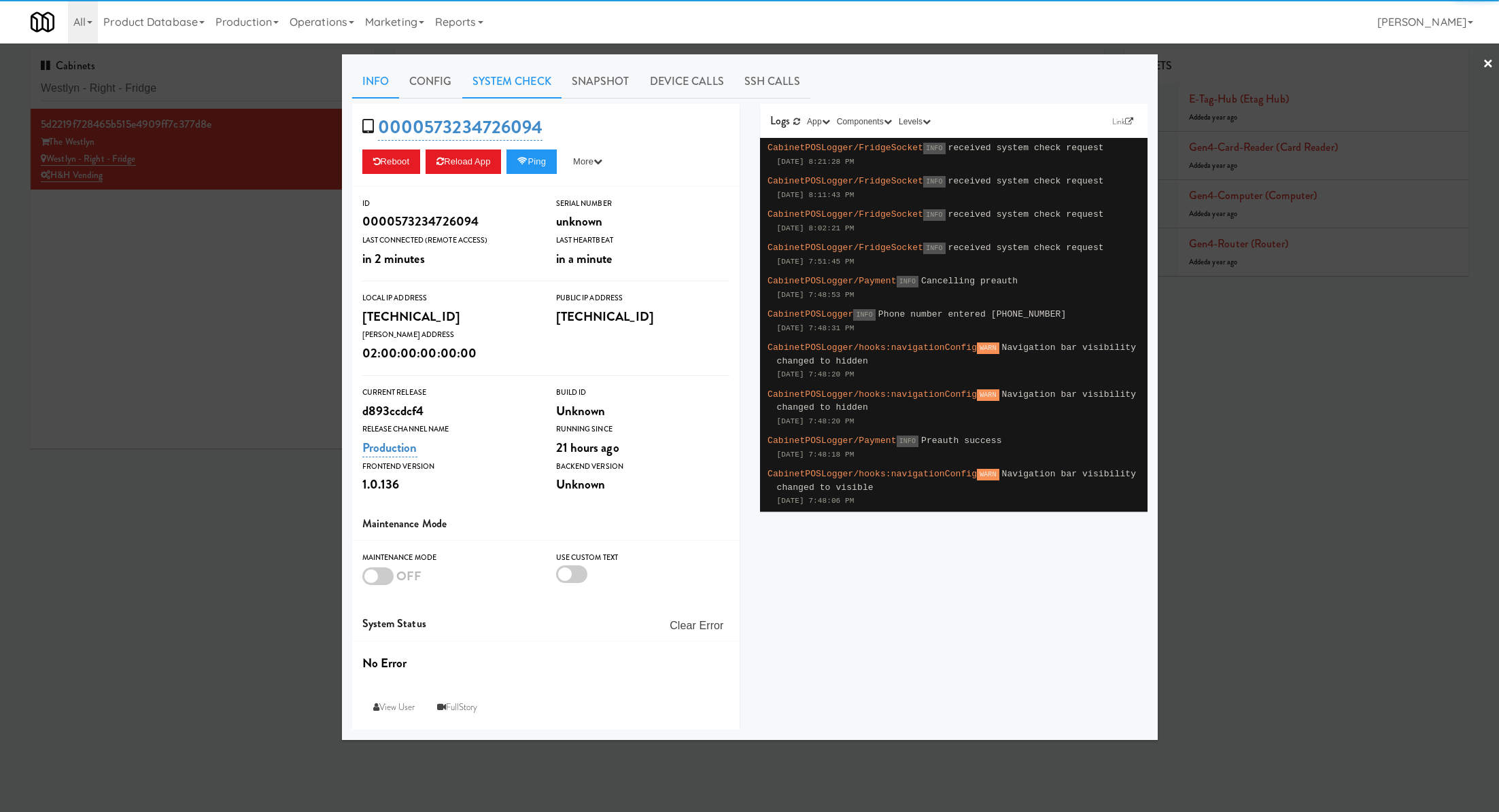
click at [517, 81] on link "System Check" at bounding box center [512, 82] width 100 height 34
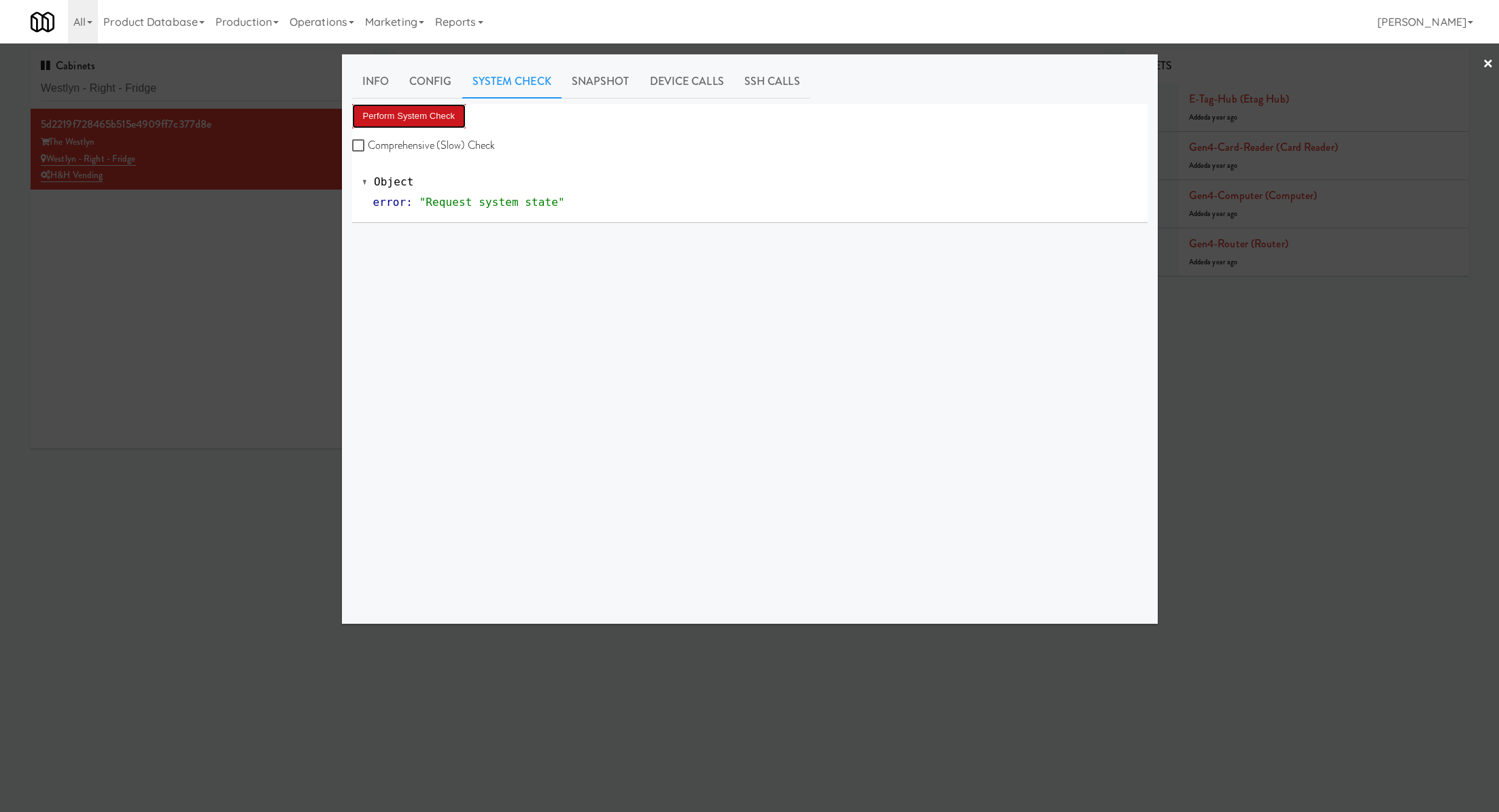
click at [444, 114] on button "Perform System Check" at bounding box center [409, 116] width 114 height 24
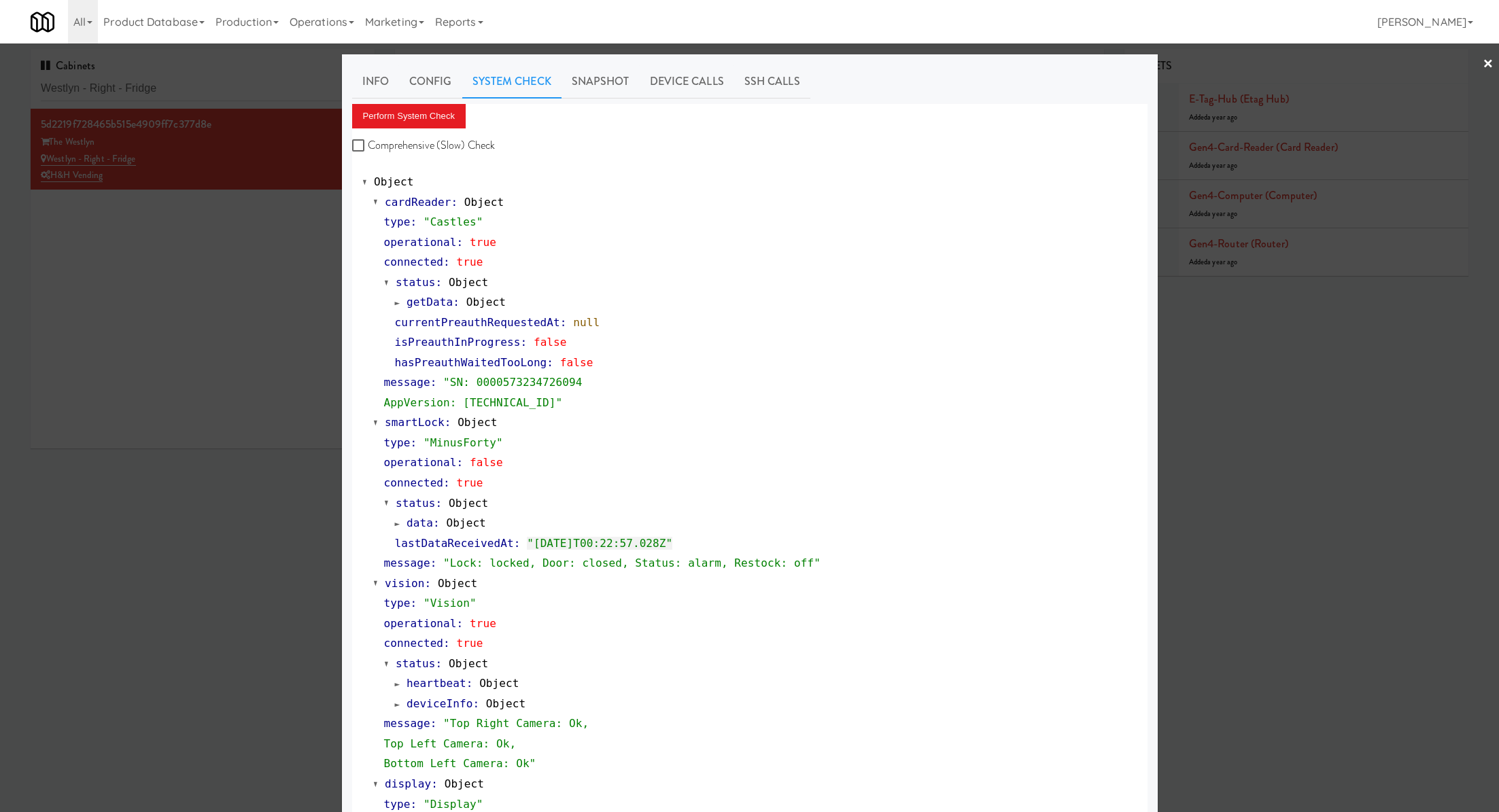
click at [232, 77] on div at bounding box center [749, 406] width 1499 height 812
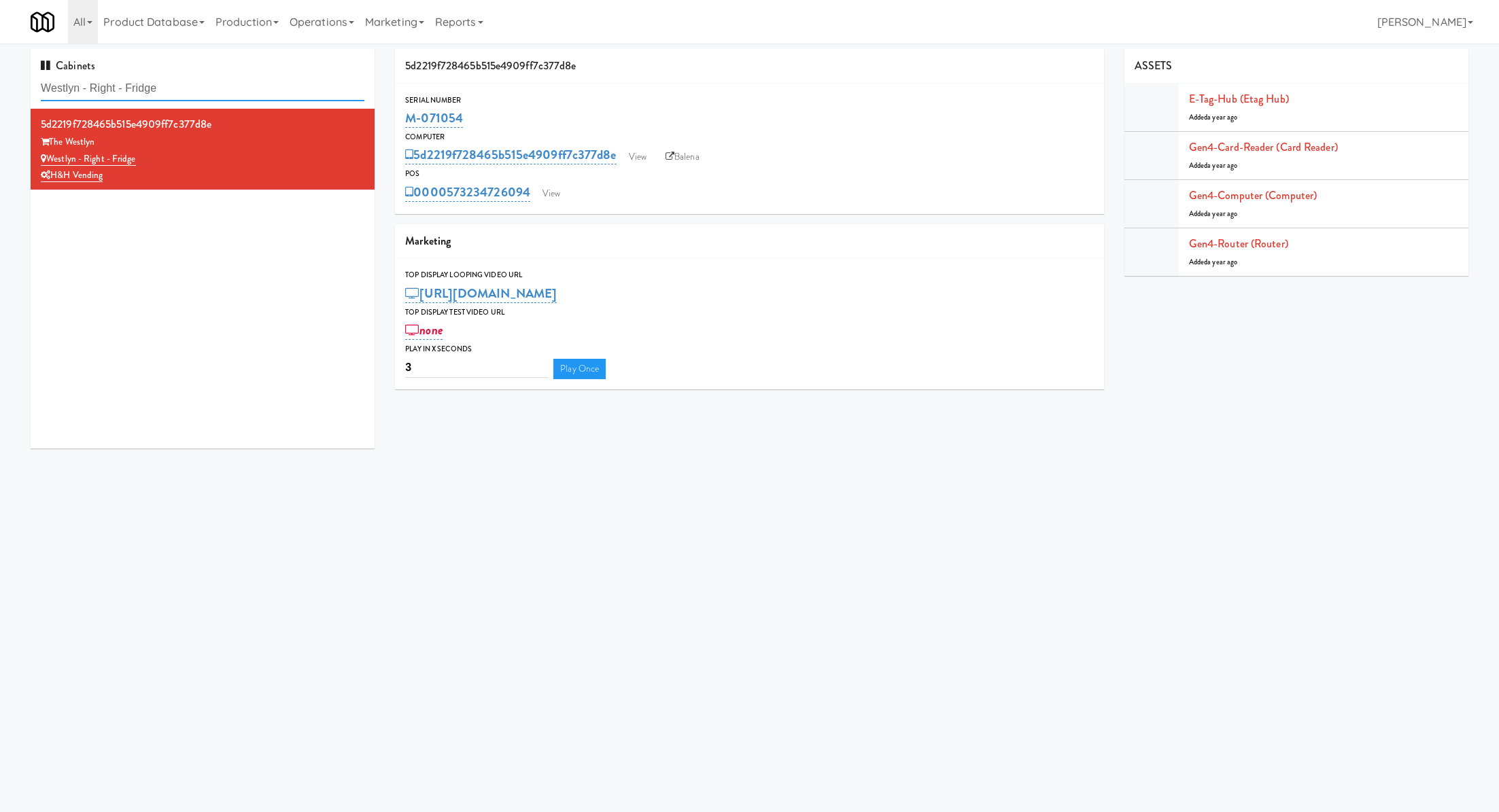
click at [232, 77] on input "Westlyn - Right - Fridge" at bounding box center [202, 88] width 323 height 25
paste input "Haven Cooler"
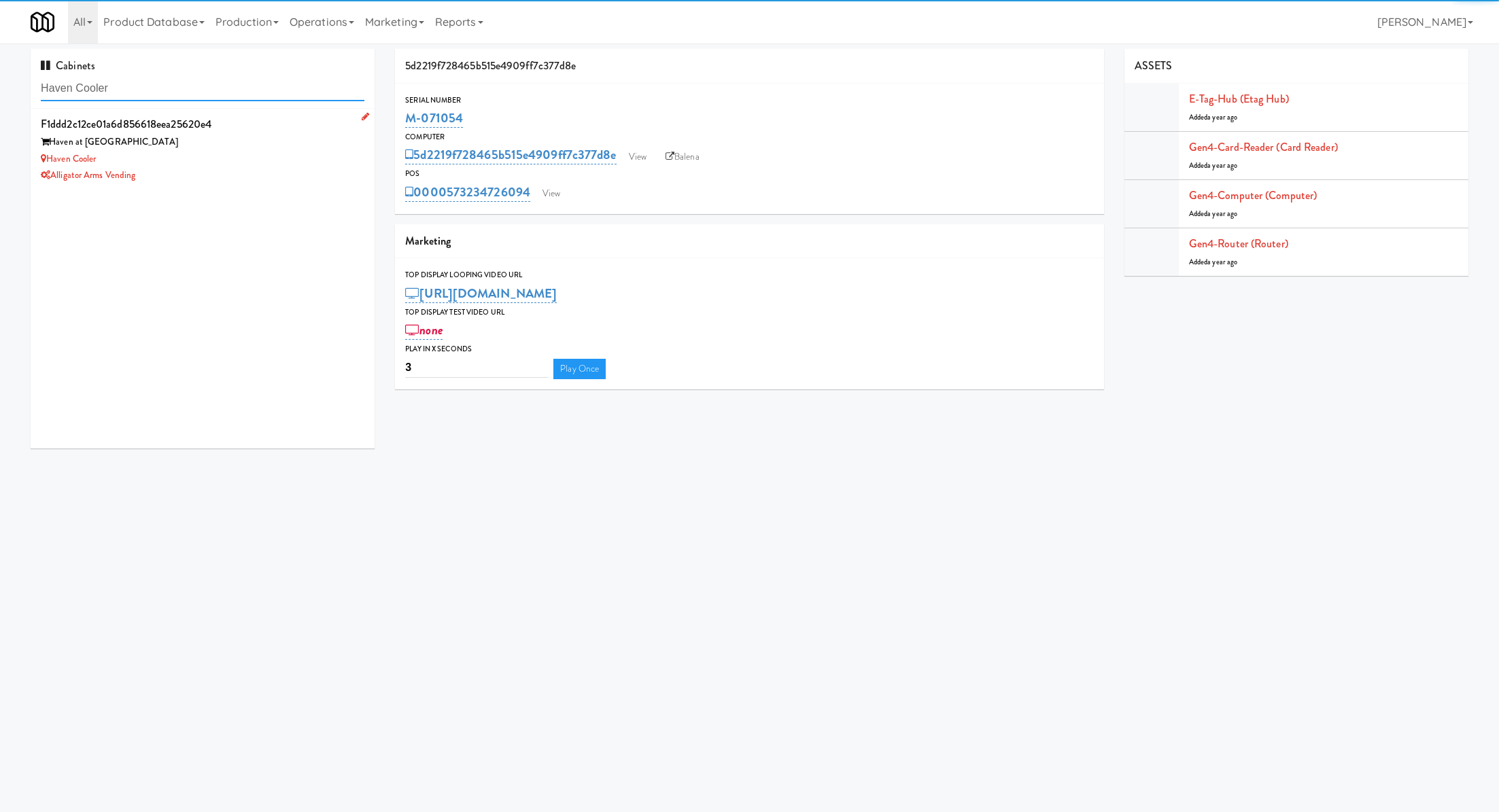
type input "Haven Cooler"
click at [252, 142] on div "Haven at Charlotte" at bounding box center [202, 142] width 323 height 17
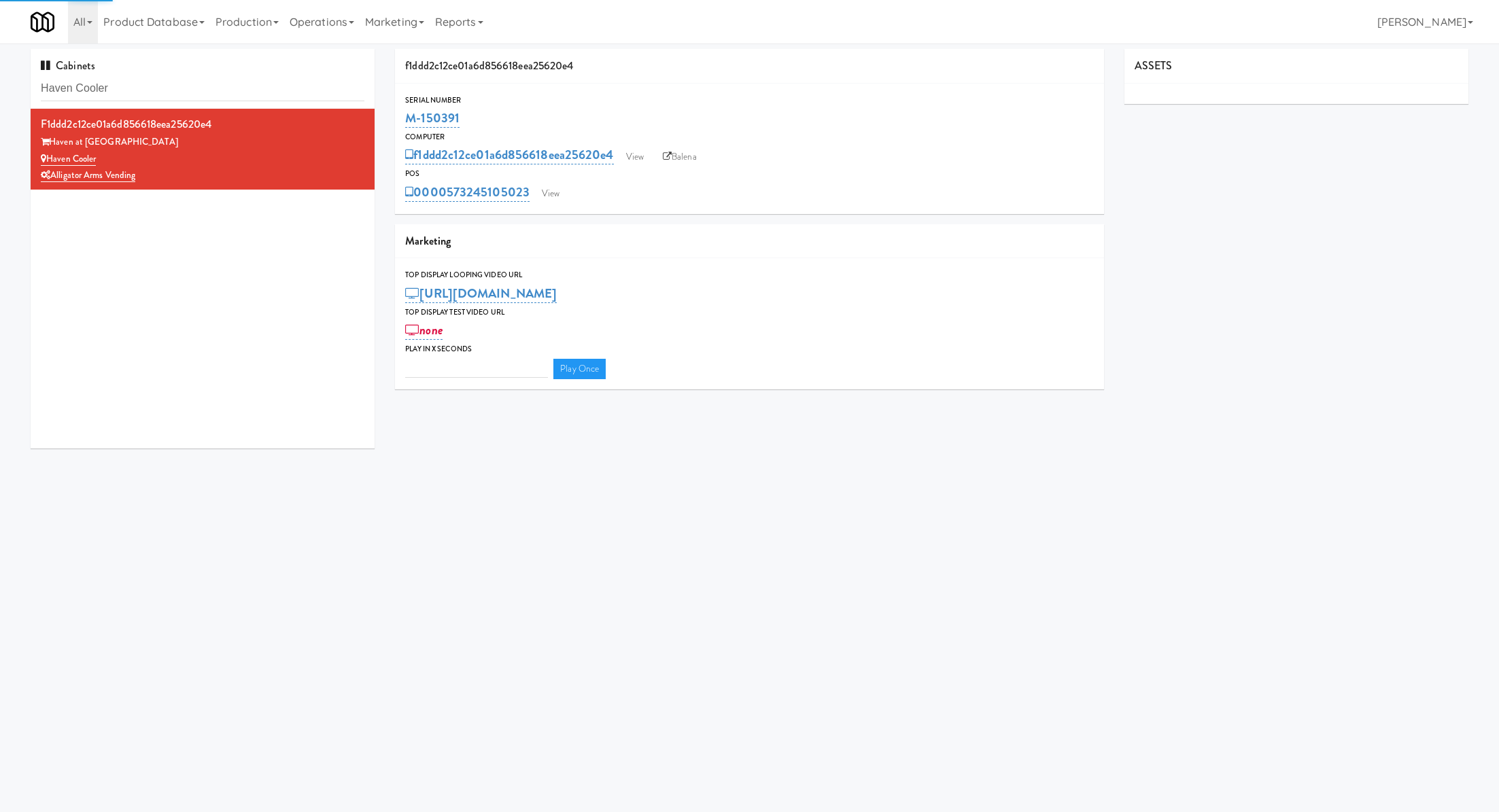
type input "3"
click at [556, 185] on link "View" at bounding box center [551, 193] width 31 height 21
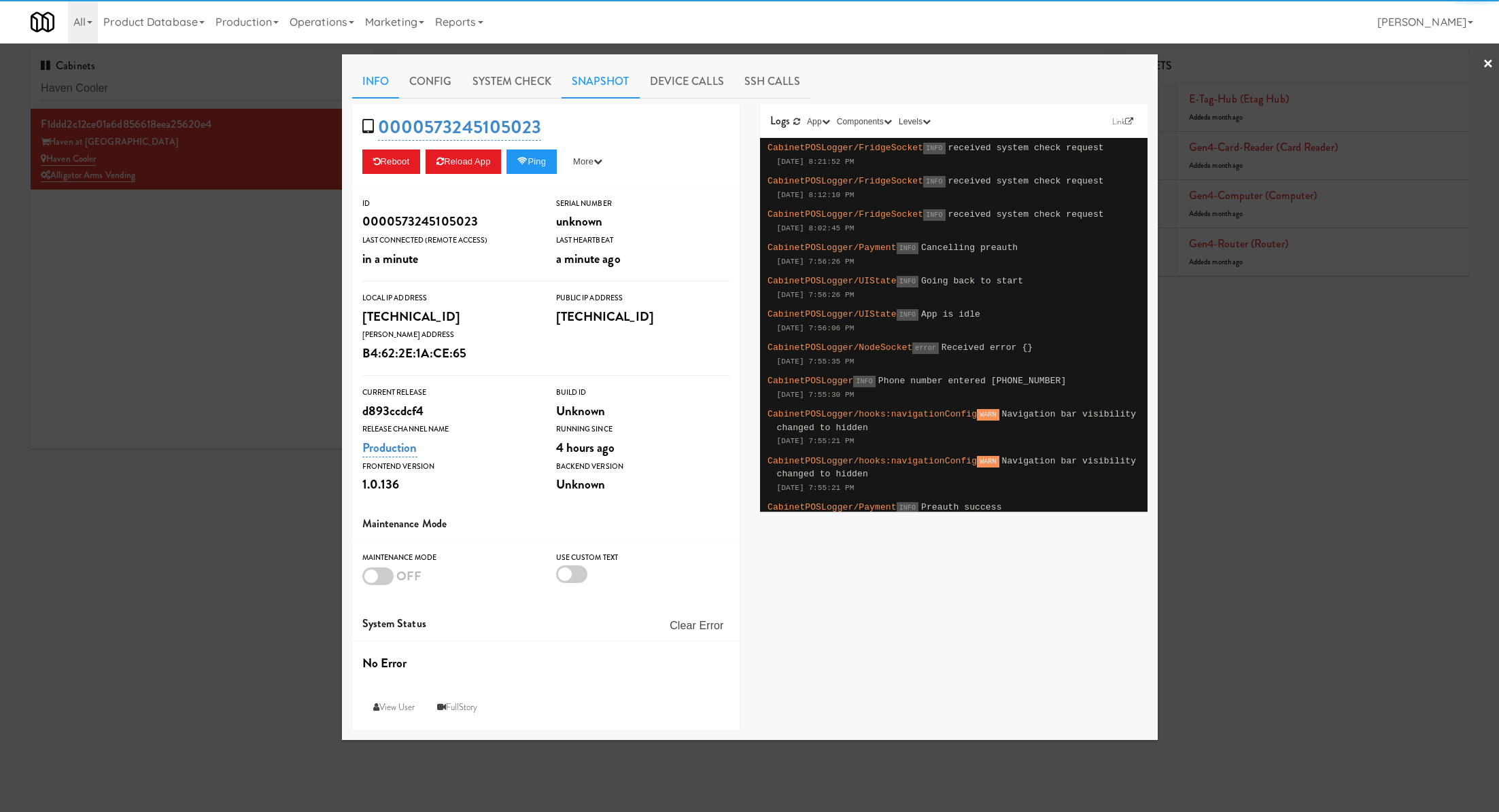
click at [576, 85] on link "Snapshot" at bounding box center [601, 82] width 78 height 34
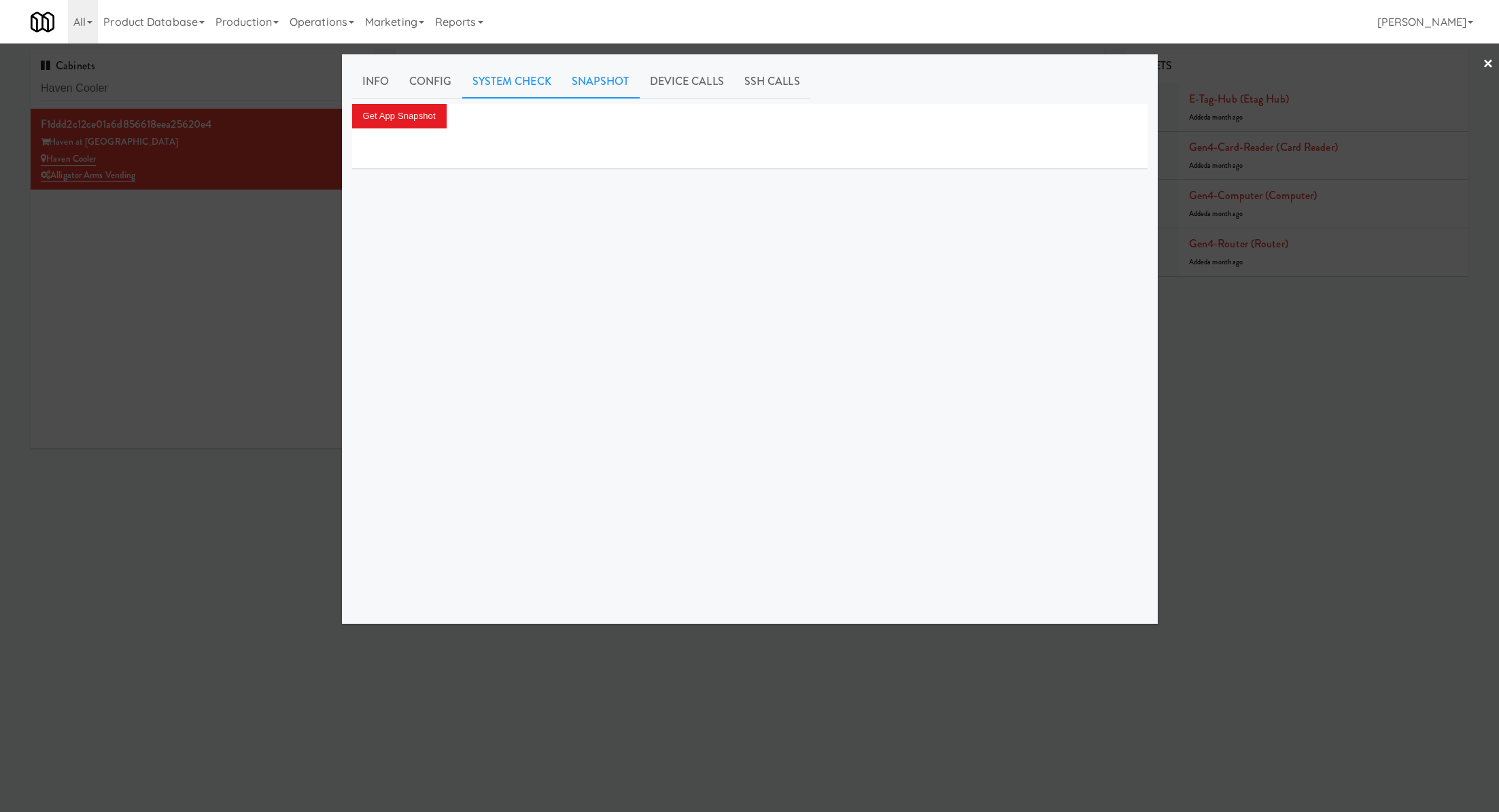
click at [543, 86] on link "System Check" at bounding box center [512, 82] width 100 height 34
click at [437, 117] on button "Perform System Check" at bounding box center [409, 116] width 114 height 24
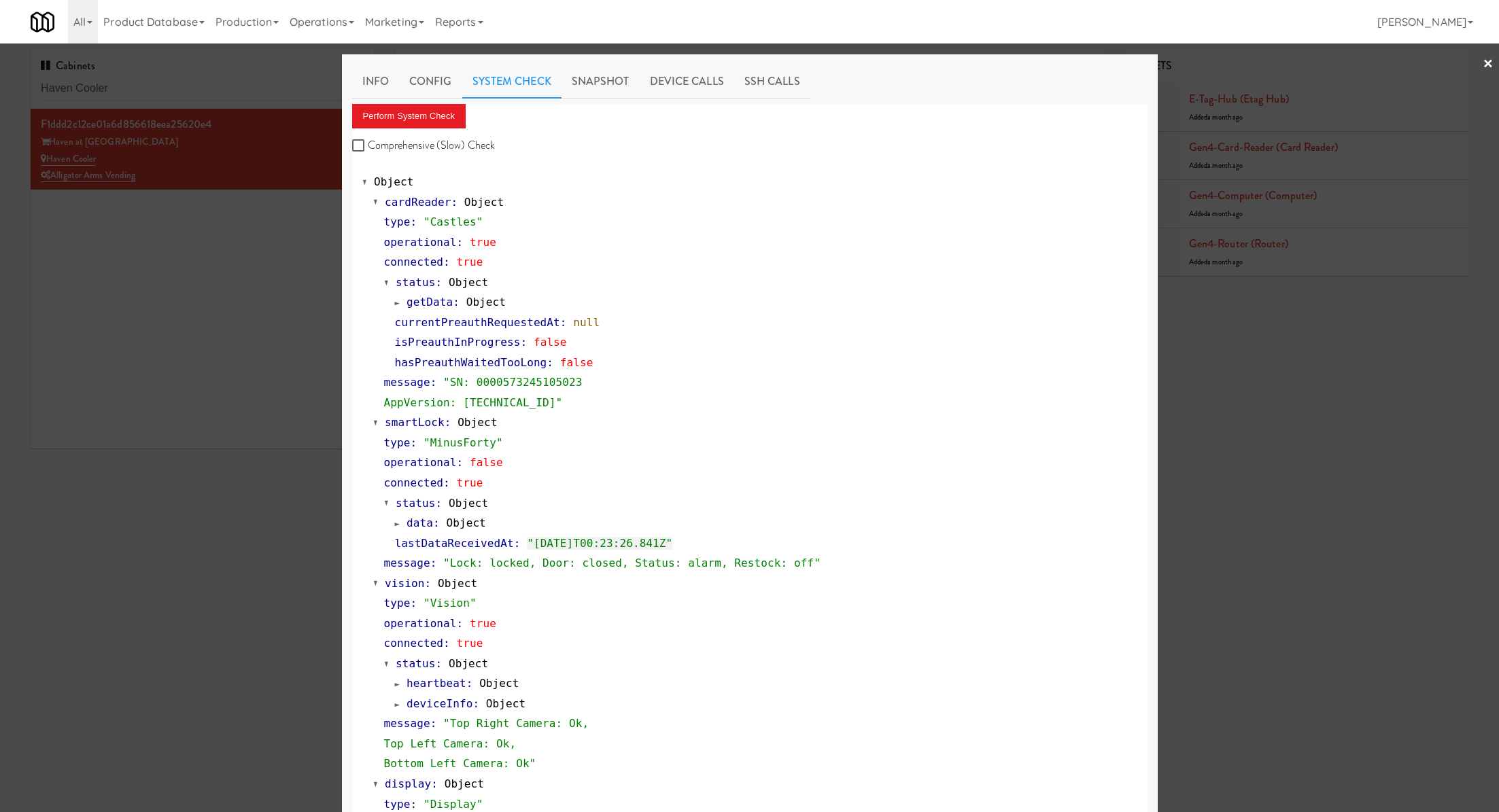
click at [255, 92] on div at bounding box center [749, 406] width 1499 height 812
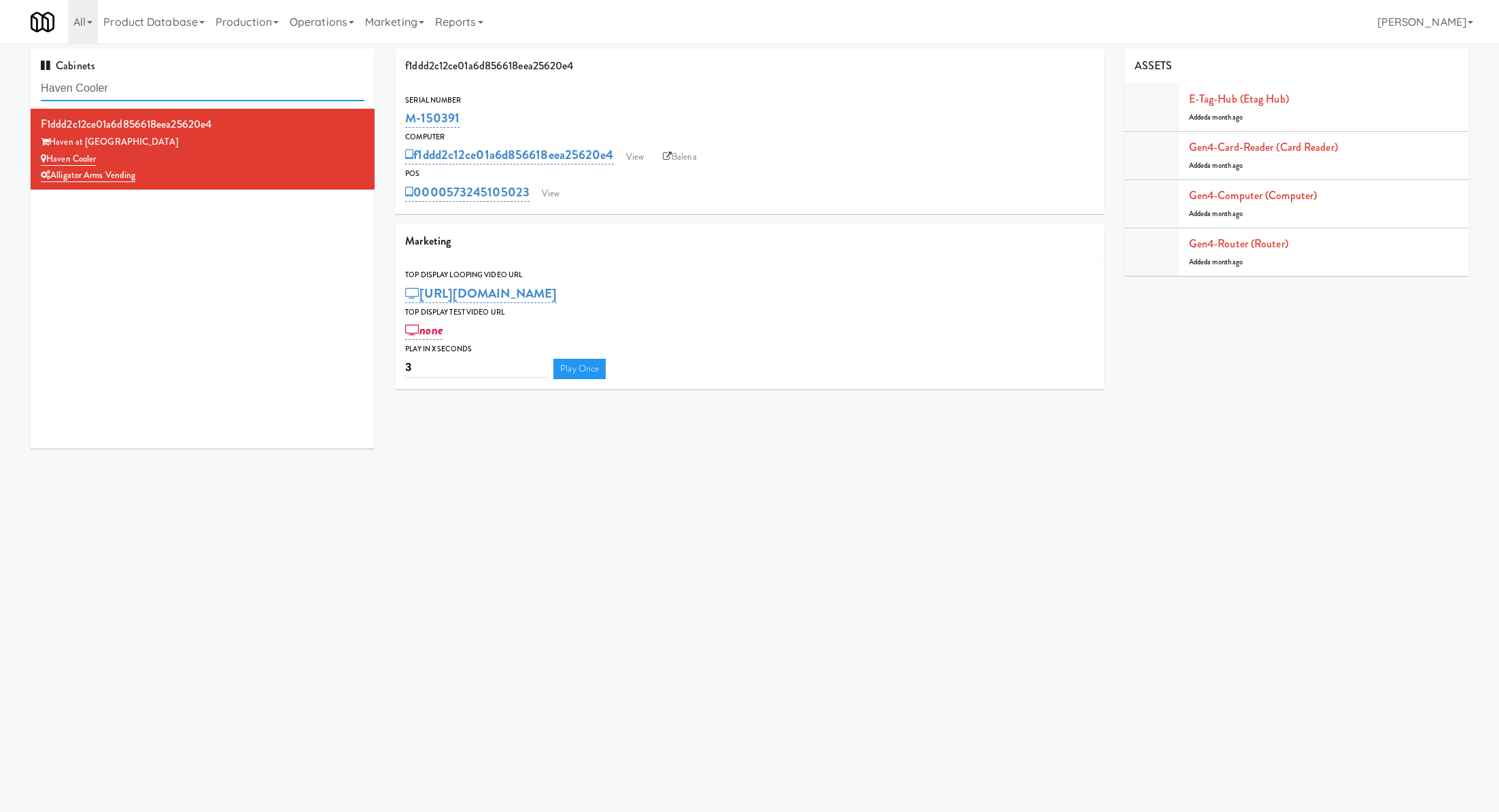
click at [255, 92] on input "Haven Cooler" at bounding box center [202, 88] width 323 height 25
paste input "The Fitzgerald Fridge"
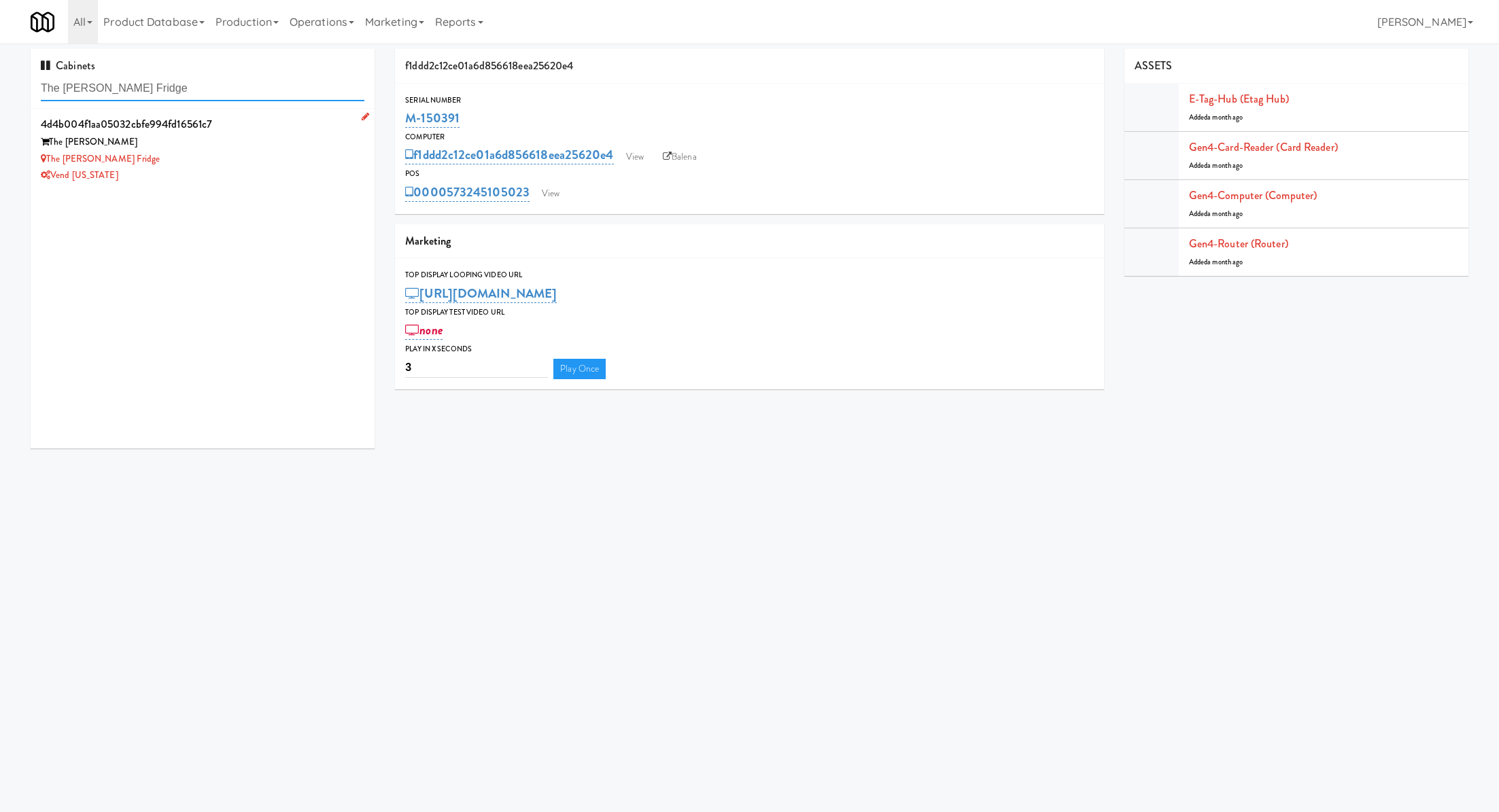
type input "The Fitzgerald Fridge"
click at [276, 137] on div "The Fitzgerald" at bounding box center [202, 142] width 323 height 17
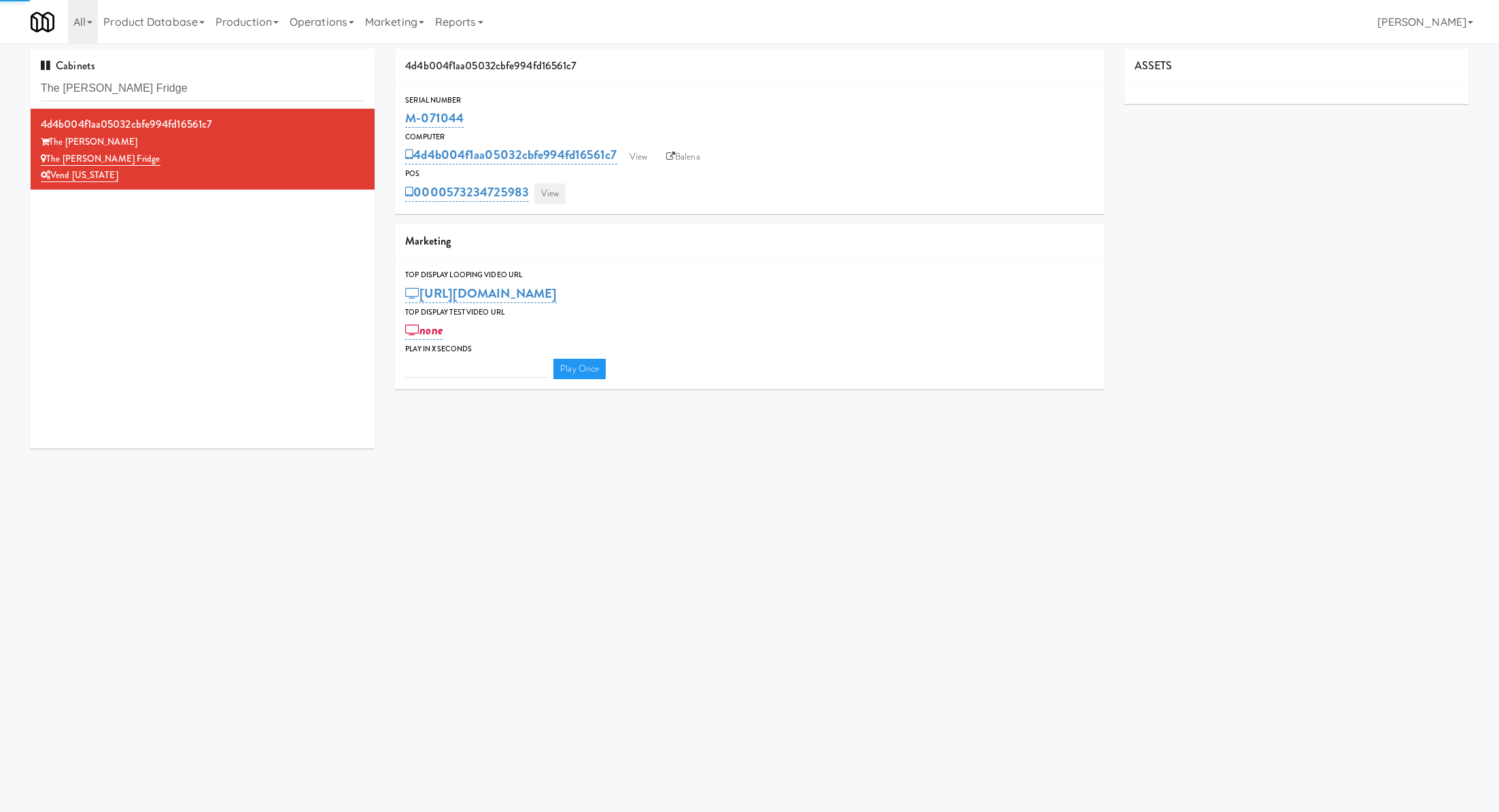
type input "3"
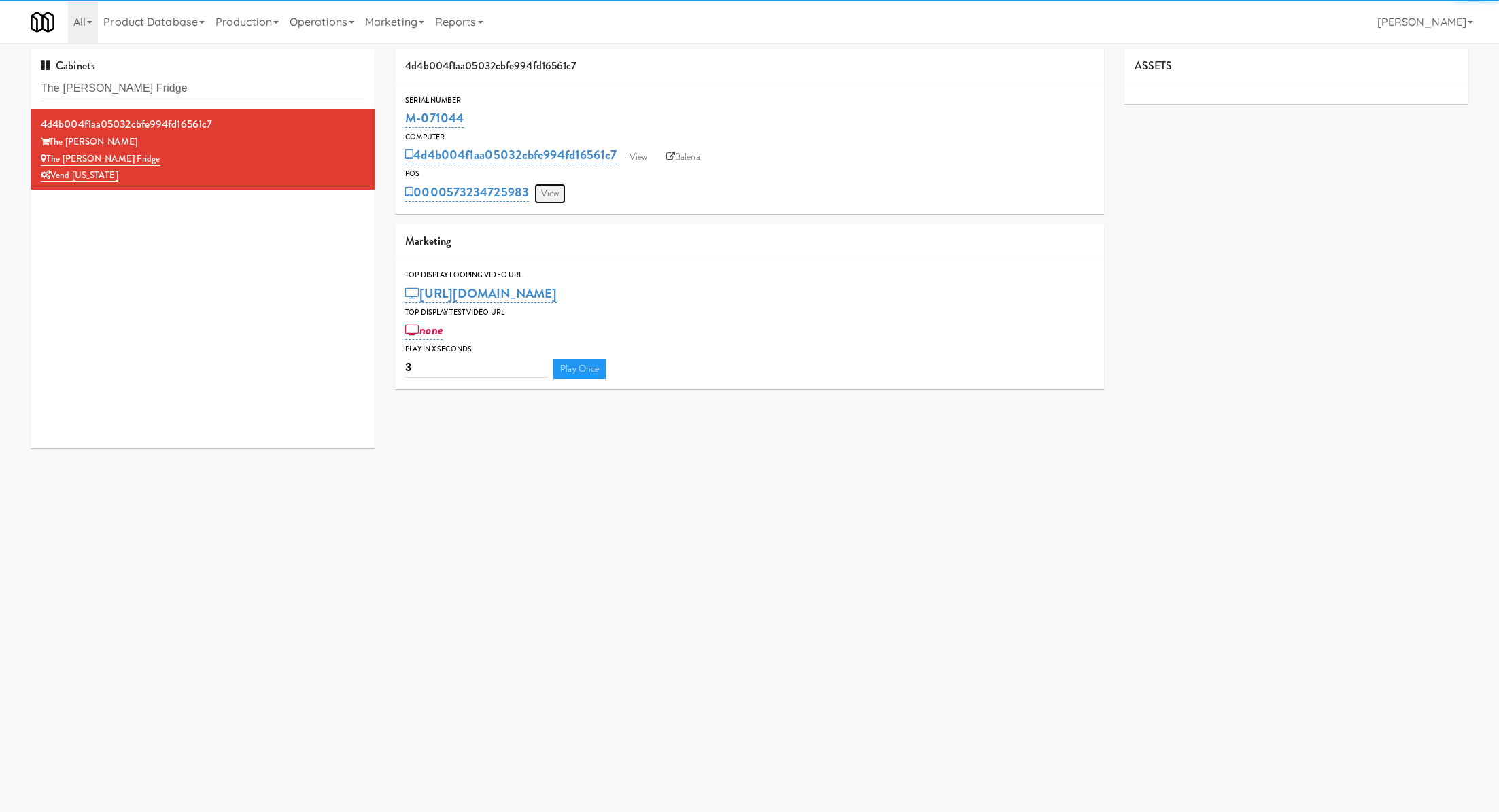
click at [564, 184] on link "View" at bounding box center [550, 193] width 31 height 21
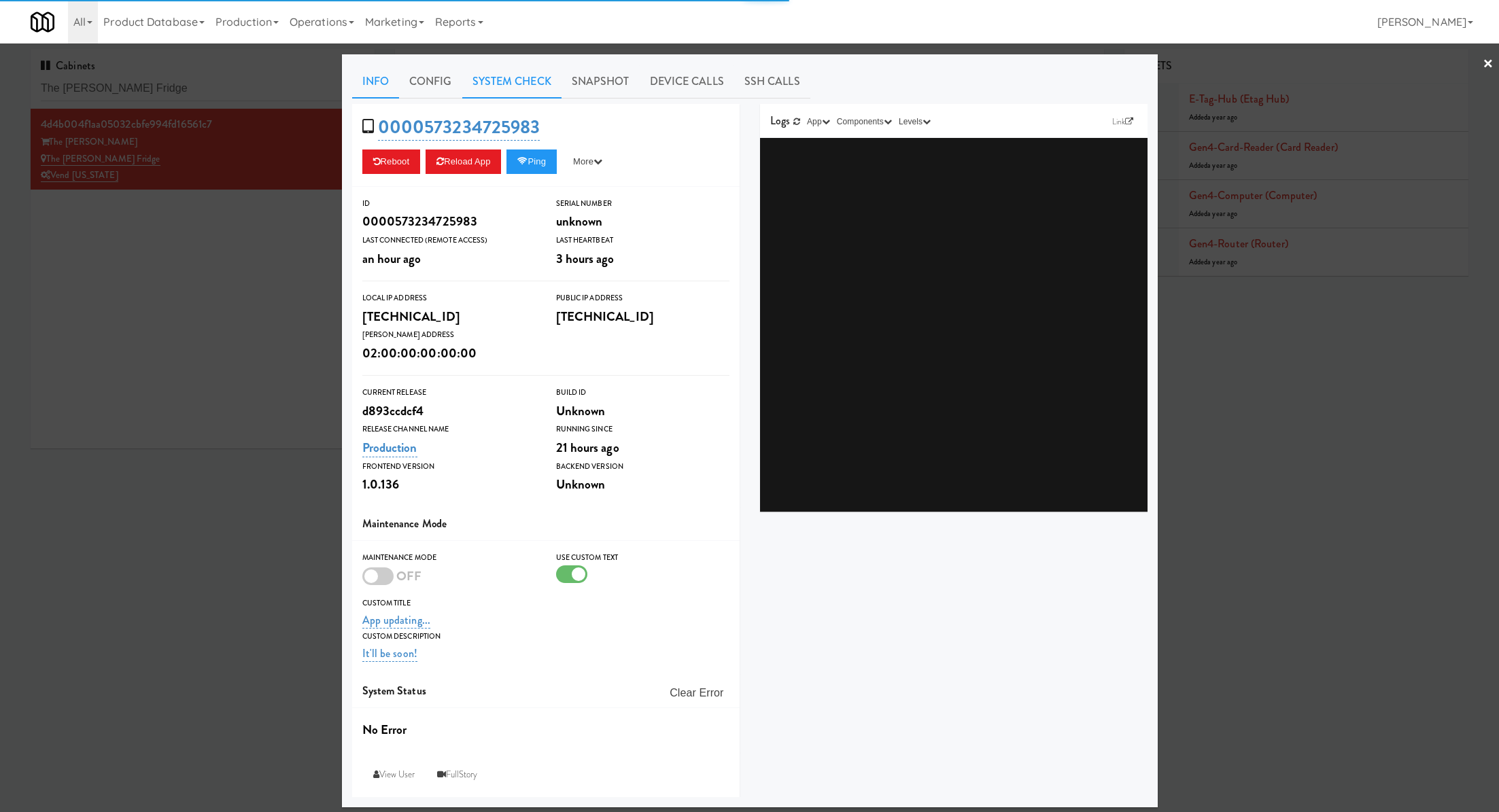
click at [545, 85] on link "System Check" at bounding box center [512, 82] width 100 height 34
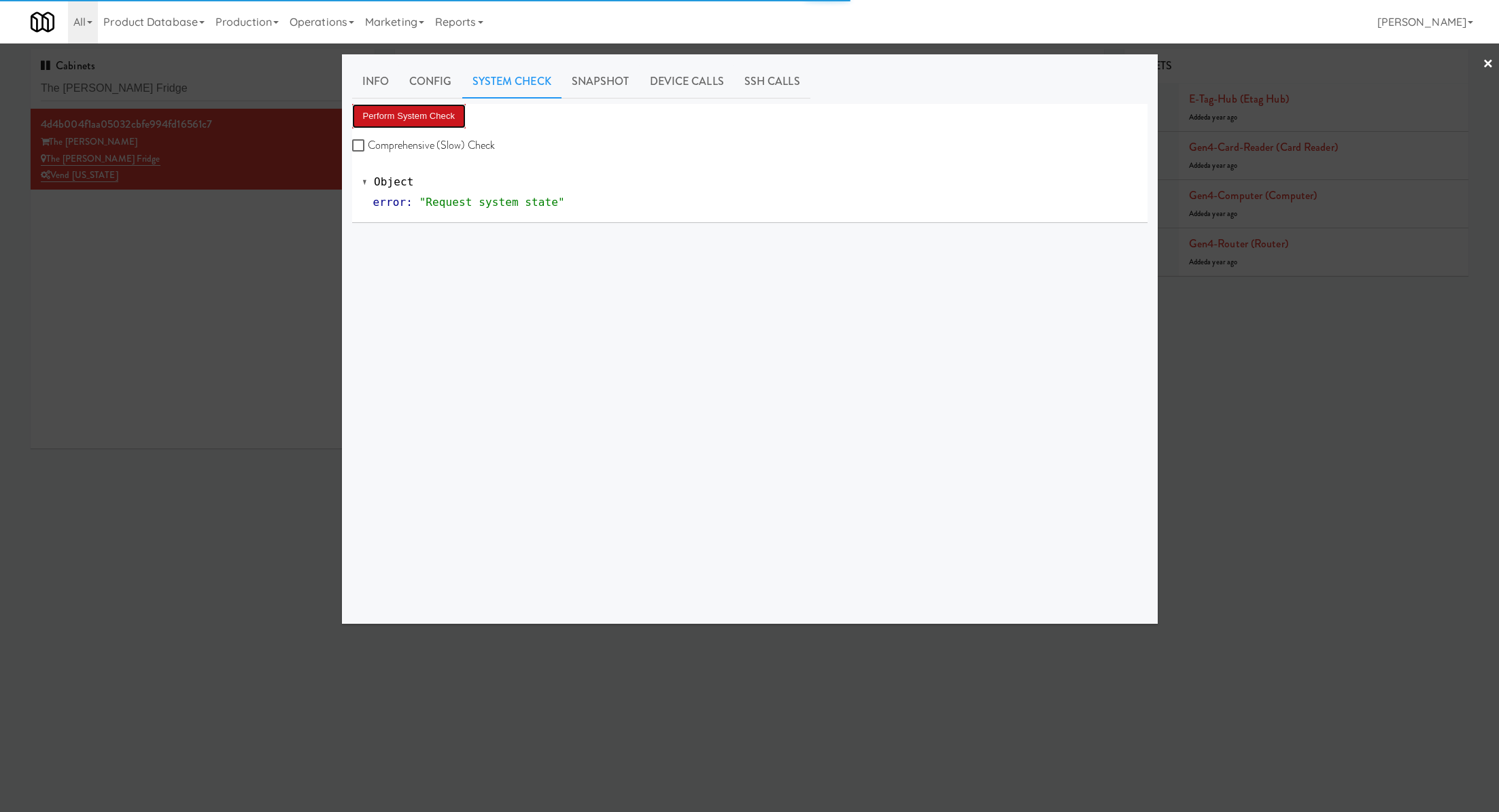
click at [448, 114] on button "Perform System Check" at bounding box center [409, 116] width 114 height 24
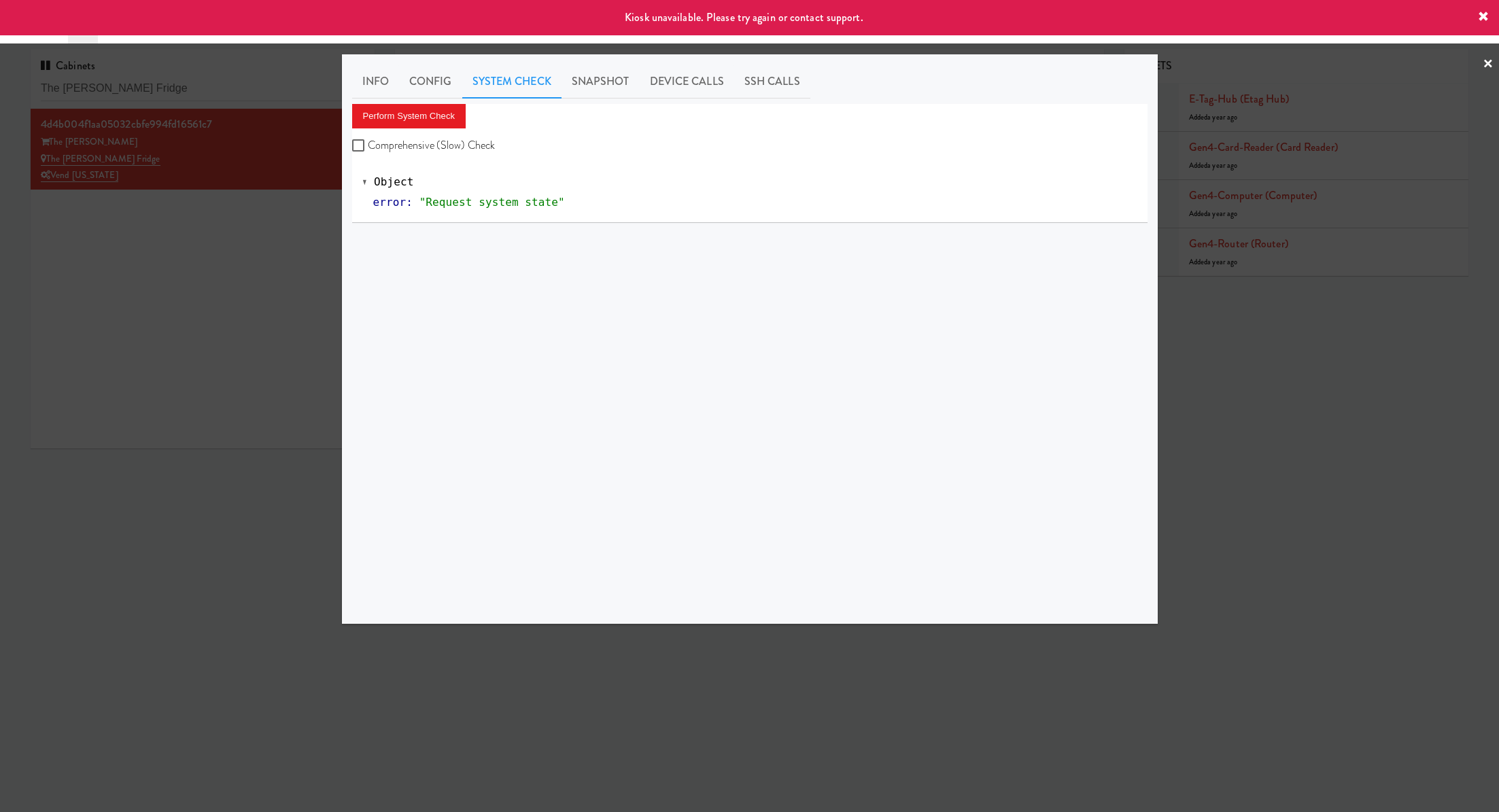
click at [237, 275] on div at bounding box center [749, 406] width 1499 height 812
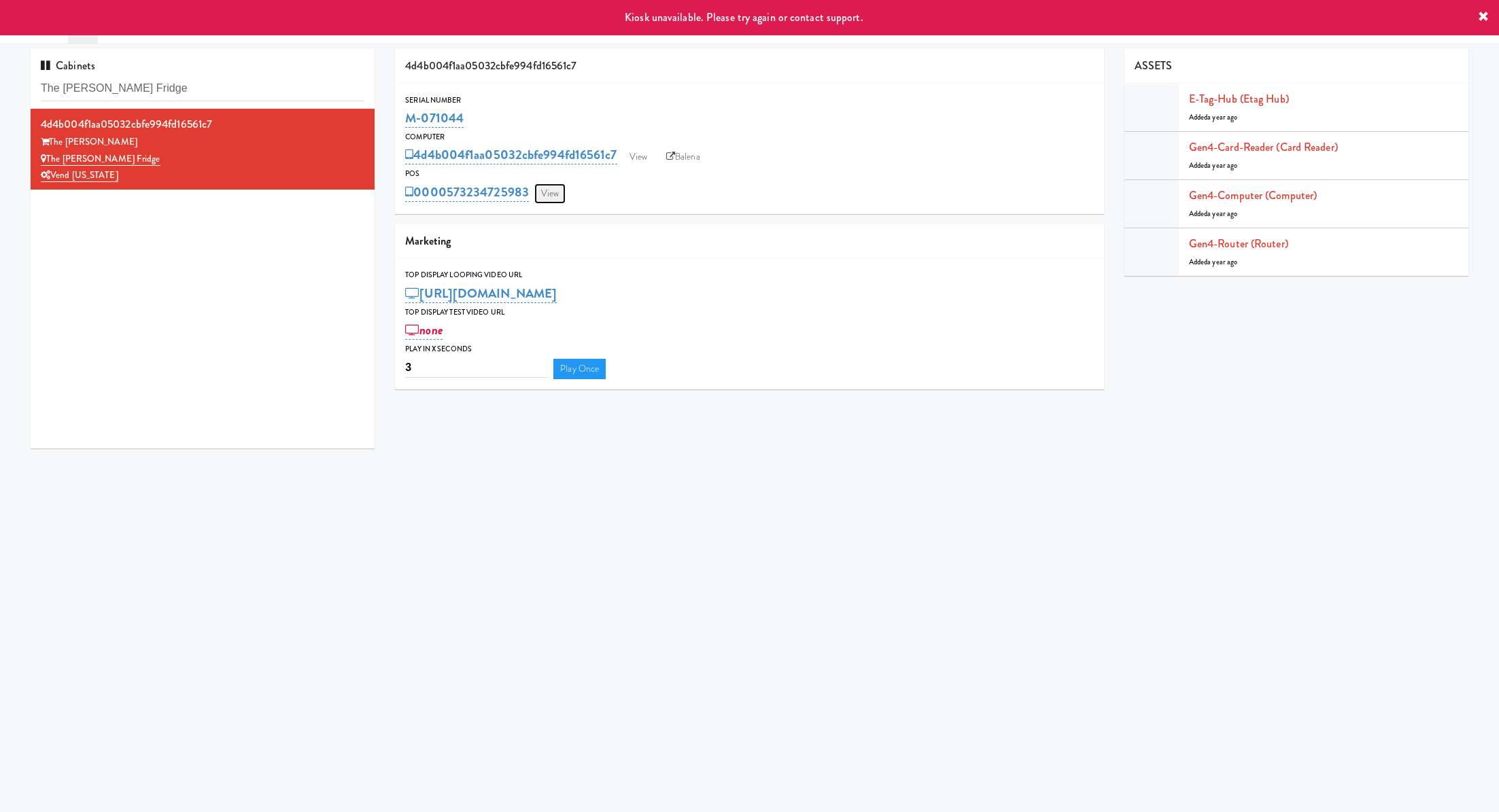
click at [547, 192] on link "View" at bounding box center [550, 193] width 31 height 21
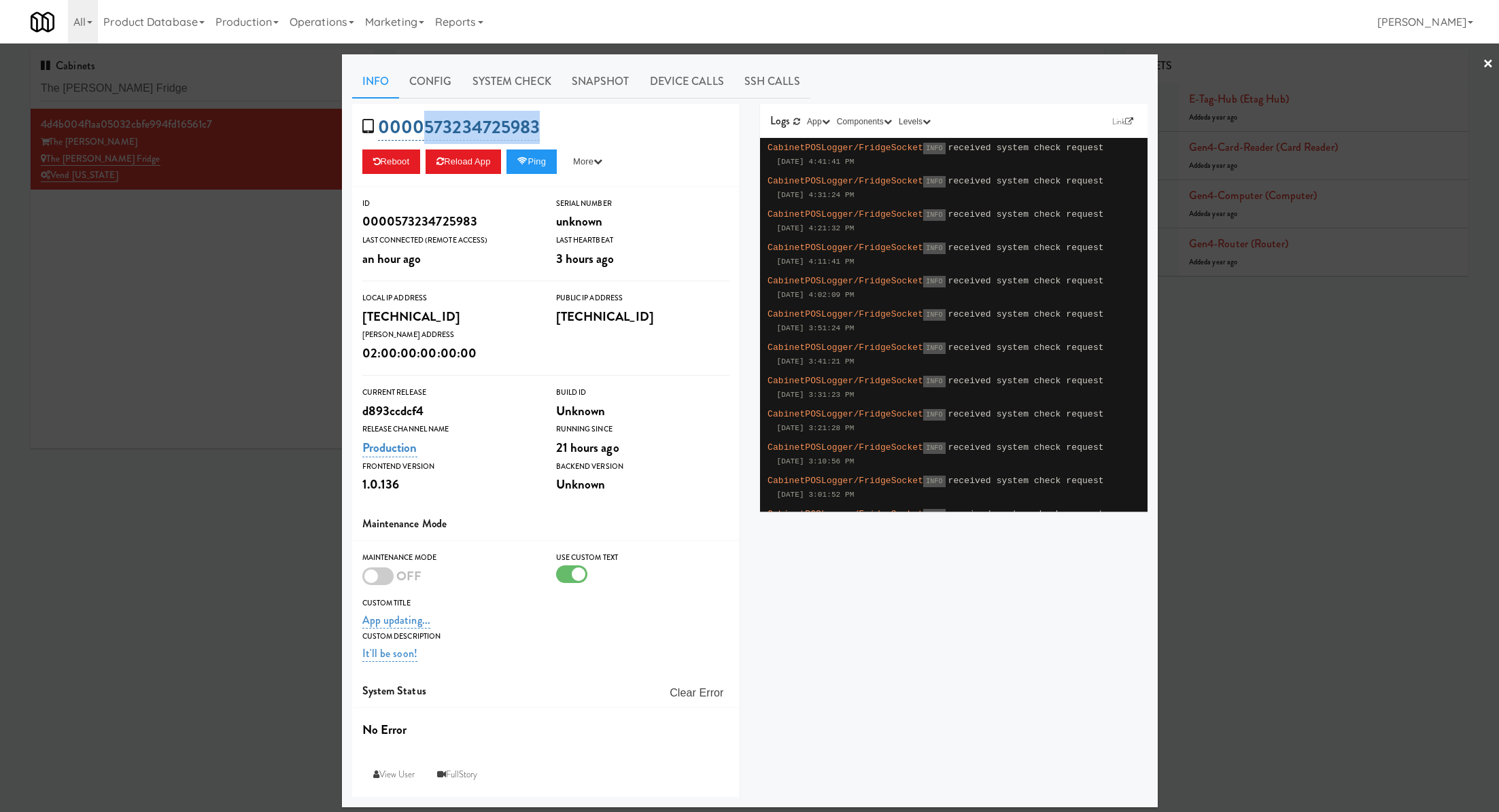
drag, startPoint x: 542, startPoint y: 132, endPoint x: 422, endPoint y: 132, distance: 120.0
click at [422, 132] on div "0000573234725983 Reboot Reload App Ping More Ping Server Restart Server Force R…" at bounding box center [545, 145] width 387 height 83
copy link "573234725983"
click at [264, 91] on div at bounding box center [749, 406] width 1499 height 812
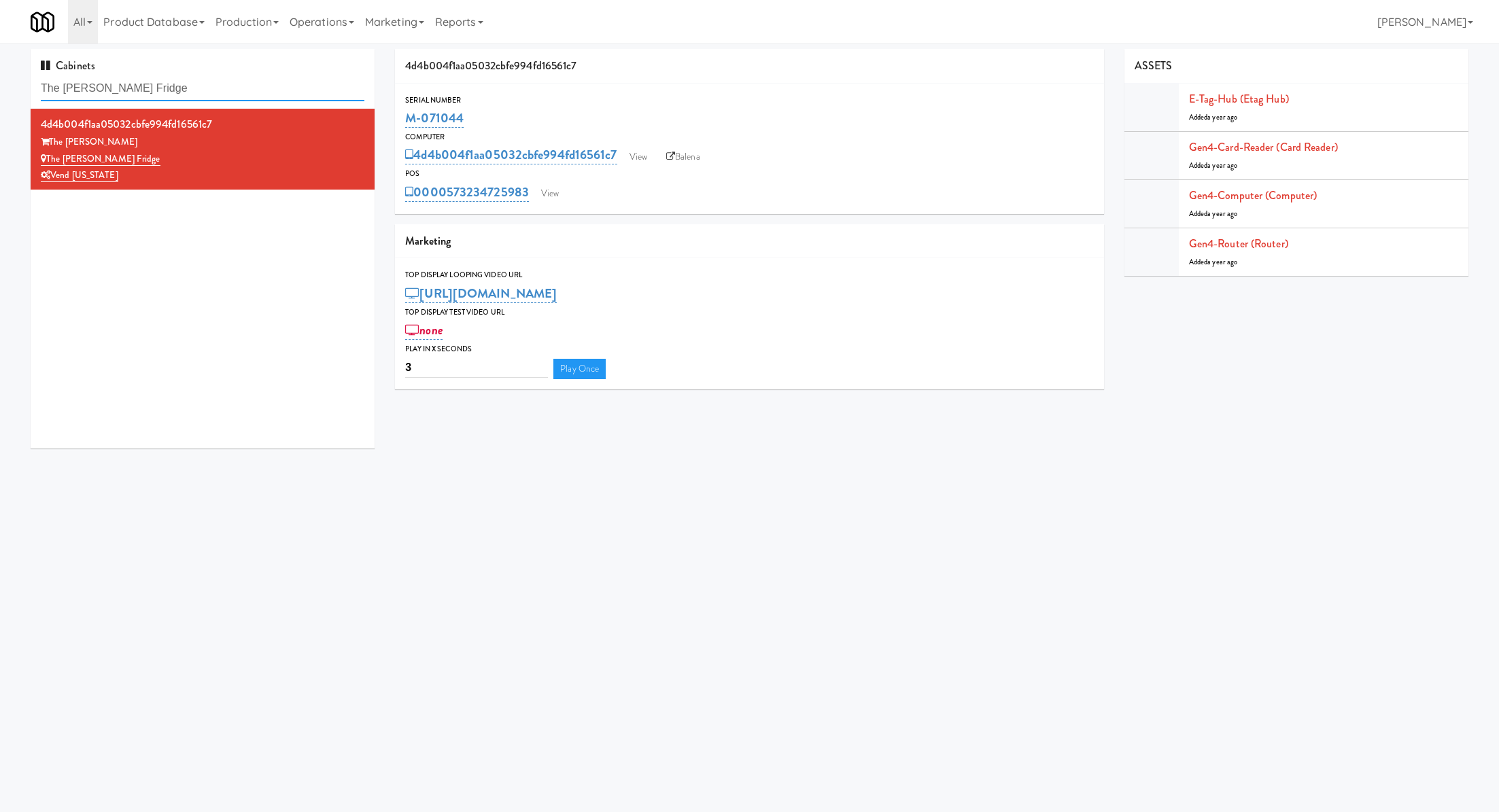
click at [264, 91] on input "The Fitzgerald Fridge" at bounding box center [202, 88] width 323 height 25
click at [264, 92] on input "The Fitzgerald Fridge" at bounding box center [202, 88] width 323 height 25
paste input "Arapahoe Square"
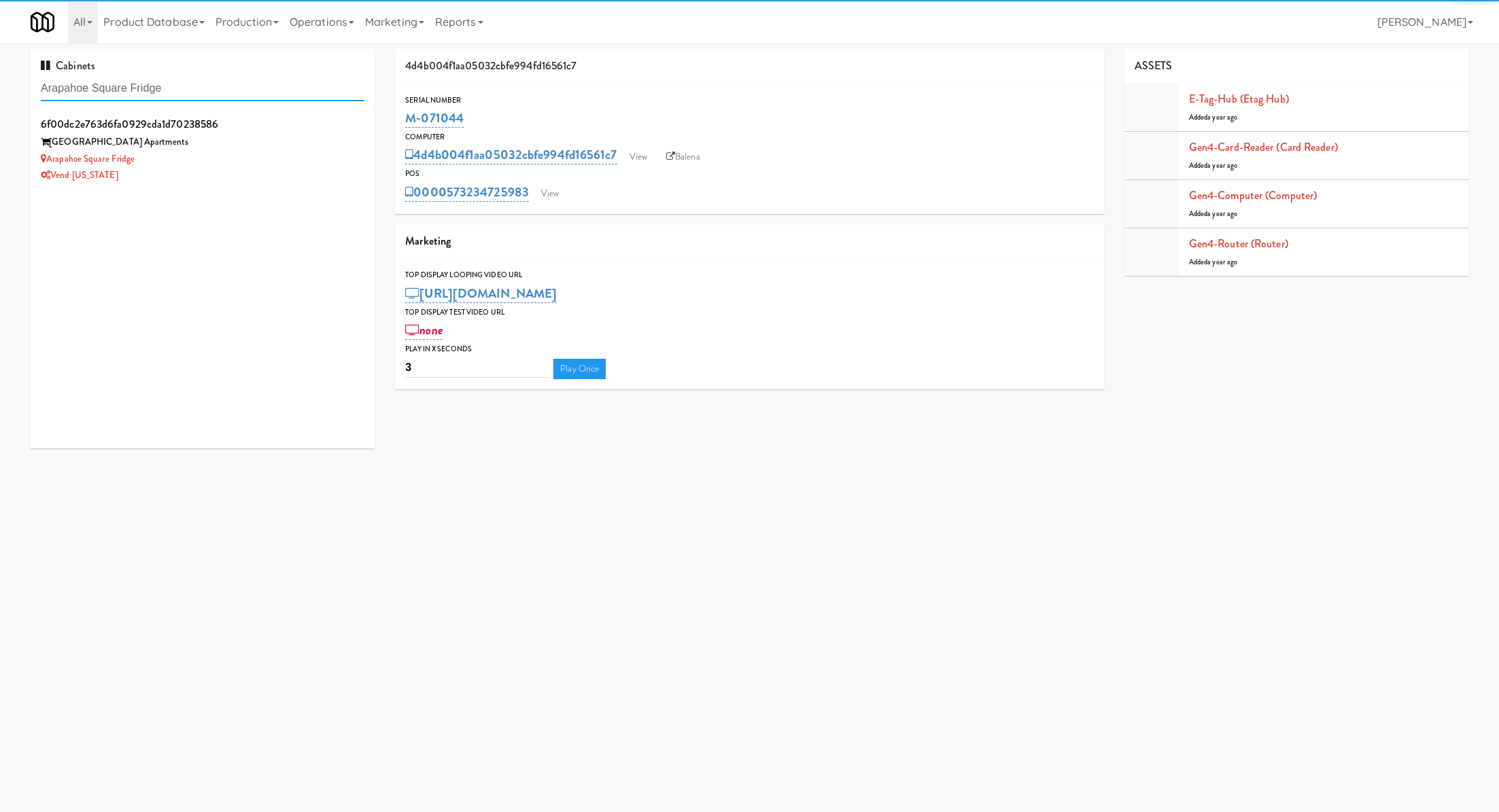
type input "Arapahoe Square Fridge"
click at [298, 153] on div "Arapahoe Square Fridge" at bounding box center [202, 159] width 323 height 17
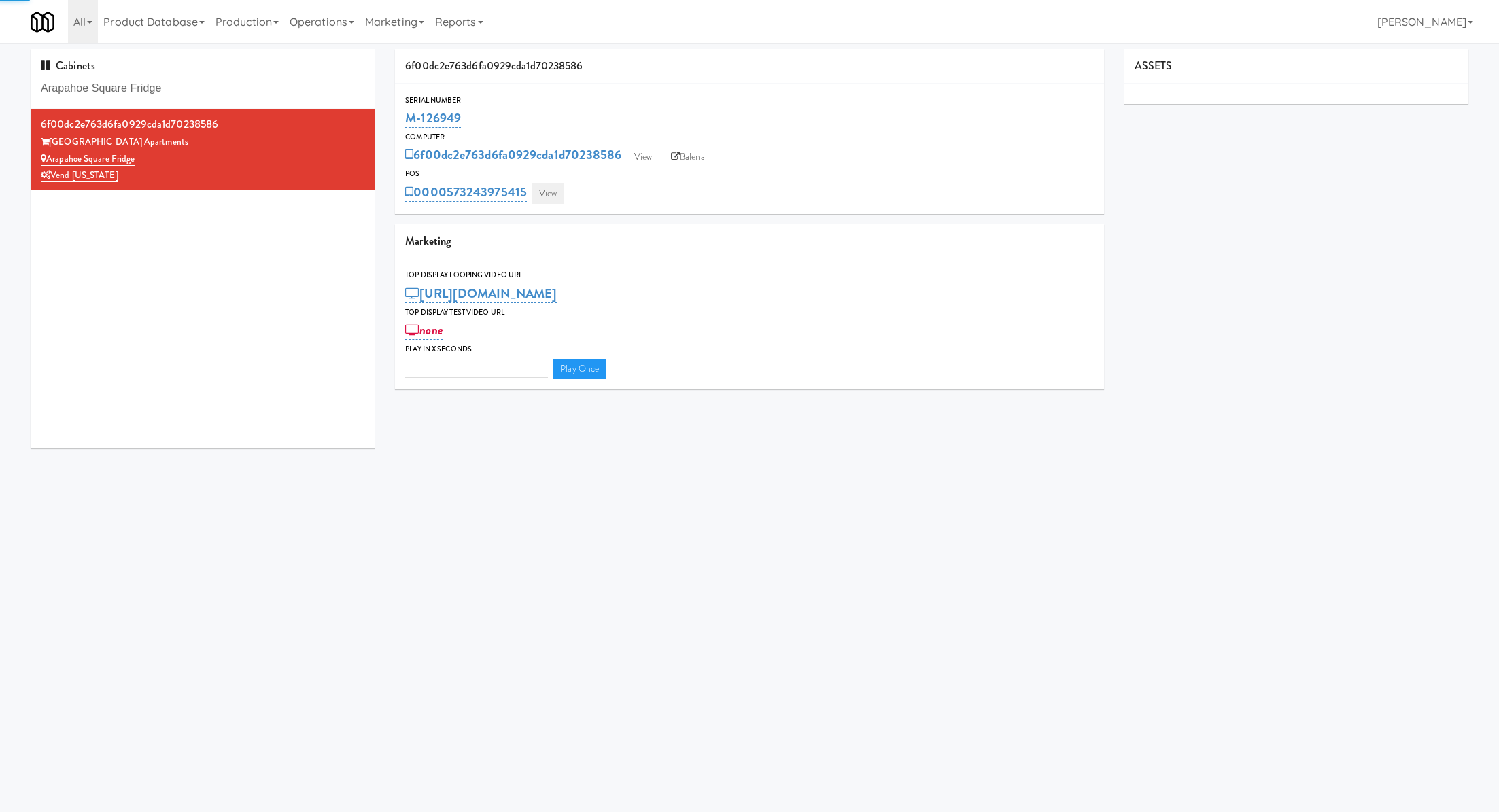
type input "3"
click at [544, 199] on link "View" at bounding box center [548, 193] width 31 height 21
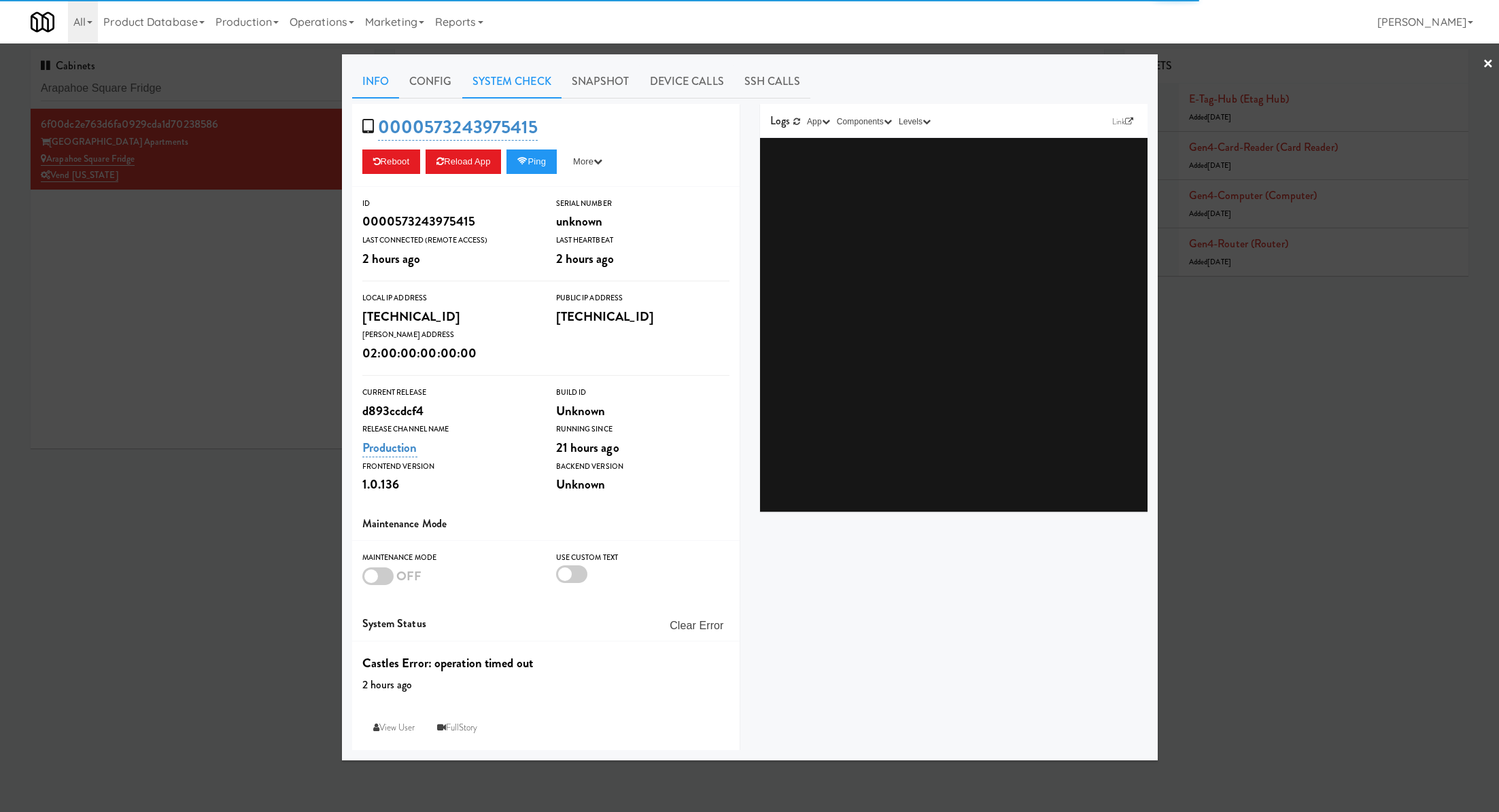
click at [509, 87] on link "System Check" at bounding box center [512, 82] width 100 height 34
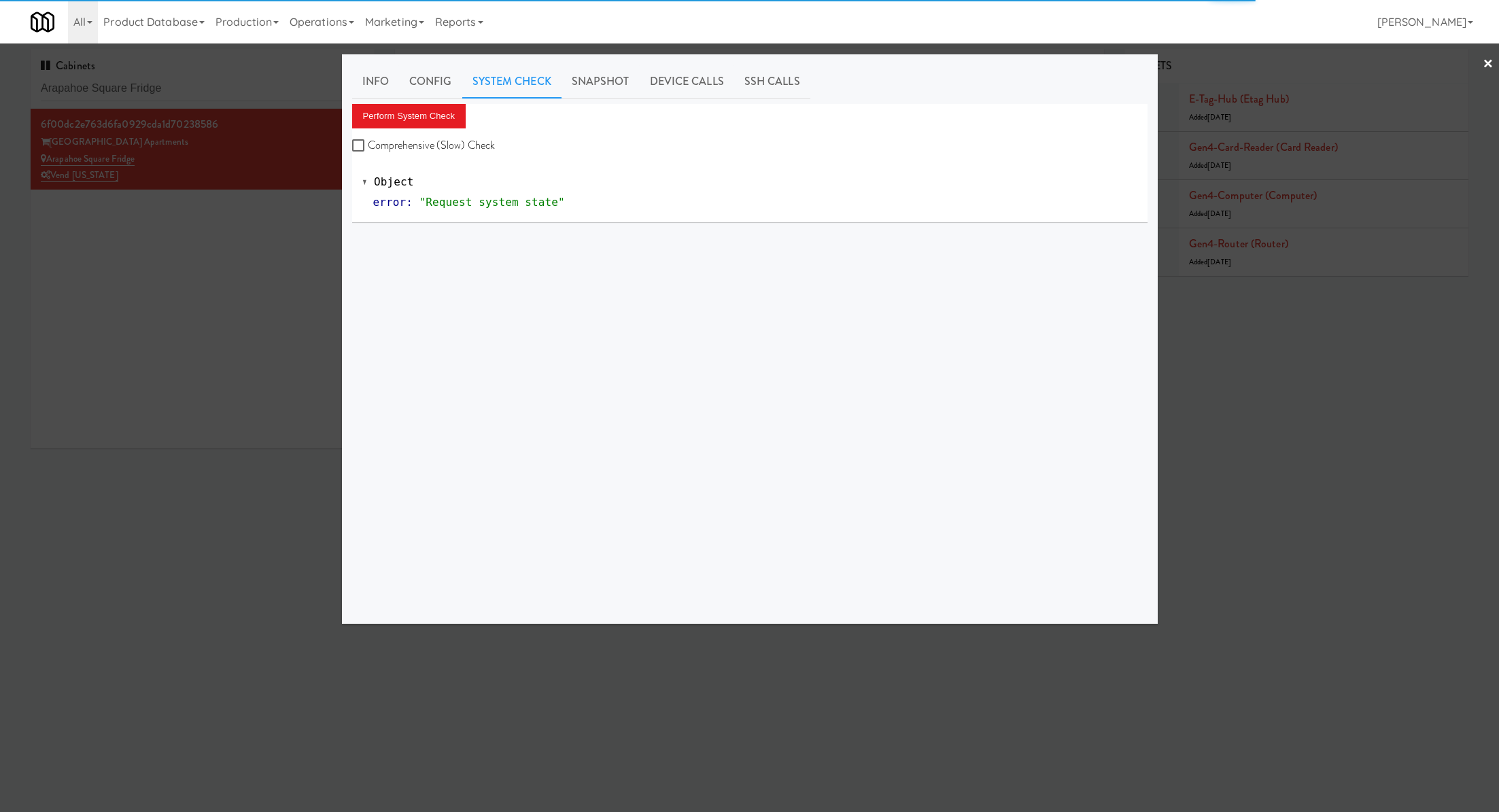
click at [449, 102] on div "Info Config System Check Snapshot Device Calls SSH Calls Perform System Check C…" at bounding box center [749, 339] width 795 height 549
click at [449, 112] on button "Perform System Check" at bounding box center [409, 116] width 114 height 24
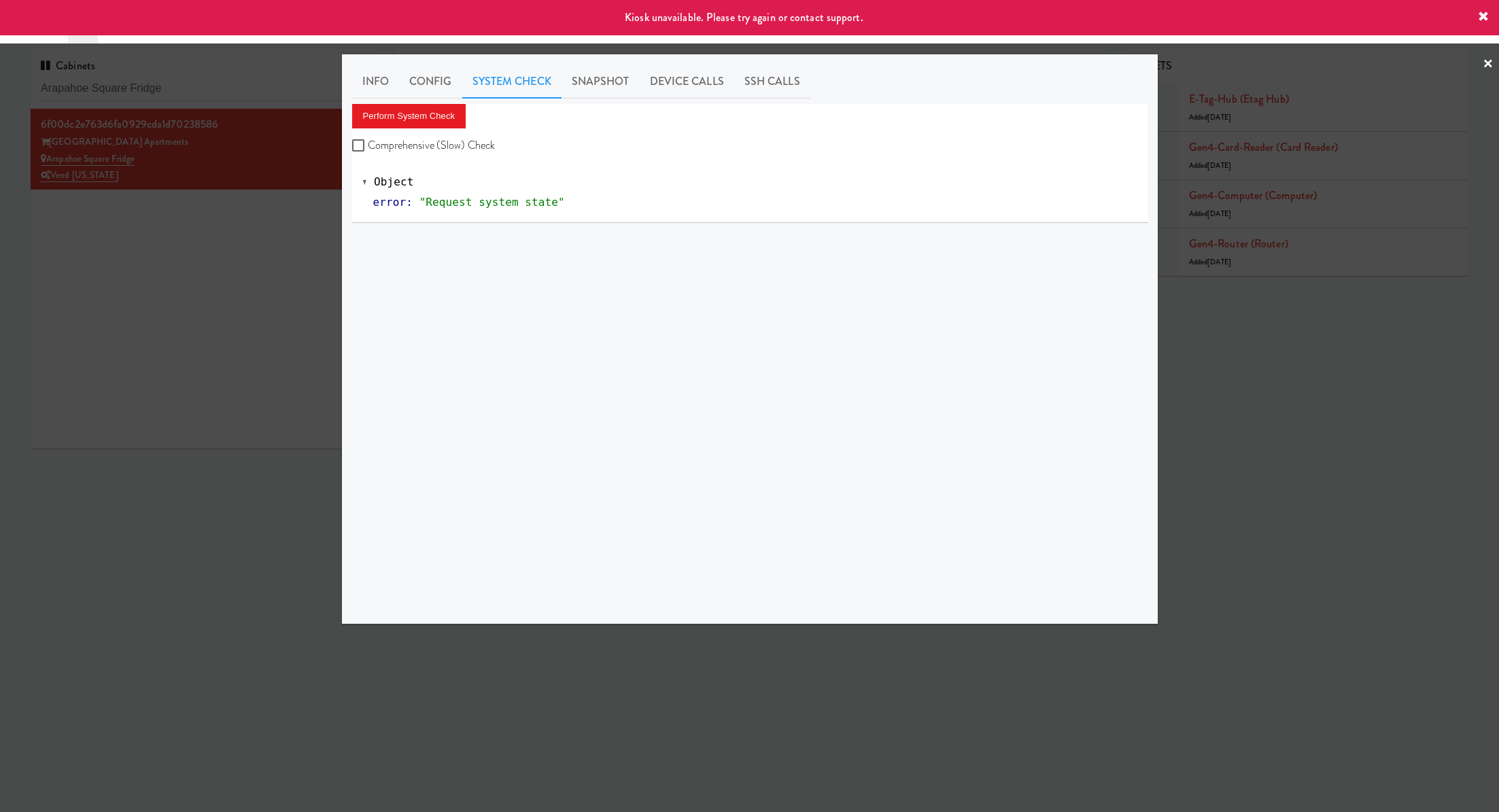
click at [266, 310] on div at bounding box center [749, 406] width 1499 height 812
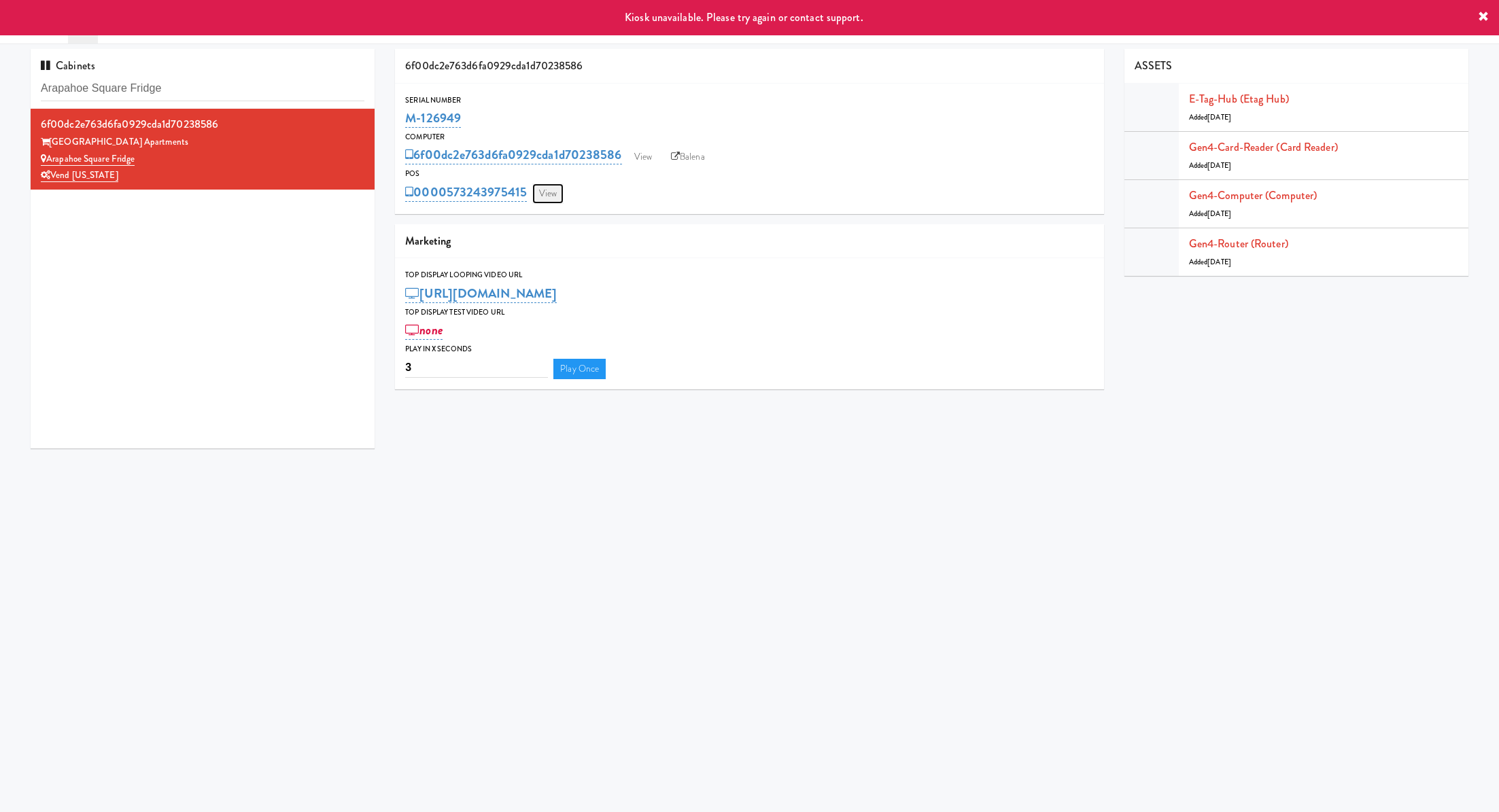
click at [553, 200] on link "View" at bounding box center [548, 193] width 31 height 21
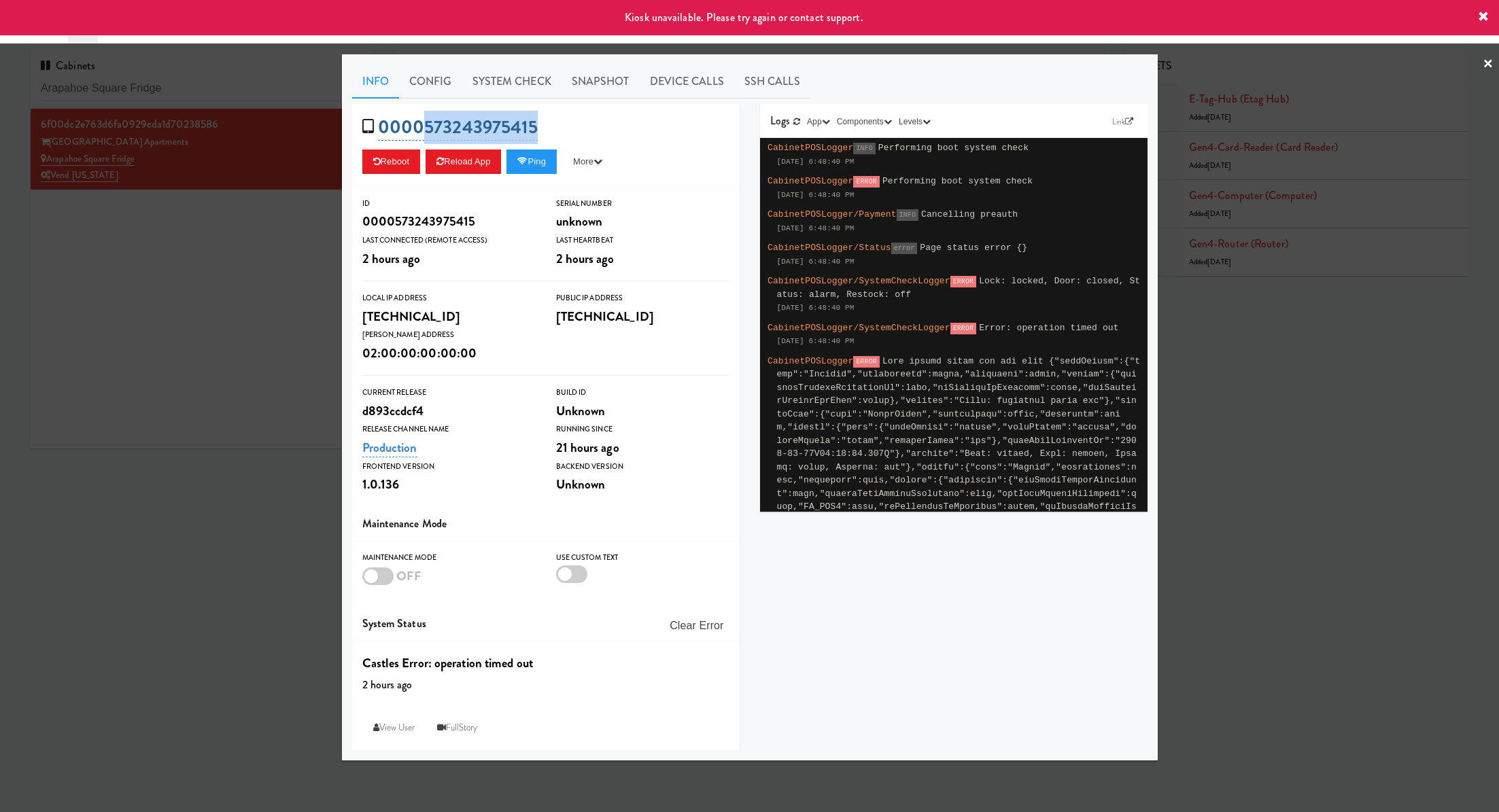
drag, startPoint x: 570, startPoint y: 134, endPoint x: 424, endPoint y: 133, distance: 146.0
click at [424, 133] on div "0000573243975415 Reboot Reload App Ping More Ping Server Restart Server Force R…" at bounding box center [545, 145] width 387 height 83
copy link "573243975415"
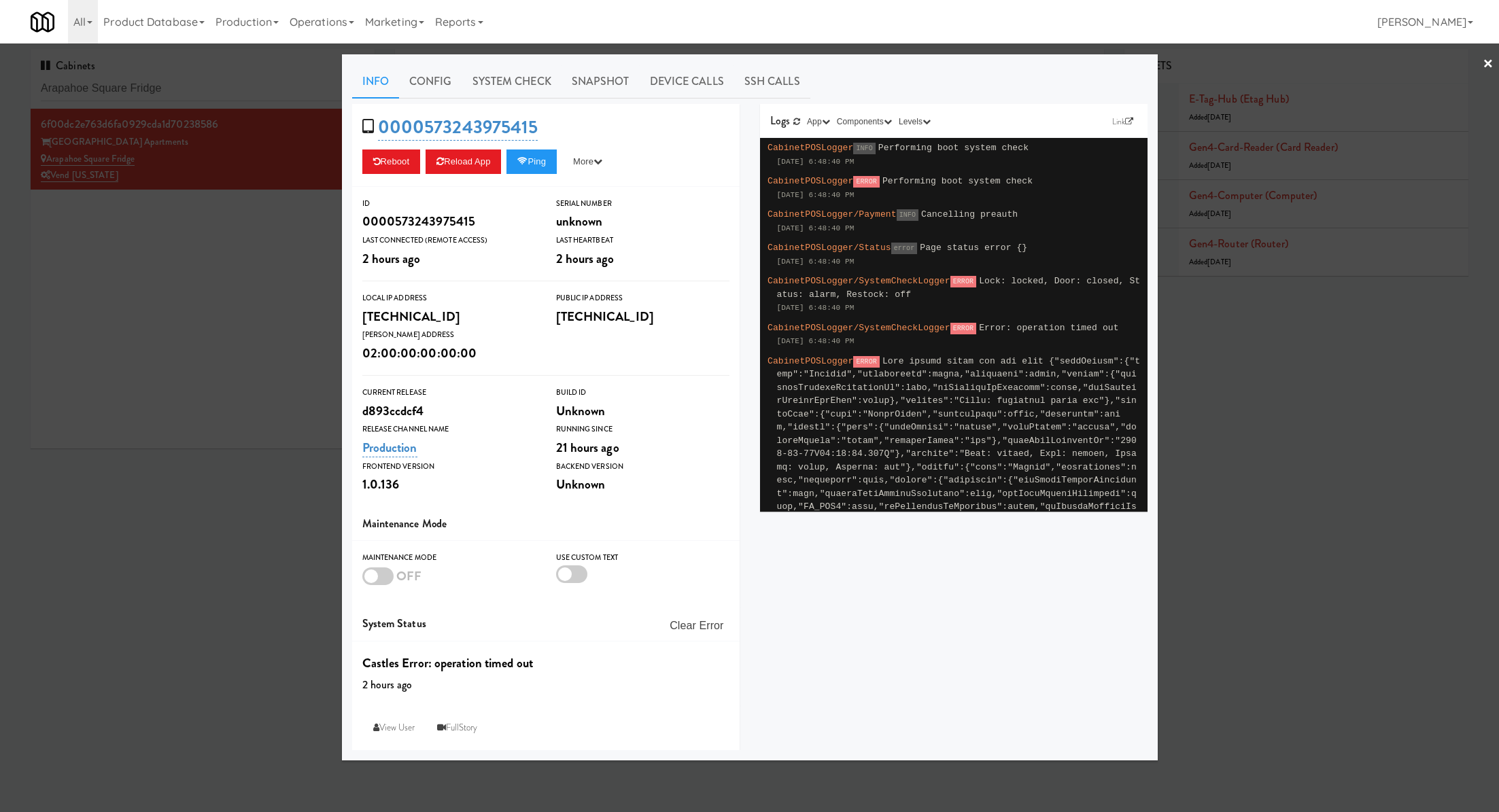
click at [238, 269] on div at bounding box center [749, 406] width 1499 height 812
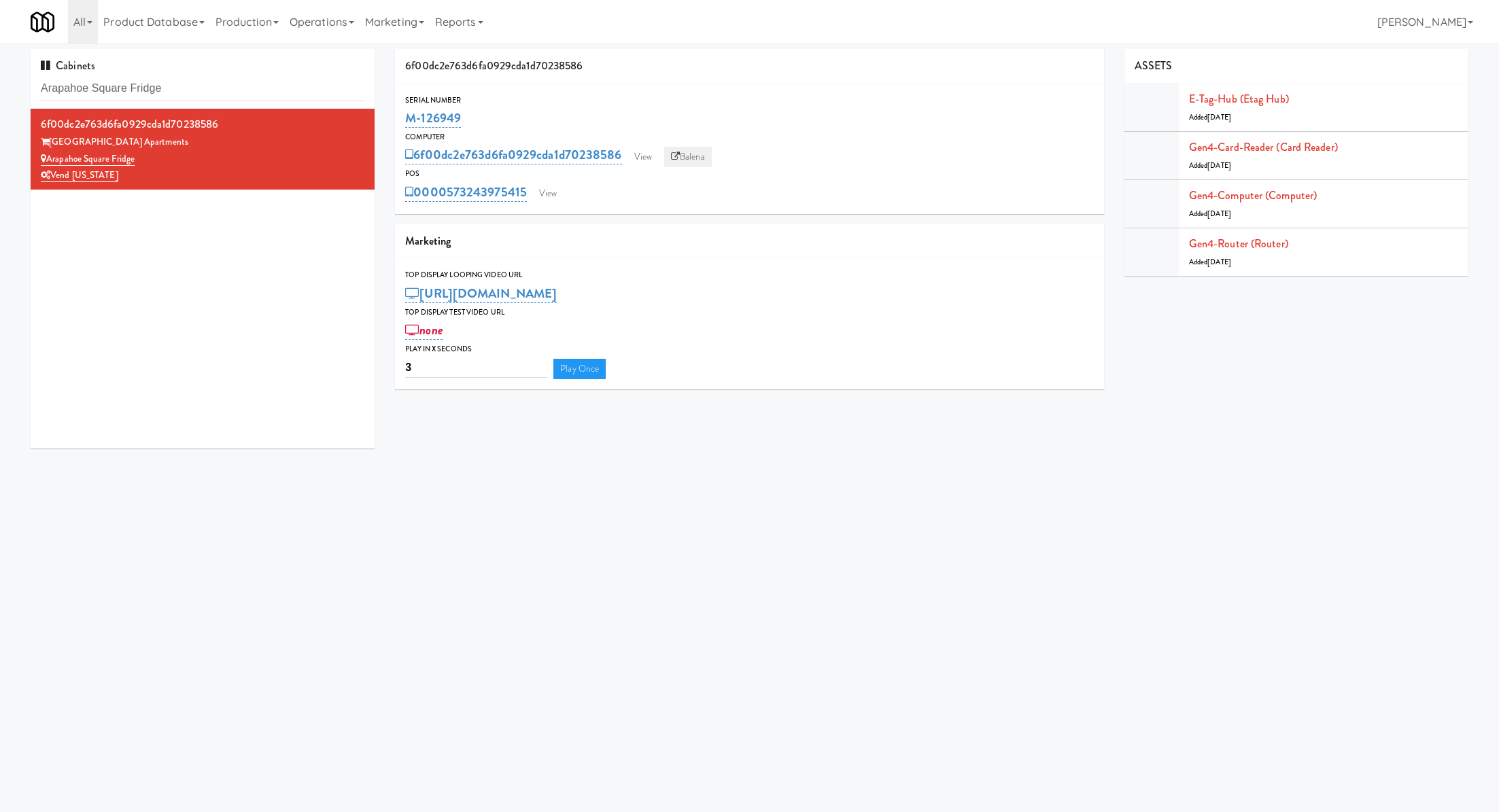
click at [684, 164] on link "Balena" at bounding box center [687, 157] width 48 height 21
drag, startPoint x: 505, startPoint y: 117, endPoint x: 402, endPoint y: 120, distance: 103.0
click at [402, 120] on div "Serial Number M-126949" at bounding box center [749, 112] width 709 height 37
copy link "M-126949"
click at [551, 188] on link "View" at bounding box center [548, 193] width 31 height 21
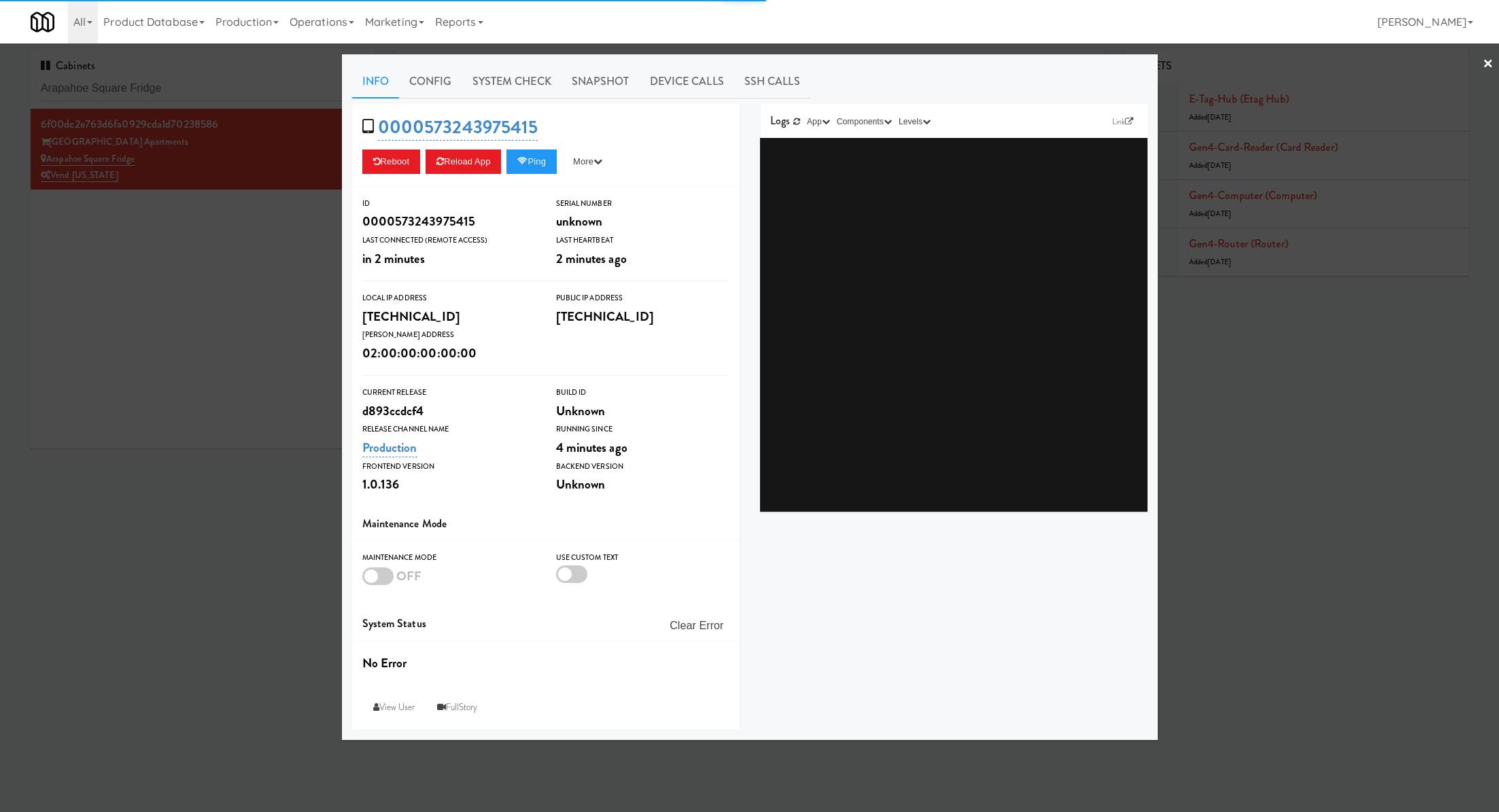
click at [519, 90] on link "System Check" at bounding box center [512, 82] width 100 height 34
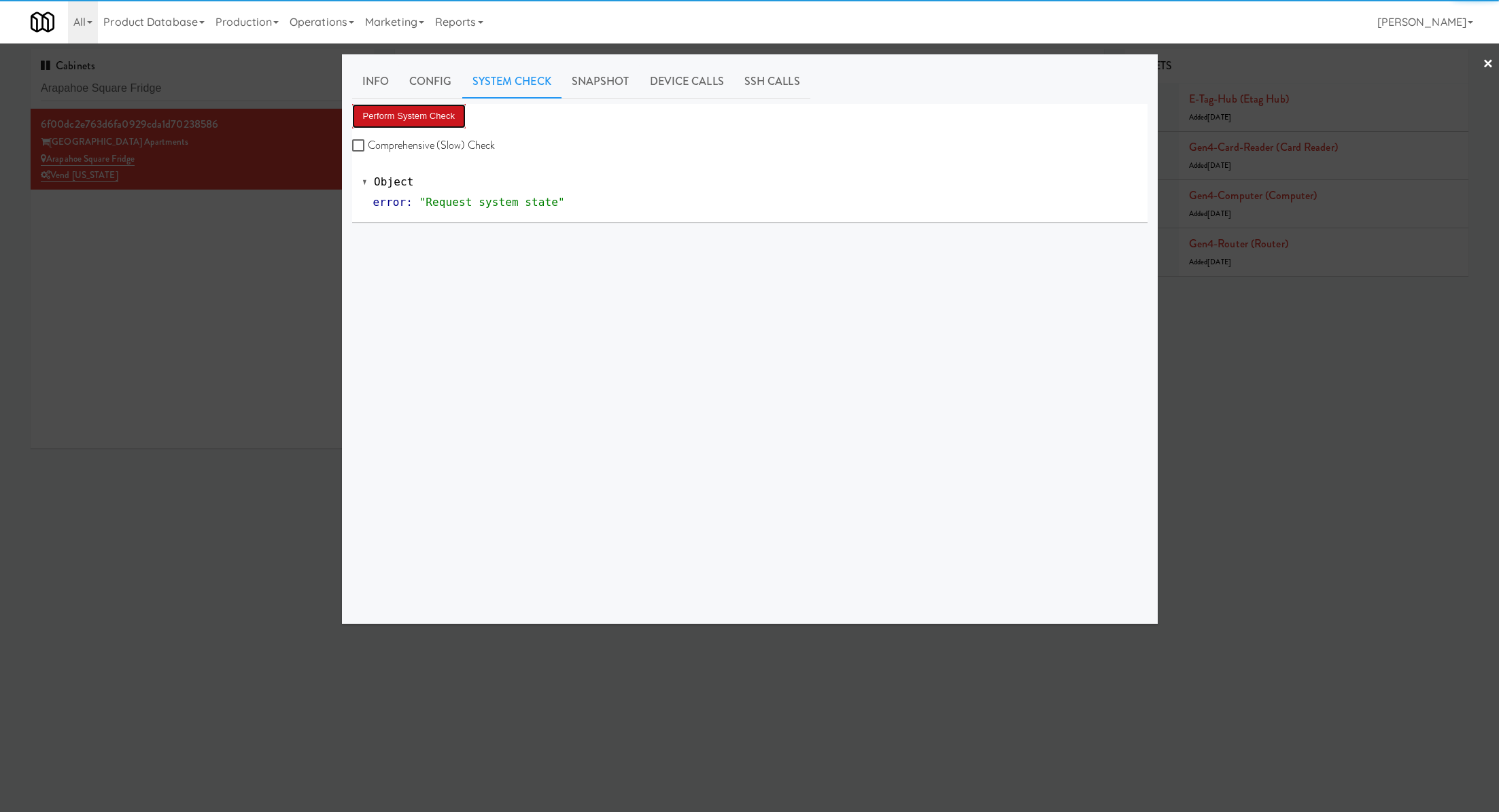
click at [439, 113] on button "Perform System Check" at bounding box center [409, 116] width 114 height 24
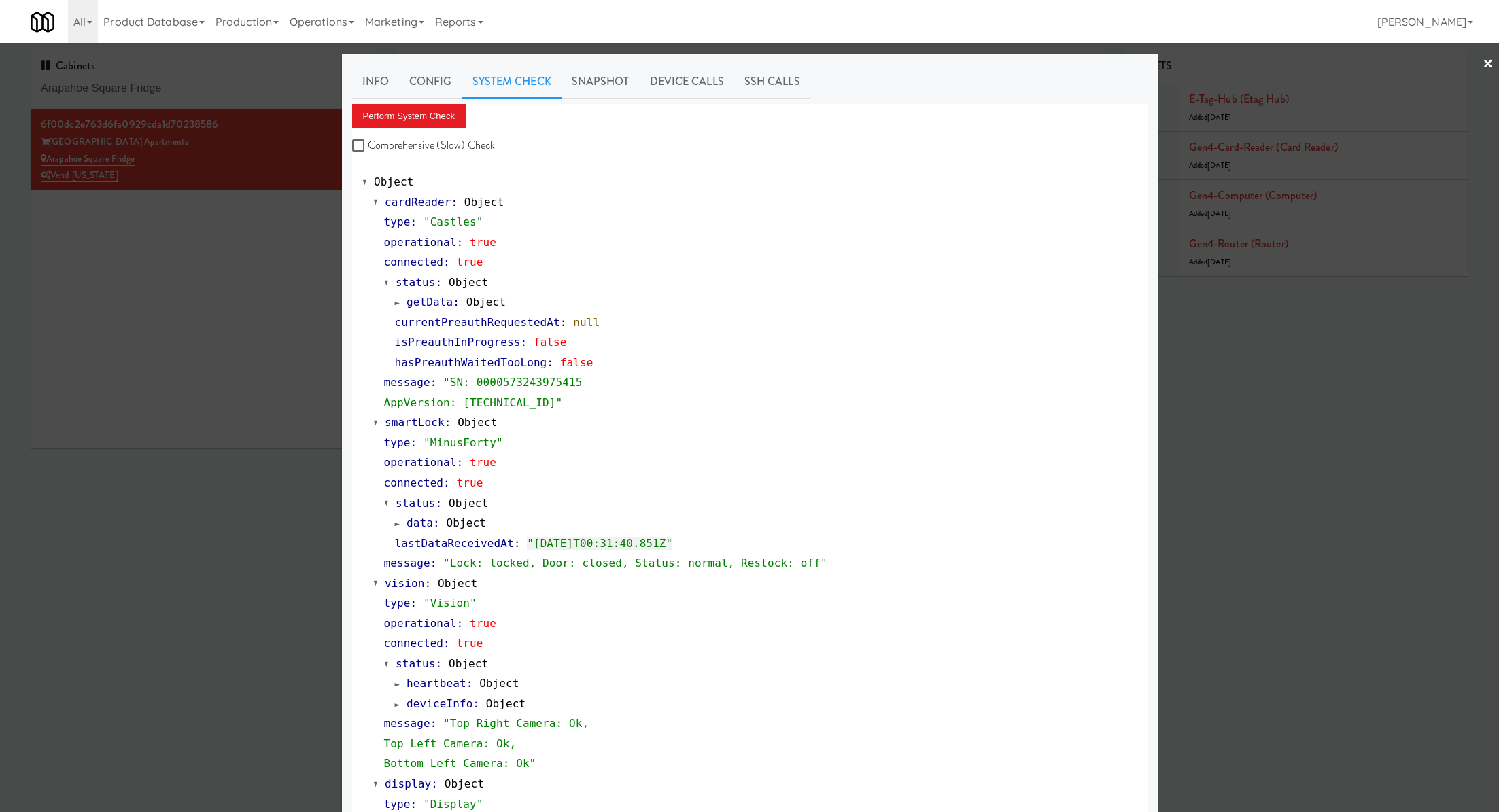
click at [279, 224] on div at bounding box center [749, 406] width 1499 height 812
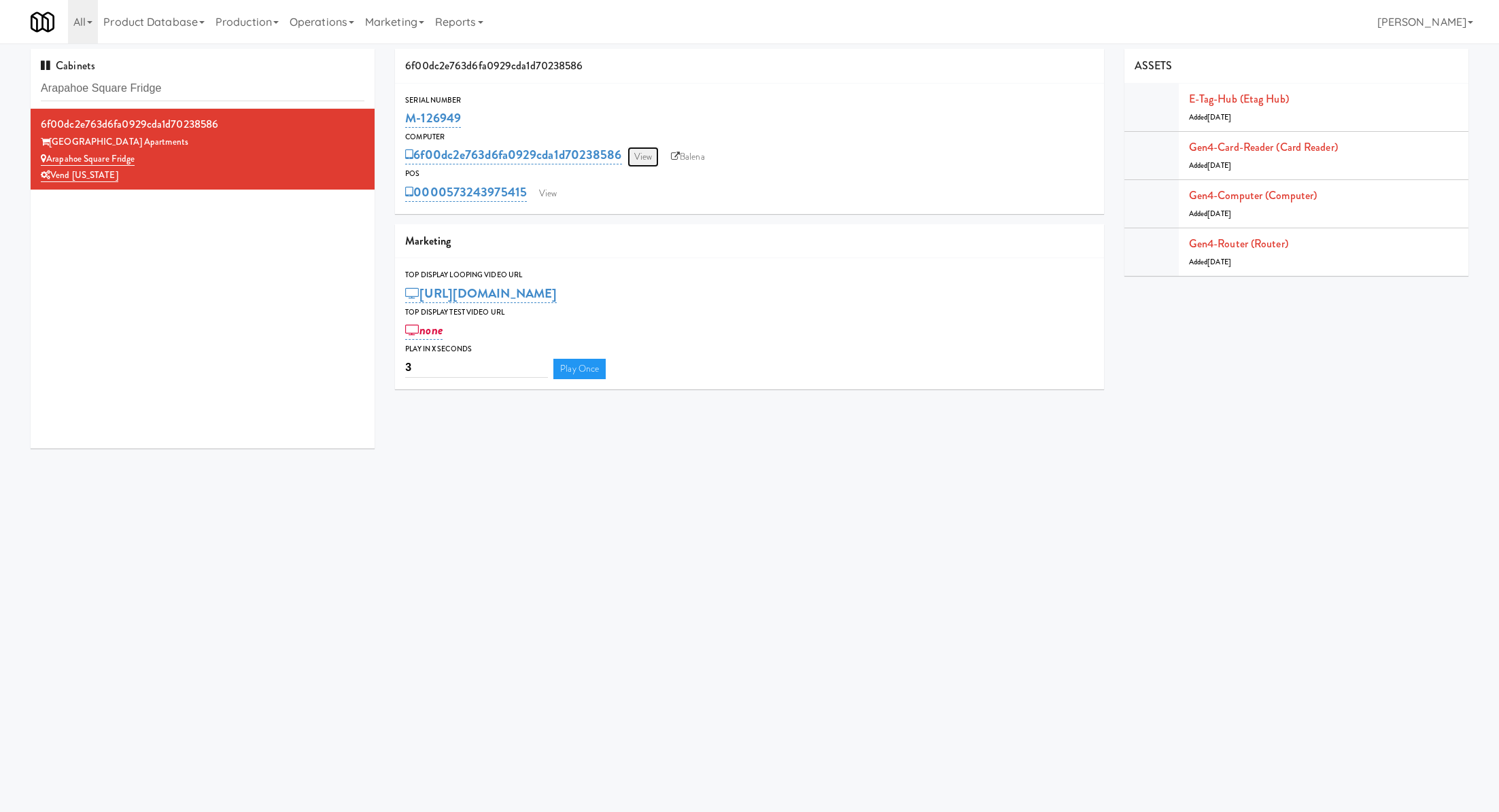
click at [650, 153] on link "View" at bounding box center [643, 157] width 31 height 21
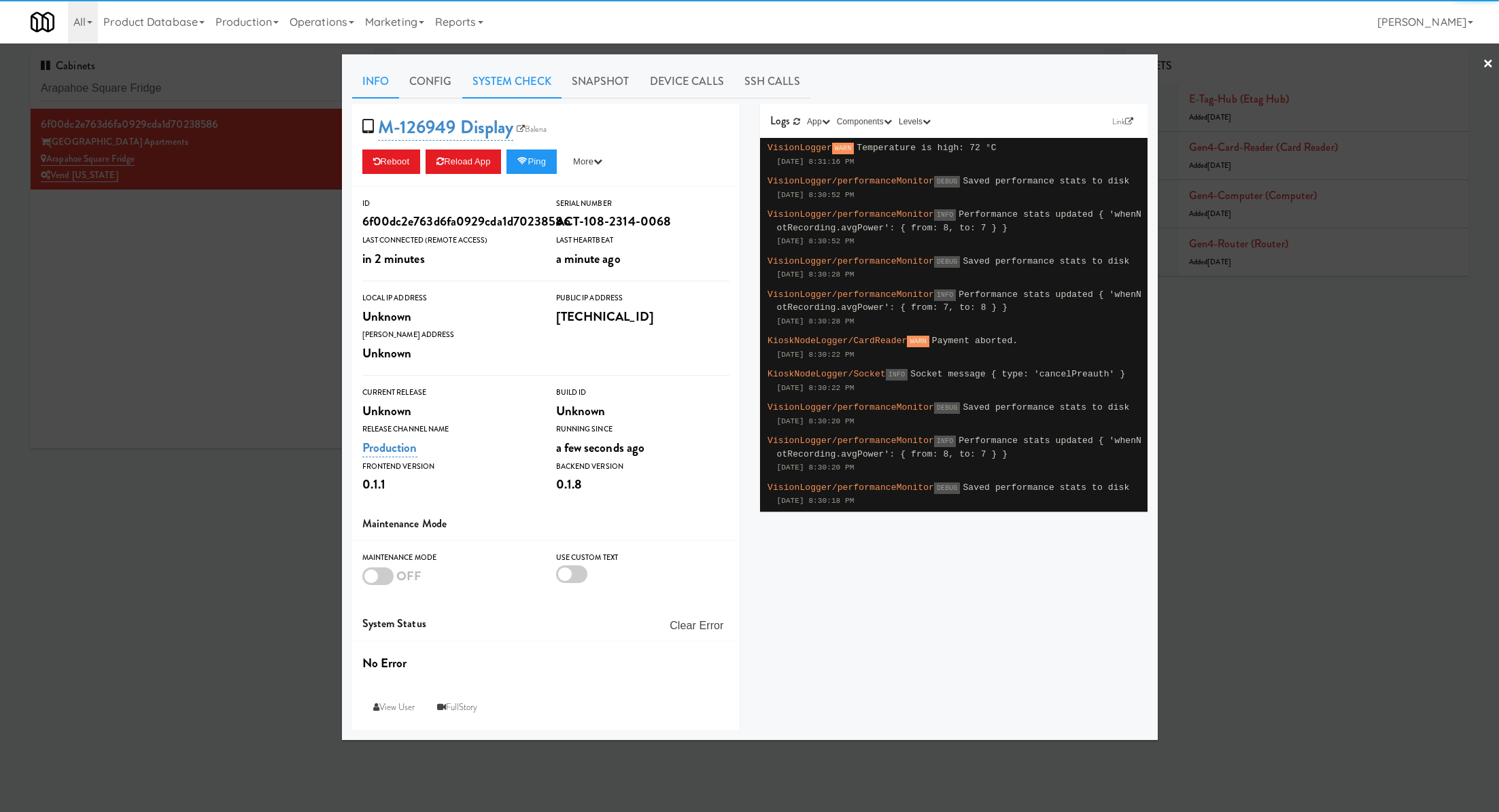
click at [539, 84] on link "System Check" at bounding box center [512, 82] width 100 height 34
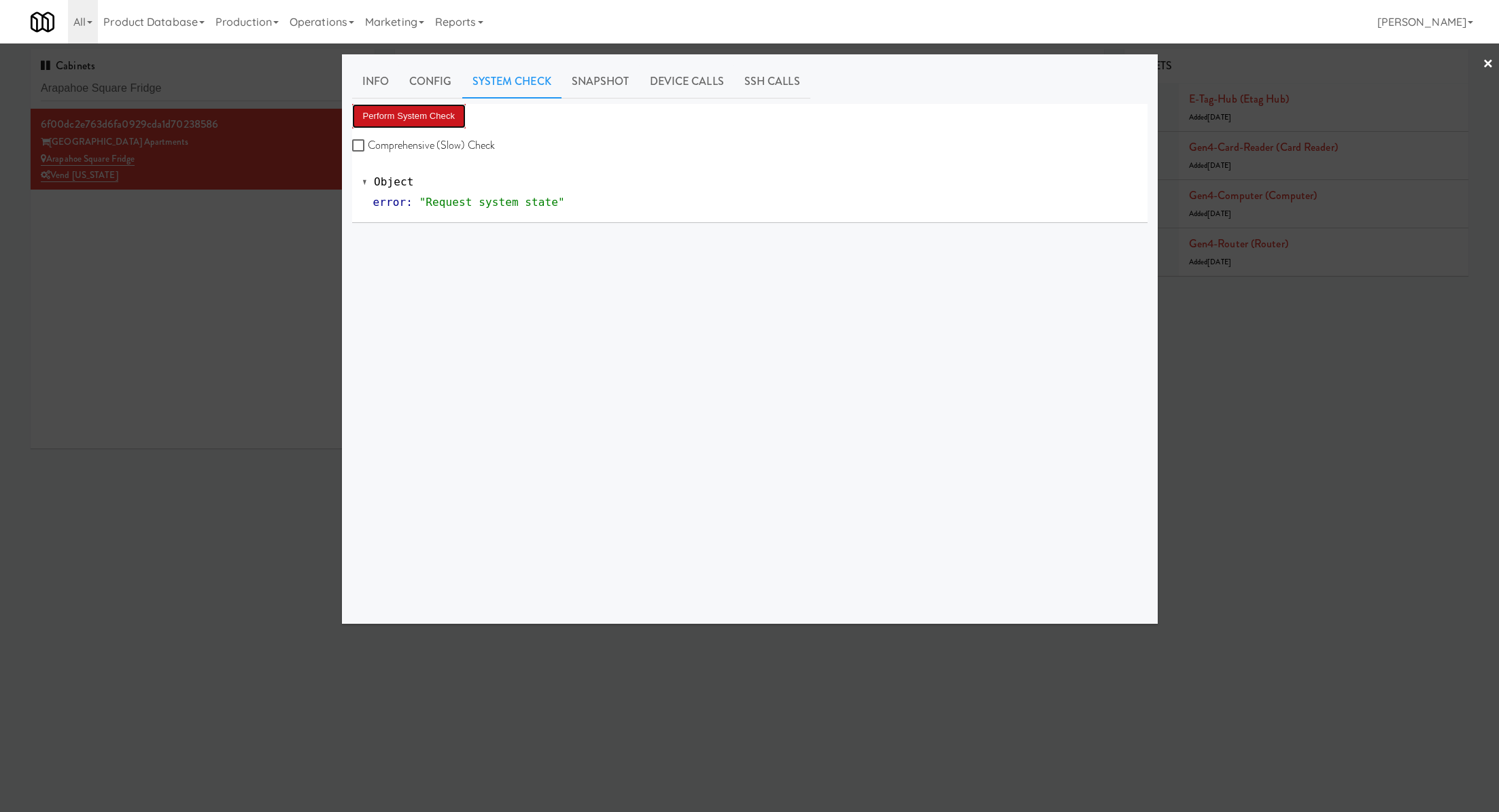
click at [451, 109] on button "Perform System Check" at bounding box center [409, 116] width 114 height 24
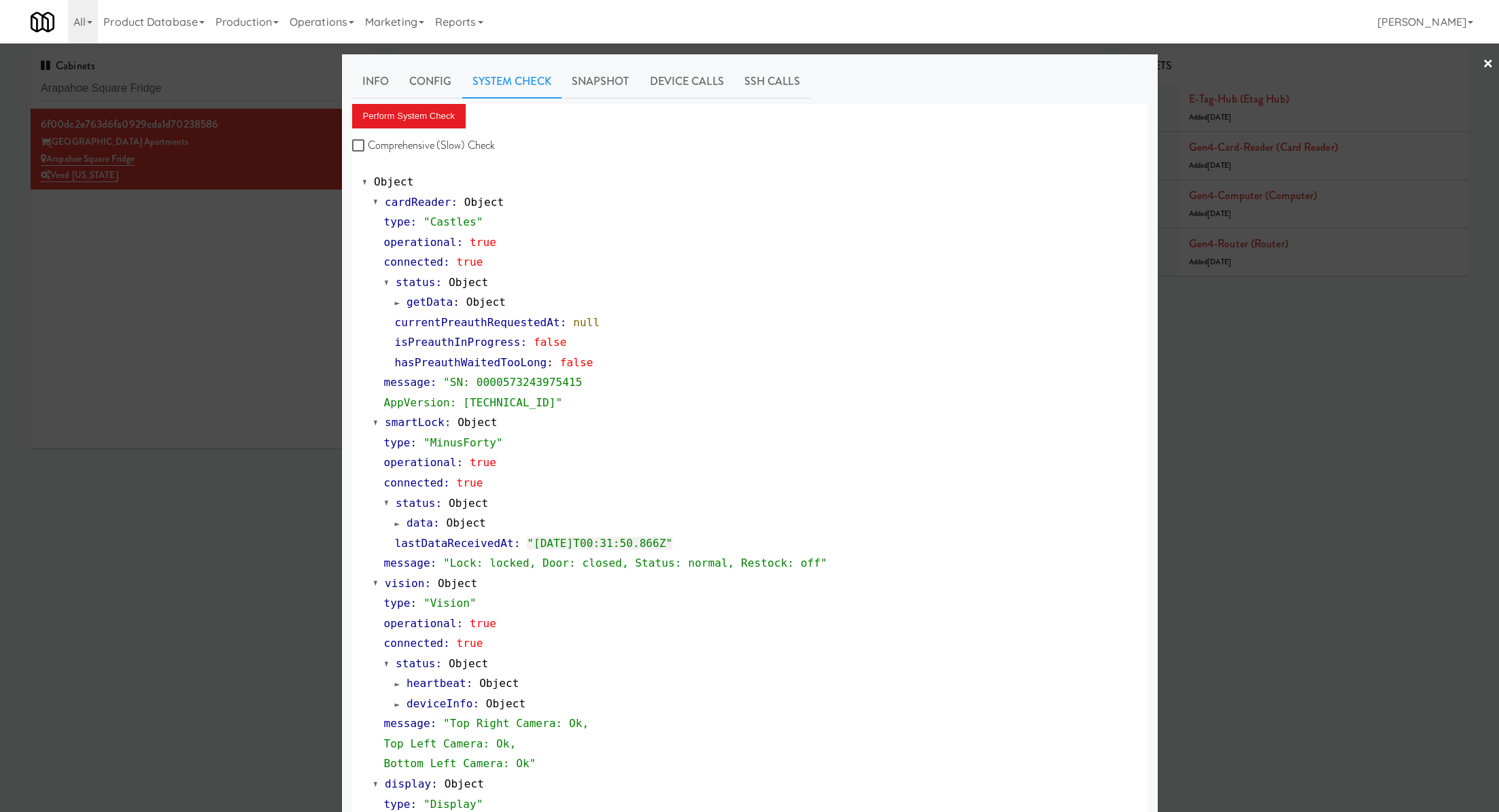
click at [214, 80] on div at bounding box center [749, 406] width 1499 height 812
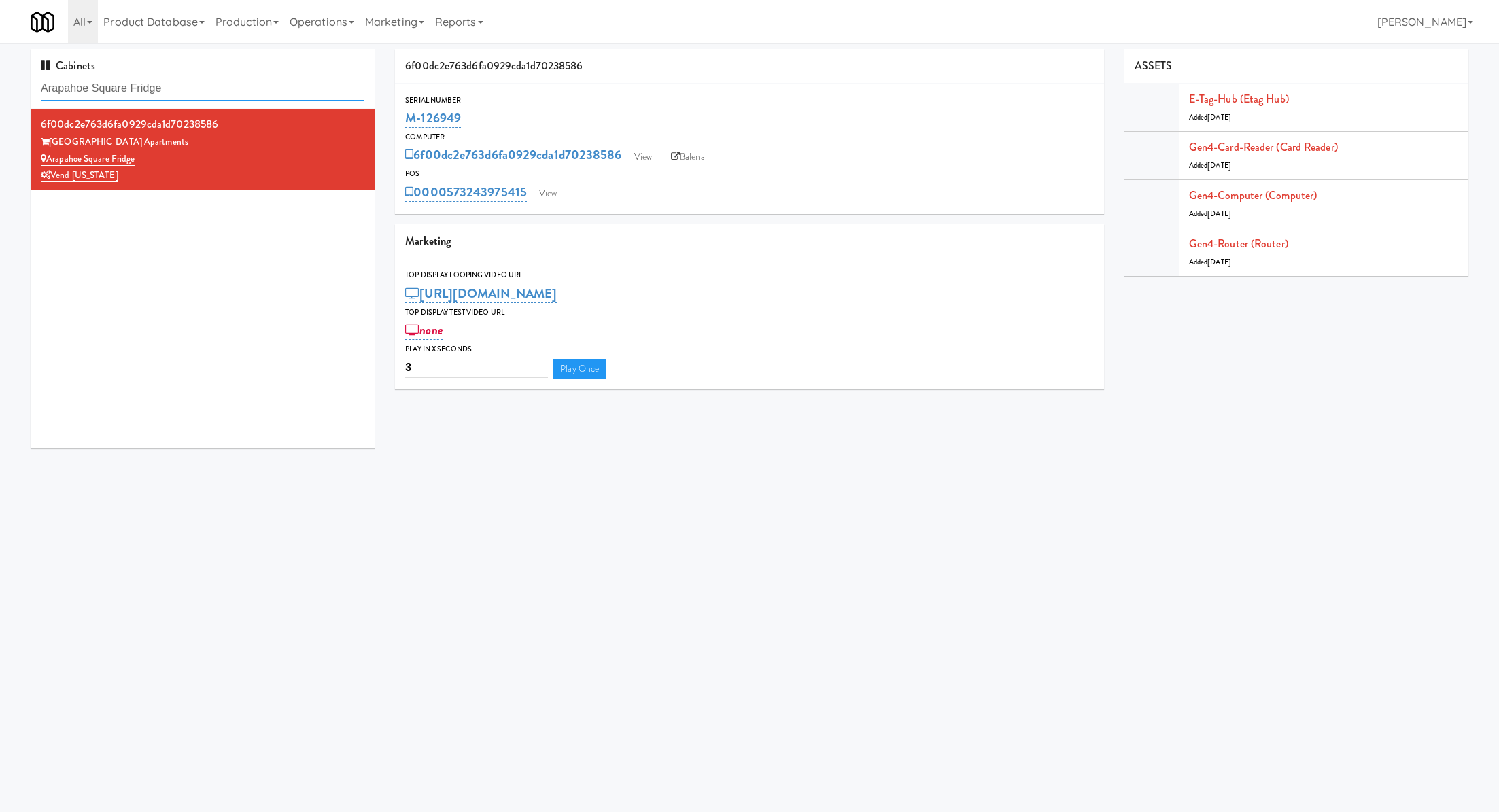
click at [214, 80] on input "Arapahoe Square Fridge" at bounding box center [202, 88] width 323 height 25
paste input "Haven Cooler"
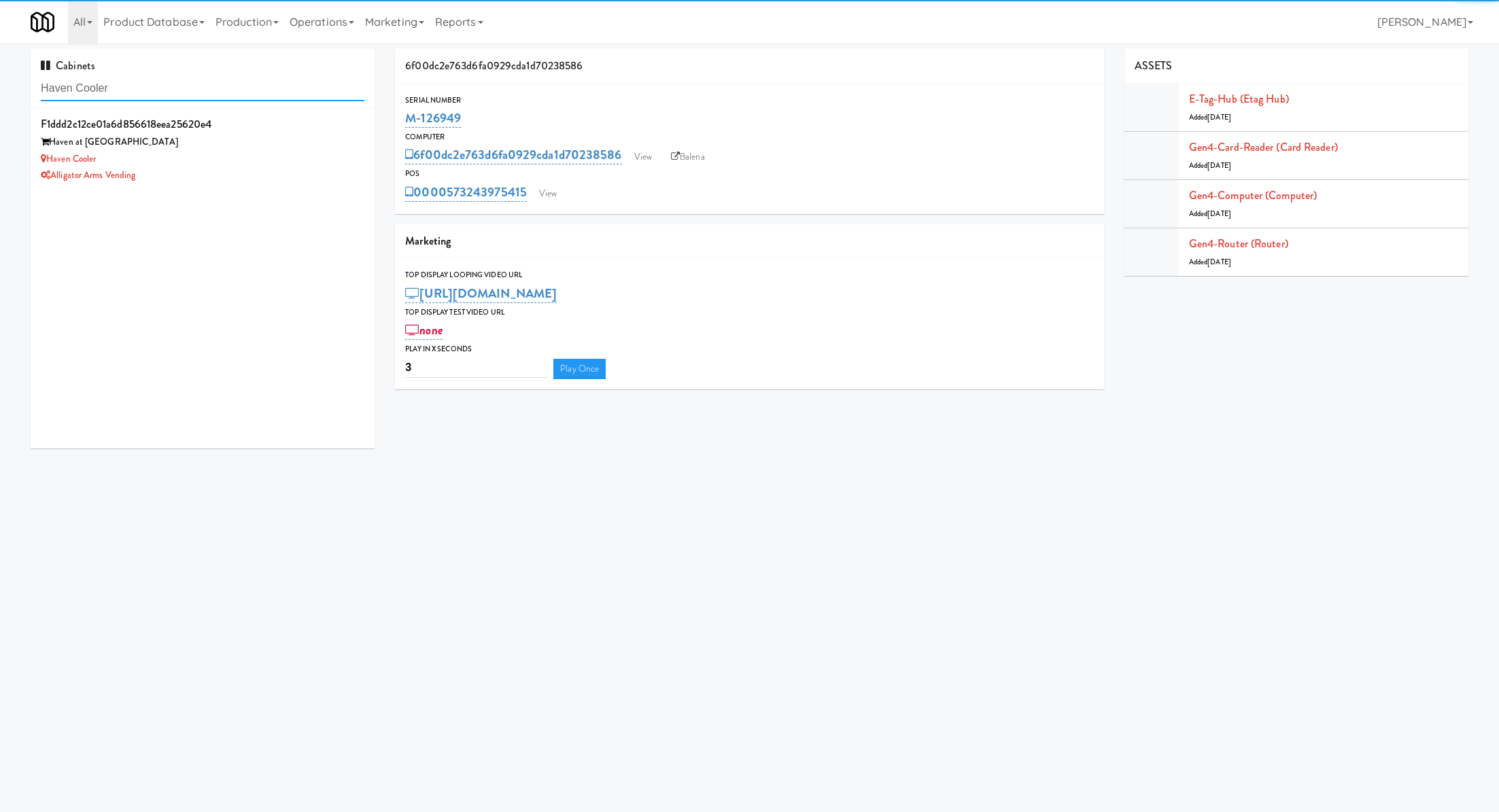
type input "Haven Cooler"
click at [265, 140] on div "Haven at Charlotte" at bounding box center [202, 142] width 323 height 17
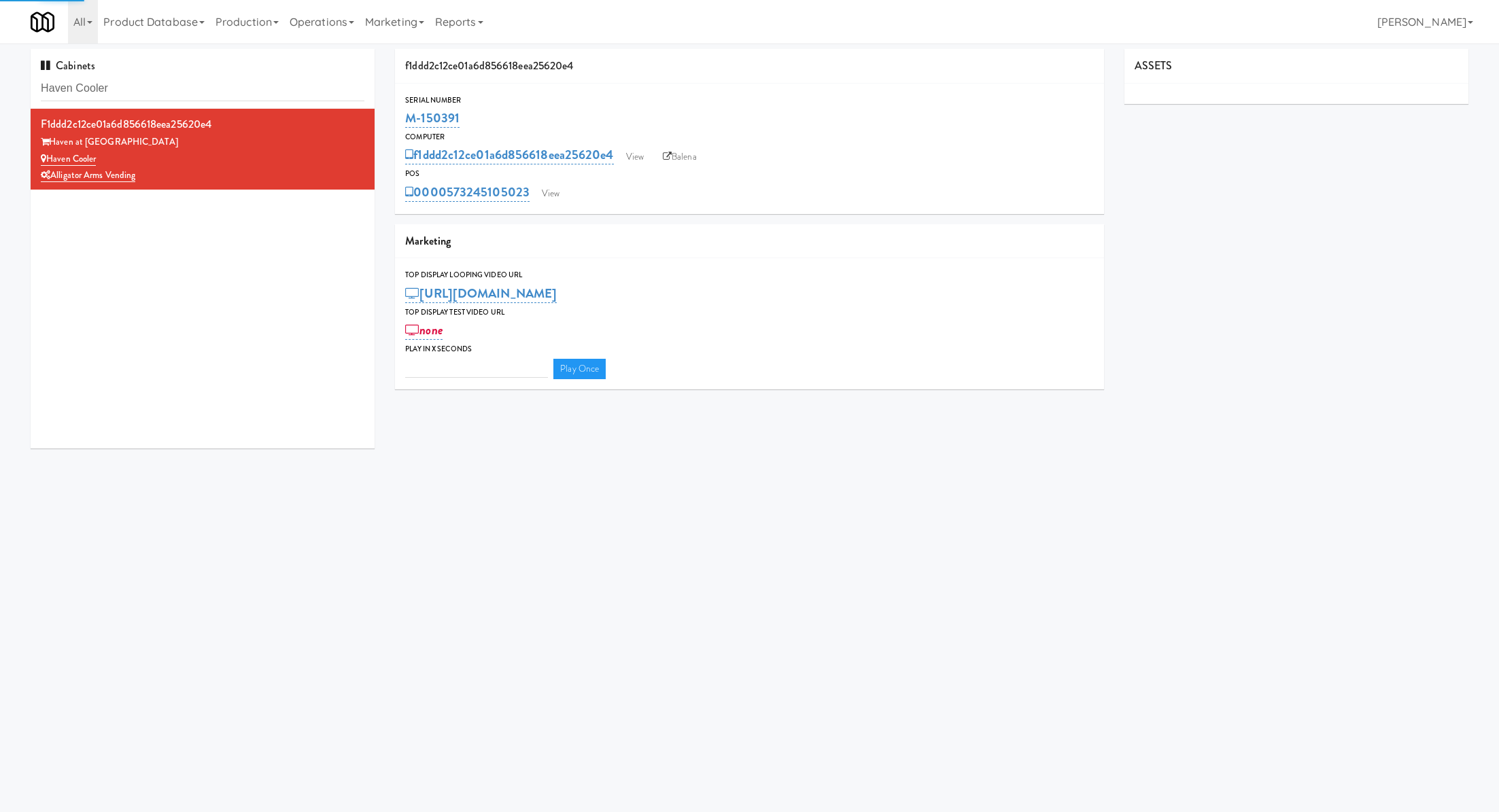
type input "3"
click at [539, 195] on link "View" at bounding box center [551, 193] width 31 height 21
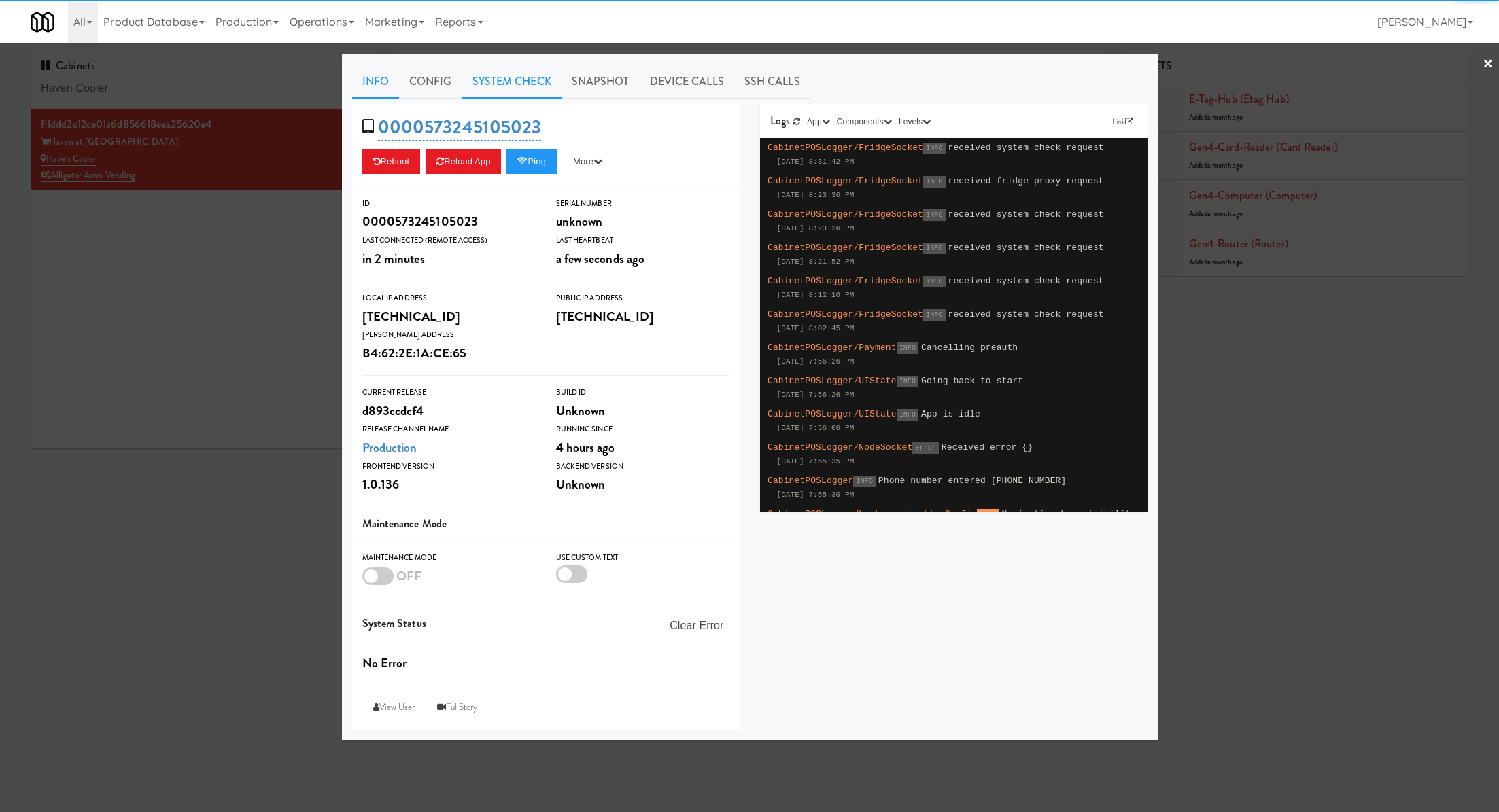
click at [524, 77] on link "System Check" at bounding box center [512, 82] width 100 height 34
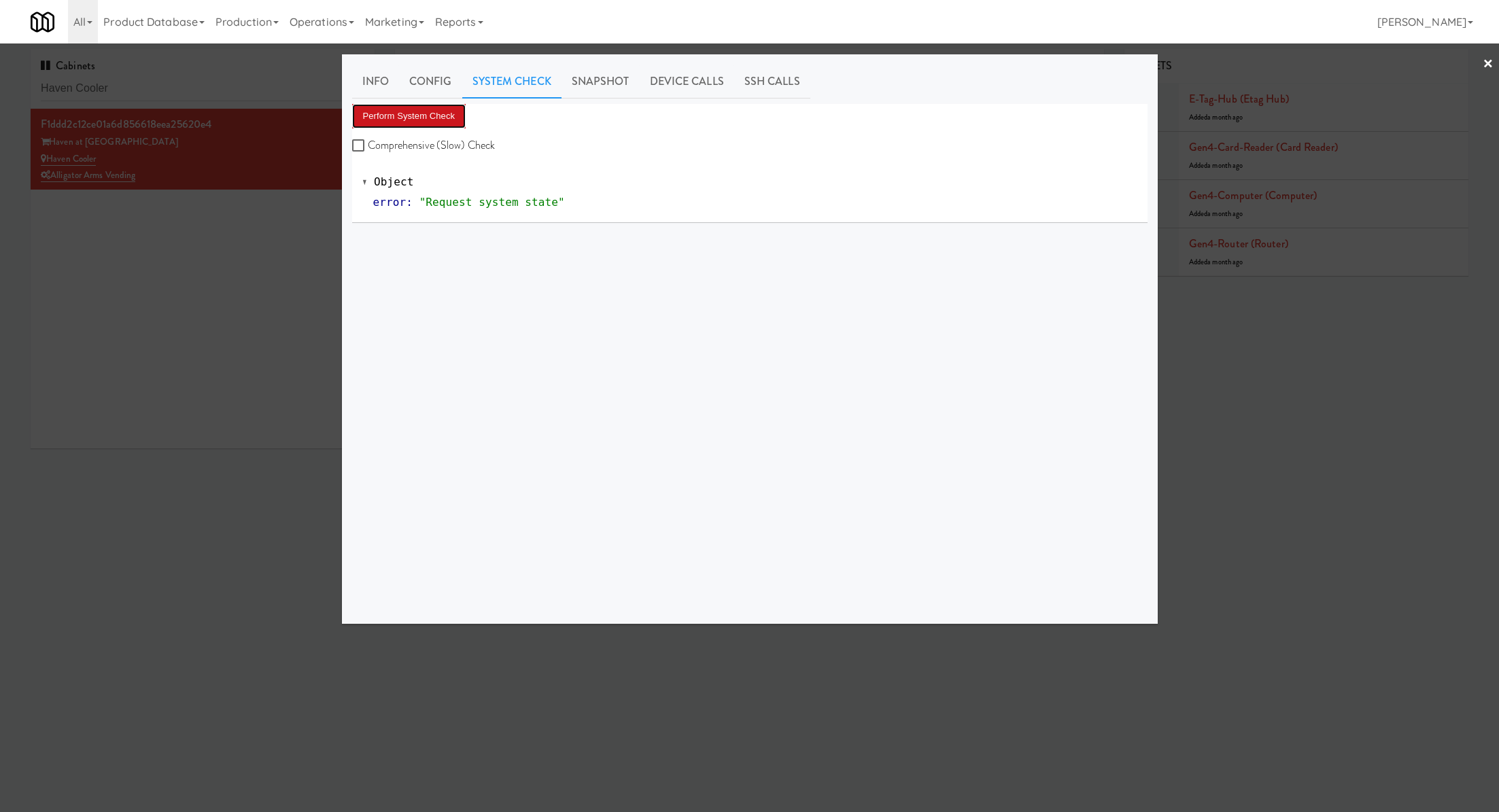
click at [455, 120] on button "Perform System Check" at bounding box center [409, 116] width 114 height 24
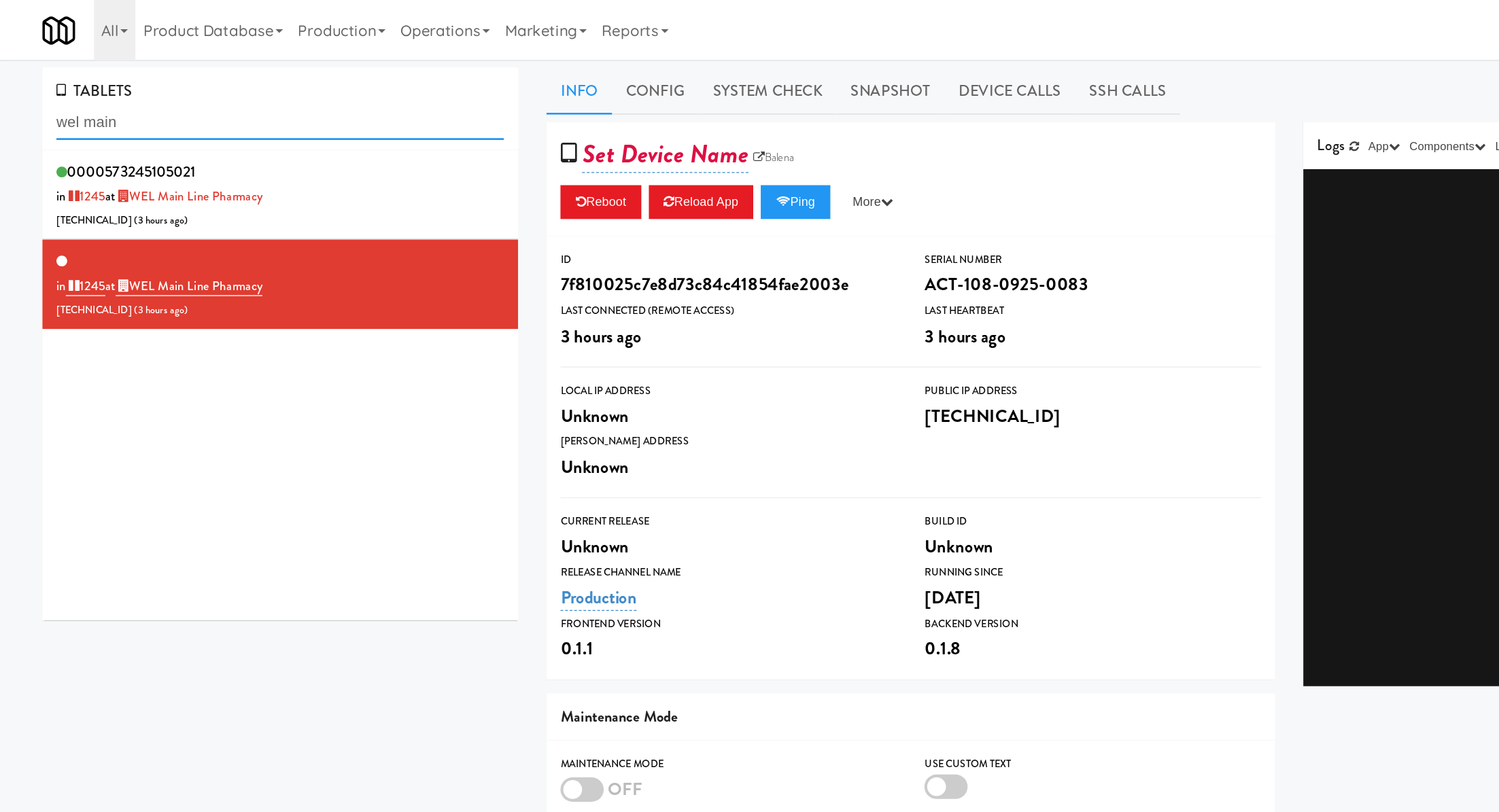
click at [105, 88] on input "wel main" at bounding box center [202, 88] width 323 height 25
paste input "Westlyn - Right - Fridge"
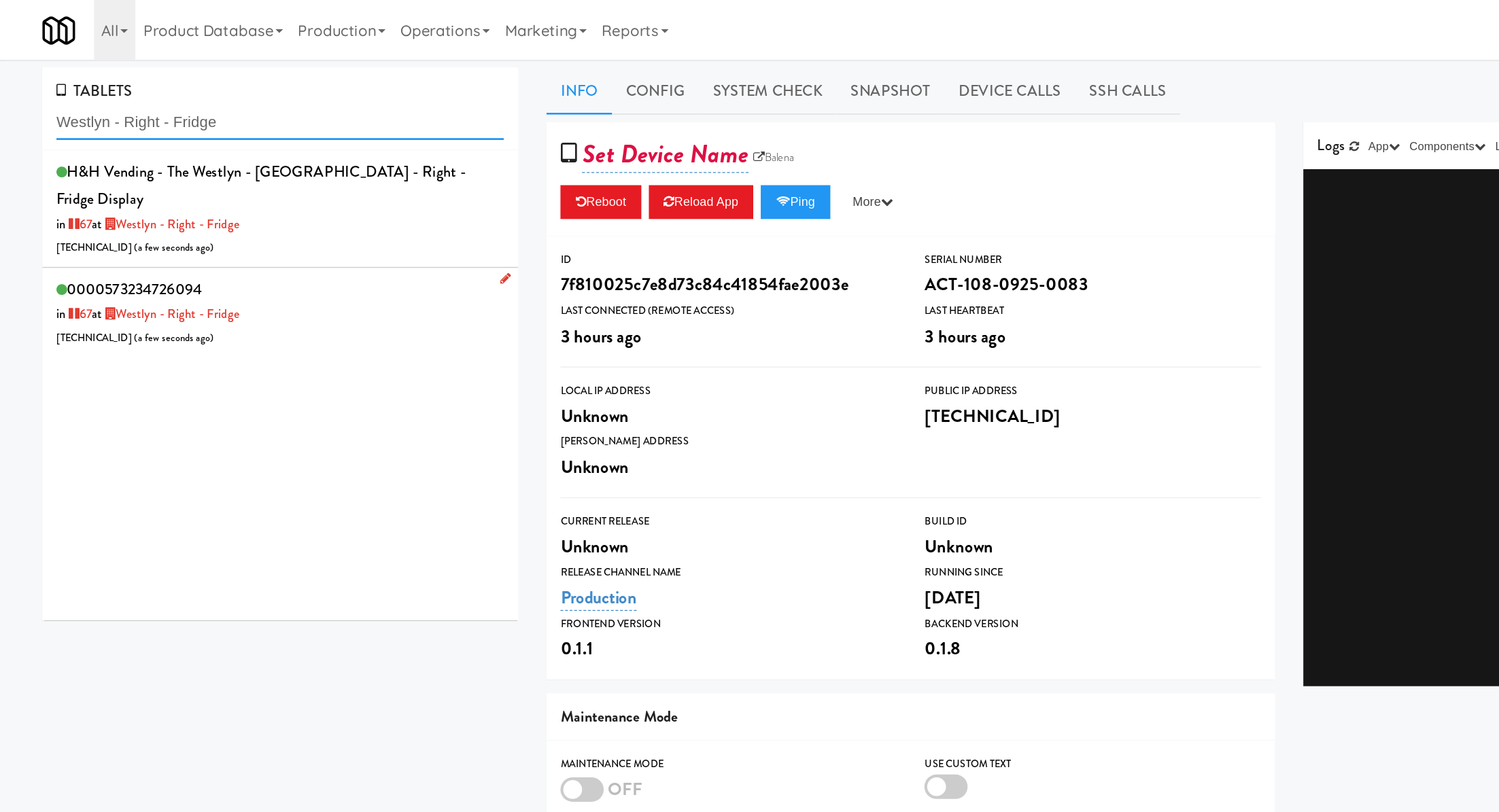
type input "Westlyn - Right - Fridge"
click at [240, 199] on div "0000573234726094 in 67 at [GEOGRAPHIC_DATA] - Right - Fridge [TECHNICAL_ID] ( a…" at bounding box center [202, 226] width 323 height 54
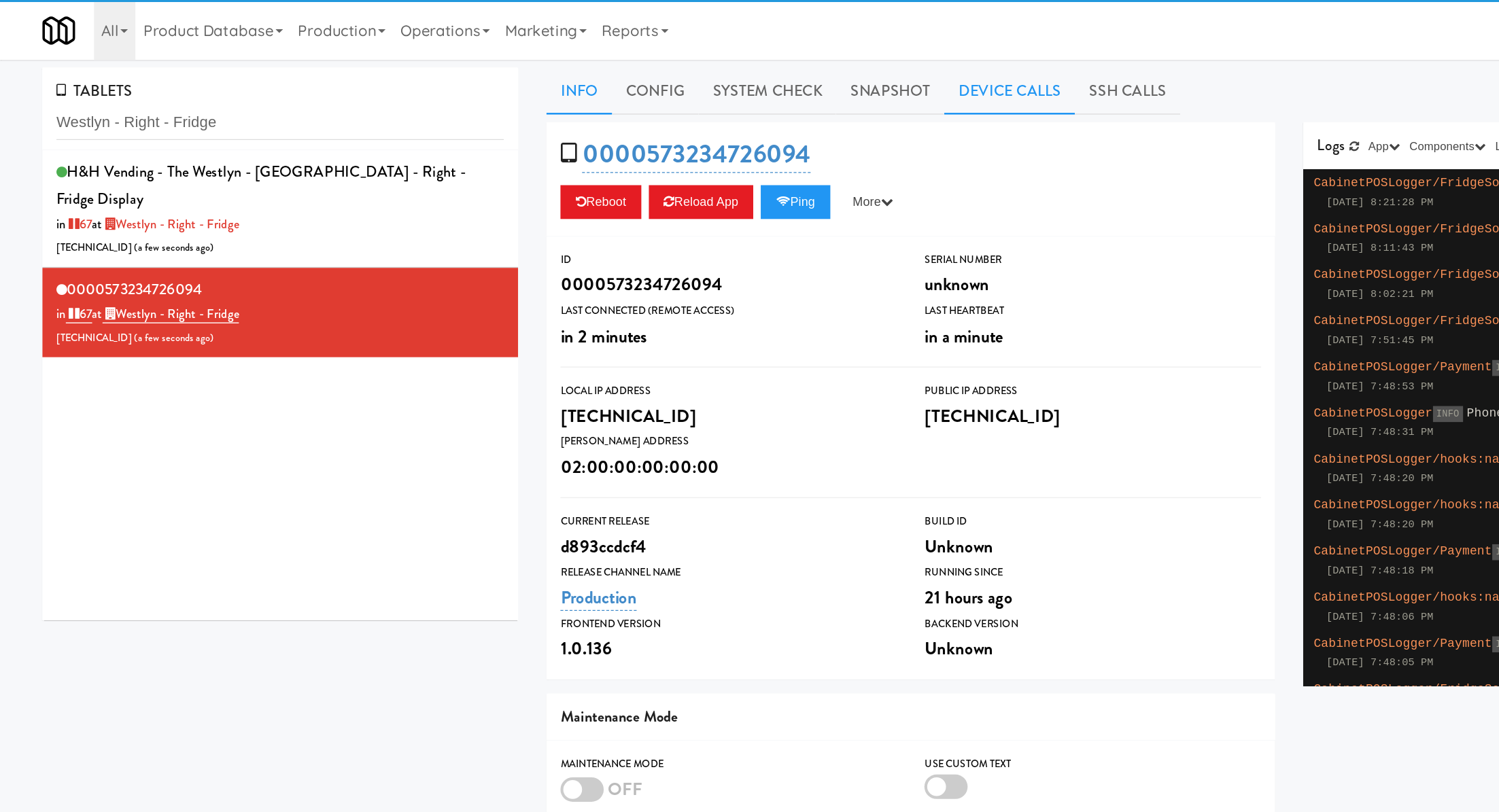
click at [709, 65] on link "Device Calls" at bounding box center [729, 66] width 95 height 34
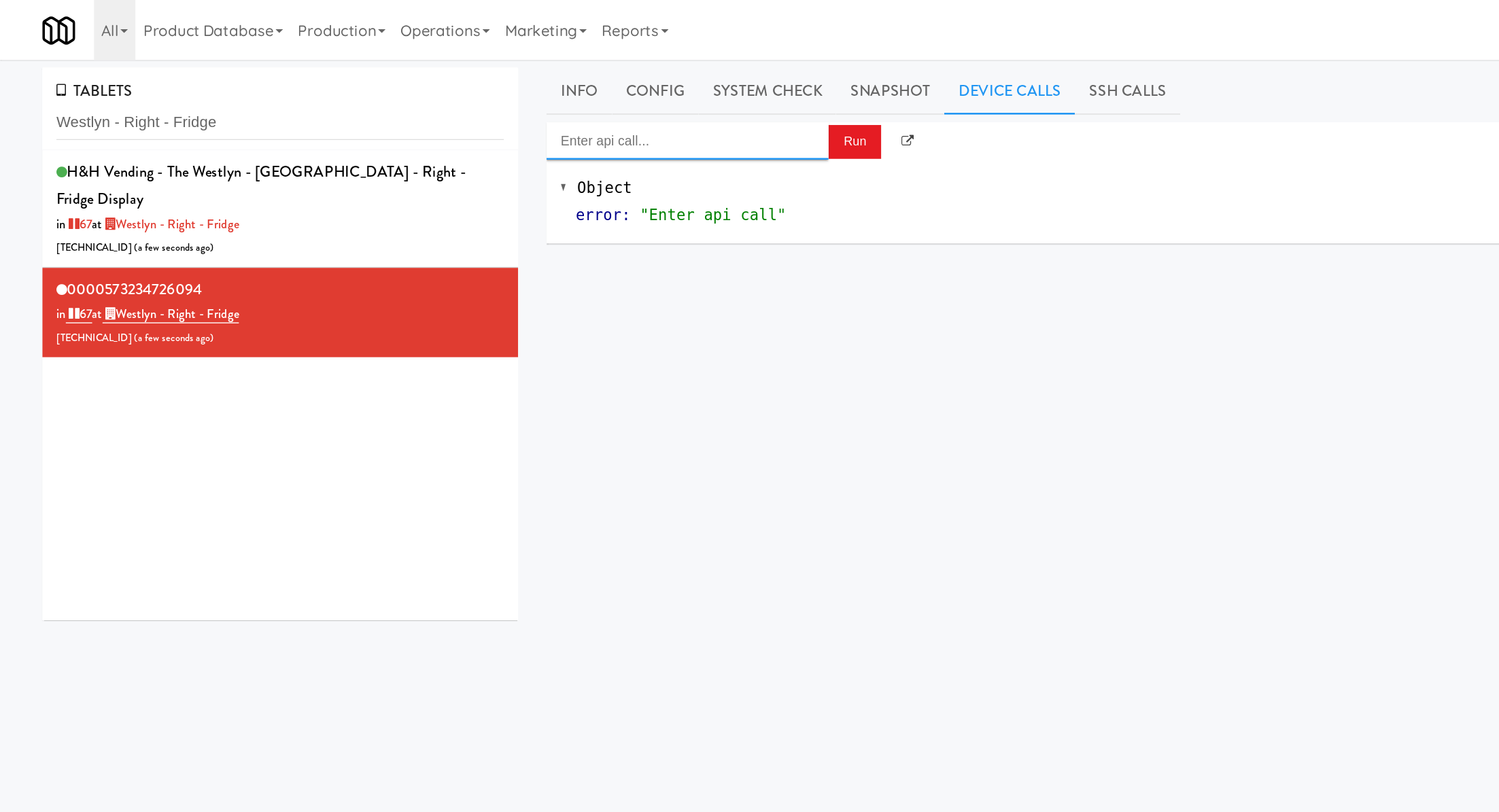
click at [530, 107] on input "Enter api call..." at bounding box center [497, 102] width 204 height 27
click at [541, 142] on div "[URL]" at bounding box center [497, 141] width 183 height 18
type input "Cooler: Enable Restocking"
click at [603, 102] on button "Run" at bounding box center [618, 102] width 38 height 24
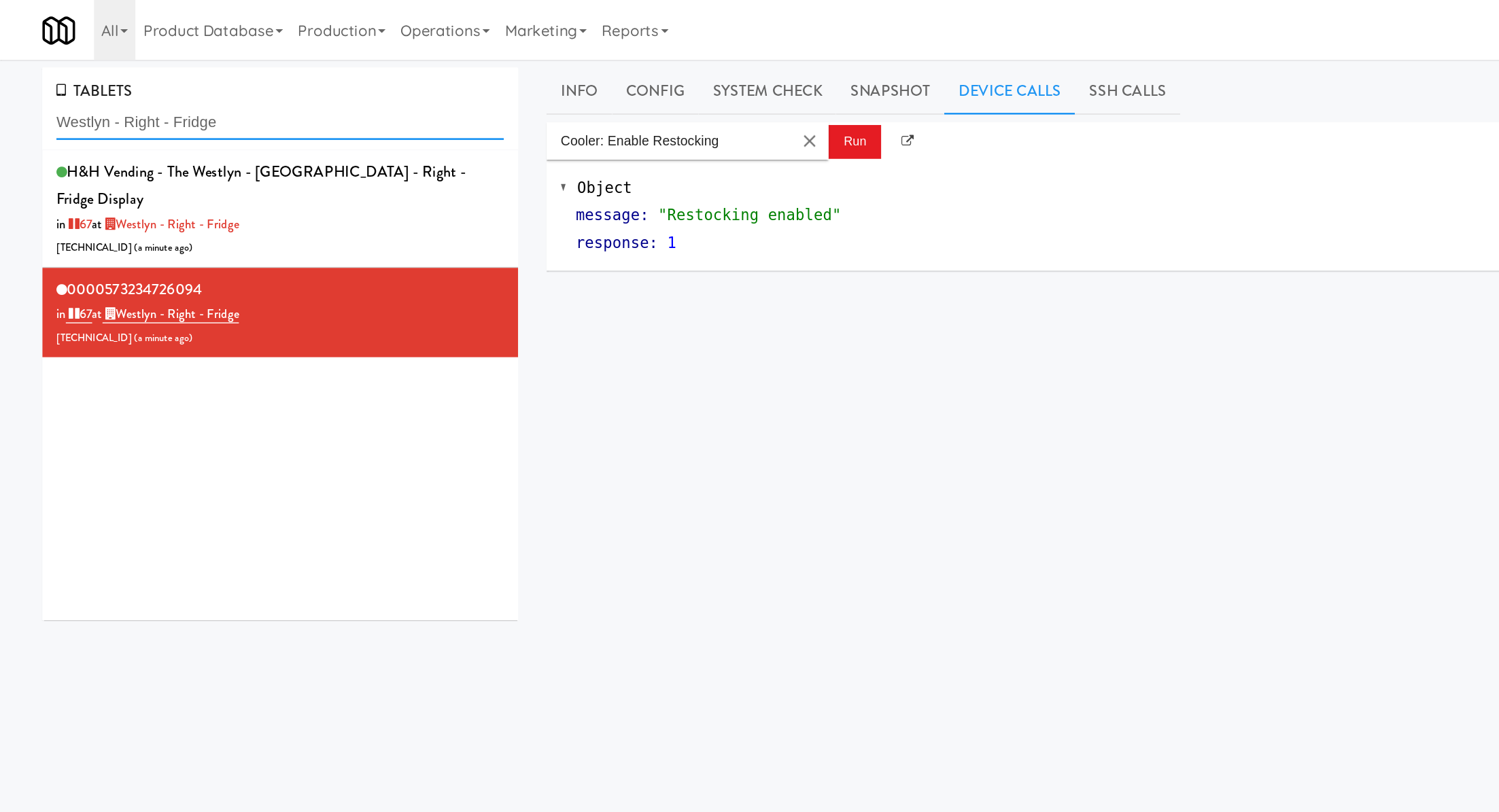
click at [122, 89] on input "Westlyn - Right - Fridge" at bounding box center [202, 88] width 323 height 25
paste input "Haven Cooler"
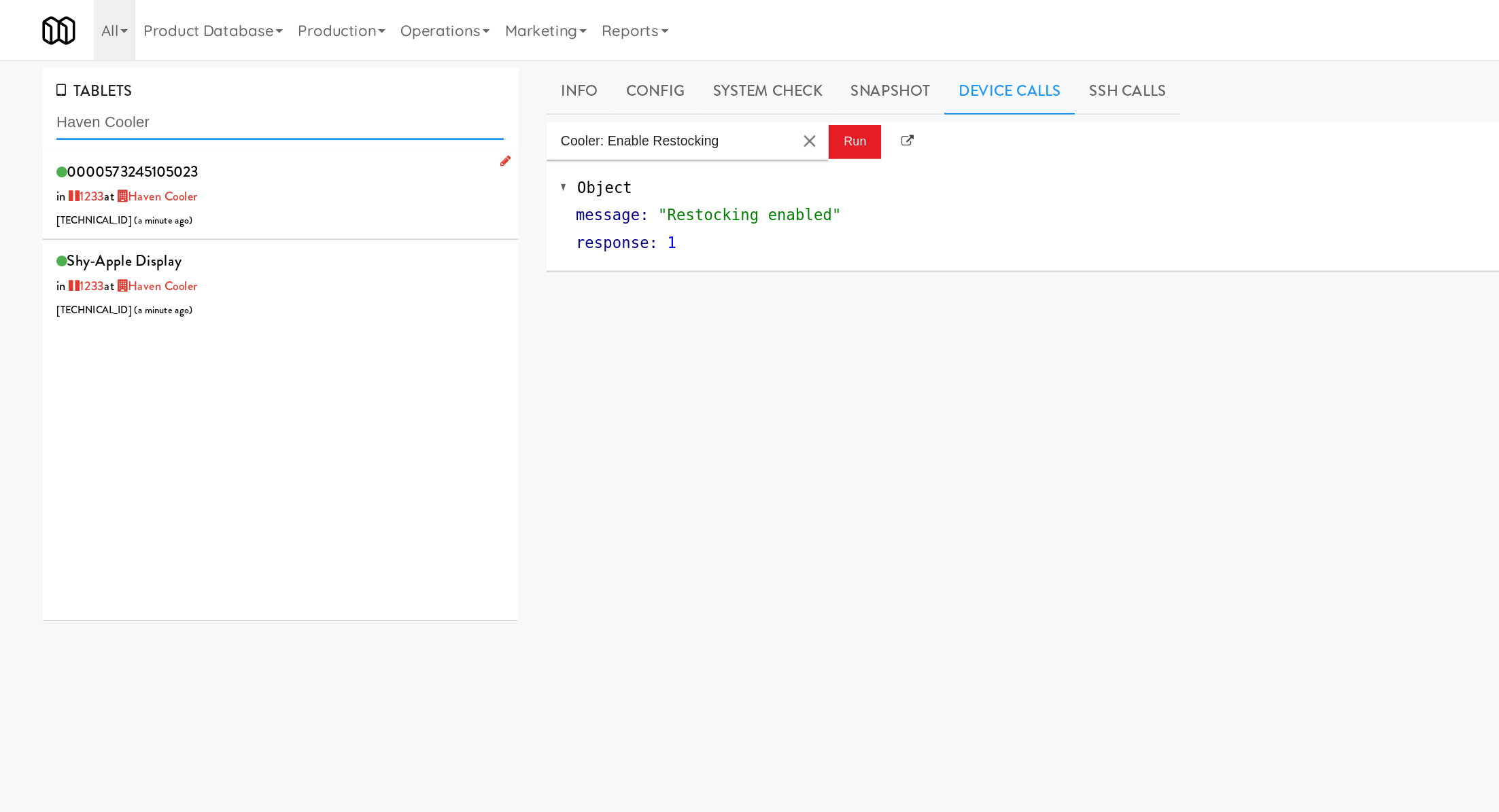
type input "Haven Cooler"
click at [262, 145] on div "0000573245105023 in [DATE] at [GEOGRAPHIC_DATA] [TECHNICAL_ID] ( a minute ago )" at bounding box center [202, 141] width 323 height 54
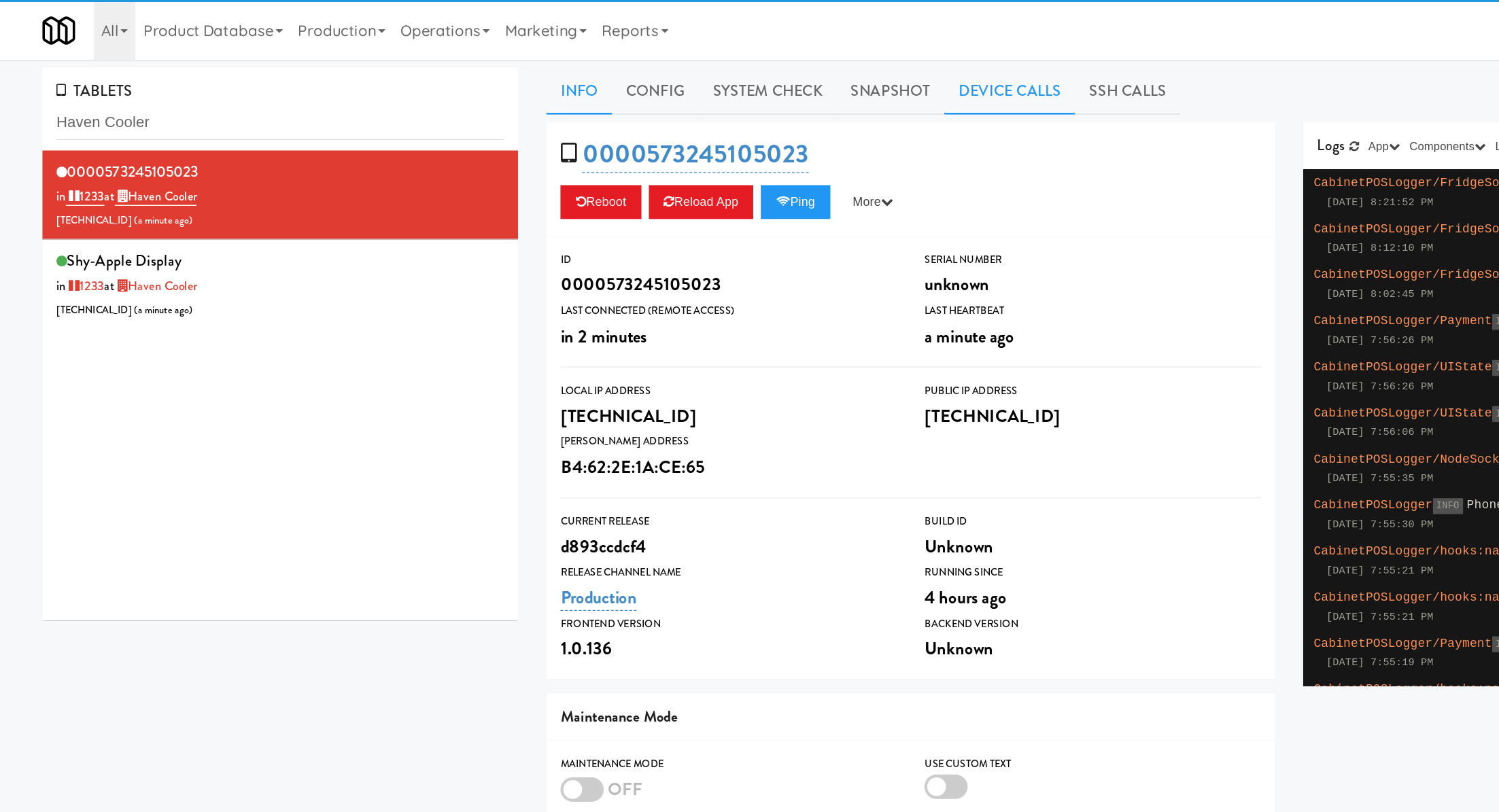
click at [711, 73] on link "Device Calls" at bounding box center [729, 66] width 95 height 34
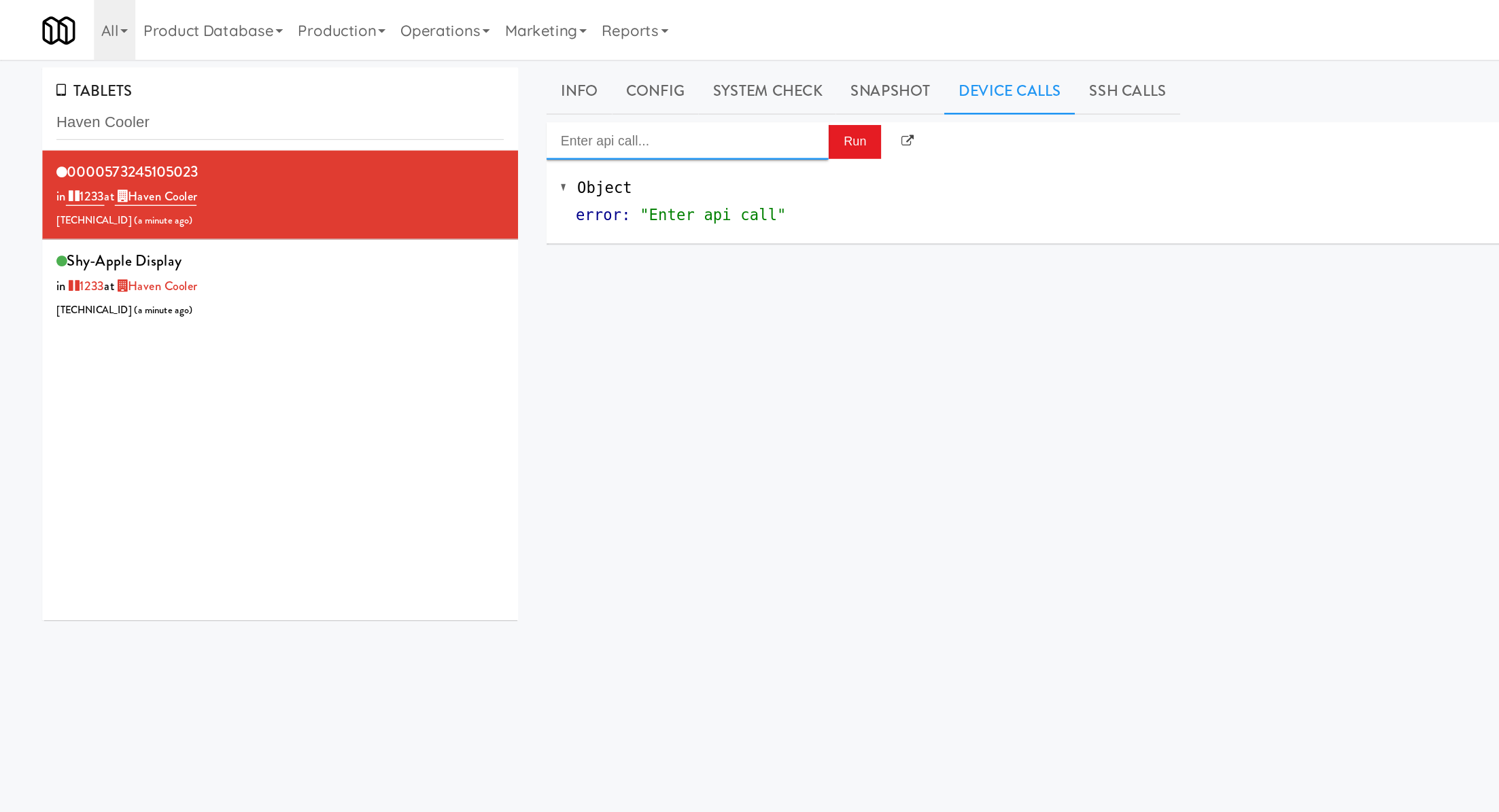
click at [598, 101] on input "Enter api call..." at bounding box center [497, 102] width 204 height 27
click at [598, 123] on li "Cooler: Enable Restocking [URL]" at bounding box center [497, 133] width 204 height 36
type input "Cooler: Enable Restocking"
click at [606, 99] on button "Run" at bounding box center [618, 102] width 38 height 24
click at [213, 65] on div "TABLETS Haven Cooler" at bounding box center [203, 79] width 344 height 60
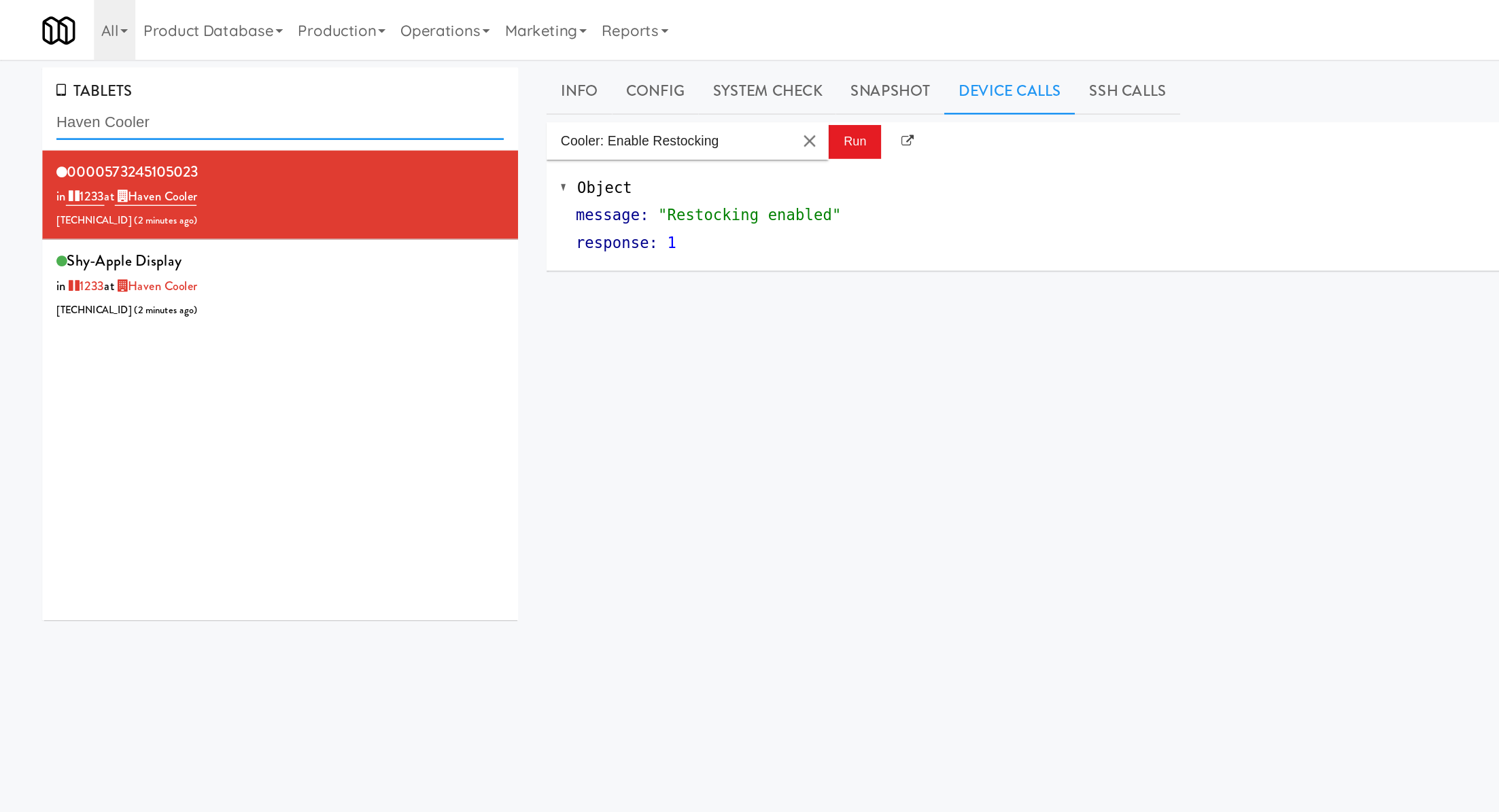
click at [213, 85] on input "Haven Cooler" at bounding box center [202, 88] width 323 height 25
paste input "573243975415"
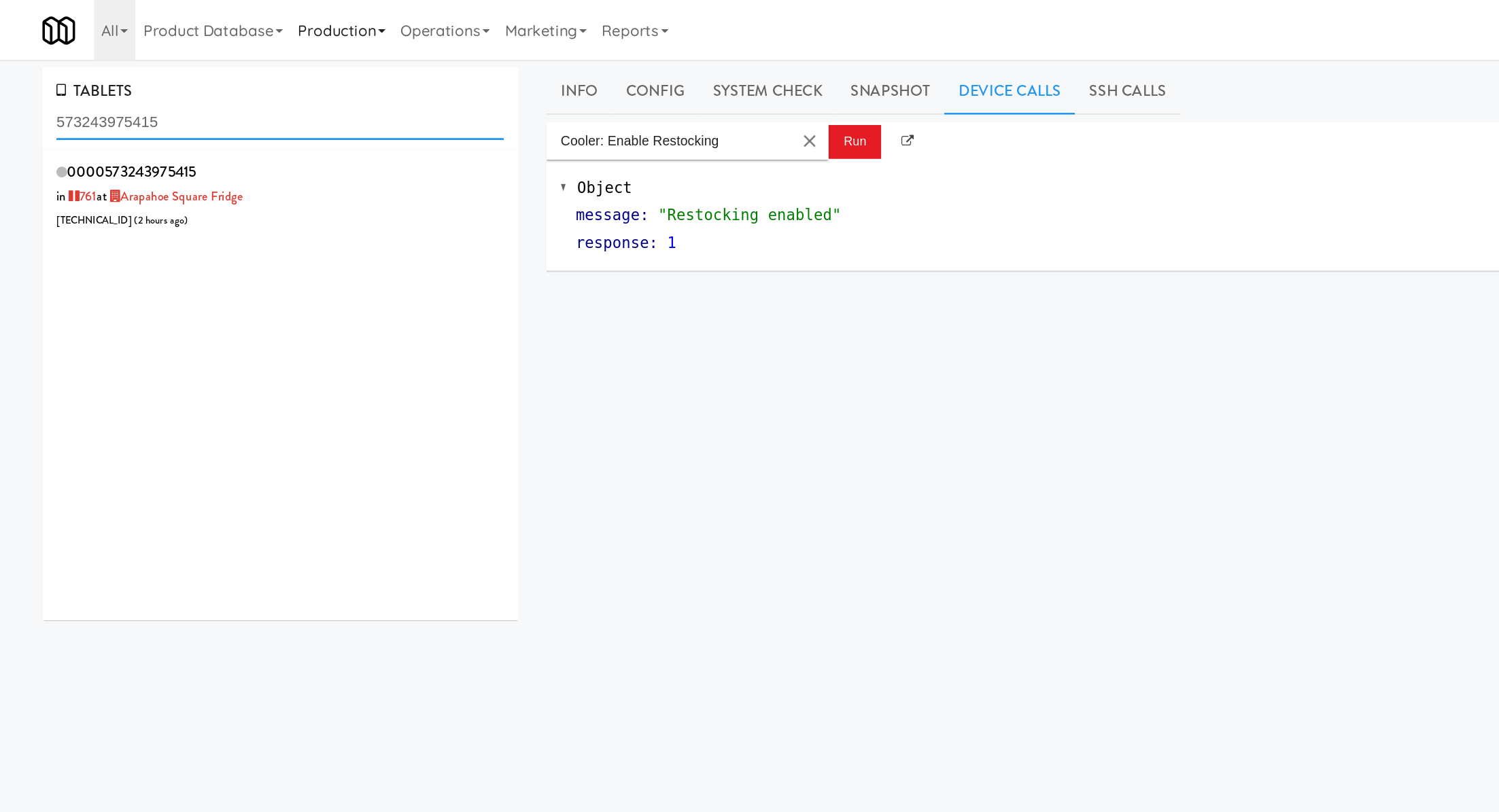
type input "573243975415"
